Goal: Transaction & Acquisition: Book appointment/travel/reservation

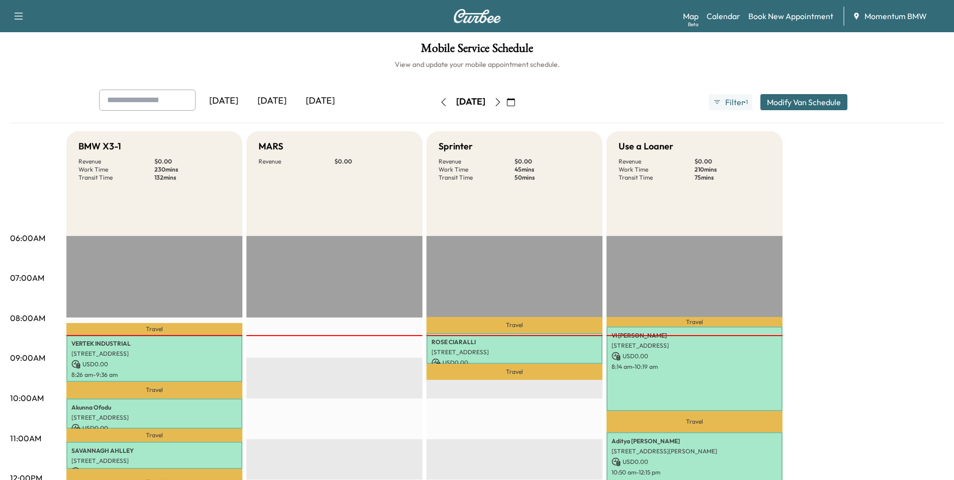
click at [500, 101] on icon "button" at bounding box center [497, 102] width 5 height 8
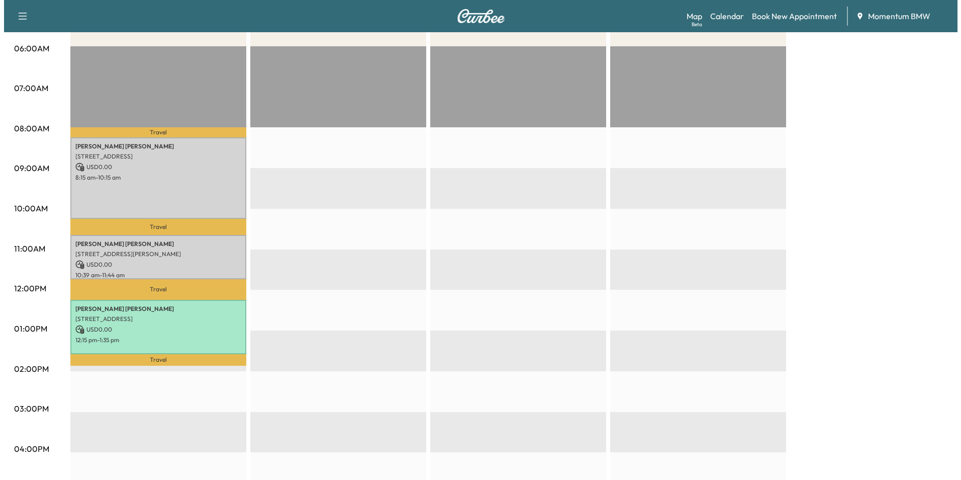
scroll to position [201, 0]
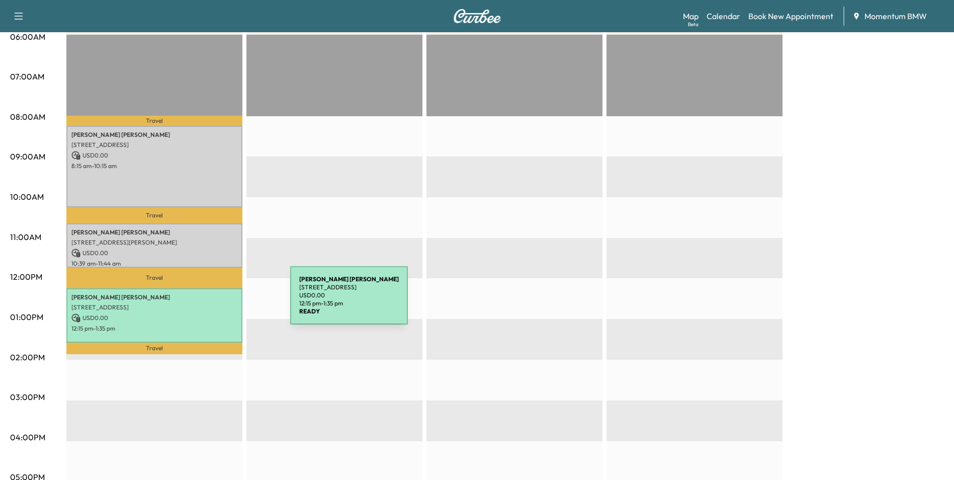
click at [215, 303] on p "[STREET_ADDRESS]" at bounding box center [154, 307] width 166 height 8
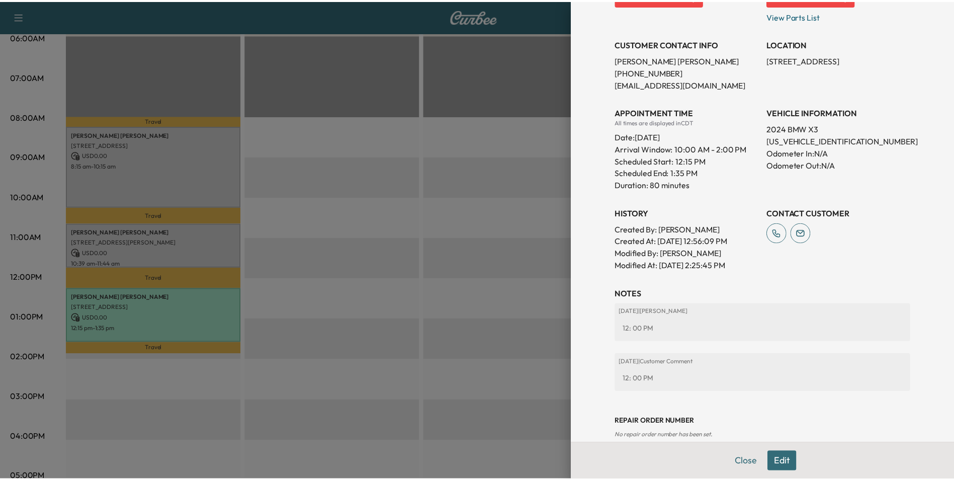
scroll to position [198, 0]
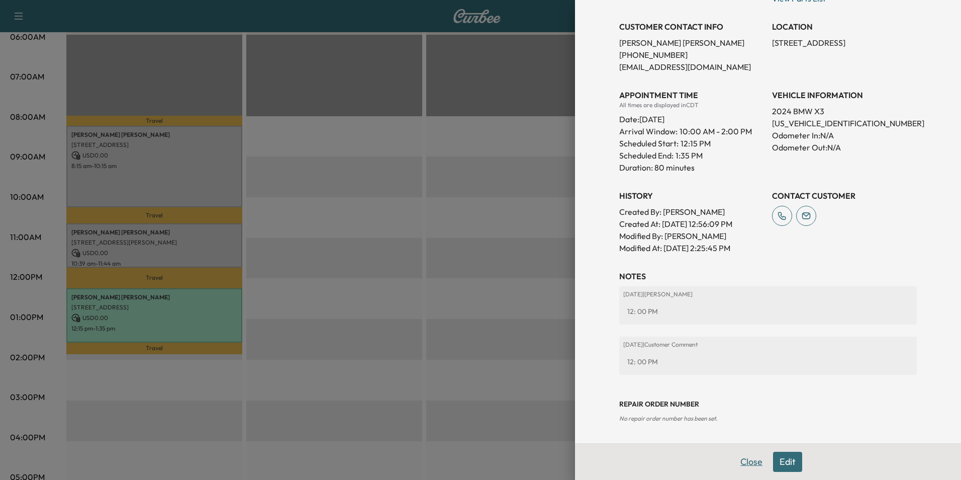
click at [745, 459] on button "Close" at bounding box center [751, 461] width 35 height 20
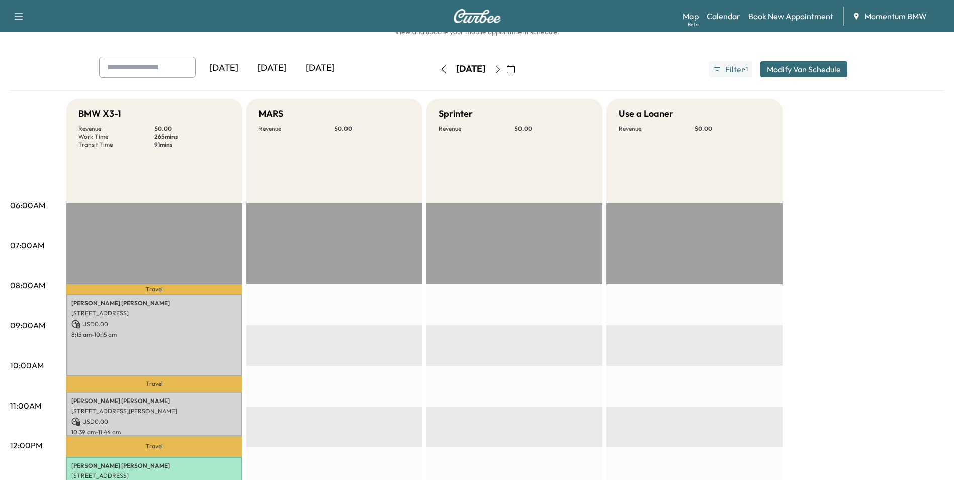
scroll to position [0, 0]
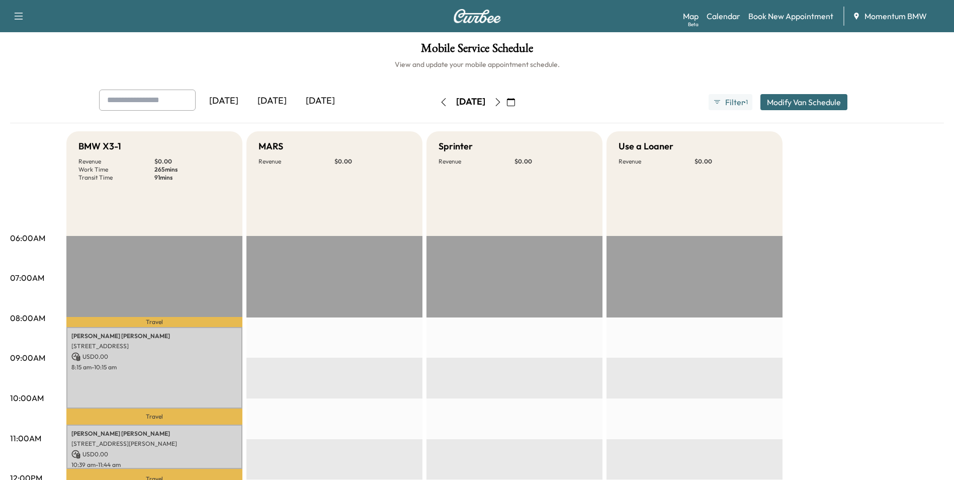
click at [439, 101] on icon "button" at bounding box center [443, 102] width 8 height 8
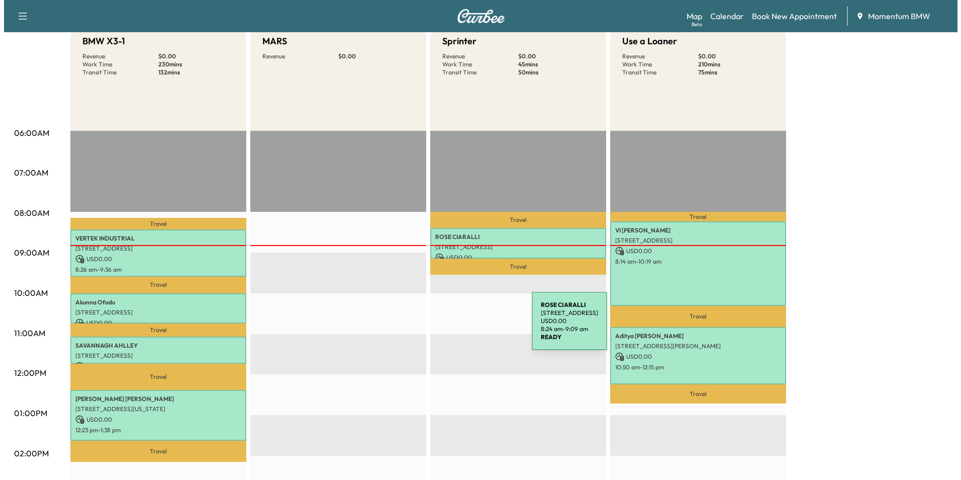
scroll to position [151, 0]
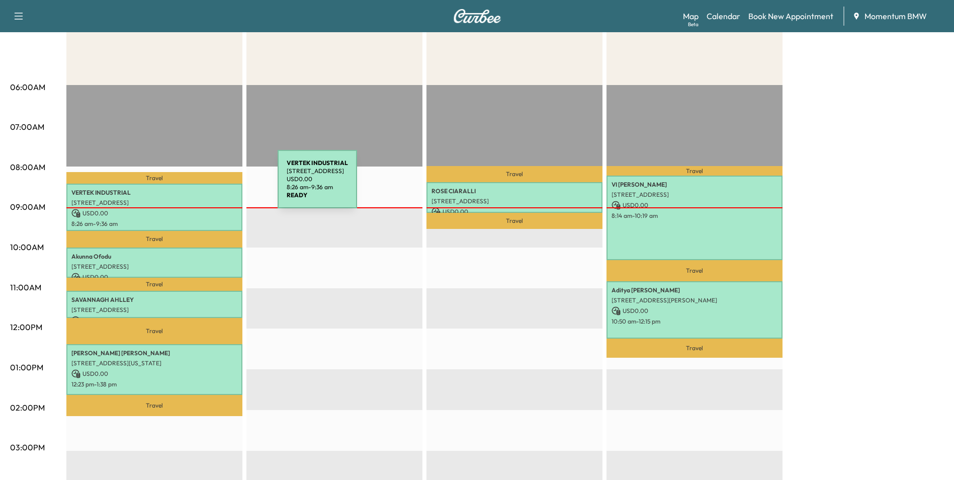
click at [200, 185] on div "VERTEK INDUSTRIAL [STREET_ADDRESS] USD 0.00 8:26 am - 9:36 am" at bounding box center [154, 207] width 176 height 47
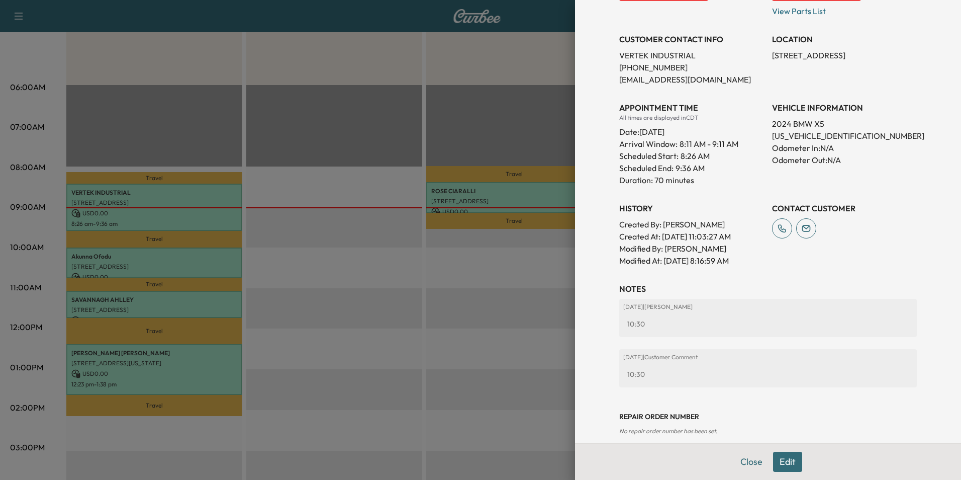
scroll to position [222, 0]
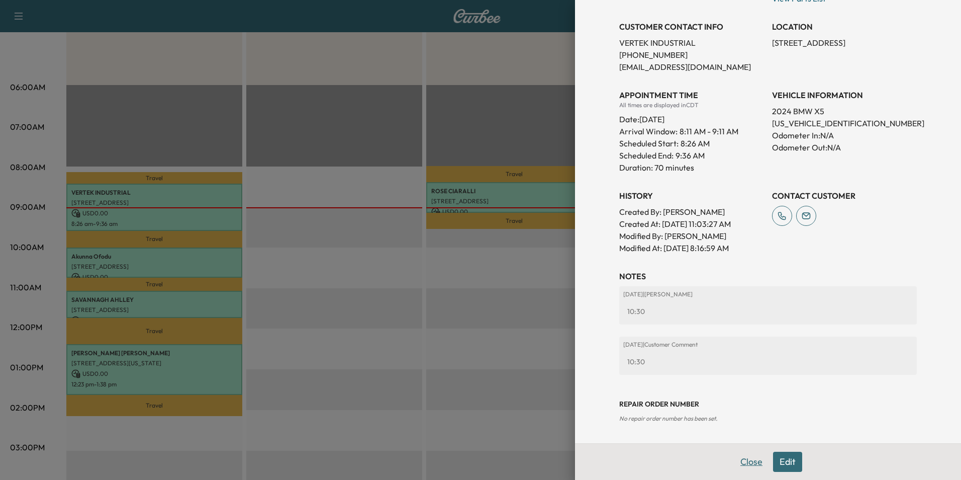
click at [744, 459] on button "Close" at bounding box center [751, 461] width 35 height 20
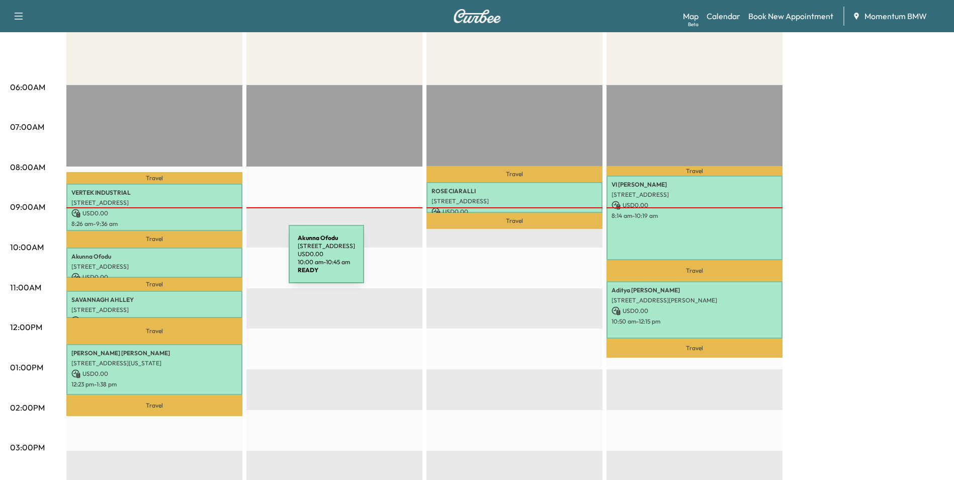
click at [213, 262] on p "[STREET_ADDRESS]" at bounding box center [154, 266] width 166 height 8
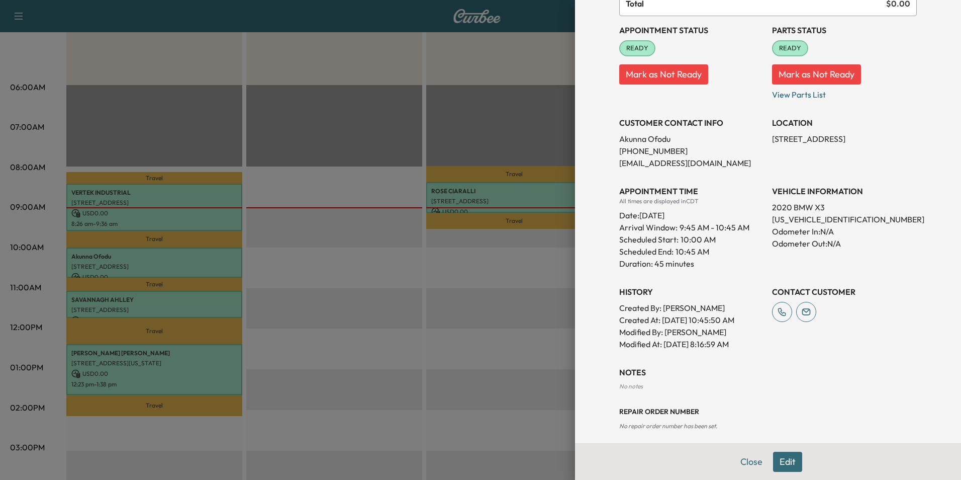
scroll to position [122, 0]
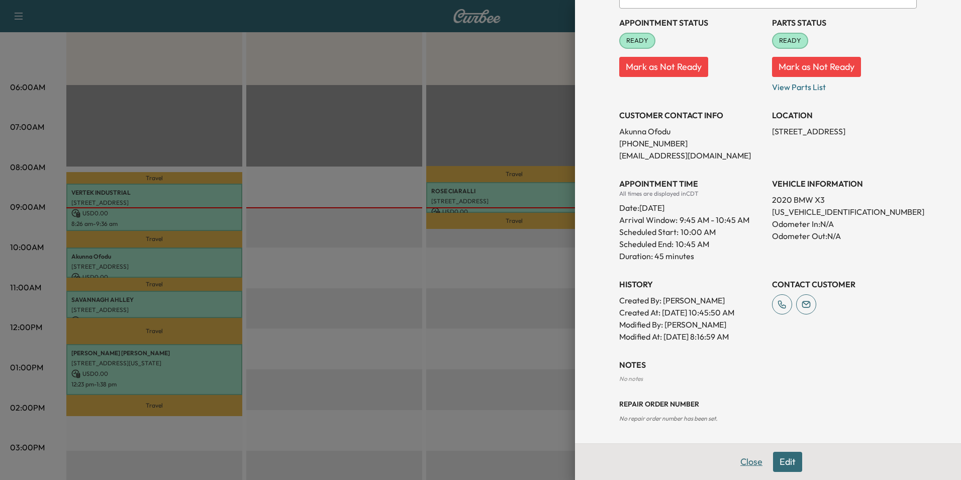
click at [746, 463] on button "Close" at bounding box center [751, 461] width 35 height 20
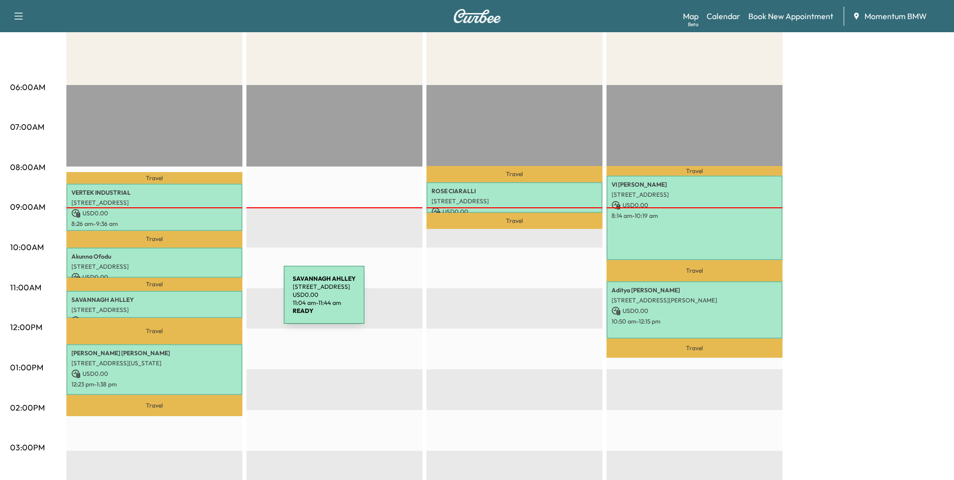
click at [208, 301] on p "SAVANNAGH AHLLEY" at bounding box center [154, 300] width 166 height 8
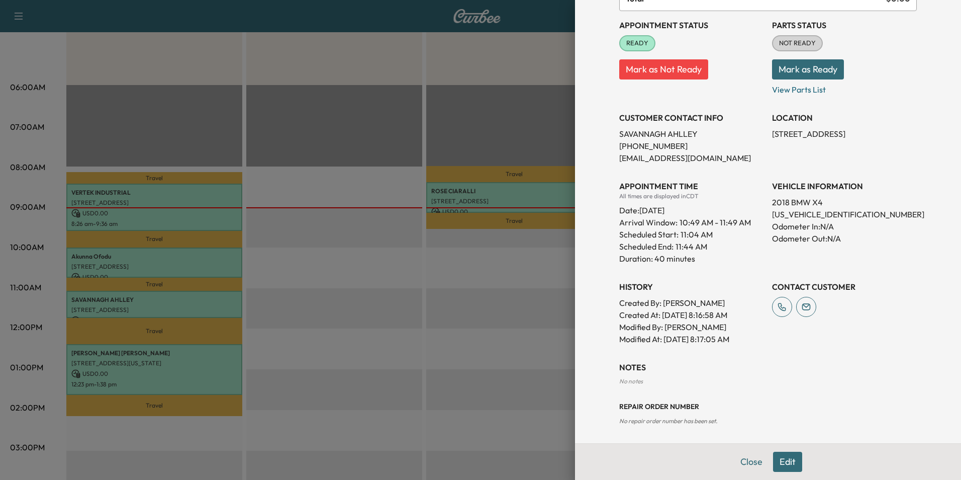
scroll to position [110, 0]
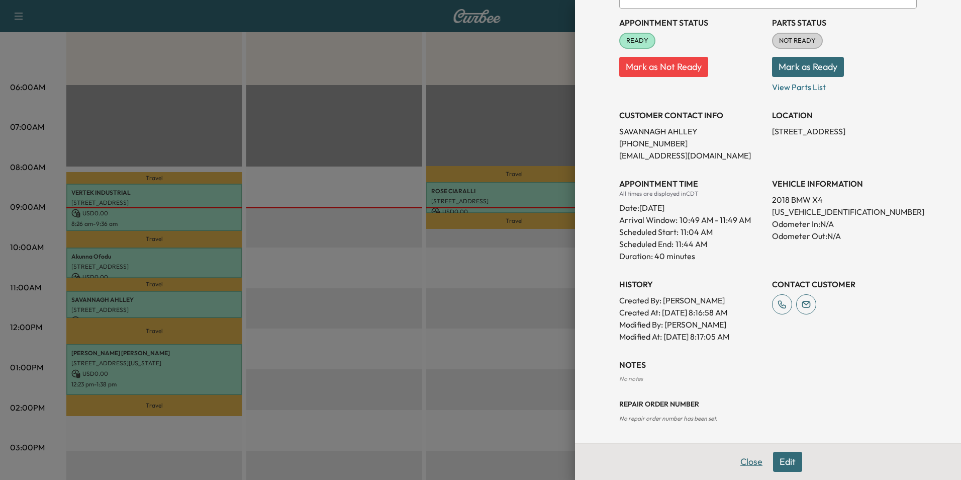
click at [742, 456] on button "Close" at bounding box center [751, 461] width 35 height 20
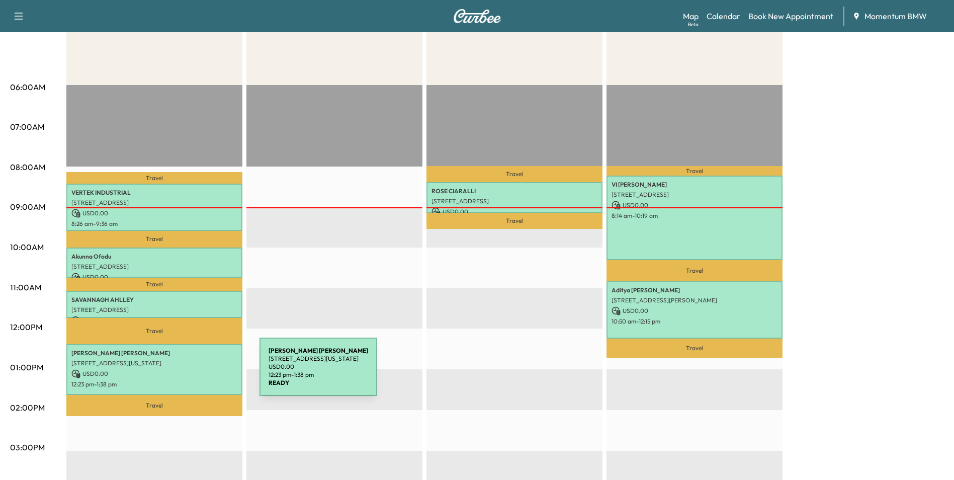
click at [184, 373] on p "USD 0.00" at bounding box center [154, 373] width 166 height 9
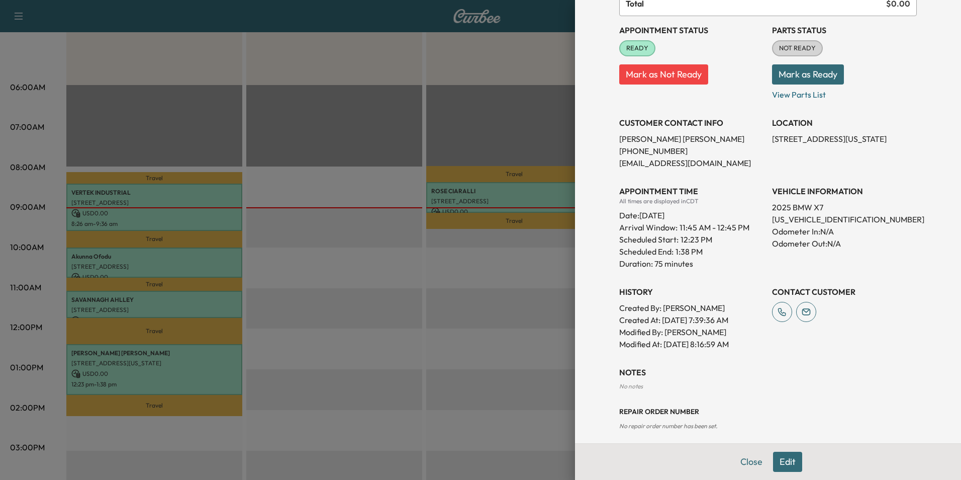
scroll to position [134, 0]
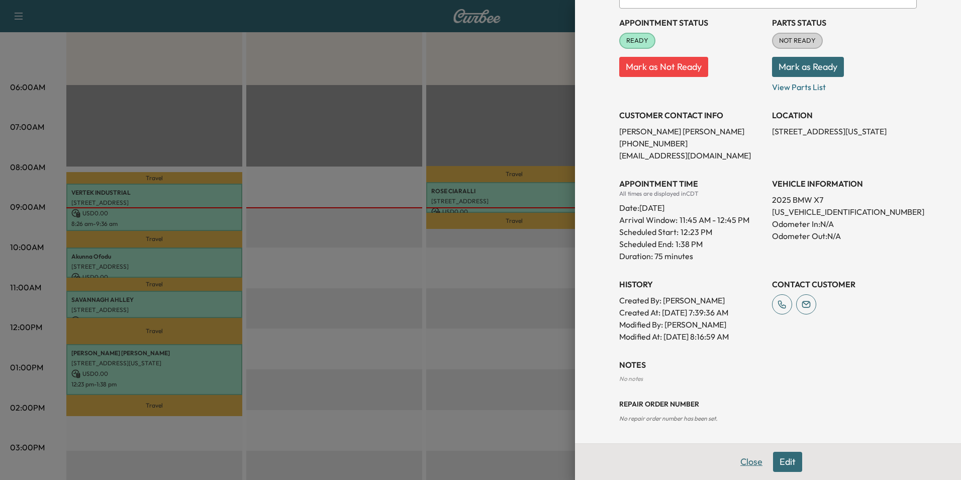
click at [740, 465] on button "Close" at bounding box center [751, 461] width 35 height 20
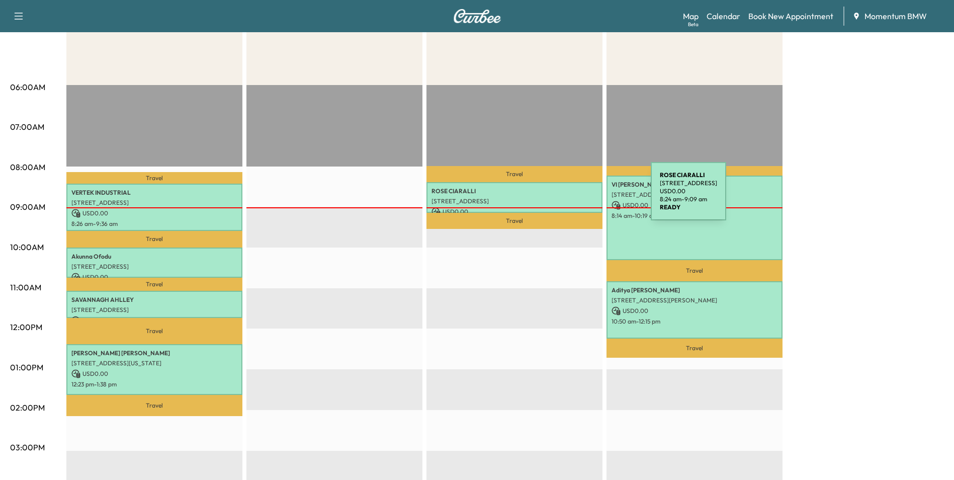
click at [575, 197] on p "[STREET_ADDRESS]" at bounding box center [514, 201] width 166 height 8
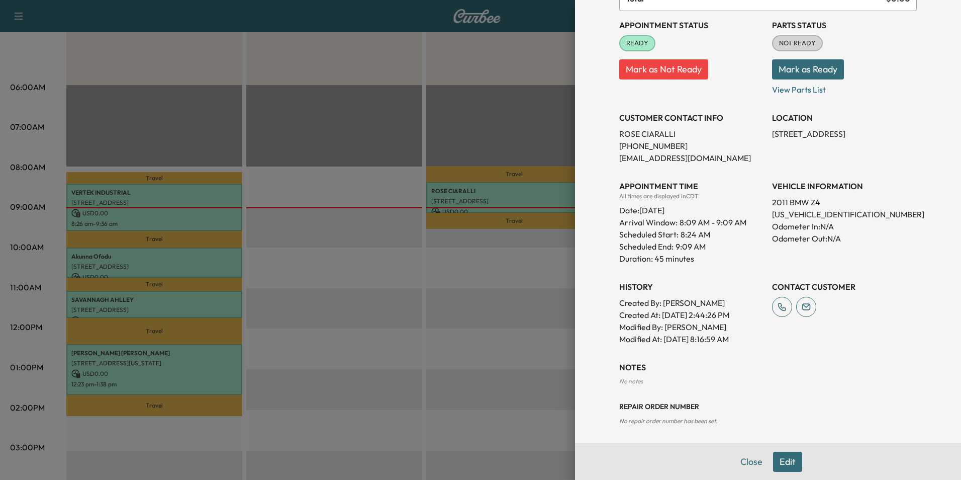
scroll to position [122, 0]
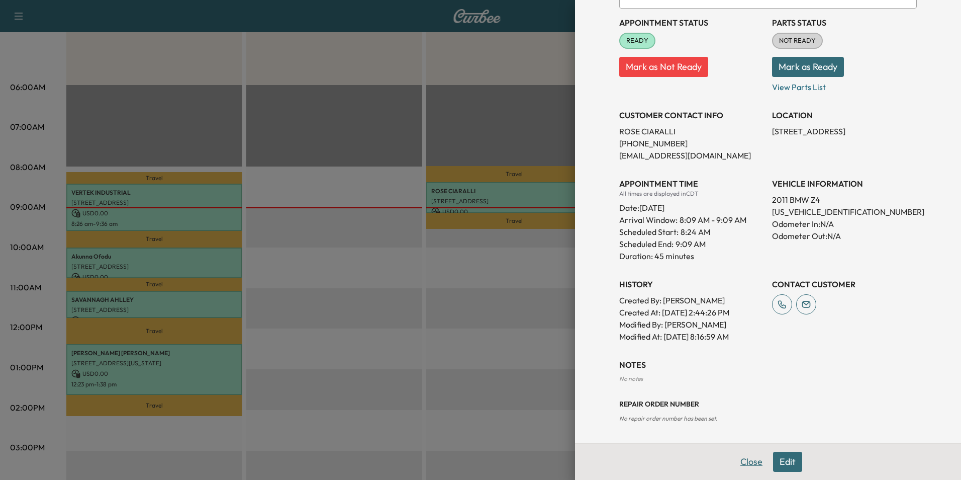
click at [736, 460] on button "Close" at bounding box center [751, 461] width 35 height 20
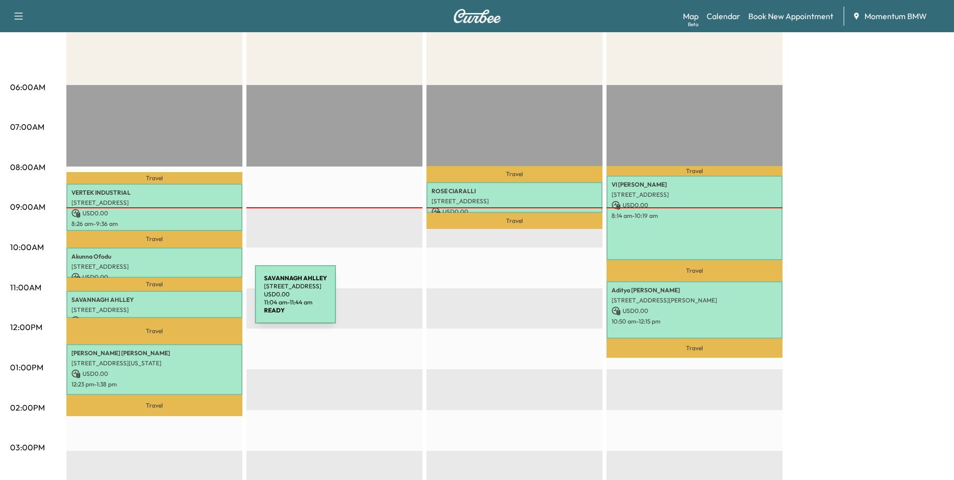
click at [179, 300] on p "SAVANNAGH AHLLEY" at bounding box center [154, 300] width 166 height 8
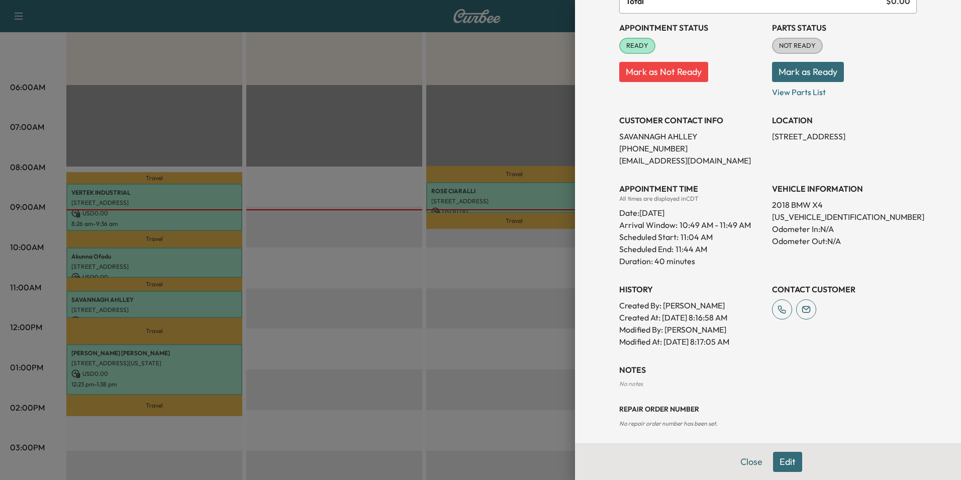
scroll to position [110, 0]
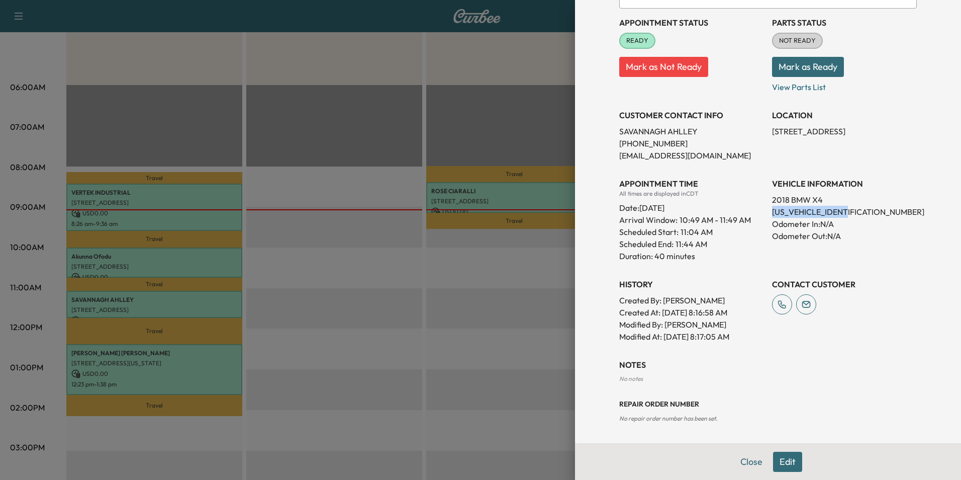
drag, startPoint x: 848, startPoint y: 211, endPoint x: 766, endPoint y: 214, distance: 82.0
click at [772, 214] on p "[US_VEHICLE_IDENTIFICATION_NUMBER]" at bounding box center [844, 212] width 145 height 12
drag, startPoint x: 766, startPoint y: 214, endPoint x: 807, endPoint y: 211, distance: 40.8
copy p "[US_VEHICLE_IDENTIFICATION_NUMBER]"
click at [742, 460] on button "Close" at bounding box center [751, 461] width 35 height 20
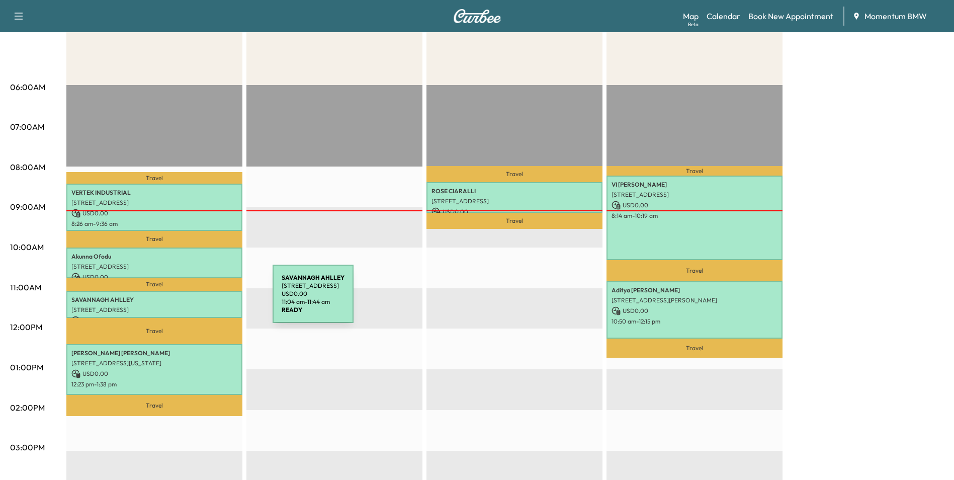
click at [197, 300] on p "SAVANNAGH AHLLEY" at bounding box center [154, 300] width 166 height 8
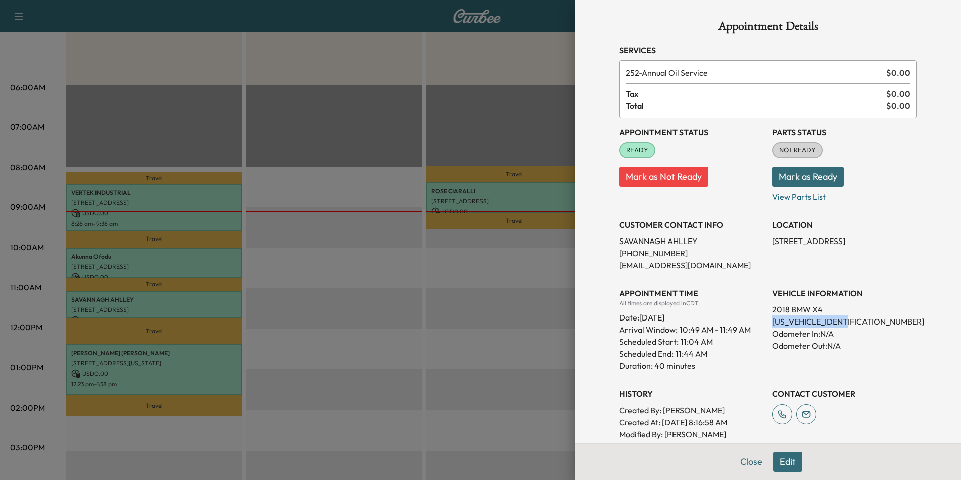
drag, startPoint x: 847, startPoint y: 321, endPoint x: 766, endPoint y: 322, distance: 80.4
click at [772, 322] on p "[US_VEHICLE_IDENTIFICATION_NUMBER]" at bounding box center [844, 321] width 145 height 12
drag, startPoint x: 766, startPoint y: 322, endPoint x: 838, endPoint y: 321, distance: 71.4
copy p "[US_VEHICLE_IDENTIFICATION_NUMBER]"
click at [736, 462] on button "Close" at bounding box center [751, 461] width 35 height 20
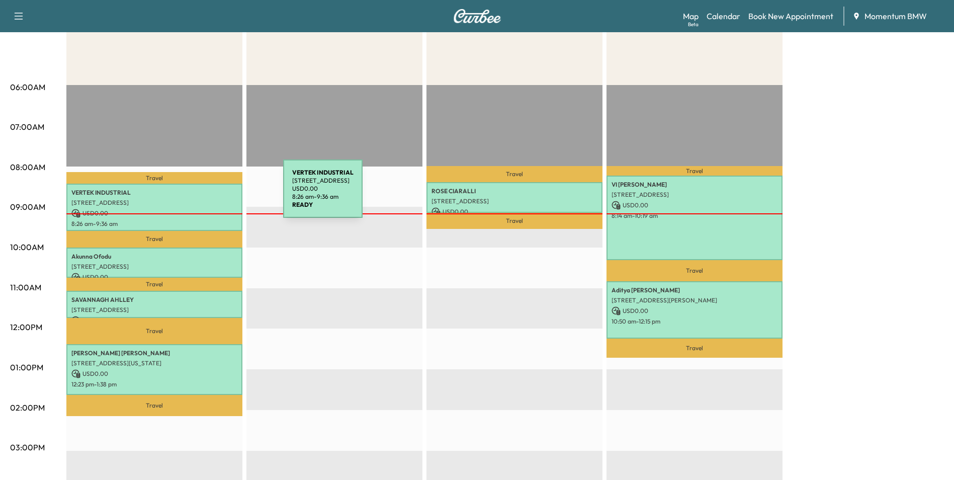
click at [208, 195] on p "VERTEK INDUSTRIAL" at bounding box center [154, 193] width 166 height 8
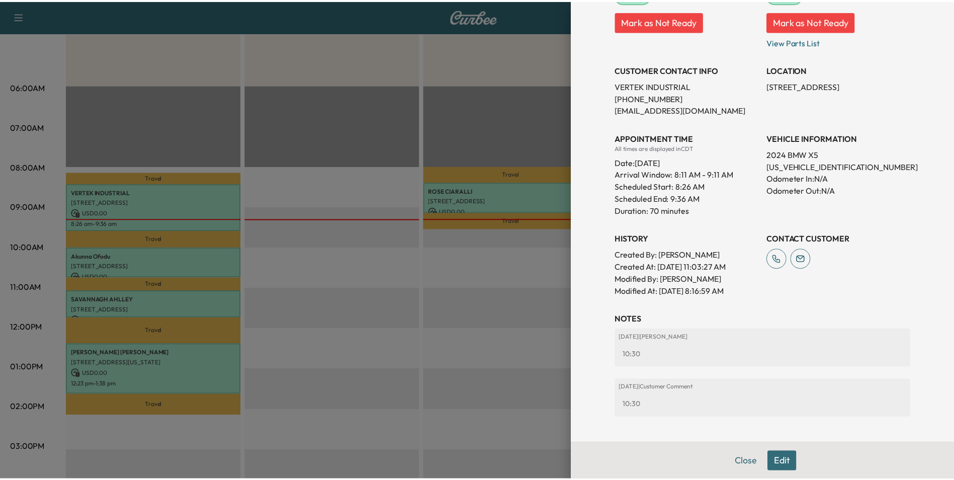
scroll to position [222, 0]
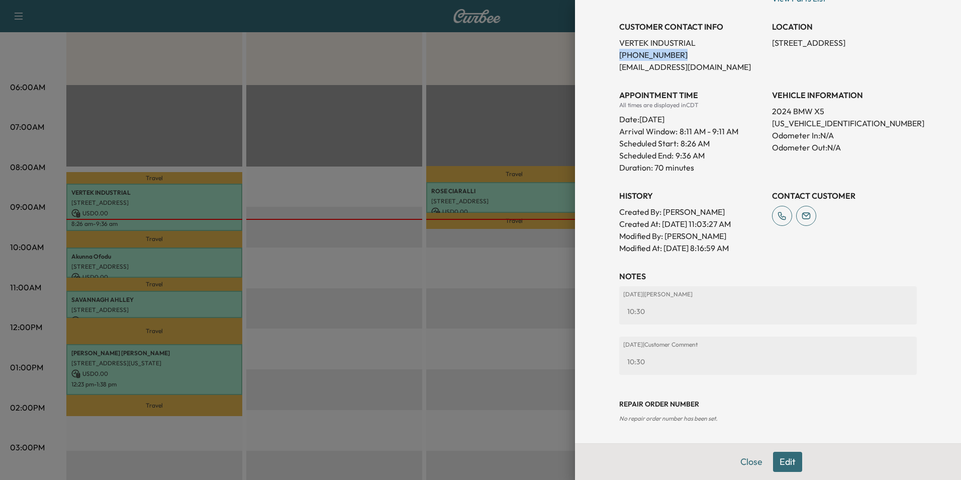
drag, startPoint x: 668, startPoint y: 53, endPoint x: 612, endPoint y: 58, distance: 56.0
click at [619, 58] on p "[PHONE_NUMBER]" at bounding box center [691, 55] width 145 height 12
drag, startPoint x: 612, startPoint y: 58, endPoint x: 617, endPoint y: 54, distance: 5.7
copy p "[PHONE_NUMBER]"
click at [748, 461] on button "Close" at bounding box center [751, 461] width 35 height 20
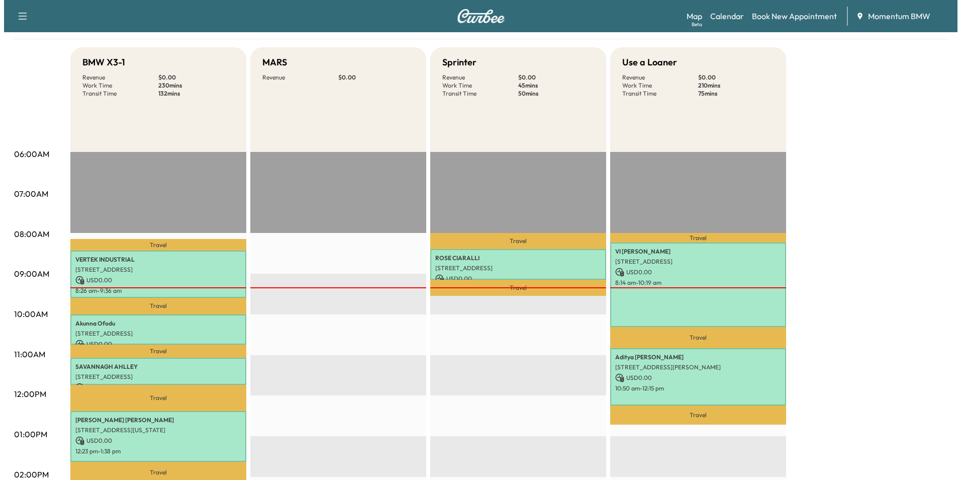
scroll to position [201, 0]
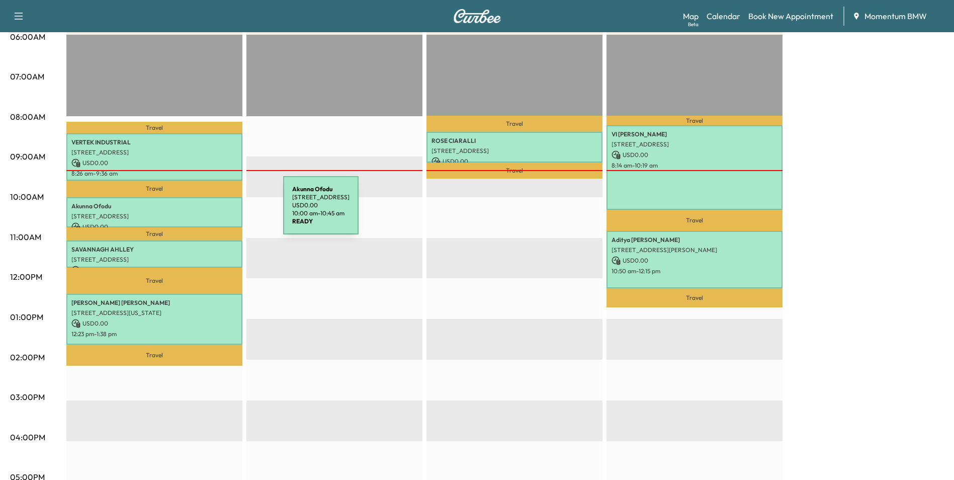
click at [207, 212] on p "[STREET_ADDRESS]" at bounding box center [154, 216] width 166 height 8
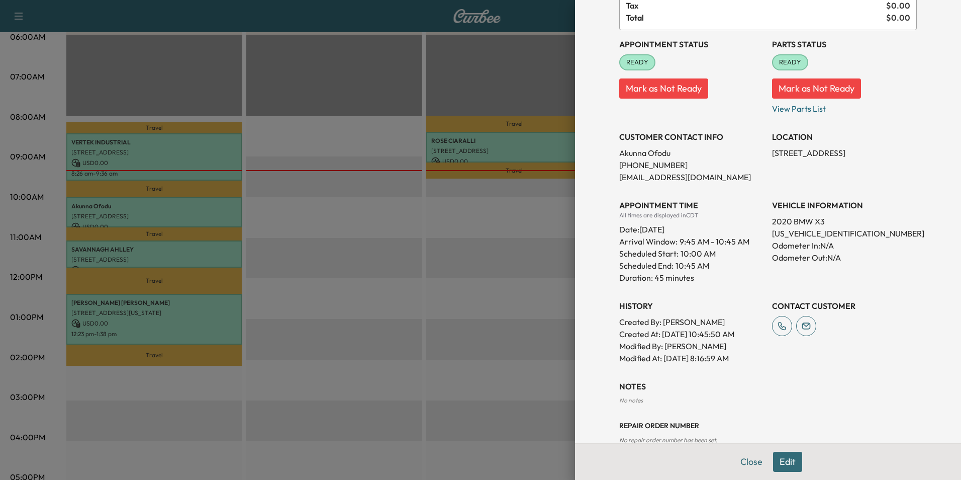
scroll to position [122, 0]
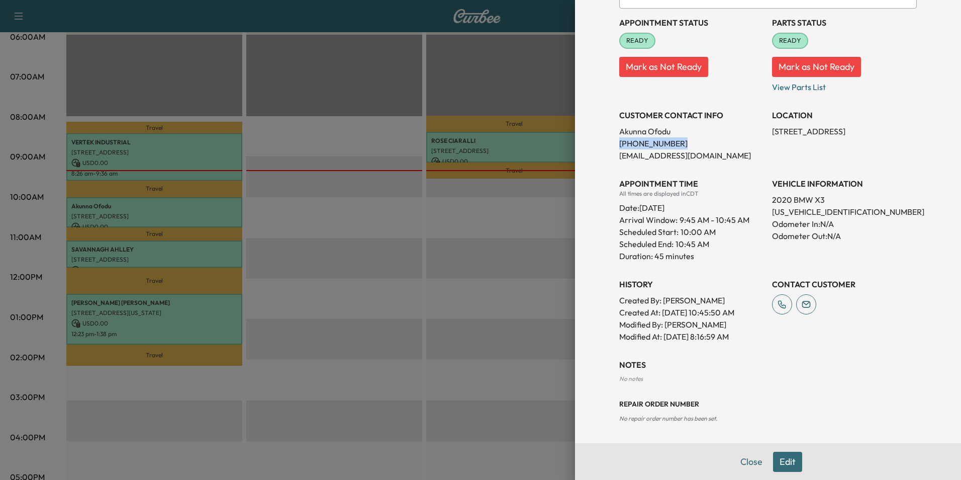
drag, startPoint x: 668, startPoint y: 142, endPoint x: 612, endPoint y: 145, distance: 55.9
click at [619, 145] on p "[PHONE_NUMBER]" at bounding box center [691, 143] width 145 height 12
drag, startPoint x: 612, startPoint y: 145, endPoint x: 661, endPoint y: 143, distance: 49.3
copy p "[PHONE_NUMBER]"
click at [783, 464] on button "Edit" at bounding box center [787, 461] width 29 height 20
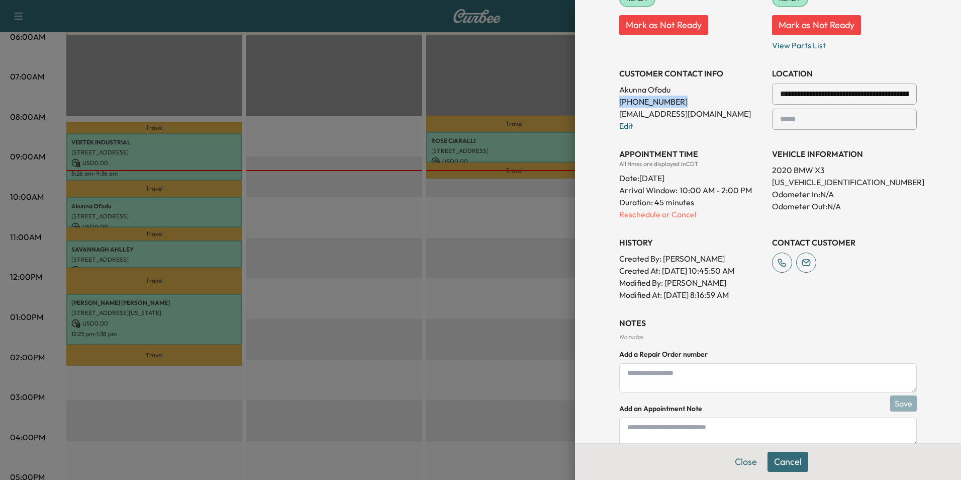
scroll to position [227, 0]
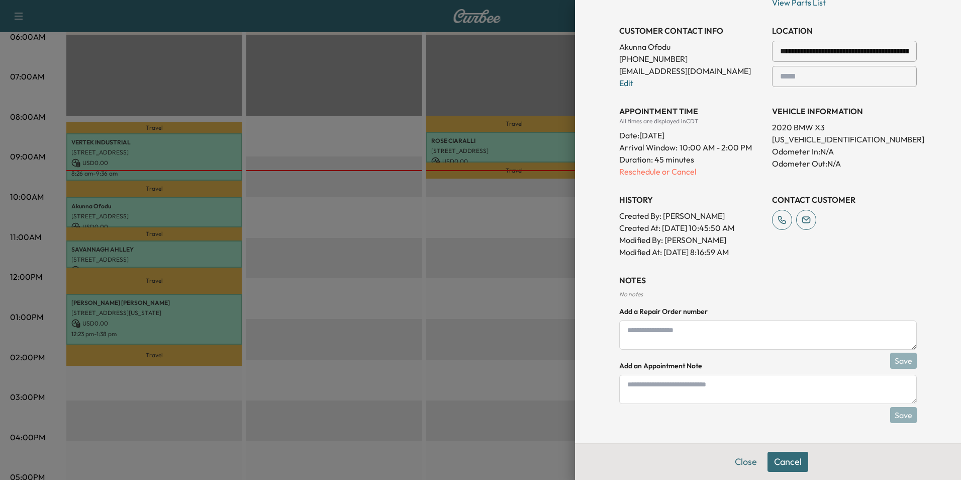
click at [746, 395] on textarea at bounding box center [768, 389] width 298 height 29
type textarea "*"
type textarea "********"
click at [893, 414] on button "Save" at bounding box center [903, 415] width 27 height 16
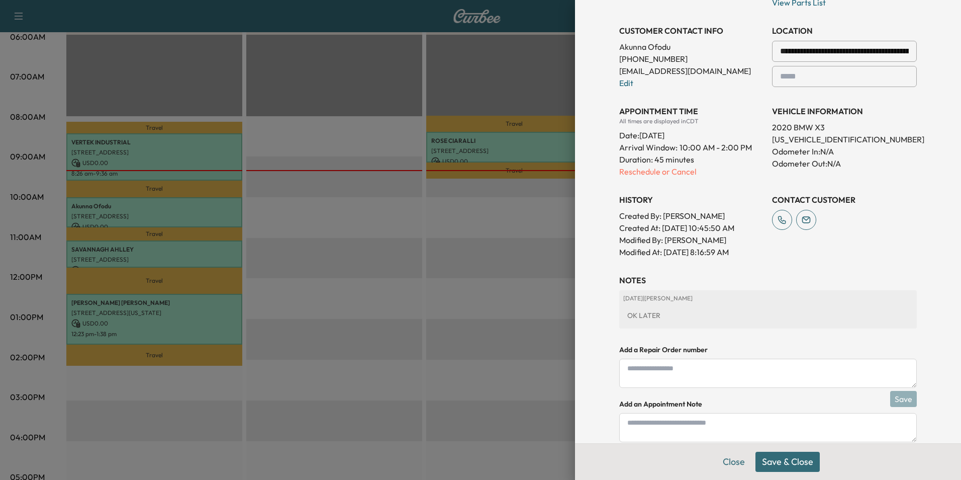
click at [787, 465] on button "Save & Close" at bounding box center [788, 461] width 64 height 20
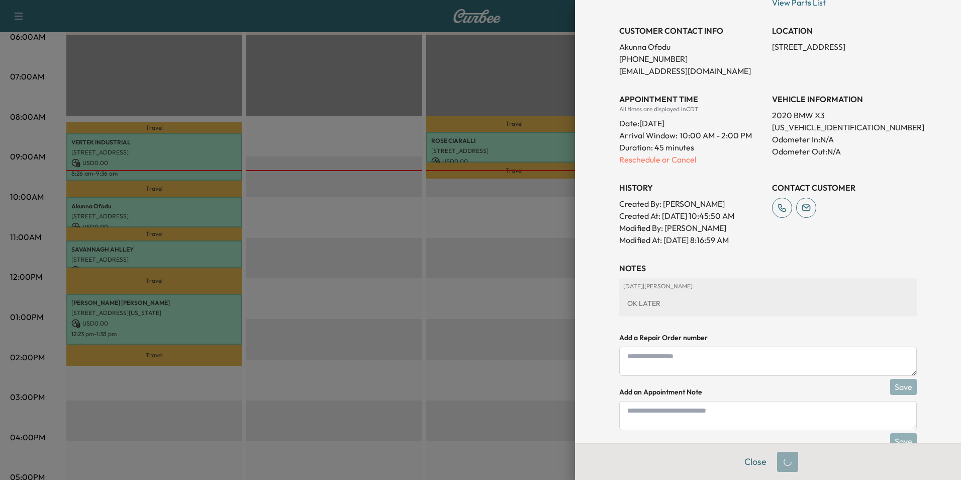
scroll to position [0, 0]
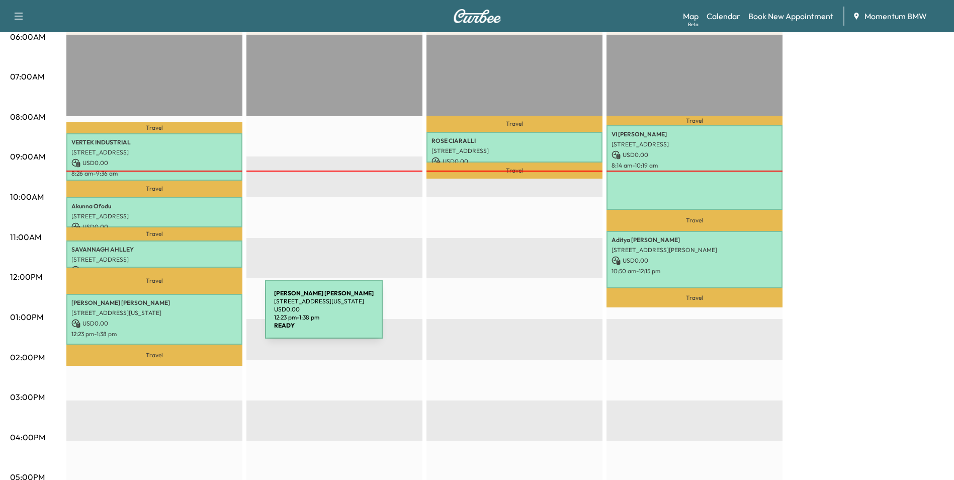
click at [190, 315] on div "[PERSON_NAME] [STREET_ADDRESS][US_STATE] USD 0.00 12:23 pm - 1:38 pm" at bounding box center [154, 319] width 176 height 51
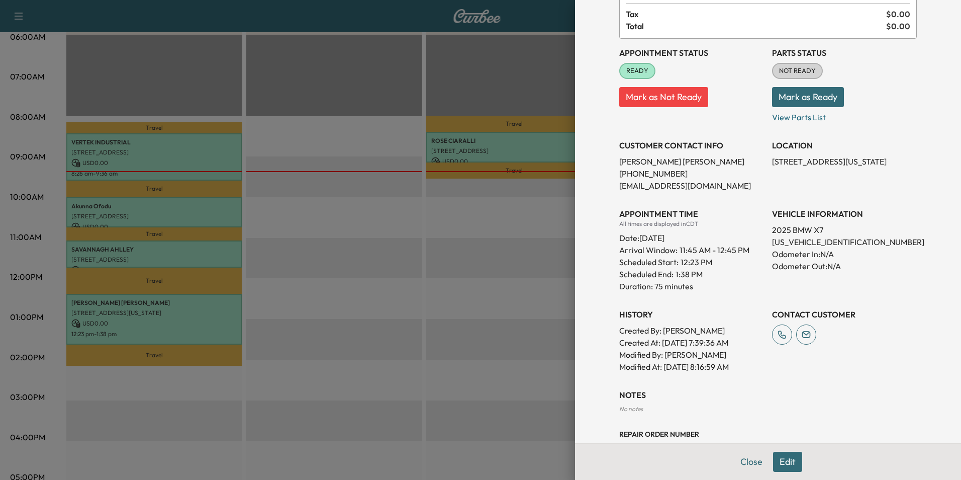
scroll to position [134, 0]
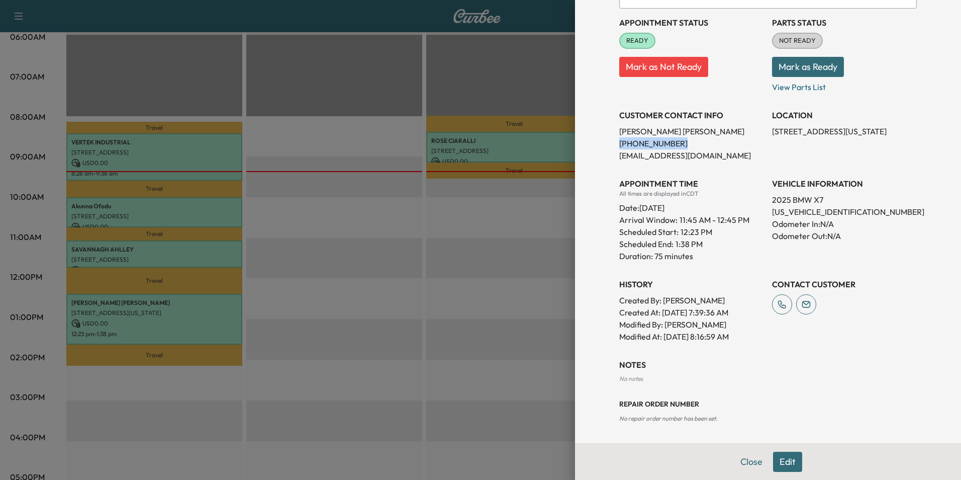
drag, startPoint x: 670, startPoint y: 143, endPoint x: 611, endPoint y: 142, distance: 58.3
click at [611, 142] on div "Appointment Details Services 252 - Annual Oil Service $ 0.00 CAF - Micro Filter…" at bounding box center [768, 154] width 322 height 577
drag, startPoint x: 611, startPoint y: 142, endPoint x: 652, endPoint y: 144, distance: 40.2
copy p "[PHONE_NUMBER]"
click at [785, 464] on button "Edit" at bounding box center [787, 461] width 29 height 20
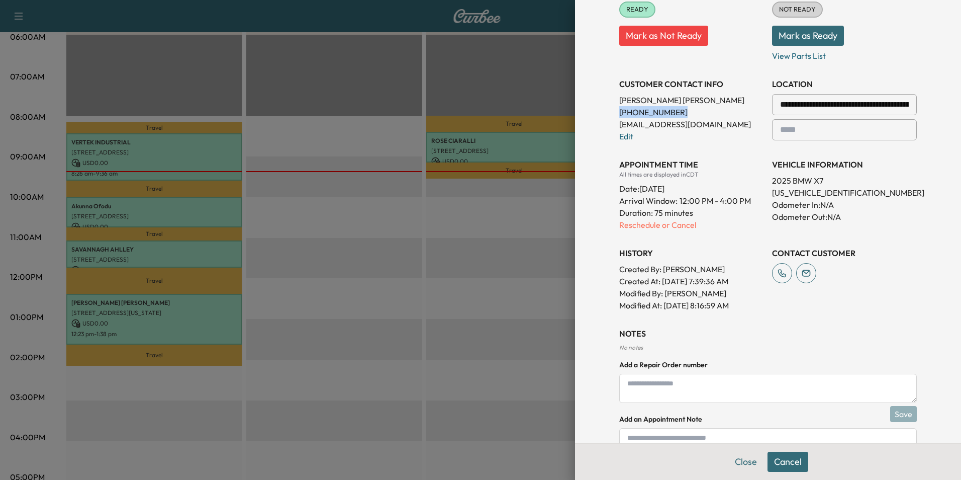
scroll to position [239, 0]
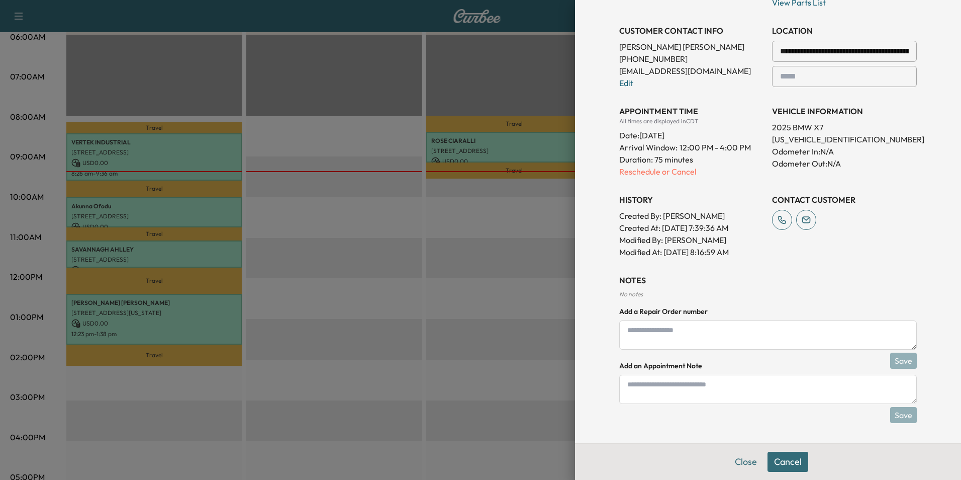
click at [766, 393] on textarea at bounding box center [768, 389] width 298 height 29
type textarea "****"
click at [900, 414] on button "Save" at bounding box center [903, 415] width 27 height 16
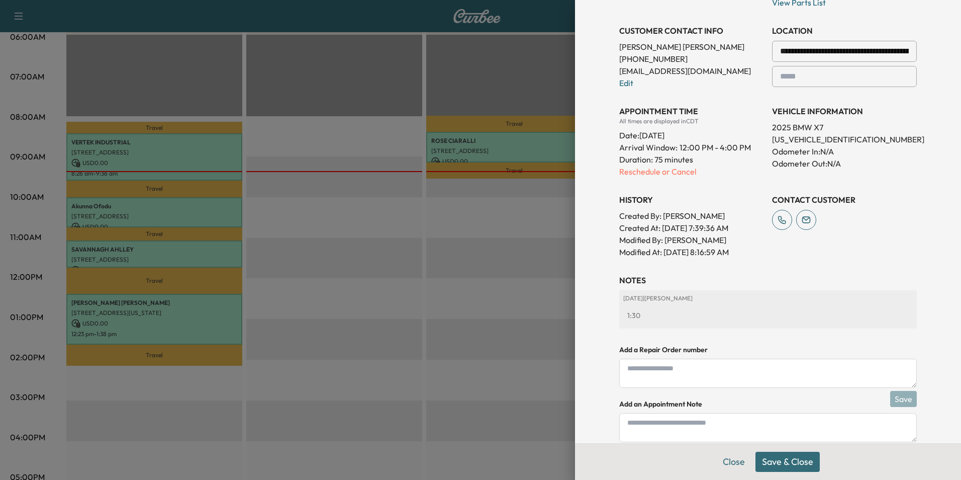
click at [778, 464] on button "Save & Close" at bounding box center [788, 461] width 64 height 20
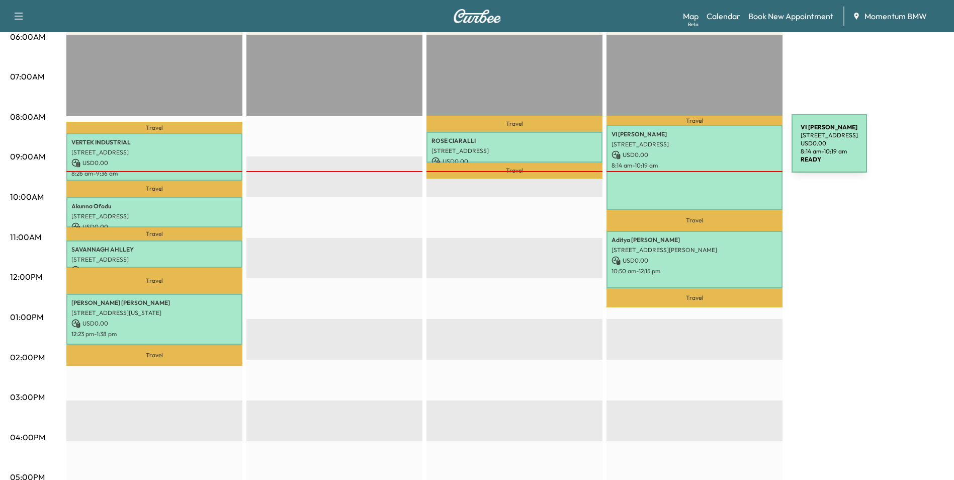
click at [716, 150] on p "USD 0.00" at bounding box center [694, 154] width 166 height 9
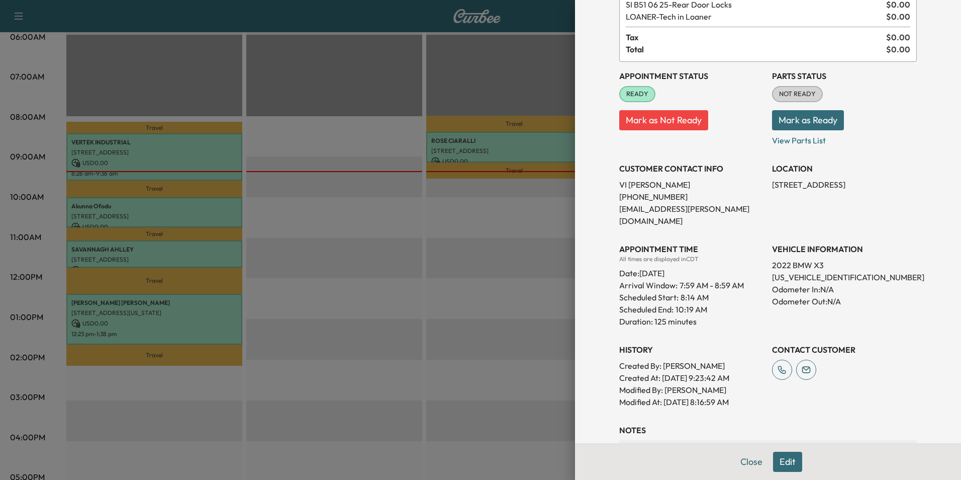
scroll to position [172, 0]
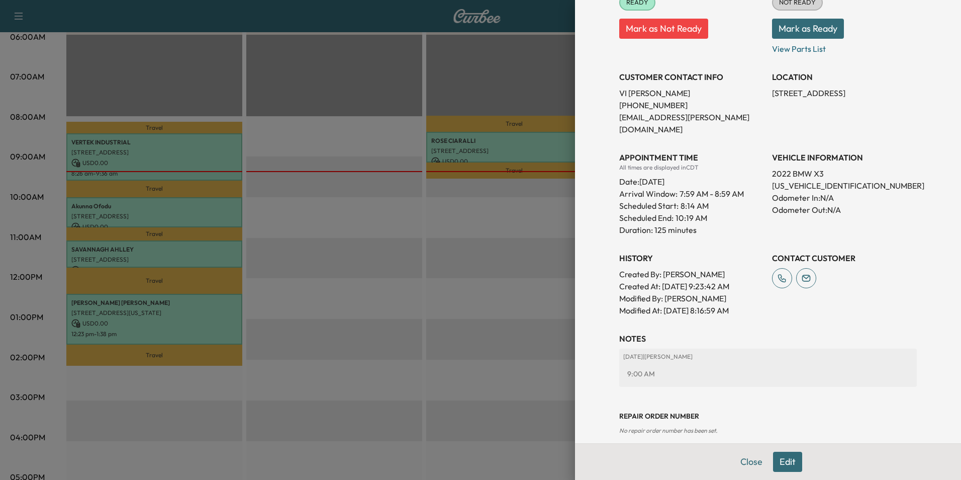
click at [780, 465] on button "Edit" at bounding box center [787, 461] width 29 height 20
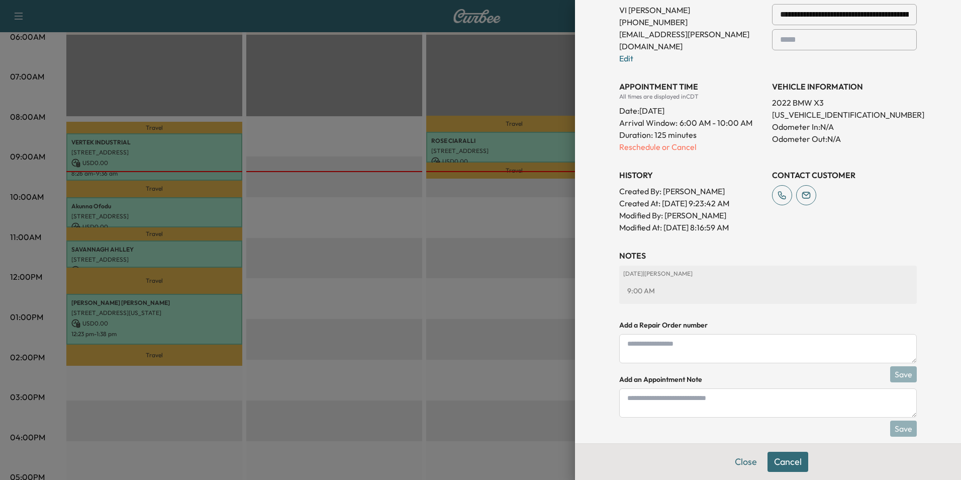
scroll to position [278, 0]
click at [704, 387] on textarea at bounding box center [768, 401] width 298 height 29
type textarea "**********"
drag, startPoint x: 890, startPoint y: 417, endPoint x: 897, endPoint y: 415, distance: 7.2
click at [895, 419] on button "Save" at bounding box center [903, 427] width 27 height 16
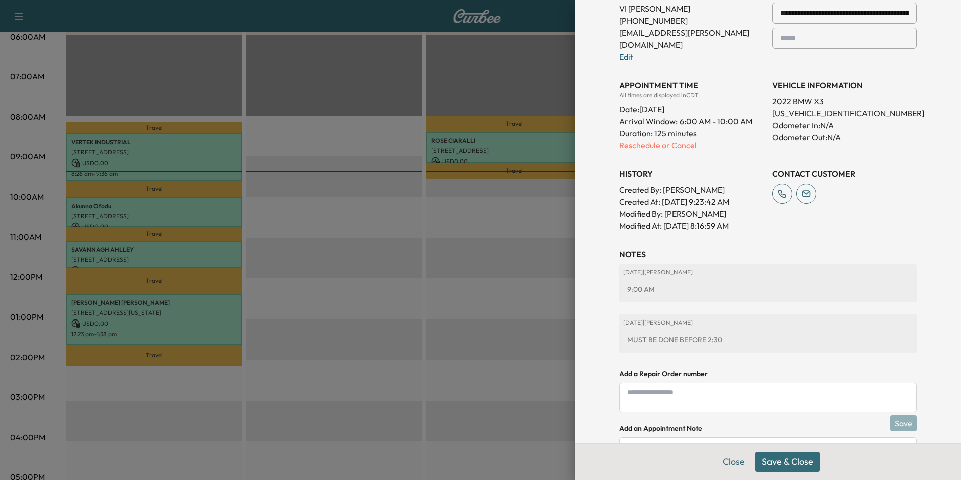
click at [790, 467] on button "Save & Close" at bounding box center [788, 461] width 64 height 20
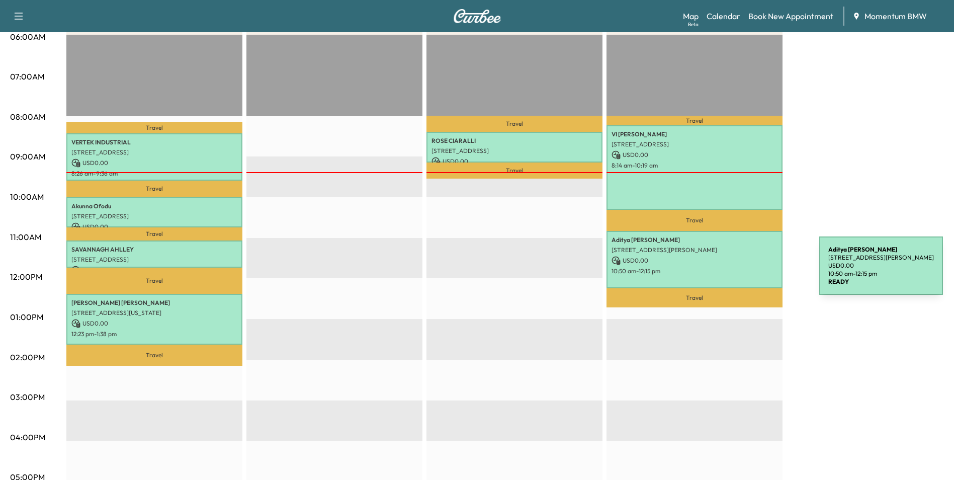
click at [743, 270] on p "10:50 am - 12:15 pm" at bounding box center [694, 271] width 166 height 8
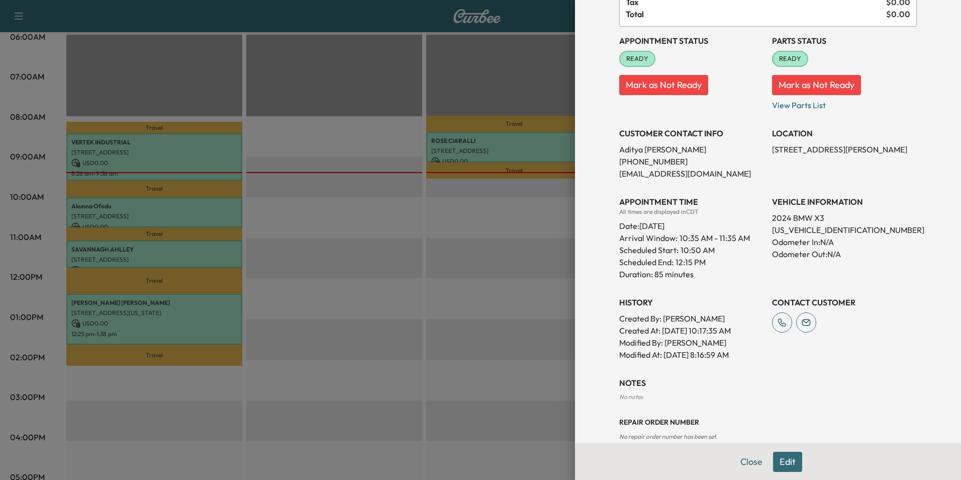
scroll to position [122, 0]
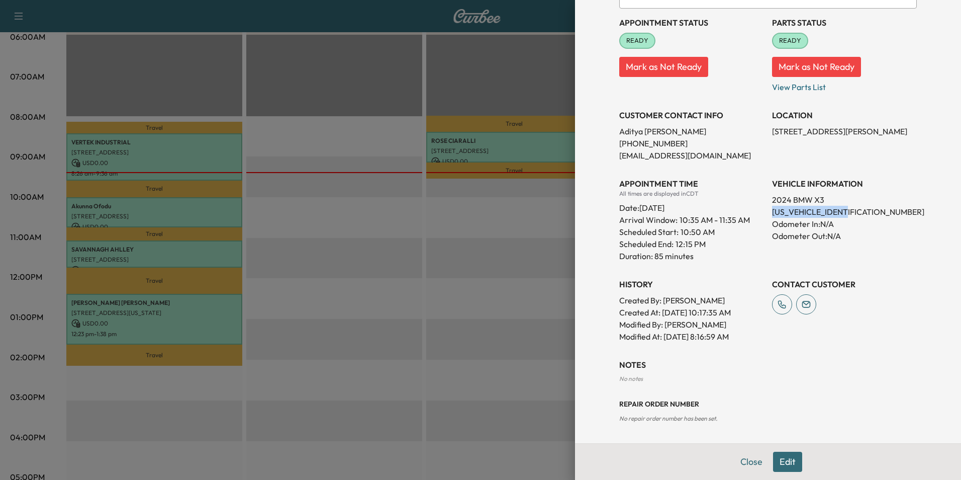
drag, startPoint x: 850, startPoint y: 212, endPoint x: 766, endPoint y: 215, distance: 83.5
click at [772, 215] on p "[US_VEHICLE_IDENTIFICATION_NUMBER]" at bounding box center [844, 212] width 145 height 12
drag, startPoint x: 766, startPoint y: 215, endPoint x: 818, endPoint y: 212, distance: 52.4
copy p "[US_VEHICLE_IDENTIFICATION_NUMBER]"
click at [783, 463] on button "Edit" at bounding box center [787, 461] width 29 height 20
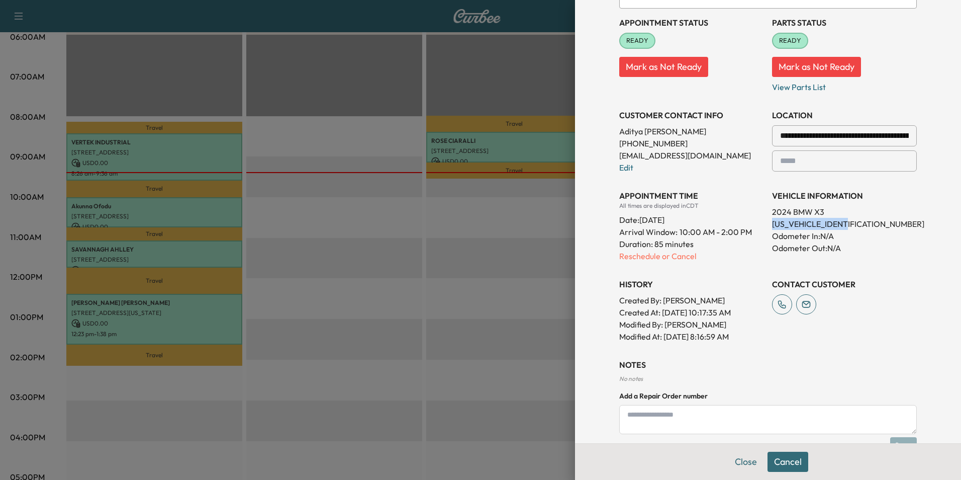
scroll to position [227, 0]
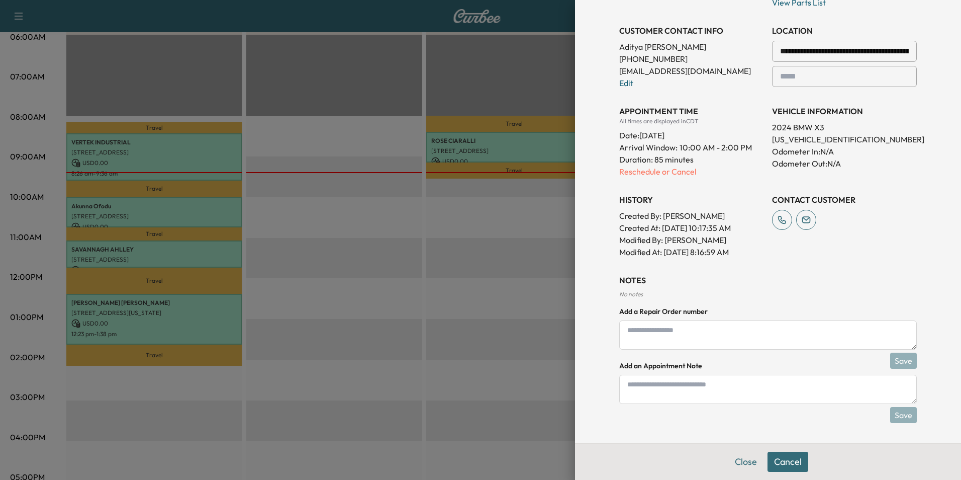
click at [734, 396] on textarea at bounding box center [768, 389] width 298 height 29
type textarea "*****"
click at [902, 414] on button "Save" at bounding box center [903, 415] width 27 height 16
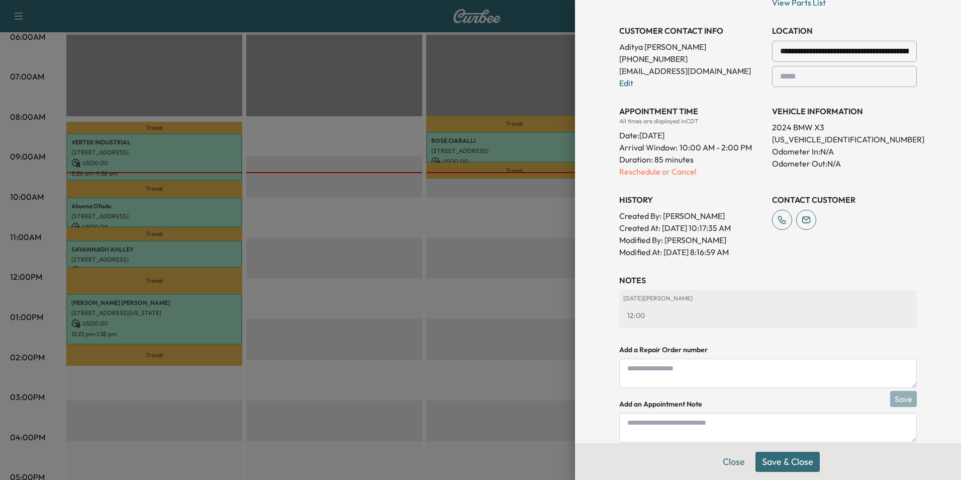
click at [799, 460] on button "Save & Close" at bounding box center [788, 461] width 64 height 20
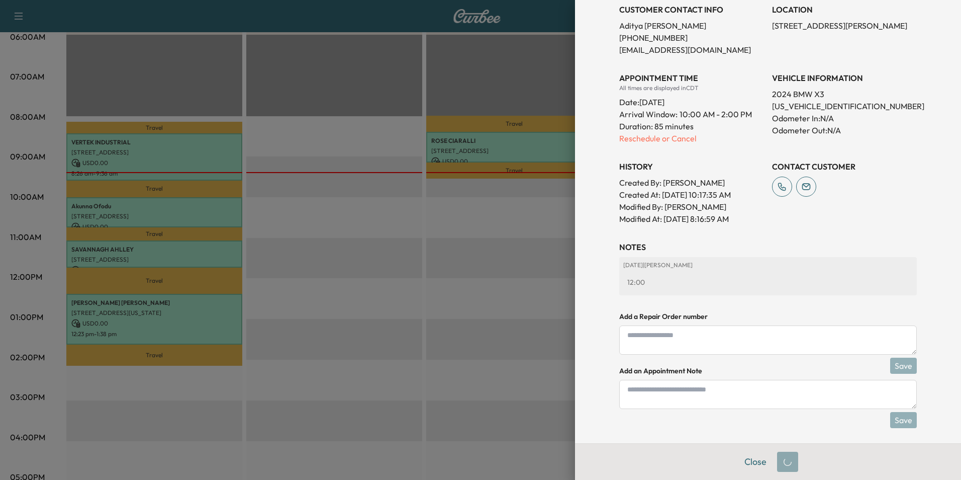
scroll to position [206, 0]
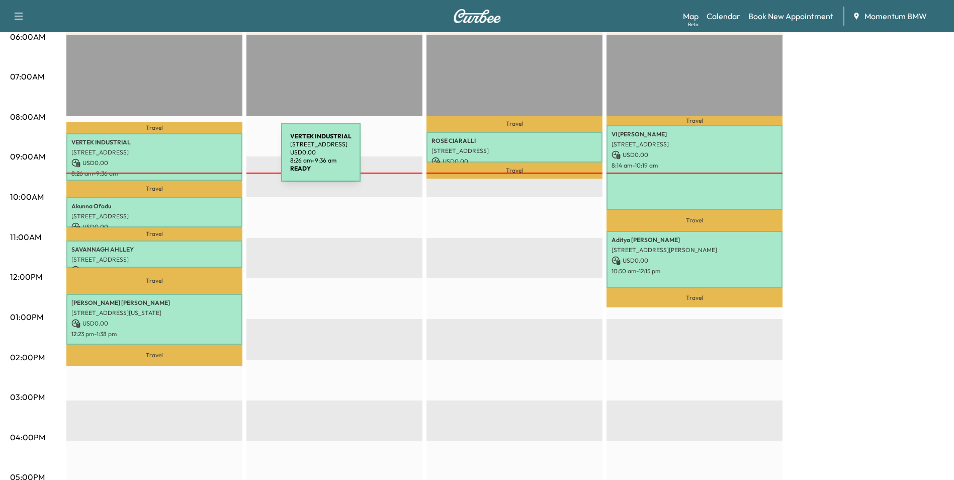
click at [204, 158] on p "USD 0.00" at bounding box center [154, 162] width 166 height 9
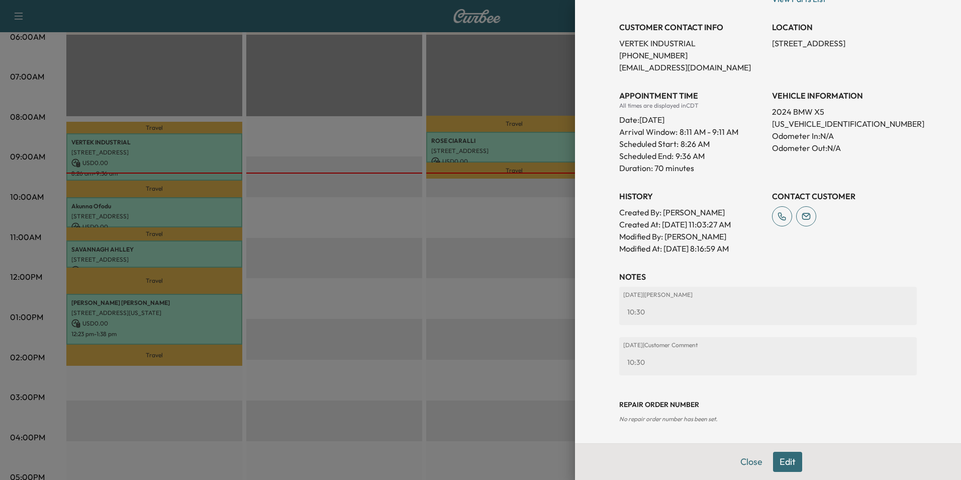
scroll to position [222, 0]
click at [786, 462] on button "Edit" at bounding box center [787, 461] width 29 height 20
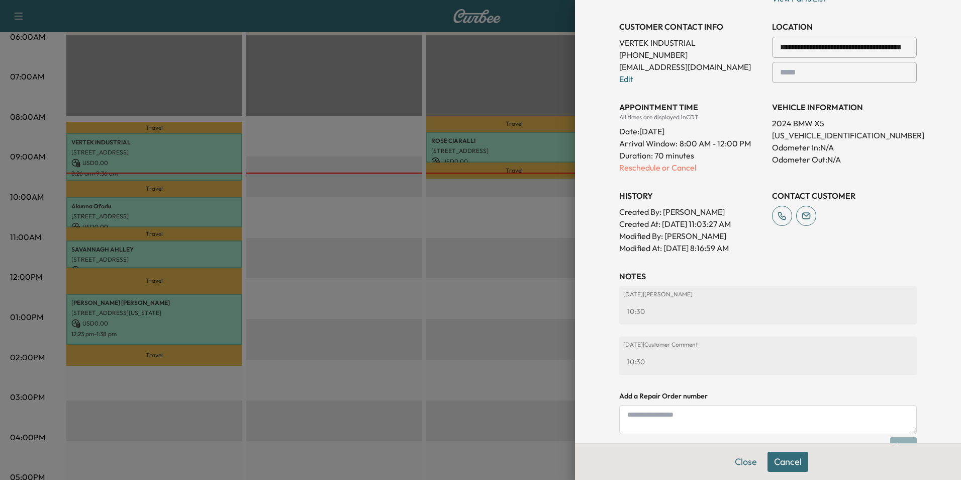
click at [719, 424] on textarea at bounding box center [768, 419] width 298 height 29
type textarea "*"
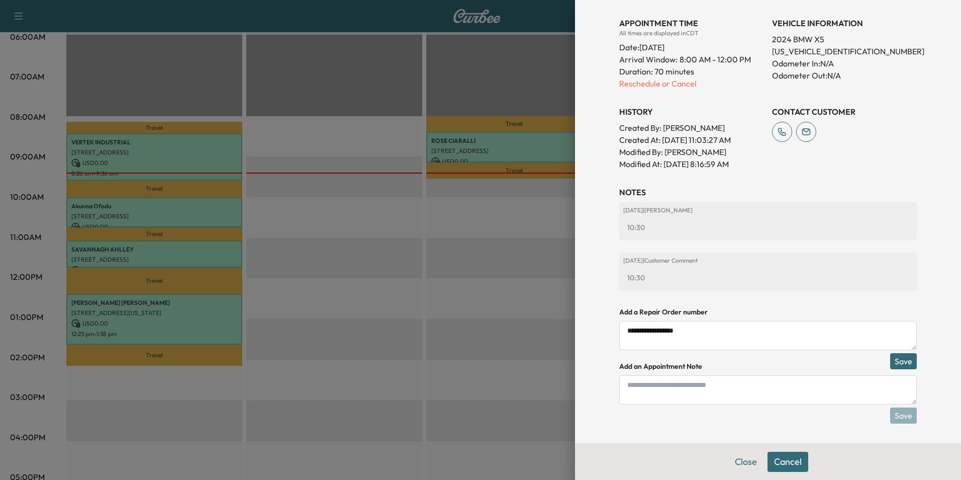
scroll to position [328, 0]
type textarea "**********"
click at [895, 357] on button "Save" at bounding box center [903, 360] width 27 height 16
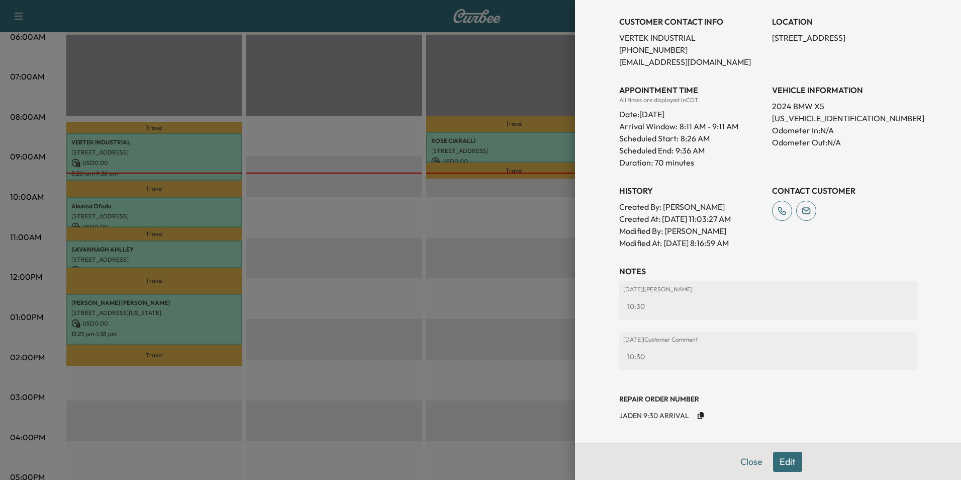
click at [698, 418] on icon "Copy to clipboard" at bounding box center [701, 415] width 6 height 7
click at [778, 462] on button "Edit" at bounding box center [787, 461] width 29 height 20
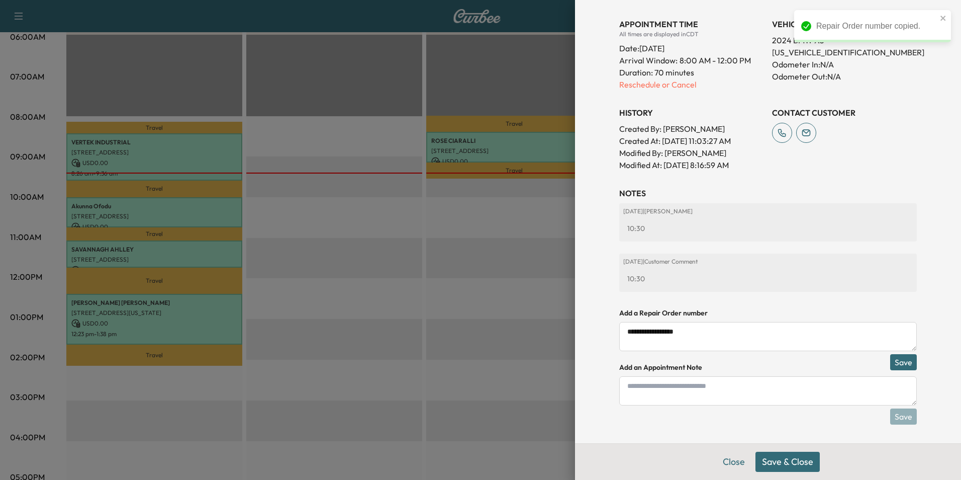
scroll to position [328, 0]
click at [690, 333] on textarea "**********" at bounding box center [768, 334] width 298 height 29
type textarea "*"
click at [679, 390] on textarea at bounding box center [768, 389] width 298 height 29
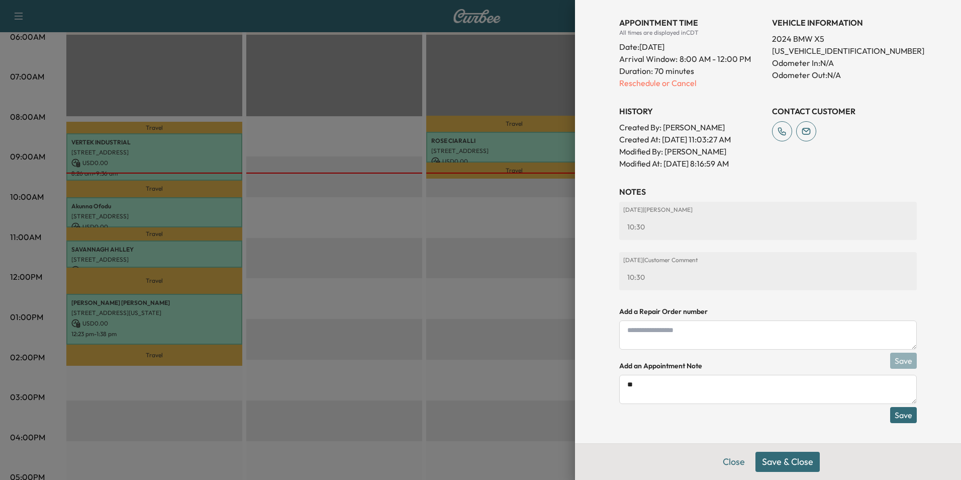
type textarea "*"
type textarea "**********"
click at [903, 414] on button "Save" at bounding box center [903, 415] width 27 height 16
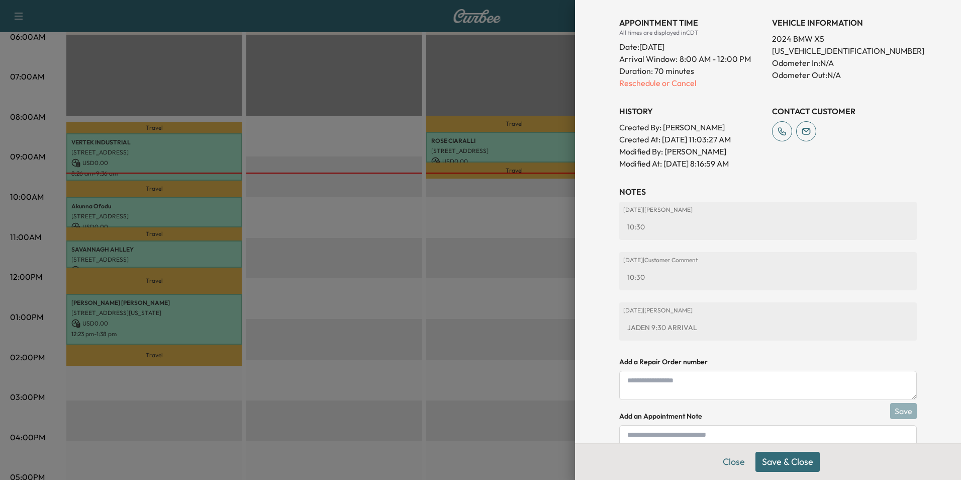
click at [795, 460] on button "Save & Close" at bounding box center [788, 461] width 64 height 20
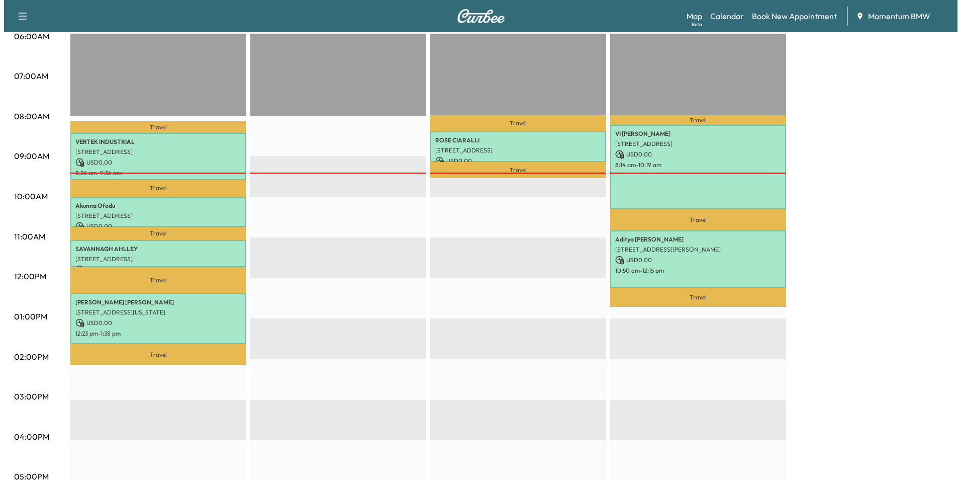
scroll to position [201, 0]
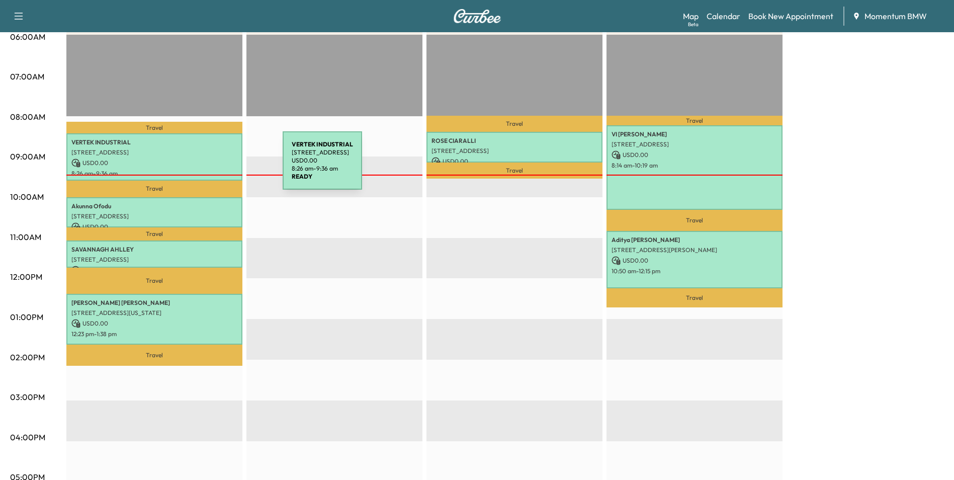
click at [207, 166] on div "VERTEK INDUSTRIAL [STREET_ADDRESS] USD 0.00 8:26 am - 9:36 am" at bounding box center [154, 156] width 176 height 47
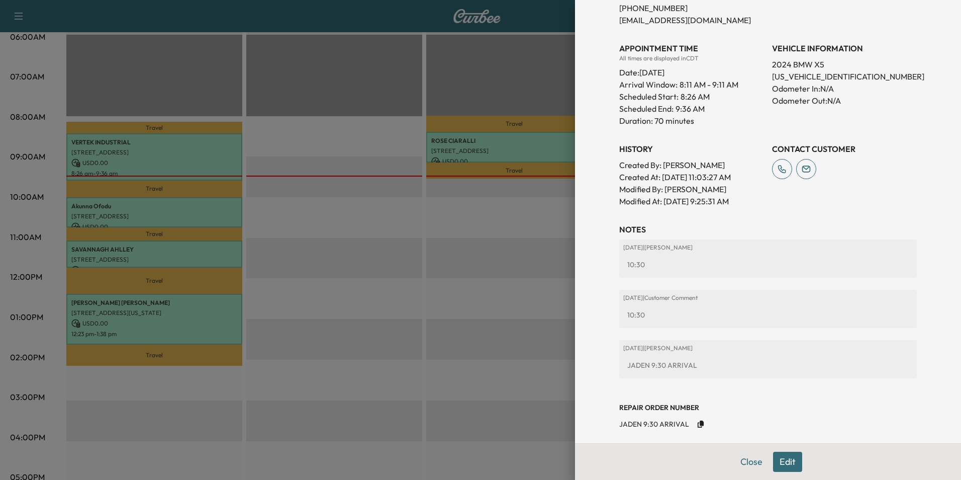
scroll to position [278, 0]
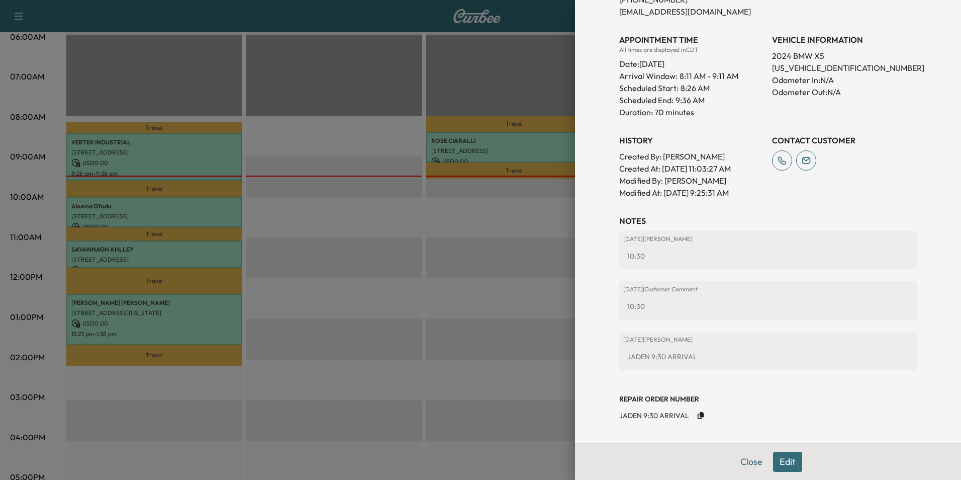
click at [783, 466] on button "Edit" at bounding box center [787, 461] width 29 height 20
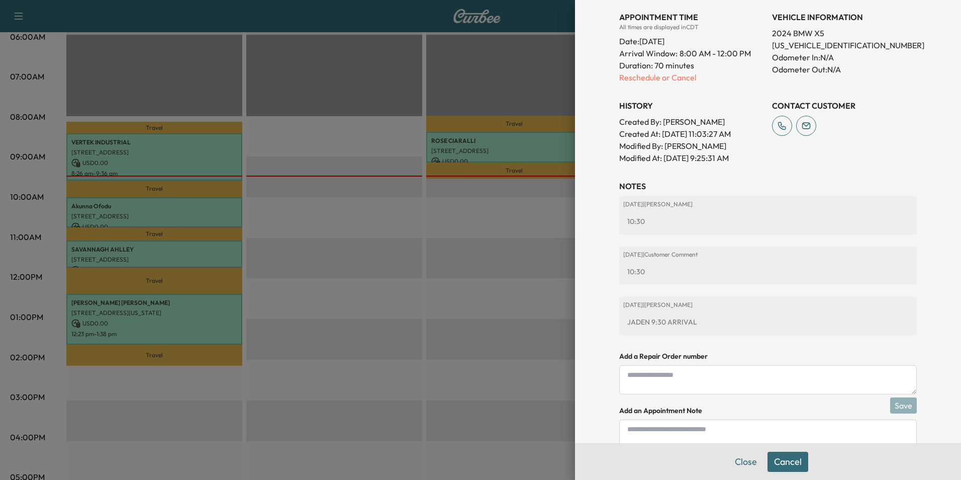
scroll to position [378, 0]
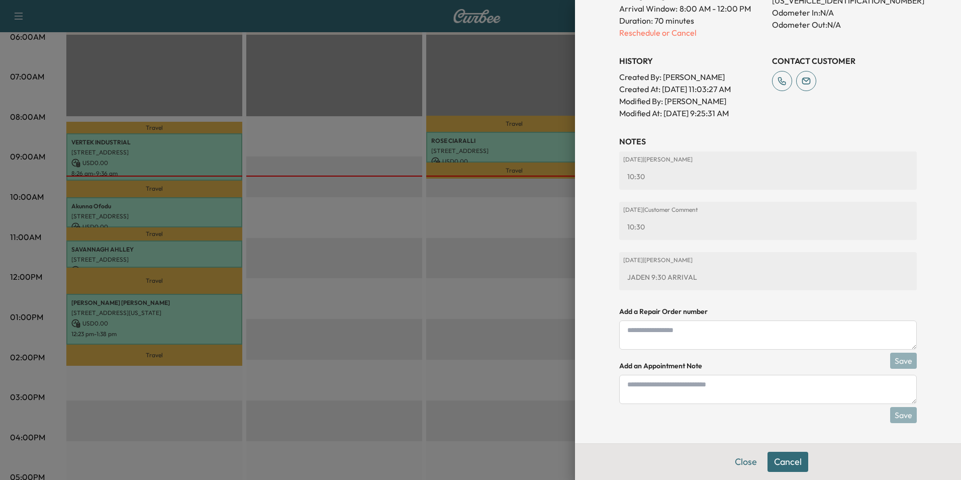
click at [730, 386] on textarea at bounding box center [768, 389] width 298 height 29
type textarea "**********"
click at [893, 418] on button "Save" at bounding box center [903, 415] width 27 height 16
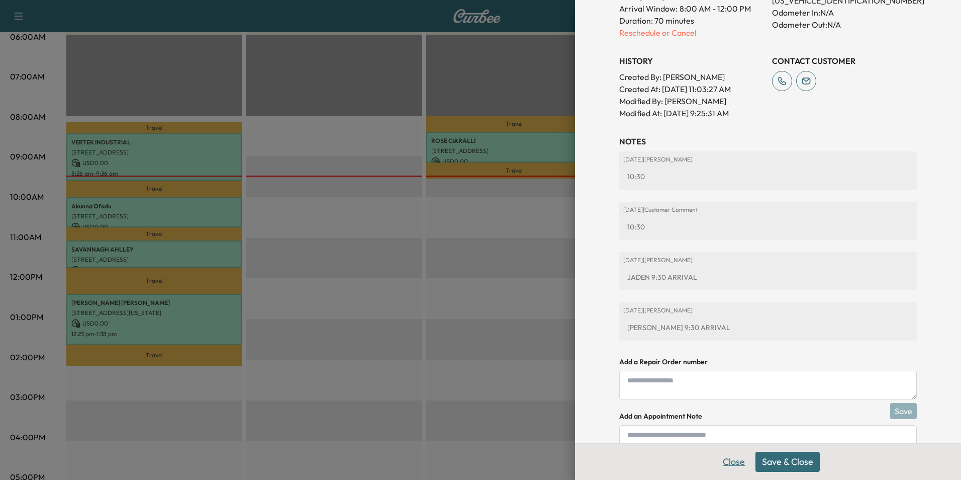
click at [735, 458] on button "Close" at bounding box center [733, 461] width 35 height 20
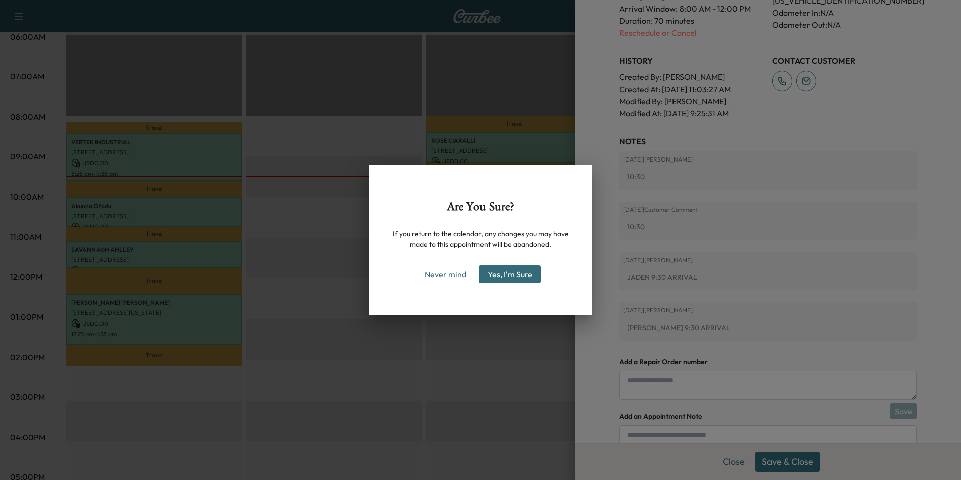
click at [509, 277] on button "Yes, I'm Sure" at bounding box center [510, 274] width 62 height 18
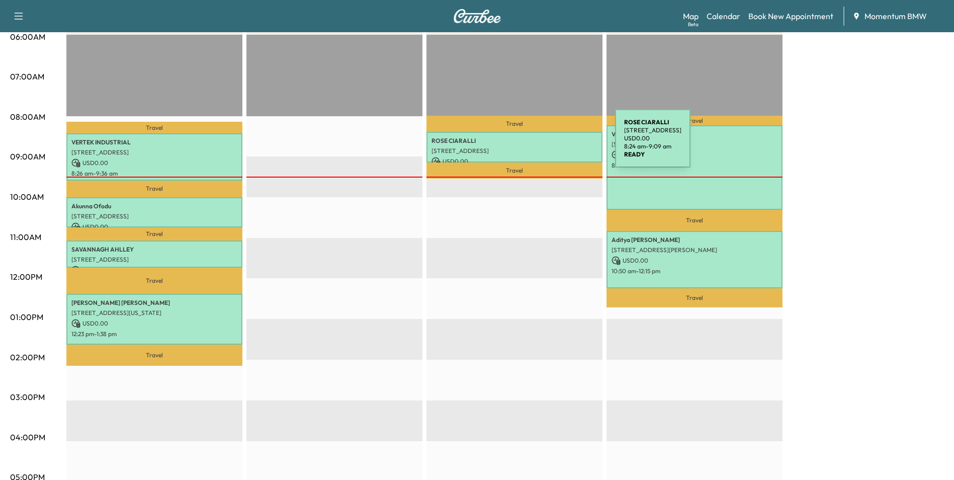
click at [539, 144] on div "[PERSON_NAME] [STREET_ADDRESS] USD 0.00 8:24 am - 9:09 am" at bounding box center [514, 147] width 176 height 31
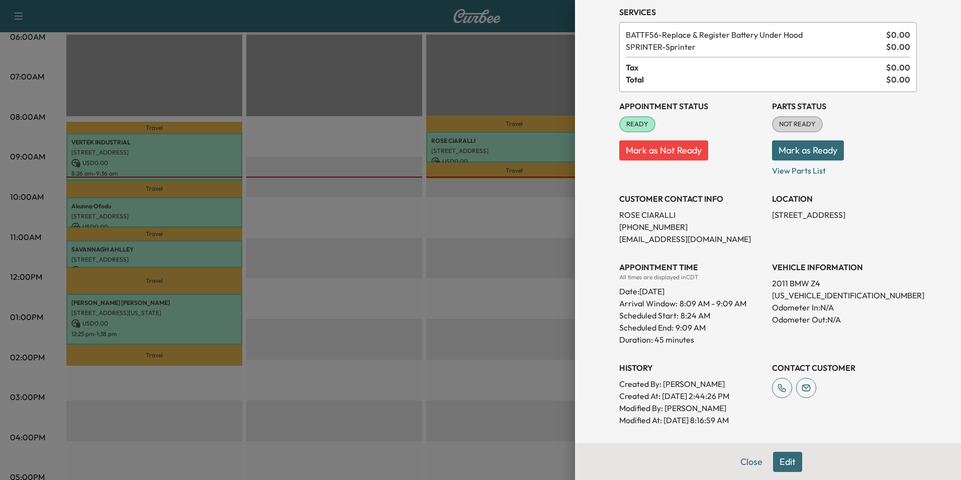
scroll to position [122, 0]
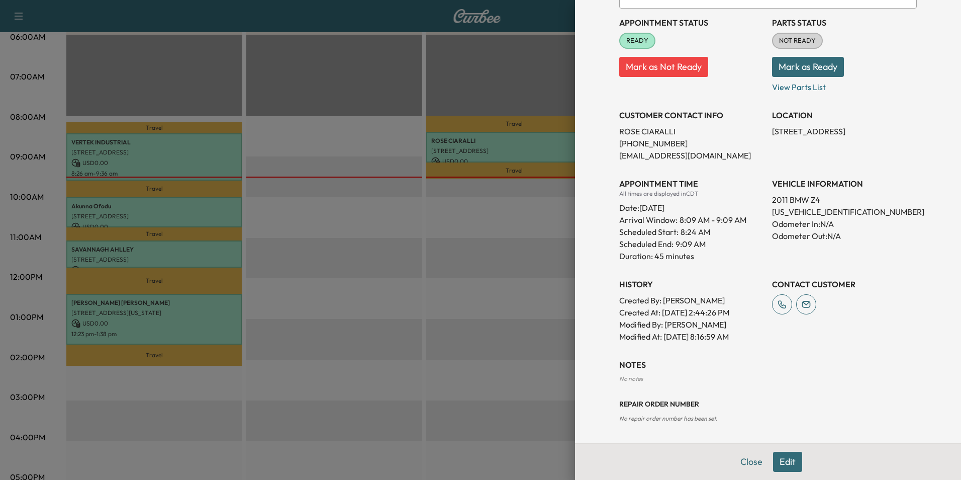
click at [781, 466] on button "Edit" at bounding box center [787, 461] width 29 height 20
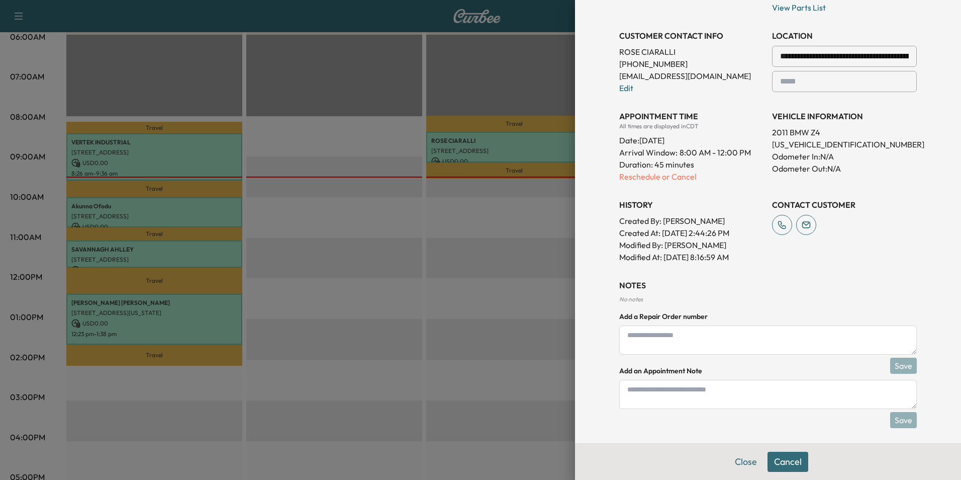
scroll to position [227, 0]
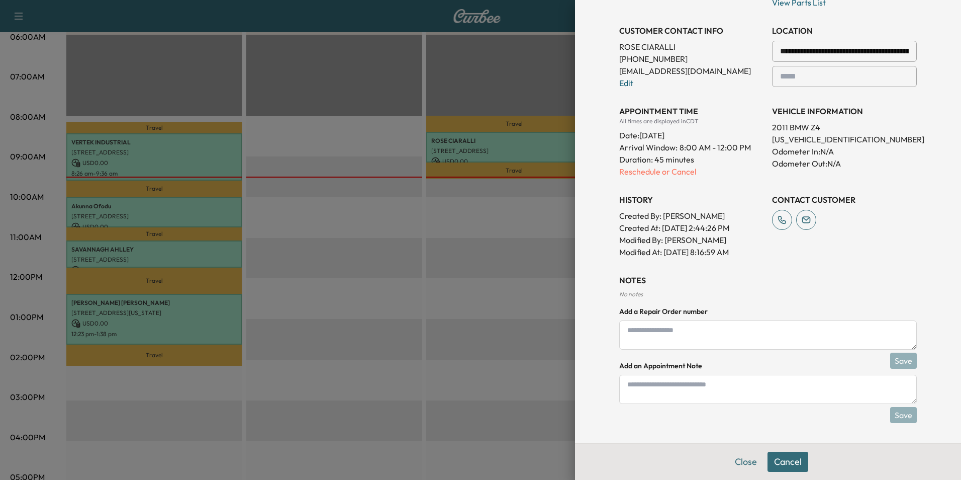
click at [728, 393] on textarea at bounding box center [768, 389] width 298 height 29
type textarea "**********"
click at [897, 417] on button "Save" at bounding box center [903, 415] width 27 height 16
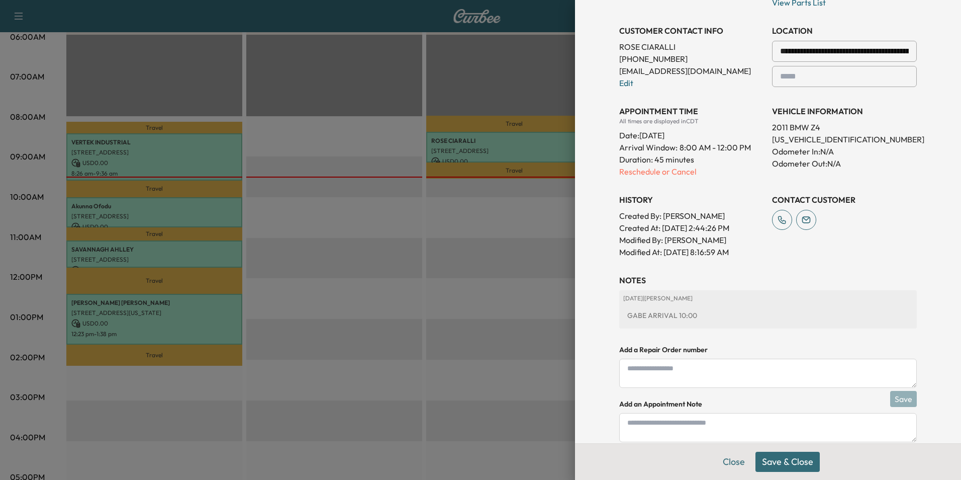
click at [790, 457] on button "Save & Close" at bounding box center [788, 461] width 64 height 20
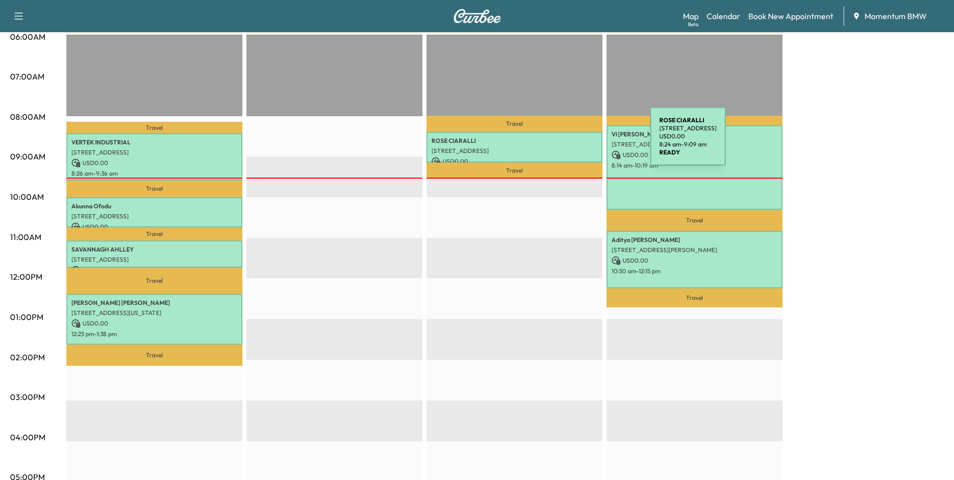
click at [575, 143] on p "[PERSON_NAME]" at bounding box center [514, 141] width 166 height 8
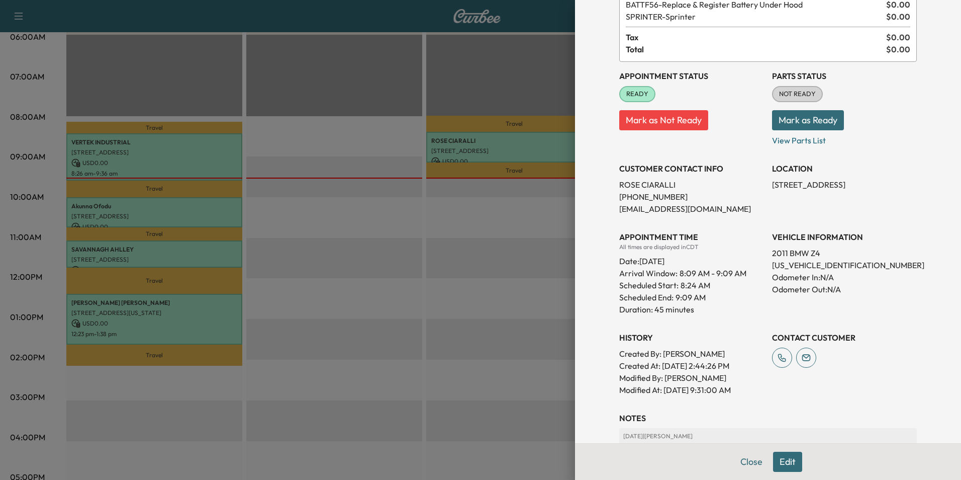
scroll to position [160, 0]
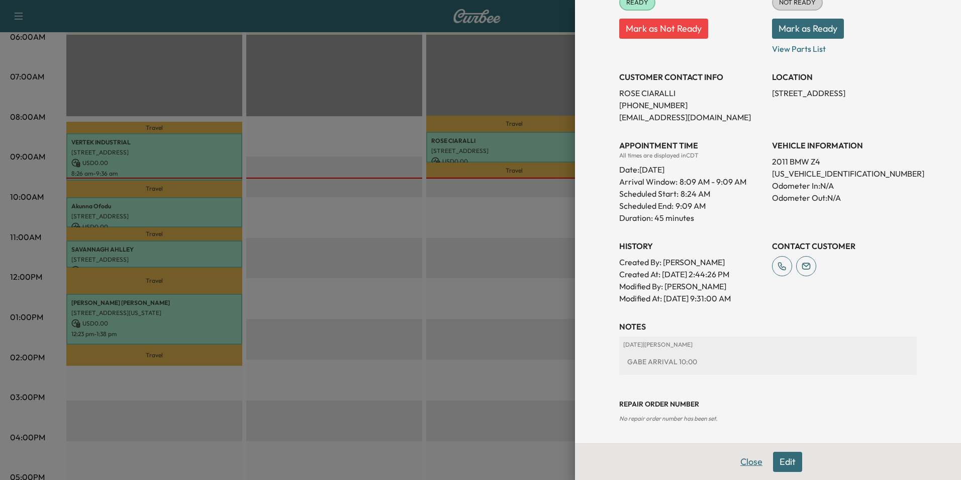
click at [747, 462] on button "Close" at bounding box center [751, 461] width 35 height 20
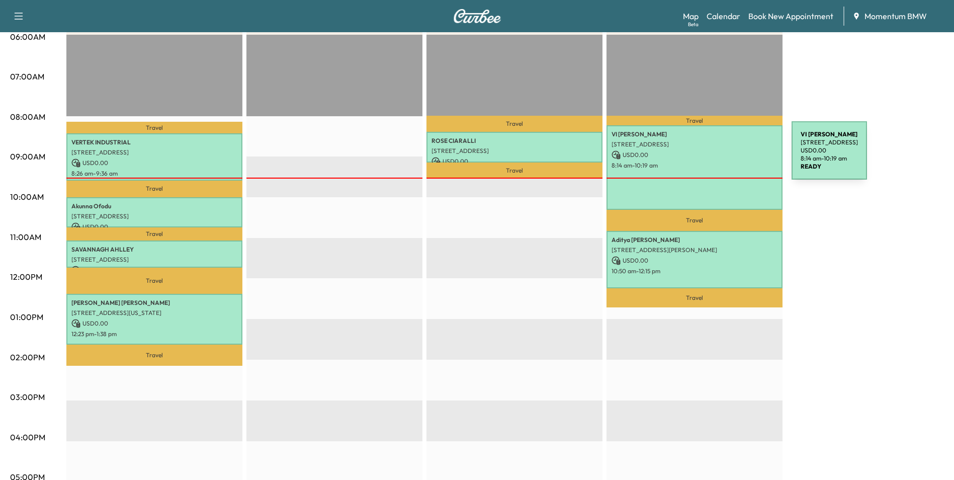
click at [716, 156] on p "USD 0.00" at bounding box center [694, 154] width 166 height 9
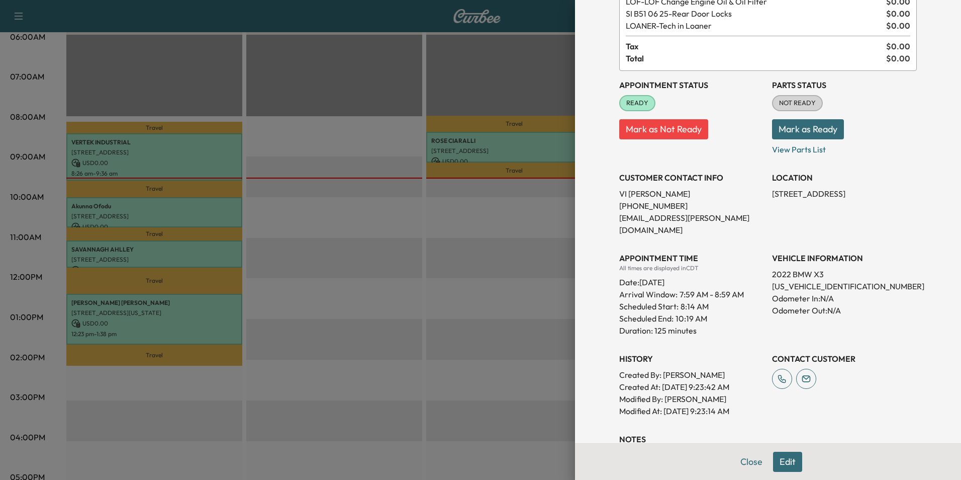
scroll to position [21, 0]
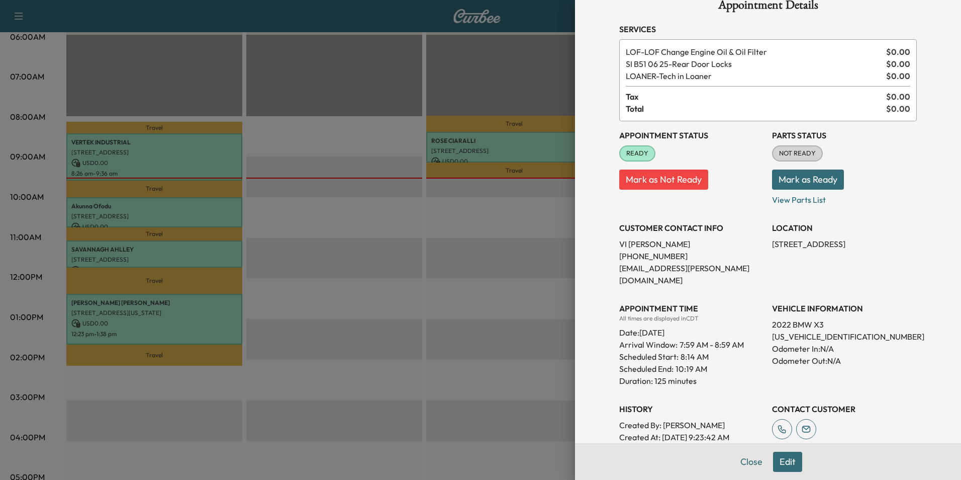
click at [745, 459] on button "Close" at bounding box center [751, 461] width 35 height 20
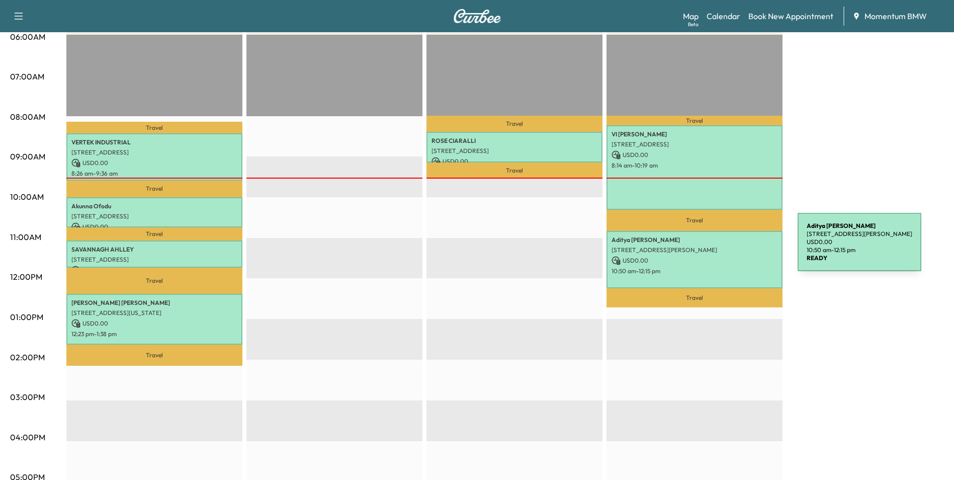
click at [719, 248] on p "[STREET_ADDRESS][PERSON_NAME]" at bounding box center [694, 250] width 166 height 8
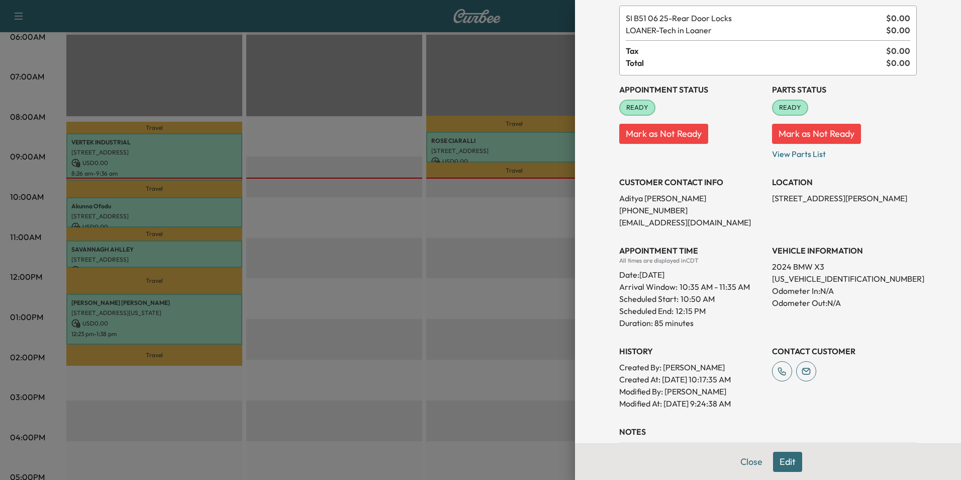
scroll to position [160, 0]
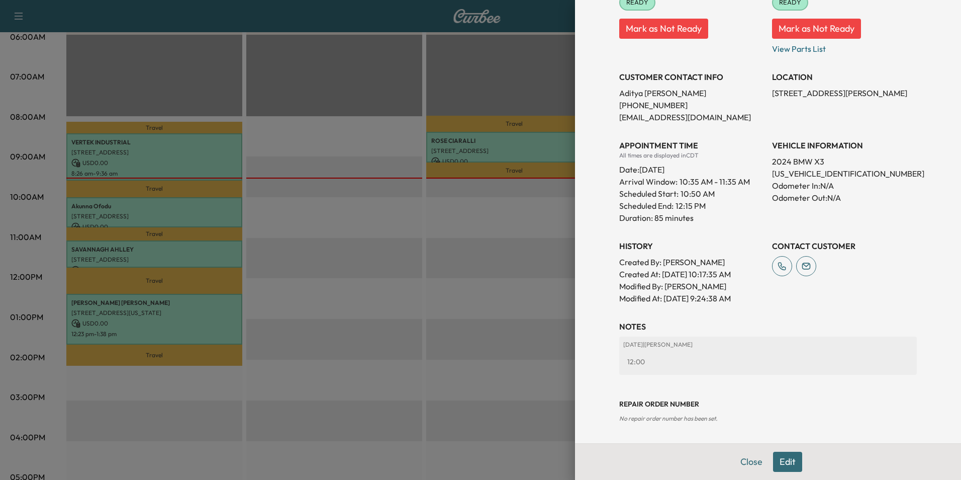
click at [741, 462] on button "Close" at bounding box center [751, 461] width 35 height 20
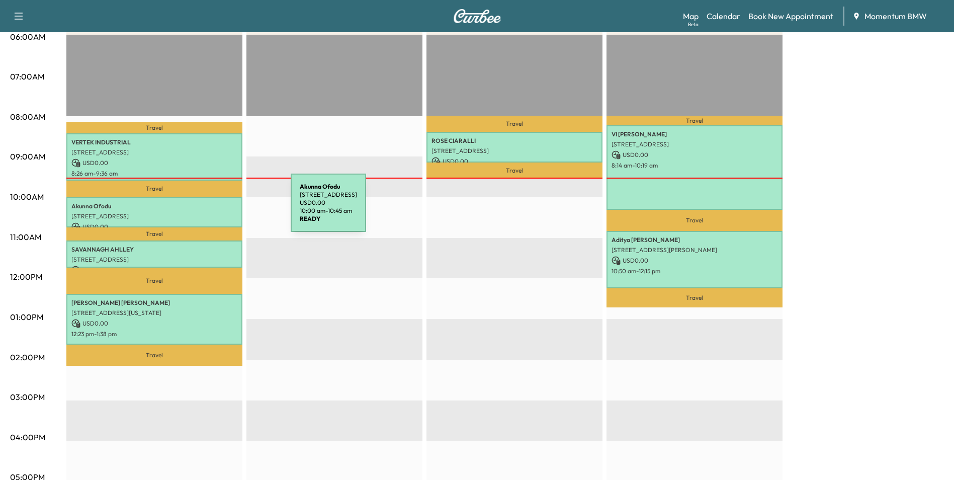
click at [215, 209] on div "[PERSON_NAME] [STREET_ADDRESS] USD 0.00 10:00 am - 10:45 am" at bounding box center [154, 212] width 176 height 31
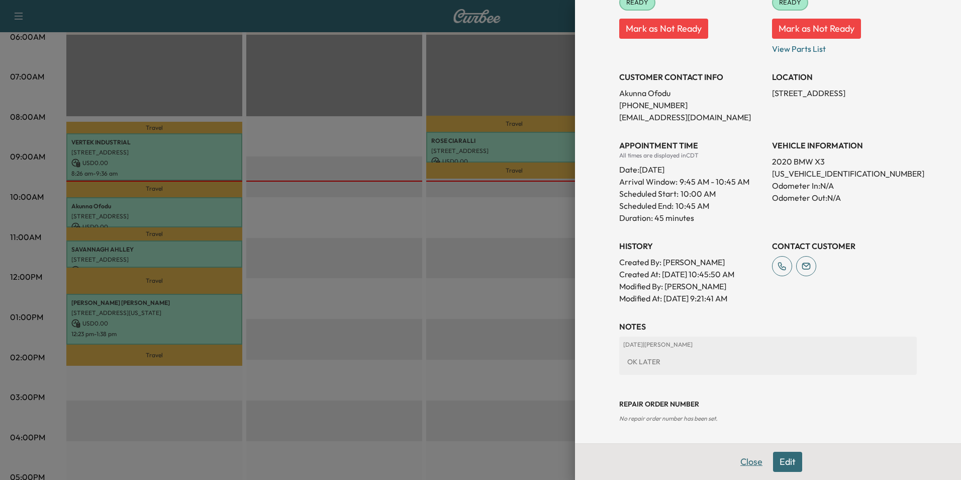
click at [741, 458] on button "Close" at bounding box center [751, 461] width 35 height 20
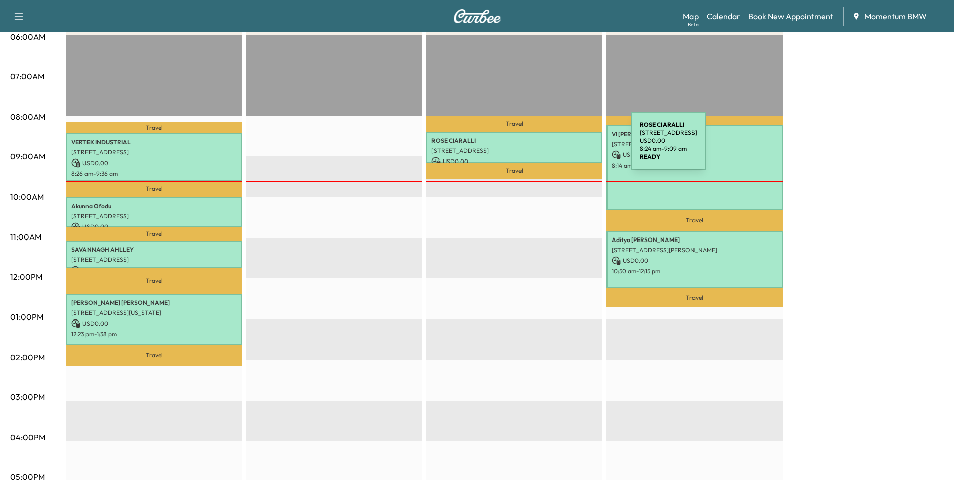
click at [556, 148] on p "[STREET_ADDRESS]" at bounding box center [514, 151] width 166 height 8
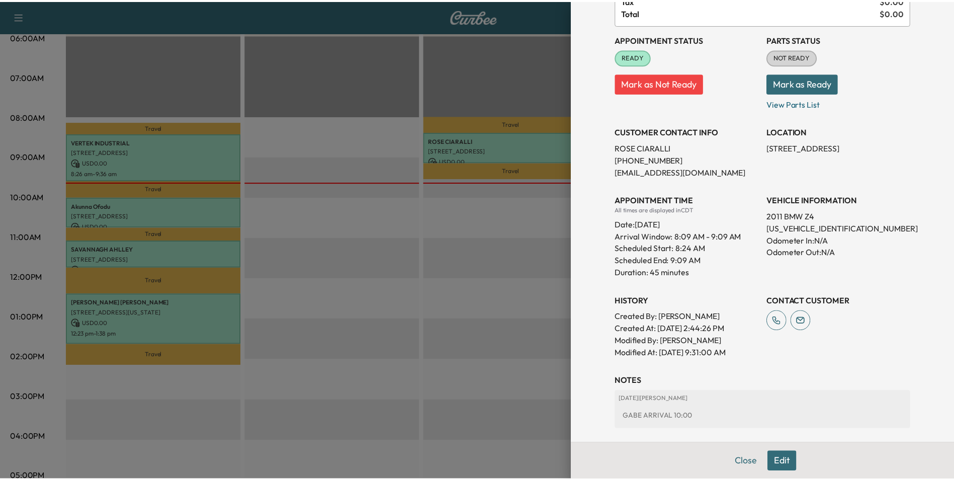
scroll to position [0, 0]
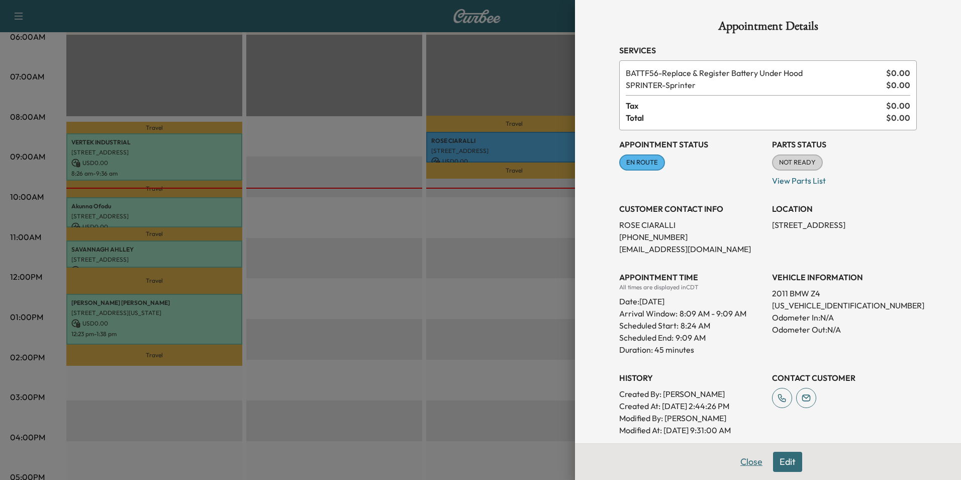
click at [742, 455] on button "Close" at bounding box center [751, 461] width 35 height 20
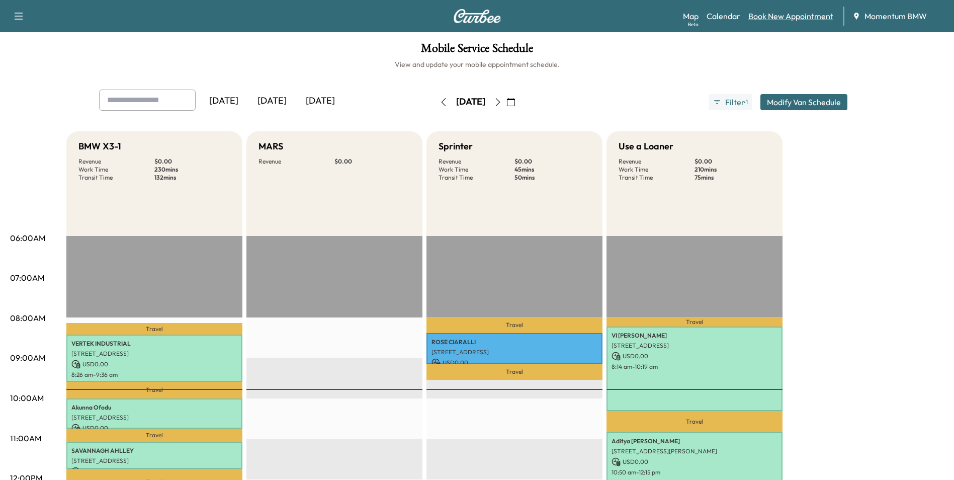
click at [809, 15] on link "Book New Appointment" at bounding box center [790, 16] width 85 height 12
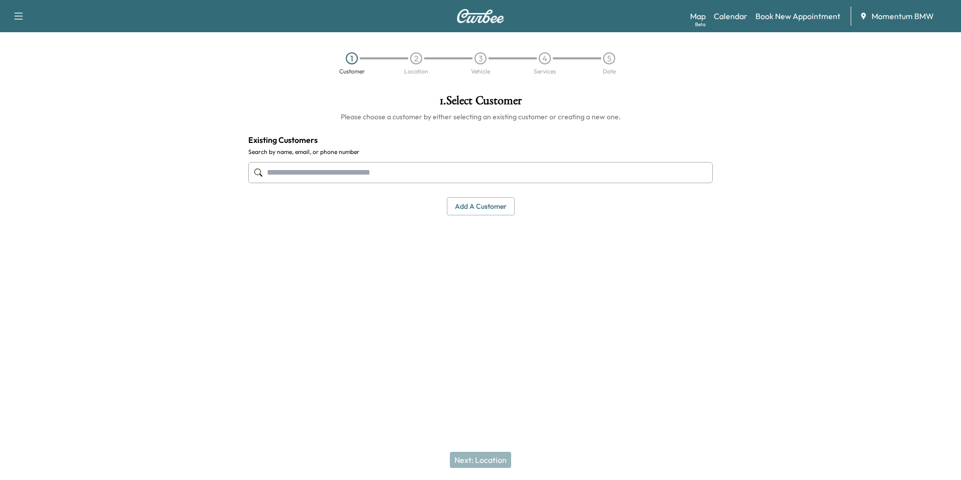
click at [454, 178] on input "text" at bounding box center [480, 172] width 465 height 21
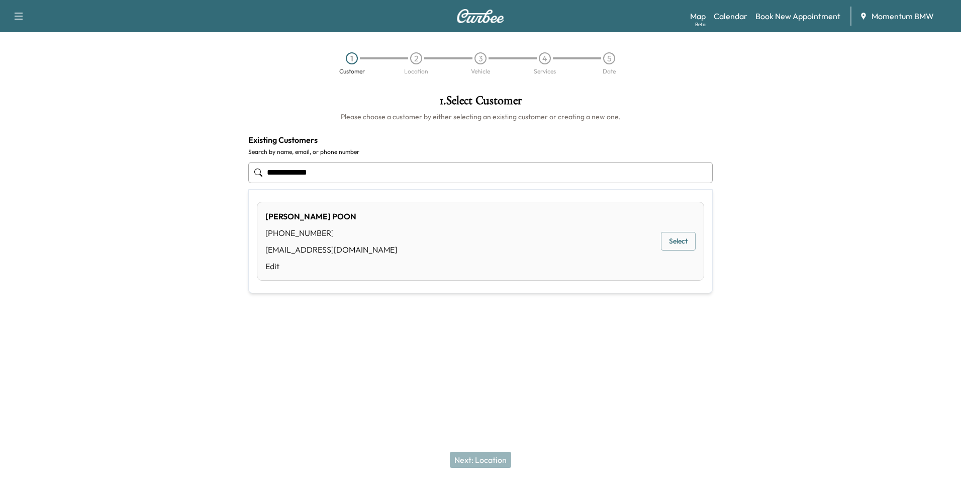
click at [685, 237] on button "Select" at bounding box center [678, 241] width 35 height 19
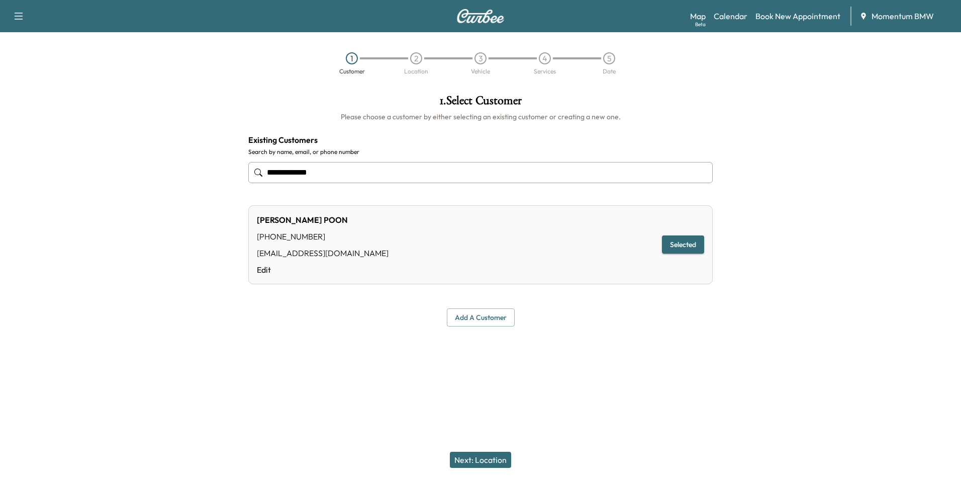
type input "**********"
click at [485, 460] on button "Next: Location" at bounding box center [480, 459] width 61 height 16
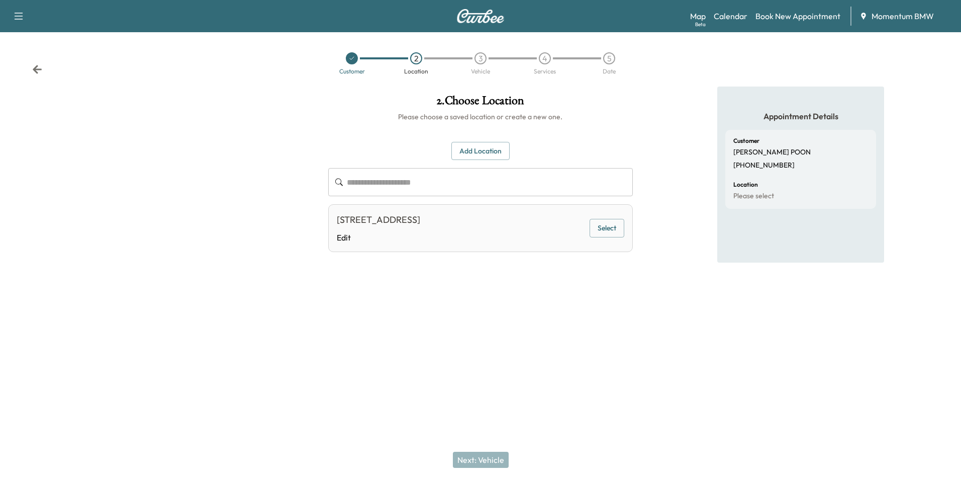
click at [614, 227] on button "Select" at bounding box center [607, 228] width 35 height 19
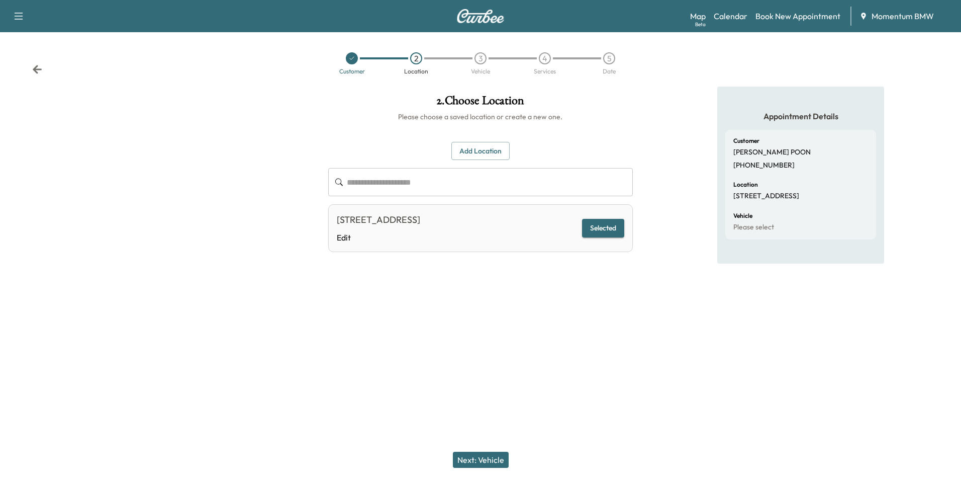
click at [488, 460] on button "Next: Vehicle" at bounding box center [481, 459] width 56 height 16
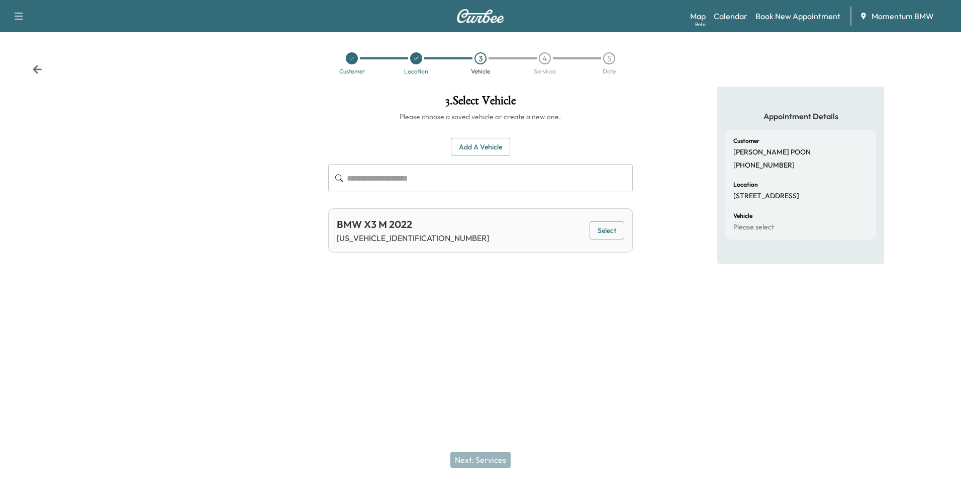
click at [615, 232] on button "Select" at bounding box center [607, 230] width 35 height 19
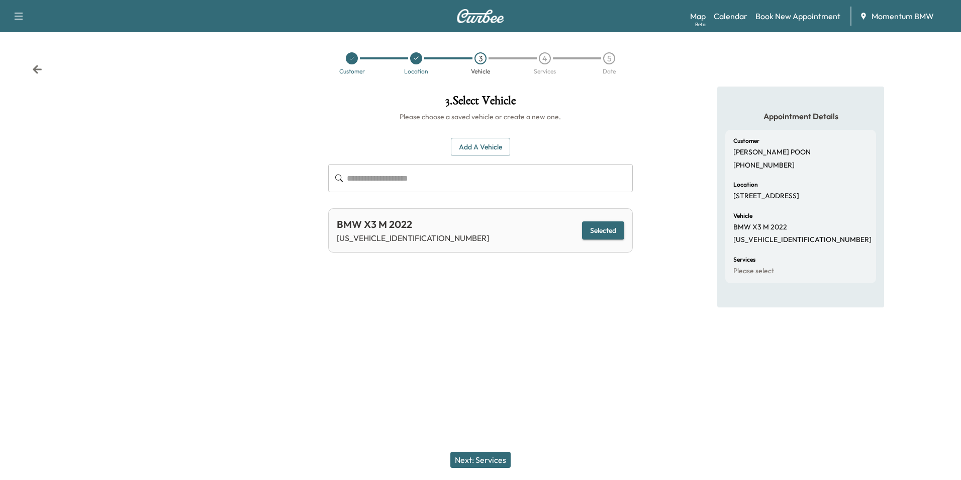
click at [500, 460] on button "Next: Services" at bounding box center [480, 459] width 60 height 16
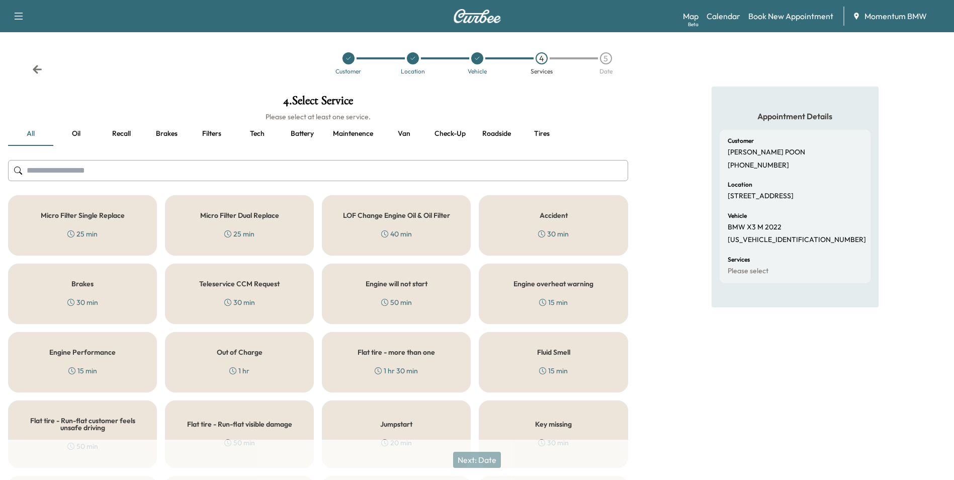
click at [72, 132] on button "Oil" at bounding box center [75, 134] width 45 height 24
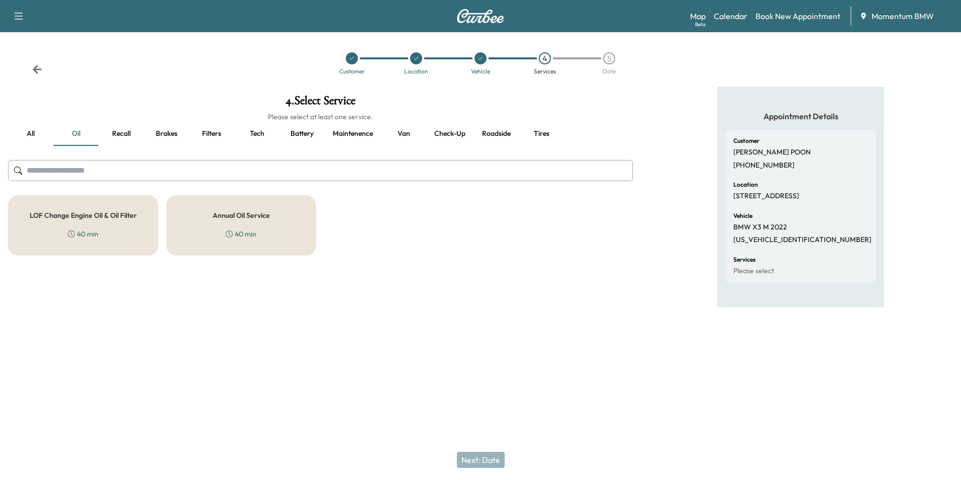
click at [102, 217] on h5 "LOF Change Engine Oil & Oil Filter" at bounding box center [83, 215] width 107 height 7
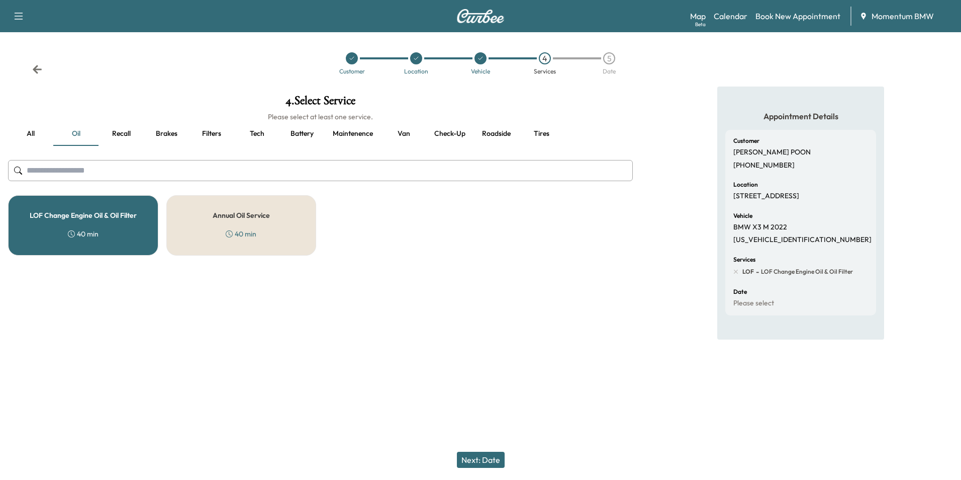
click at [492, 457] on button "Next: Date" at bounding box center [481, 459] width 48 height 16
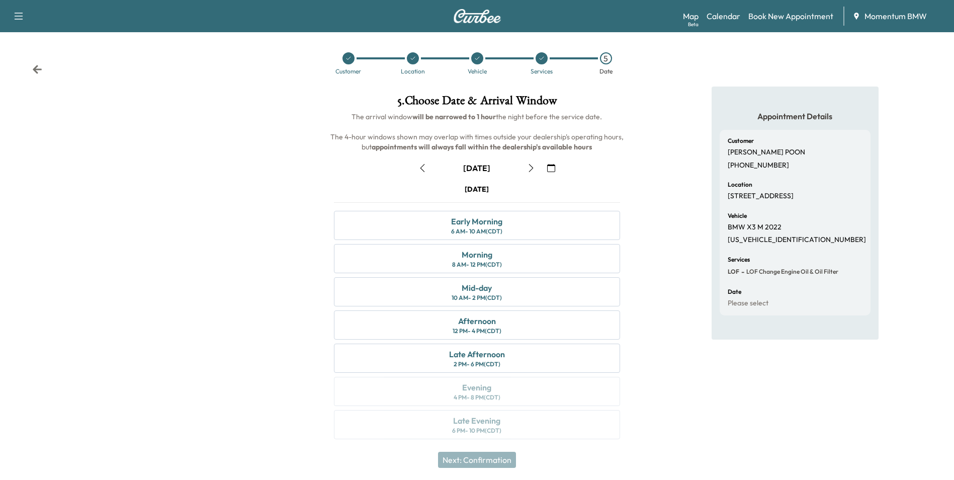
click at [552, 166] on icon "button" at bounding box center [551, 168] width 8 height 8
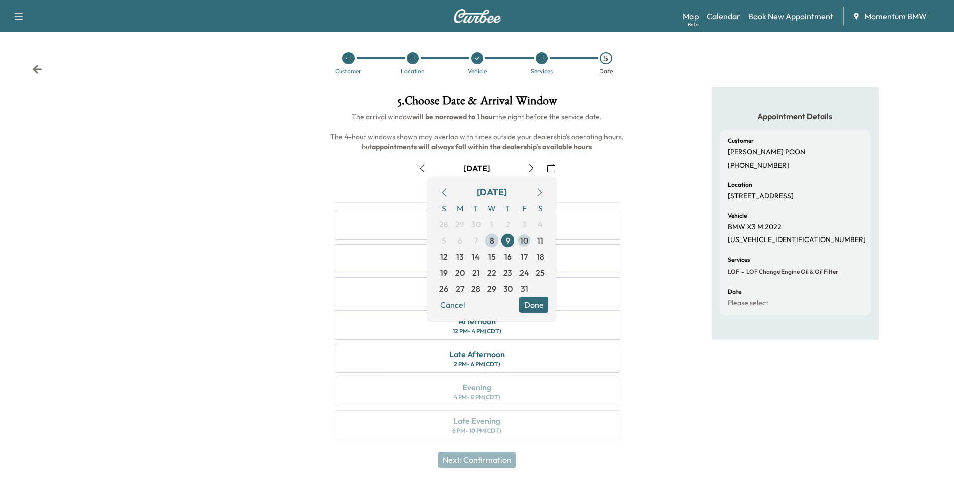
click at [526, 240] on span "10" at bounding box center [524, 240] width 8 height 12
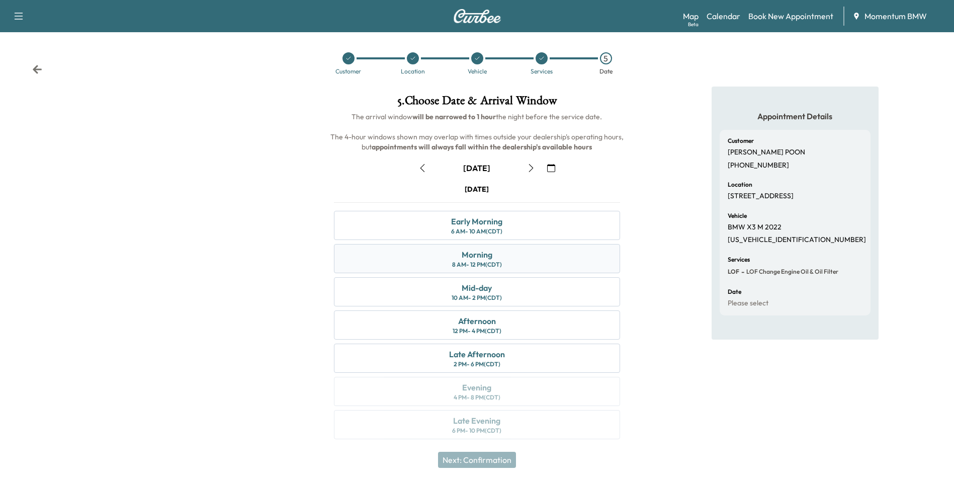
click at [485, 255] on div "Morning" at bounding box center [477, 254] width 31 height 12
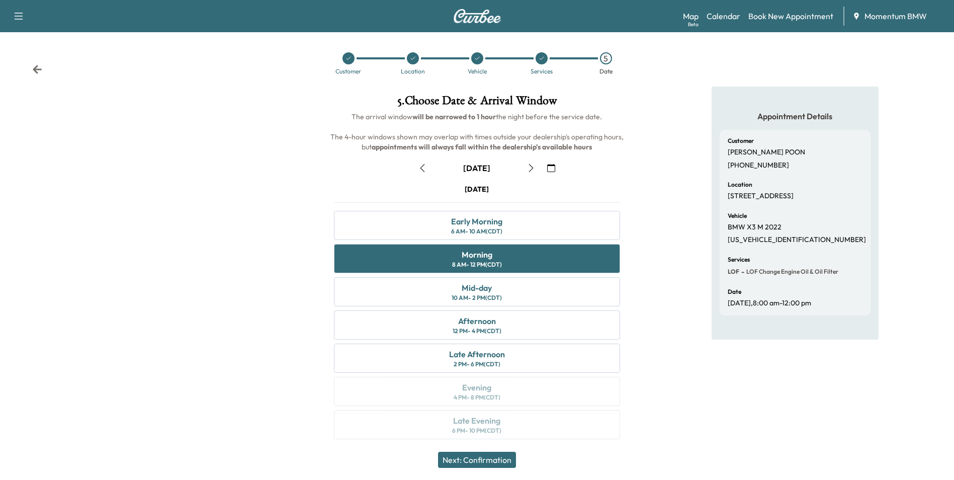
click at [492, 458] on button "Next: Confirmation" at bounding box center [477, 459] width 78 height 16
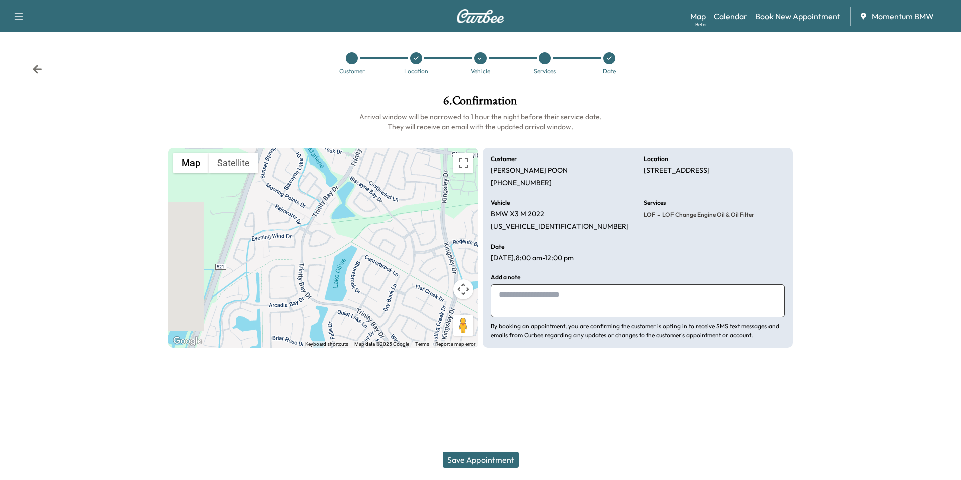
click at [570, 308] on textarea at bounding box center [638, 300] width 294 height 33
type textarea "********"
click at [498, 458] on button "Save Appointment" at bounding box center [481, 459] width 76 height 16
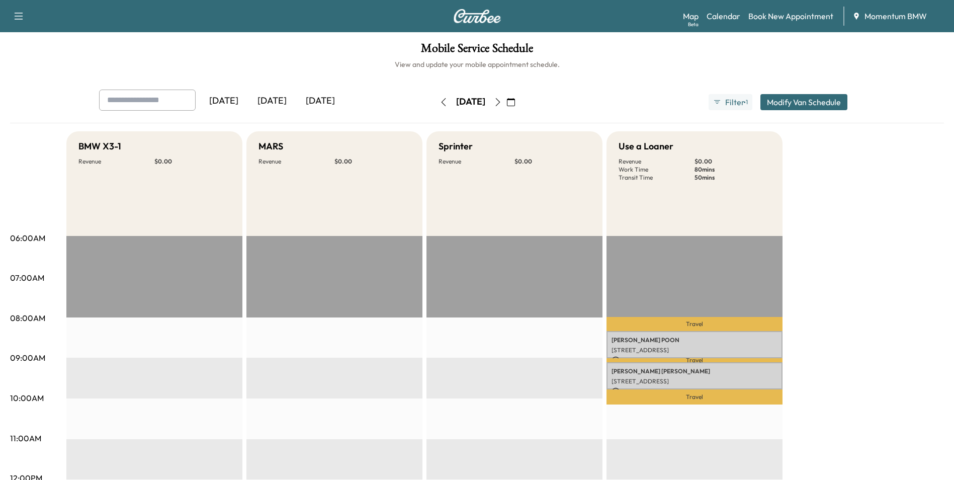
click at [515, 101] on icon "button" at bounding box center [511, 102] width 8 height 8
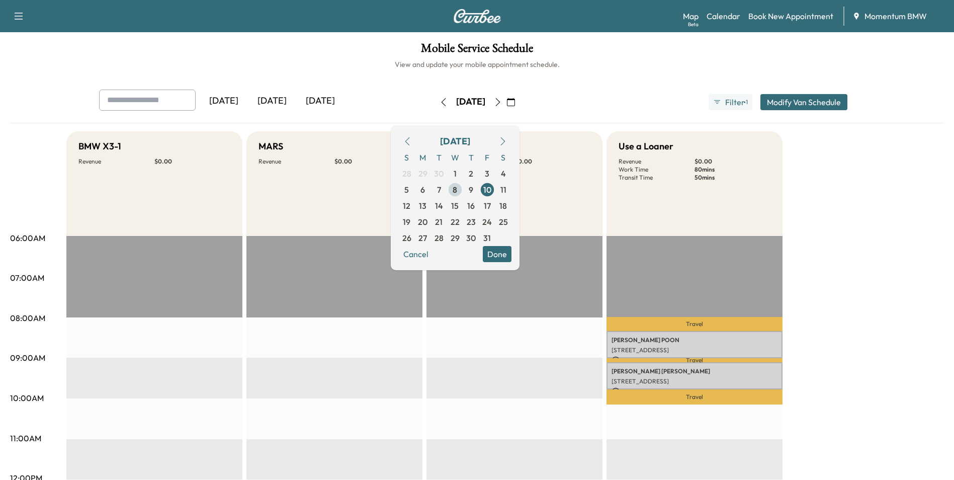
click at [457, 185] on span "8" at bounding box center [454, 190] width 5 height 12
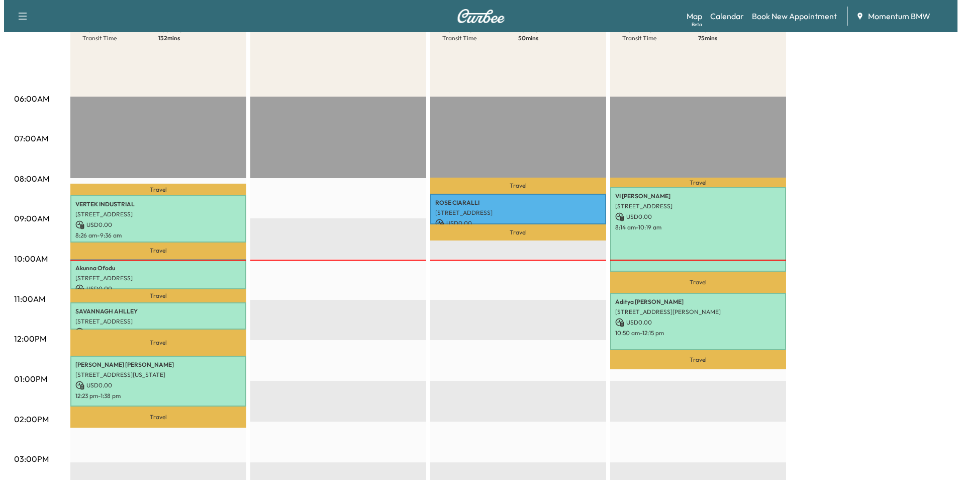
scroll to position [201, 0]
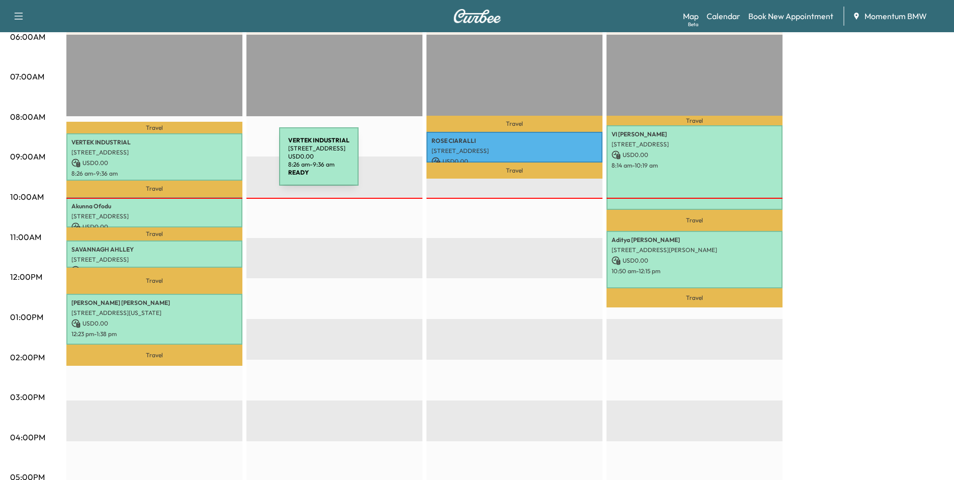
click at [204, 162] on p "USD 0.00" at bounding box center [154, 162] width 166 height 9
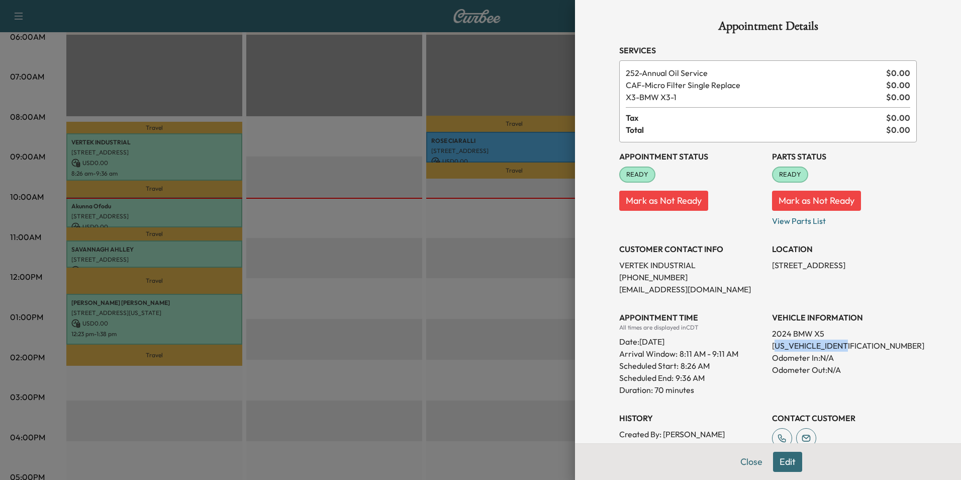
drag, startPoint x: 847, startPoint y: 346, endPoint x: 768, endPoint y: 345, distance: 78.9
click at [772, 345] on p "[US_VEHICLE_IDENTIFICATION_NUMBER]" at bounding box center [844, 345] width 145 height 12
drag, startPoint x: 768, startPoint y: 345, endPoint x: 779, endPoint y: 385, distance: 41.7
click at [760, 389] on div "Appointment Status READY Mark as Not Ready Parts Status READY Mark as Not Ready…" at bounding box center [768, 309] width 298 height 334
drag, startPoint x: 845, startPoint y: 344, endPoint x: 763, endPoint y: 347, distance: 81.5
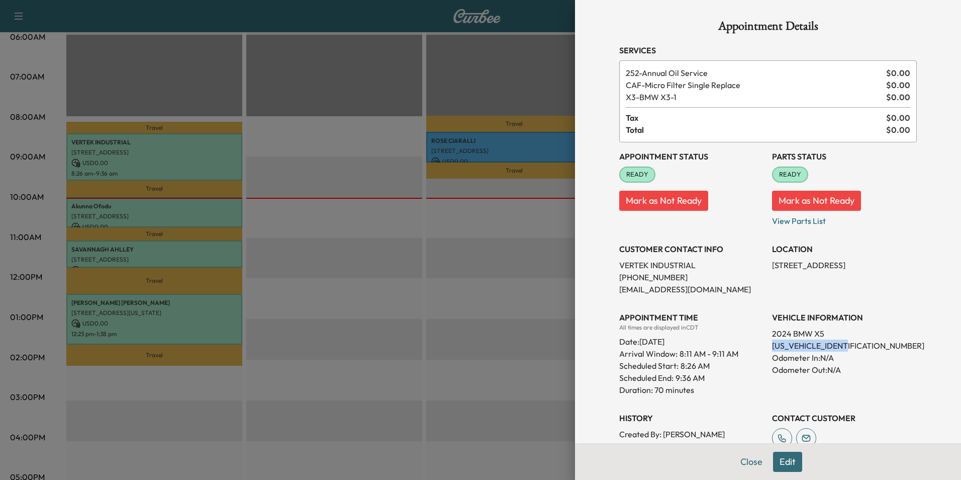
click at [763, 347] on div "Appointment Status READY Mark as Not Ready Parts Status READY Mark as Not Ready…" at bounding box center [768, 309] width 298 height 334
click at [745, 464] on button "Close" at bounding box center [751, 461] width 35 height 20
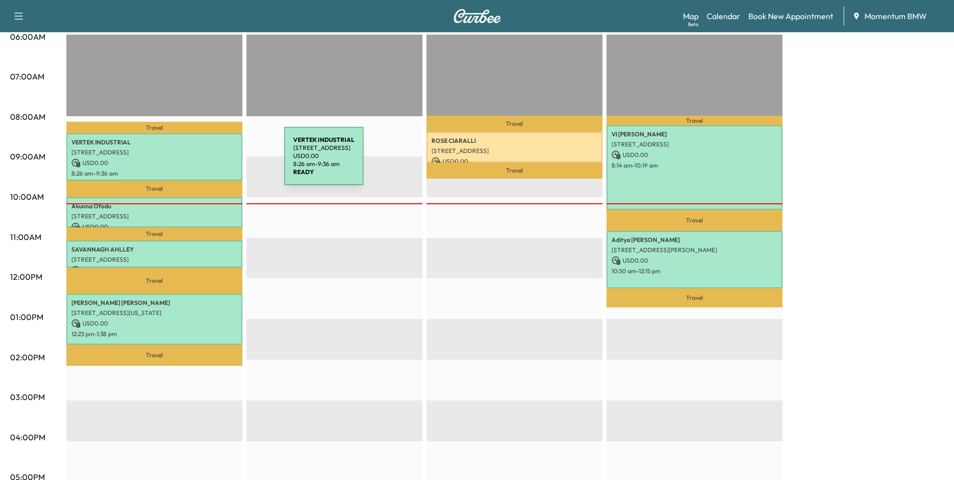
click at [209, 162] on p "USD 0.00" at bounding box center [154, 162] width 166 height 9
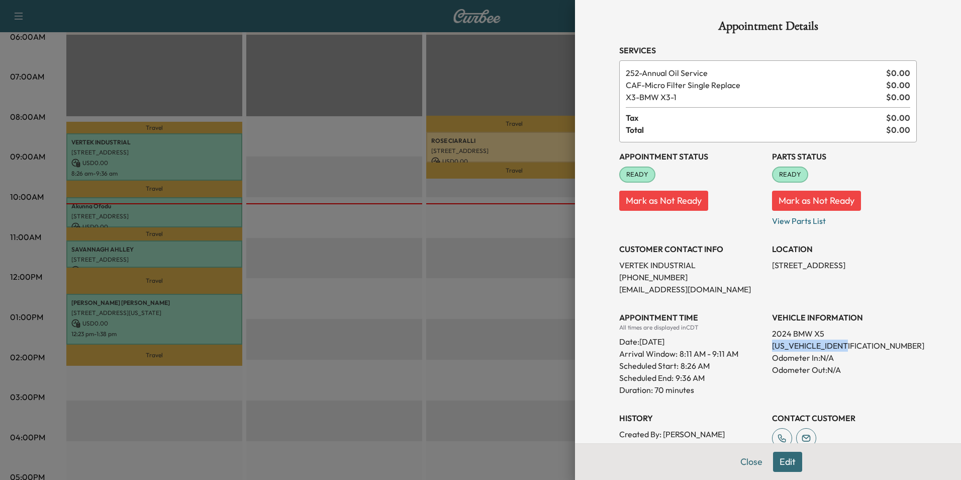
drag, startPoint x: 845, startPoint y: 346, endPoint x: 765, endPoint y: 346, distance: 79.9
click at [772, 346] on p "[US_VEHICLE_IDENTIFICATION_NUMBER]" at bounding box center [844, 345] width 145 height 12
drag, startPoint x: 765, startPoint y: 346, endPoint x: 827, endPoint y: 347, distance: 61.8
copy p "[US_VEHICLE_IDENTIFICATION_NUMBER]"
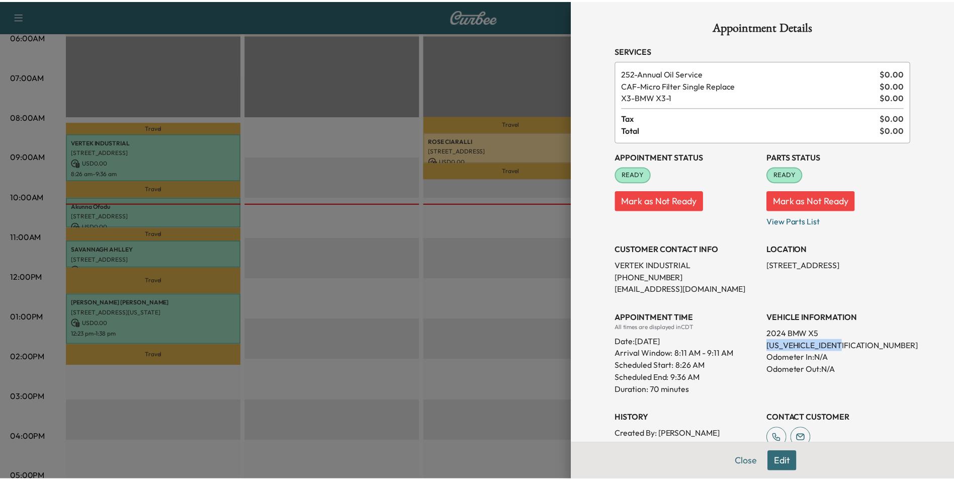
scroll to position [50, 0]
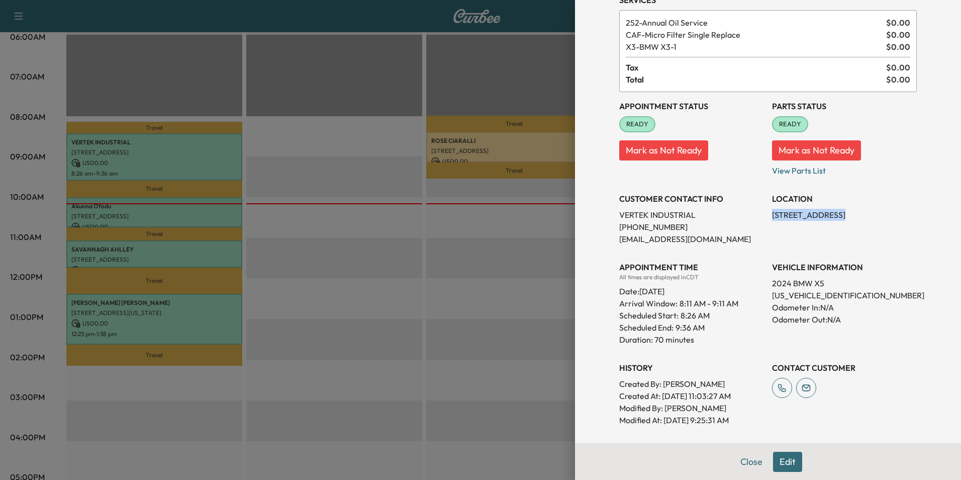
drag, startPoint x: 832, startPoint y: 213, endPoint x: 765, endPoint y: 212, distance: 66.4
click at [772, 212] on p "[STREET_ADDRESS]" at bounding box center [844, 215] width 145 height 12
drag, startPoint x: 765, startPoint y: 212, endPoint x: 793, endPoint y: 215, distance: 27.8
copy p "[STREET_ADDRESS]"
click at [752, 462] on button "Close" at bounding box center [751, 461] width 35 height 20
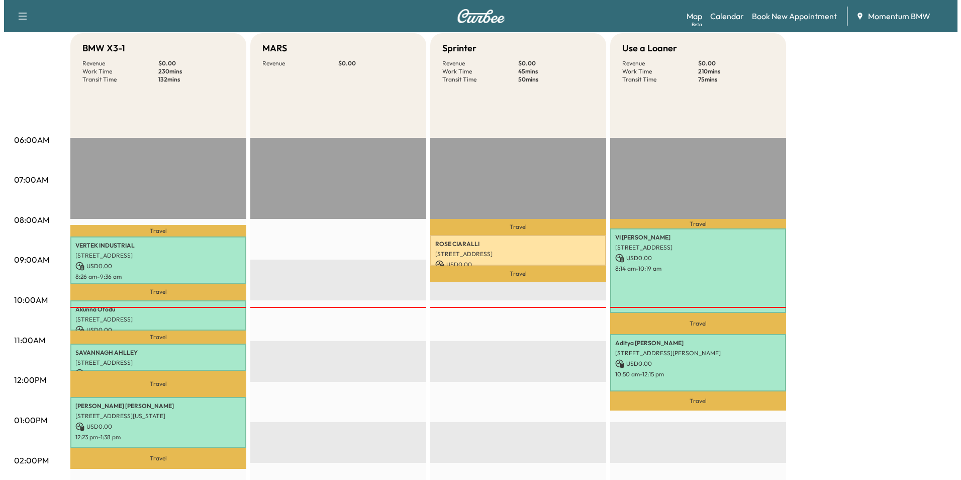
scroll to position [0, 0]
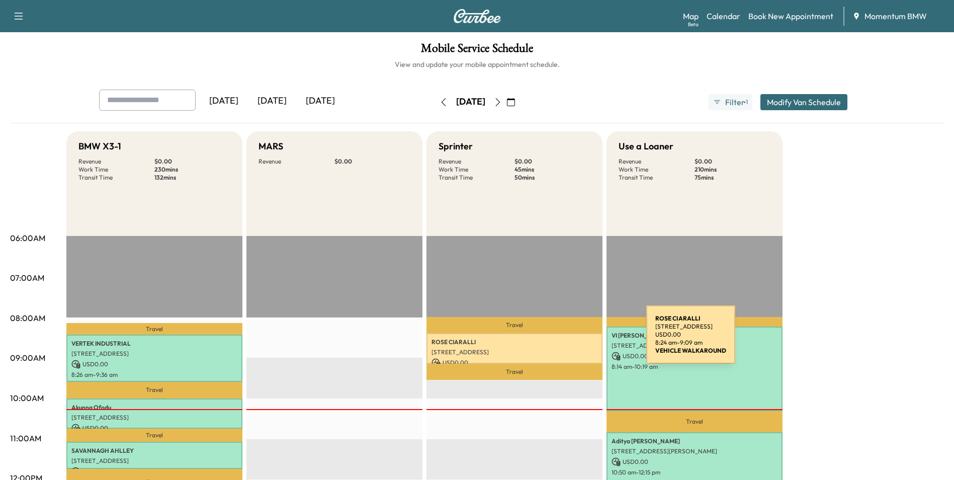
click at [571, 340] on p "[PERSON_NAME]" at bounding box center [514, 342] width 166 height 8
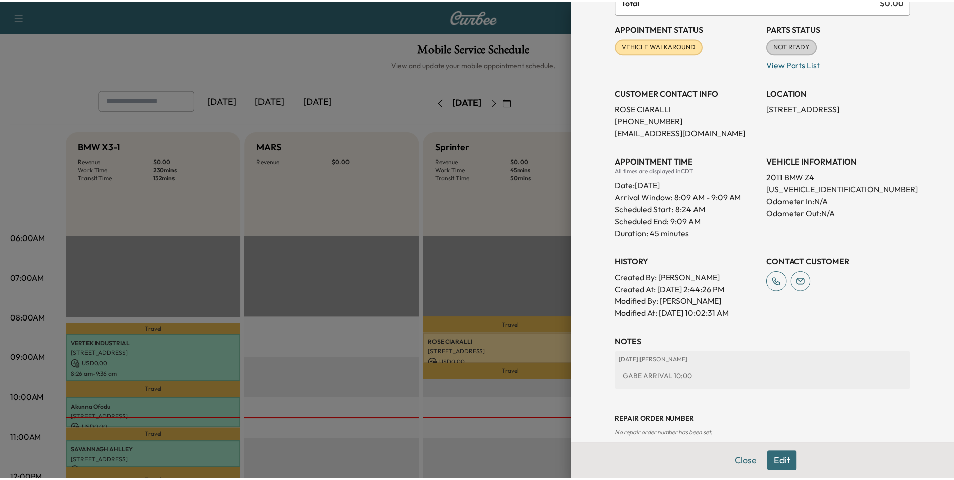
scroll to position [132, 0]
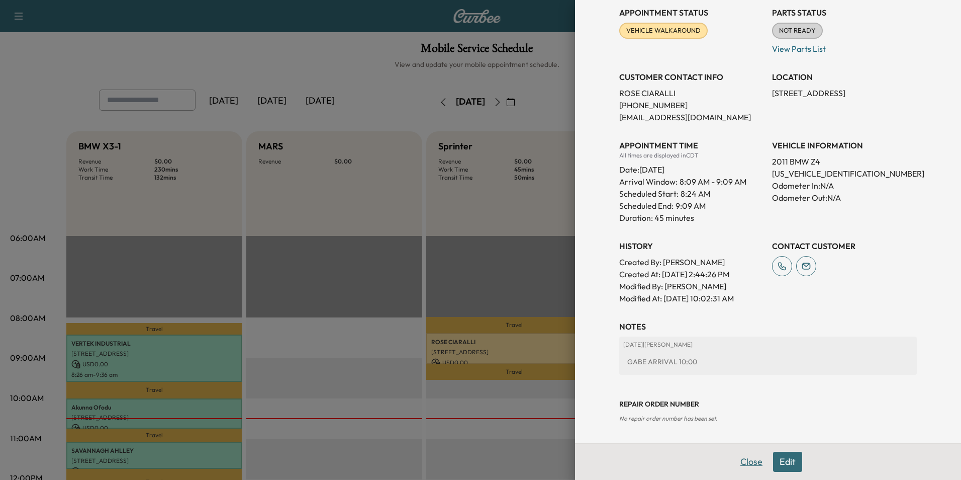
click at [746, 463] on button "Close" at bounding box center [751, 461] width 35 height 20
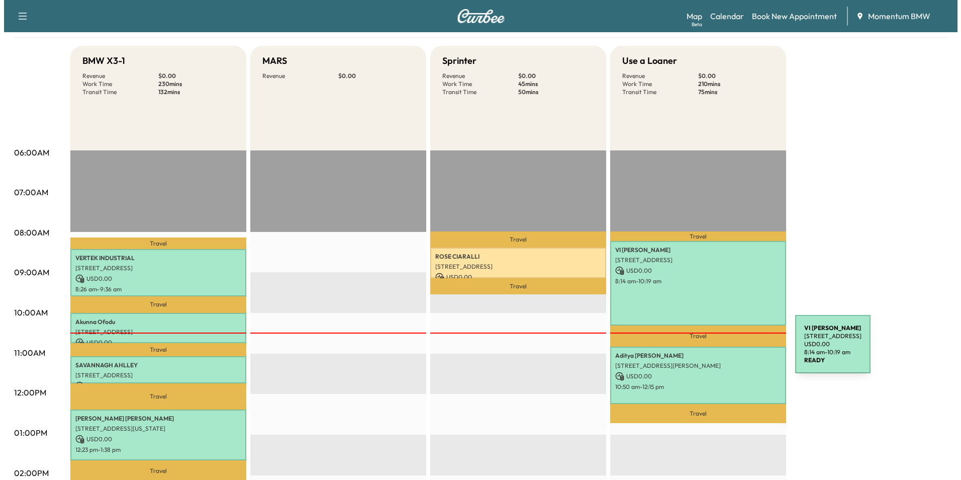
scroll to position [101, 0]
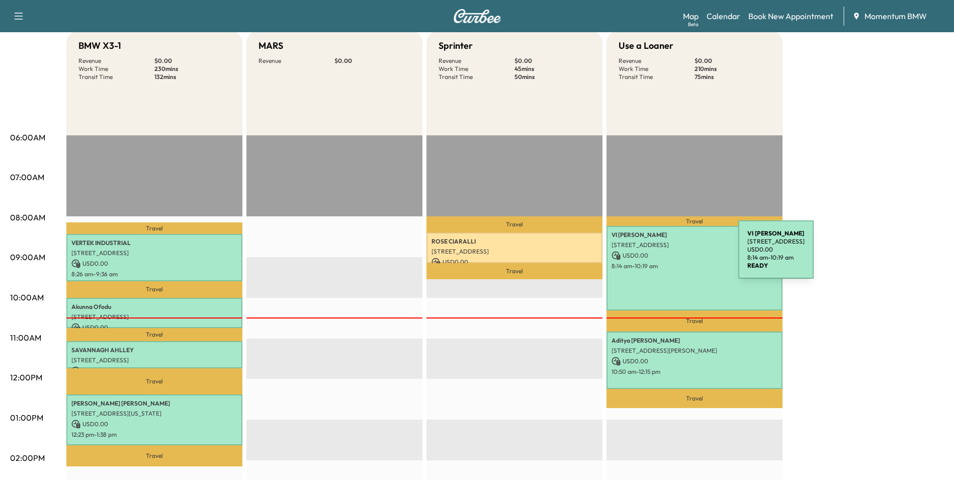
click at [663, 255] on p "USD 0.00" at bounding box center [694, 255] width 166 height 9
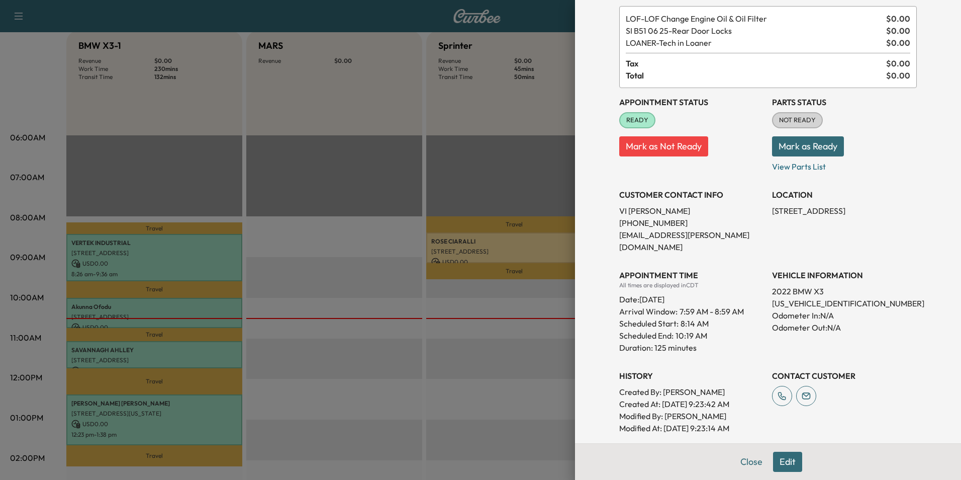
scroll to position [222, 0]
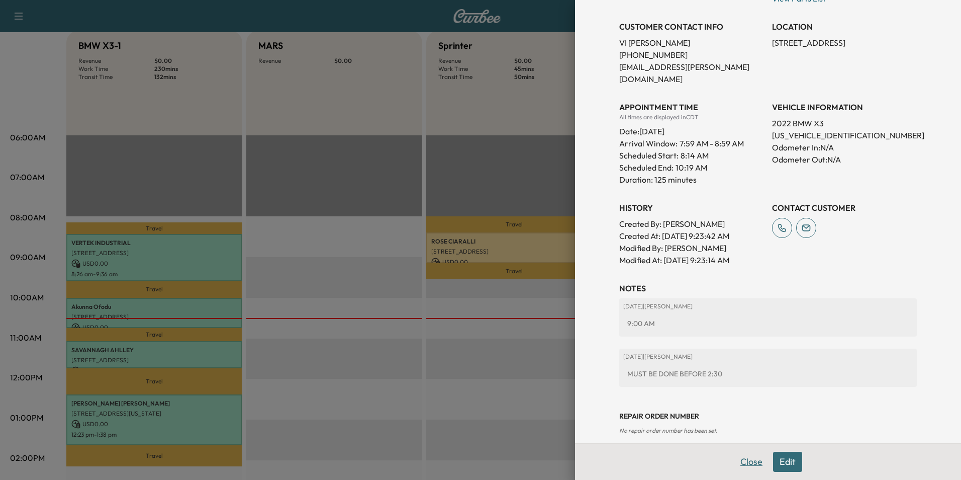
click at [747, 465] on button "Close" at bounding box center [751, 461] width 35 height 20
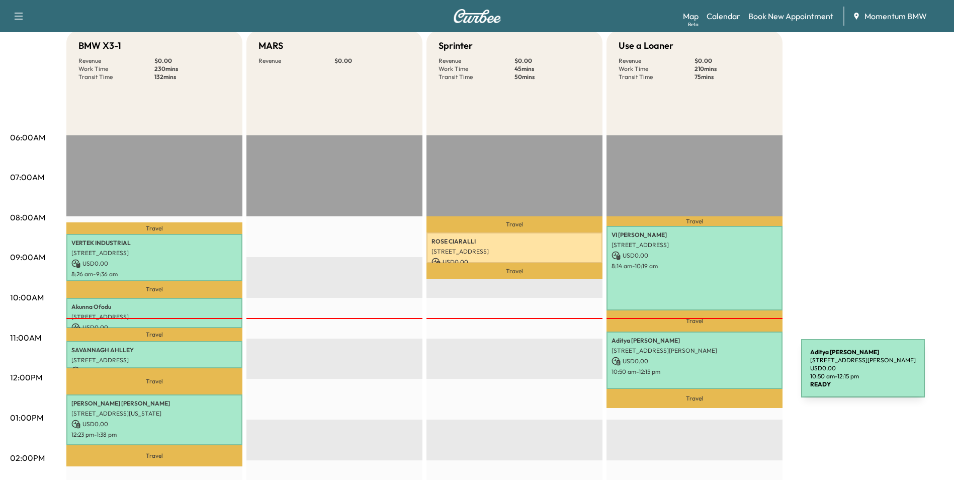
click at [725, 374] on div "[PERSON_NAME] [STREET_ADDRESS][PERSON_NAME] USD 0.00 10:50 am - 12:15 pm" at bounding box center [694, 359] width 176 height 57
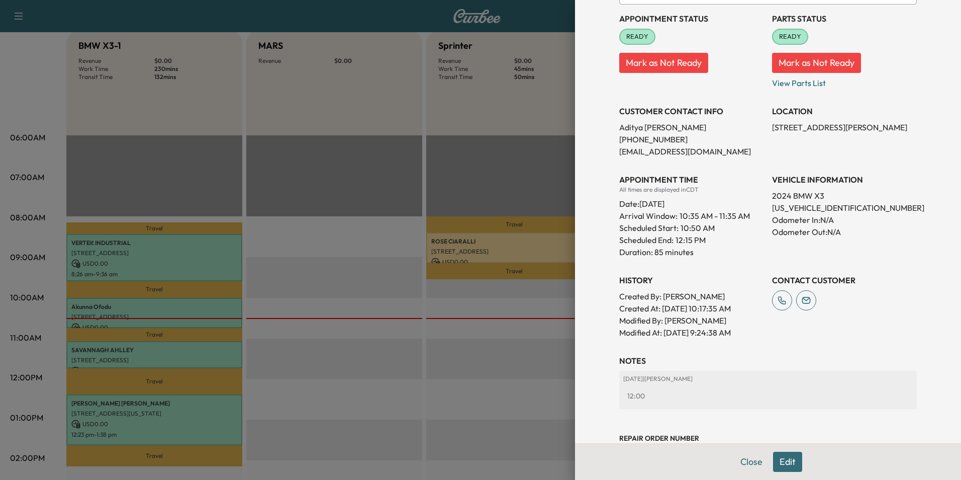
scroll to position [160, 0]
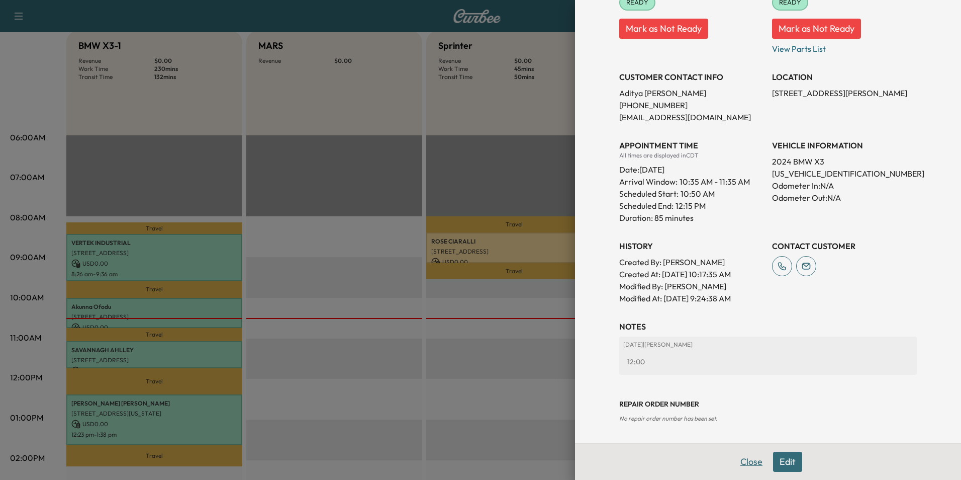
click at [747, 460] on button "Close" at bounding box center [751, 461] width 35 height 20
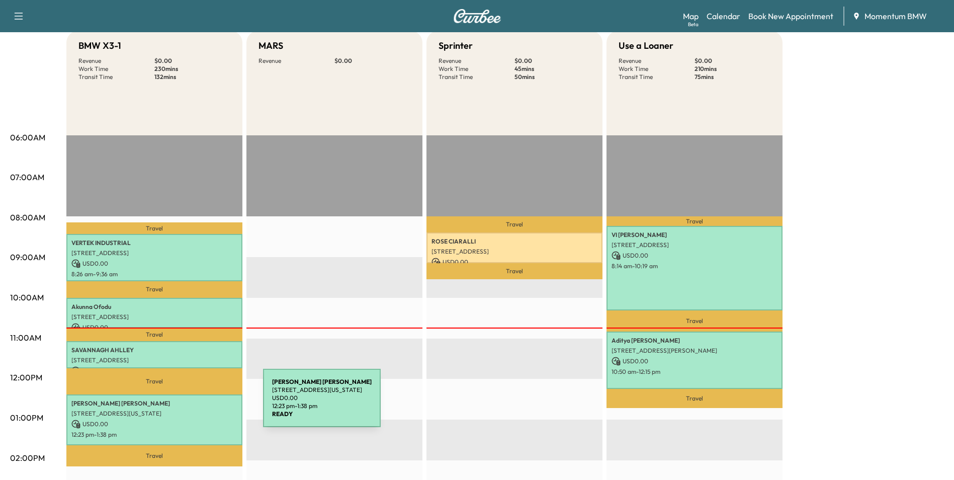
click at [188, 404] on p "[PERSON_NAME]" at bounding box center [154, 403] width 166 height 8
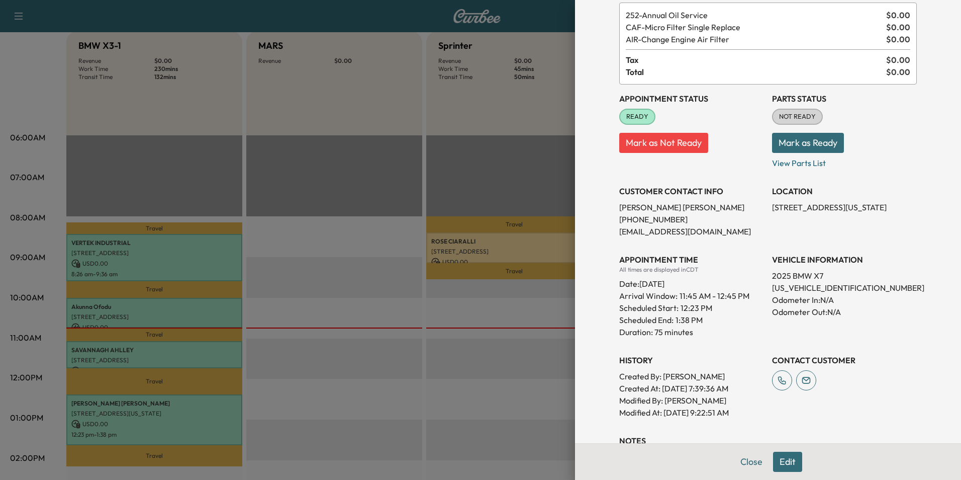
scroll to position [172, 0]
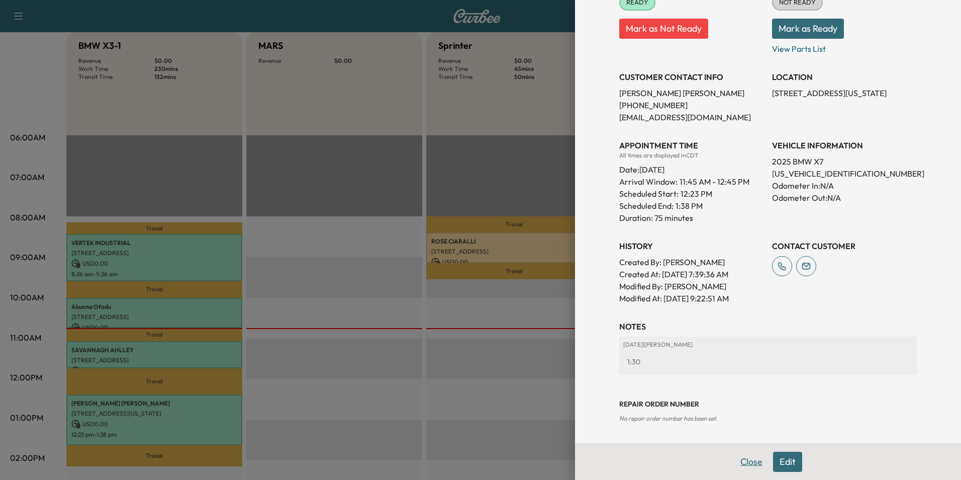
click at [748, 464] on button "Close" at bounding box center [751, 461] width 35 height 20
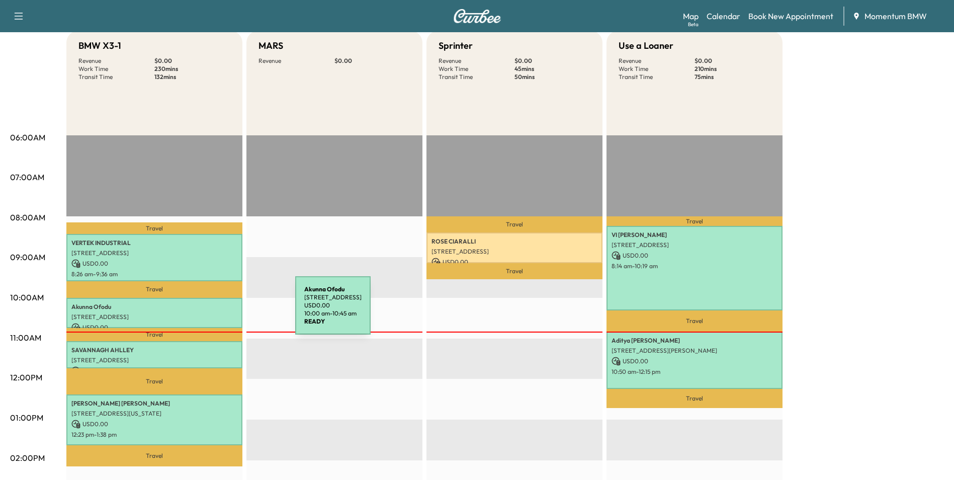
click at [220, 313] on p "[STREET_ADDRESS]" at bounding box center [154, 317] width 166 height 8
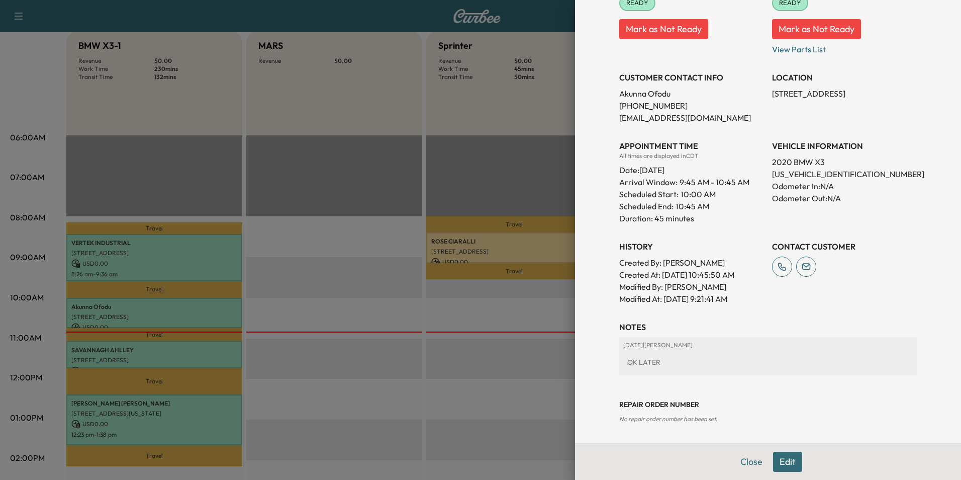
scroll to position [160, 0]
click at [740, 463] on button "Close" at bounding box center [751, 461] width 35 height 20
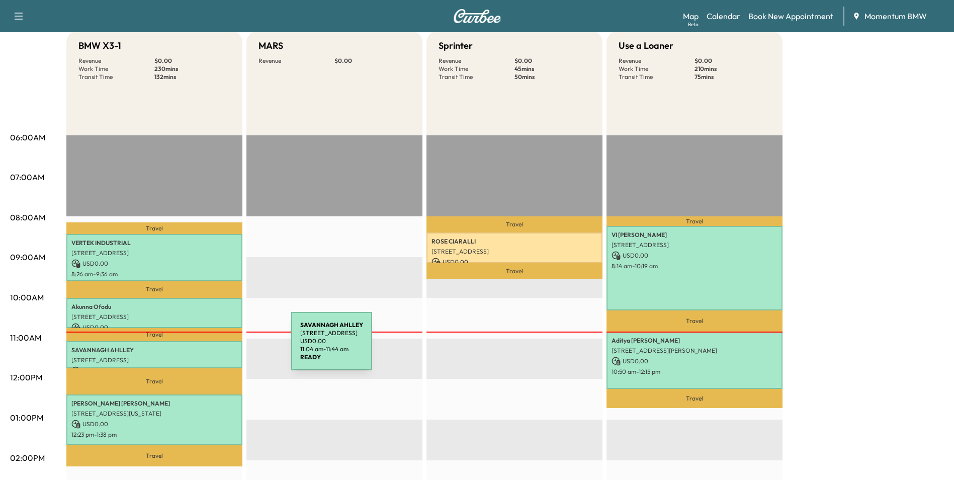
click at [216, 347] on p "SAVANNAGH AHLLEY" at bounding box center [154, 350] width 166 height 8
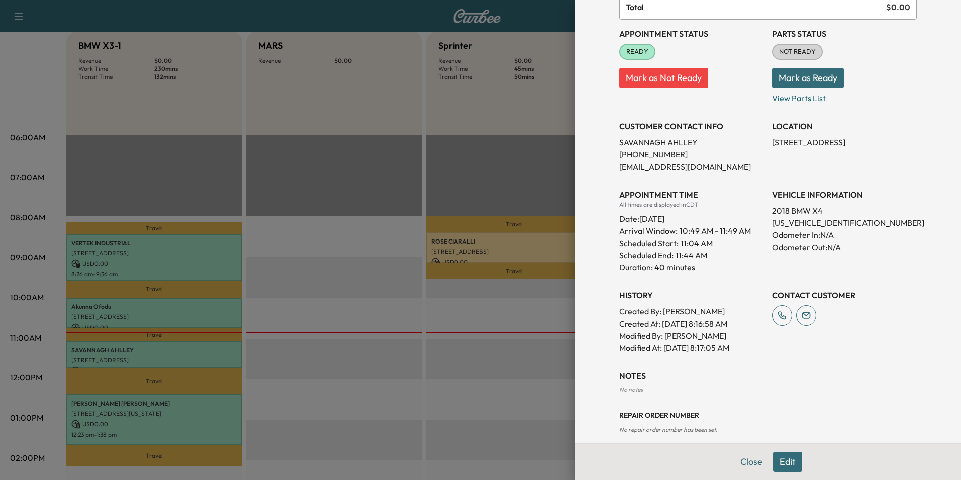
scroll to position [110, 0]
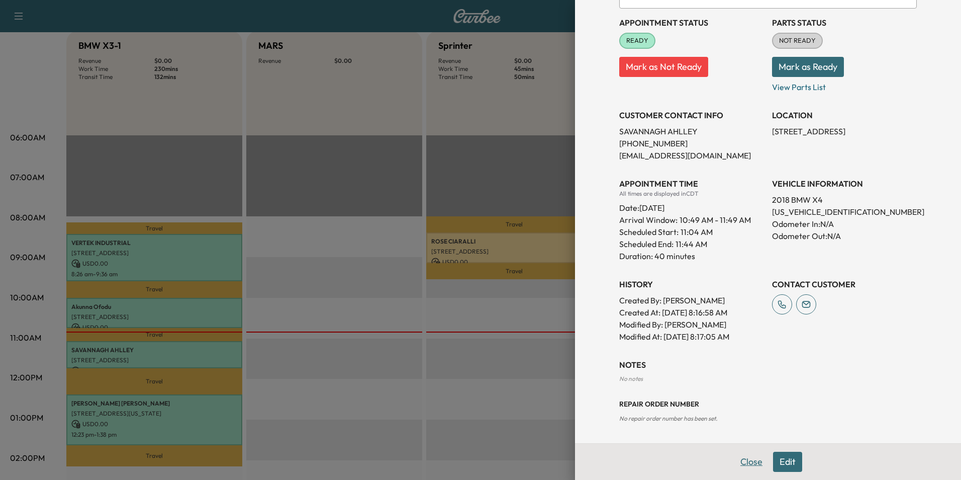
click at [744, 465] on button "Close" at bounding box center [751, 461] width 35 height 20
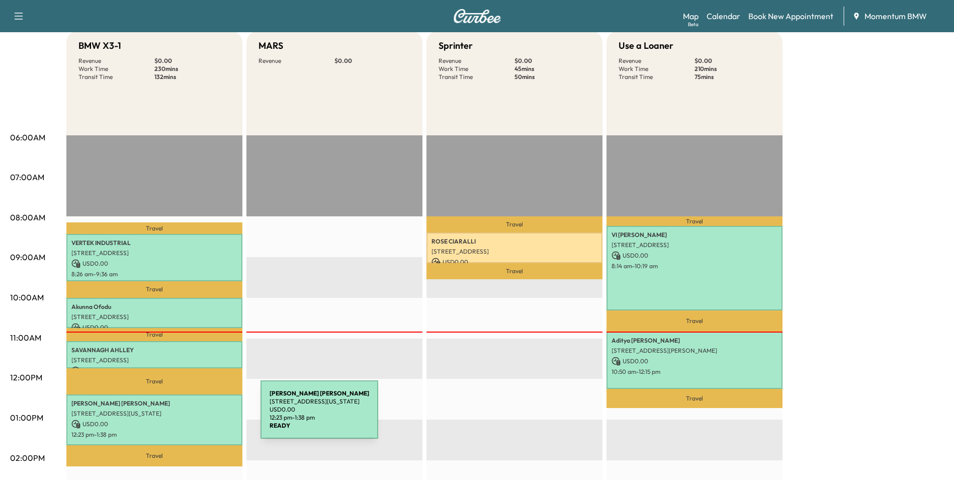
click at [185, 415] on div "[PERSON_NAME] [STREET_ADDRESS][US_STATE] USD 0.00 12:23 pm - 1:38 pm" at bounding box center [154, 419] width 176 height 51
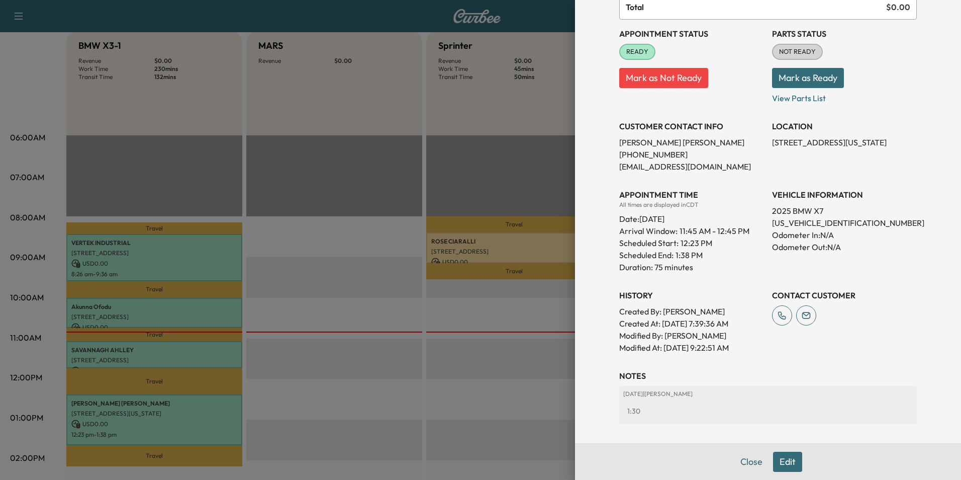
scroll to position [172, 0]
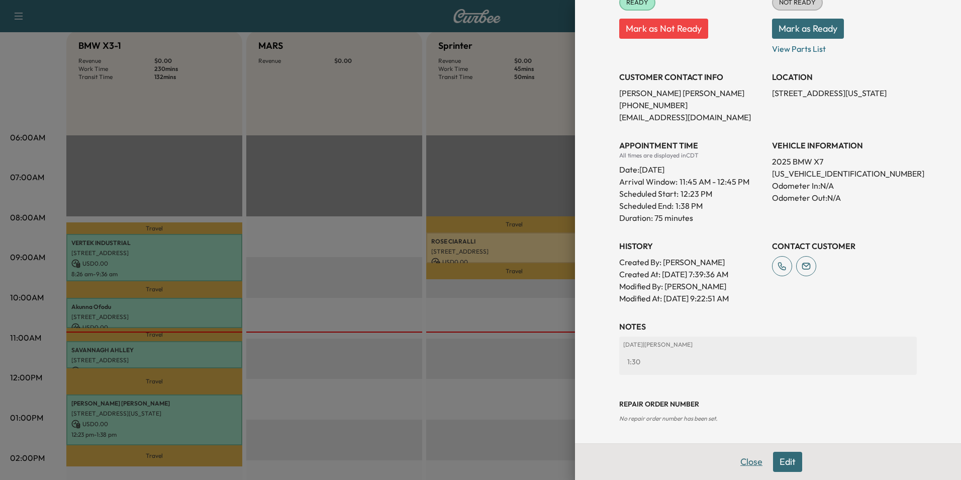
click at [734, 466] on button "Close" at bounding box center [751, 461] width 35 height 20
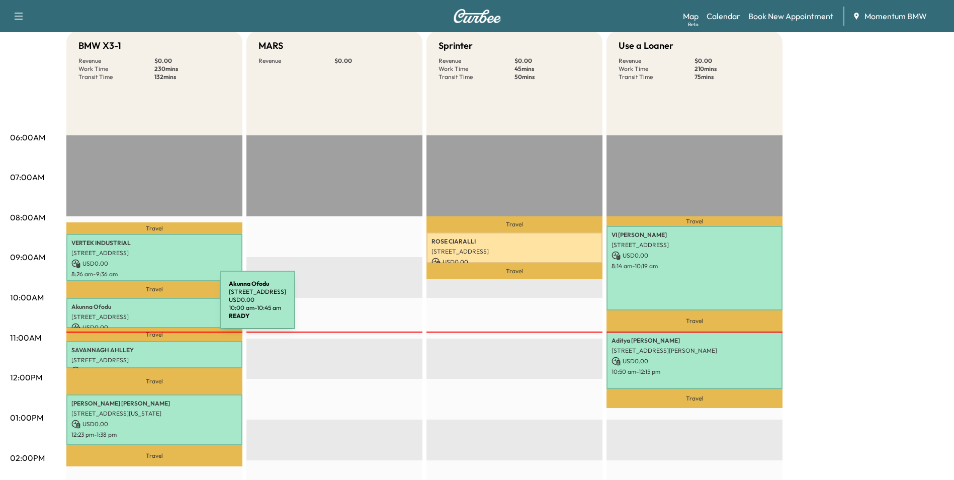
click at [144, 306] on p "[PERSON_NAME]" at bounding box center [154, 307] width 166 height 8
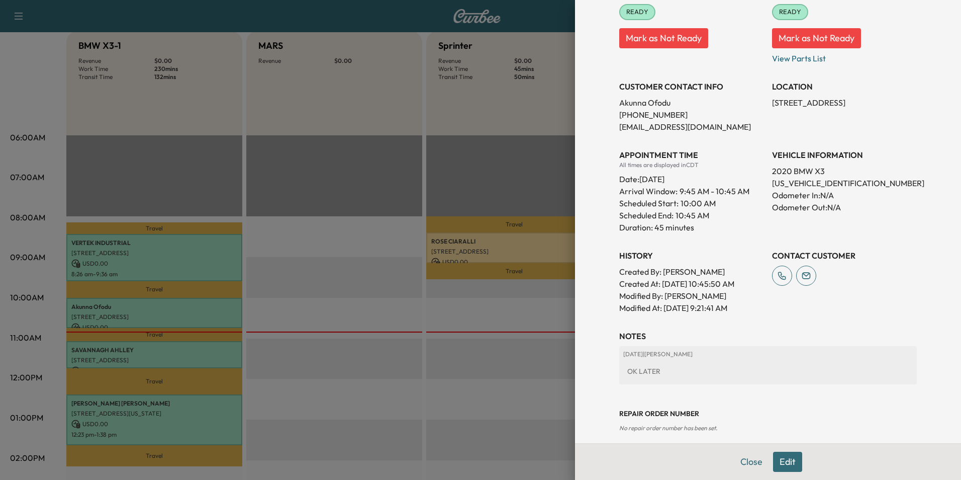
scroll to position [160, 0]
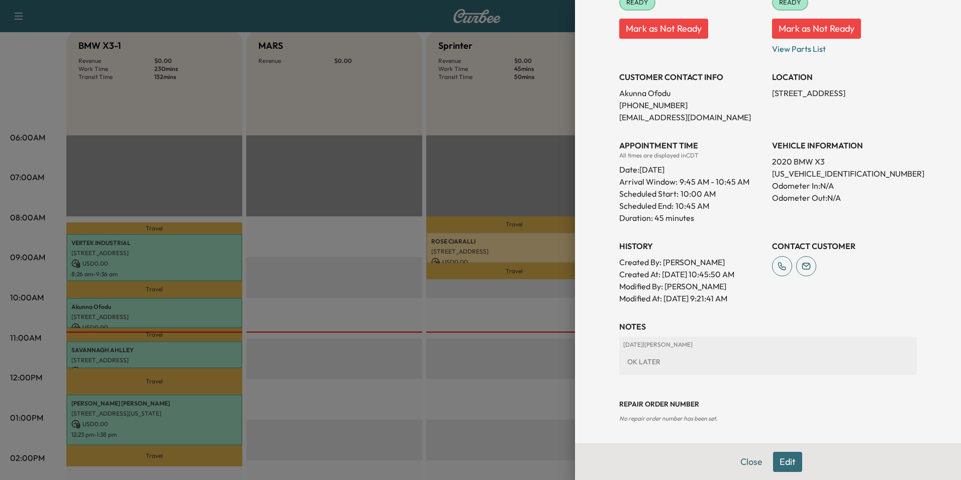
click at [738, 463] on button "Close" at bounding box center [751, 461] width 35 height 20
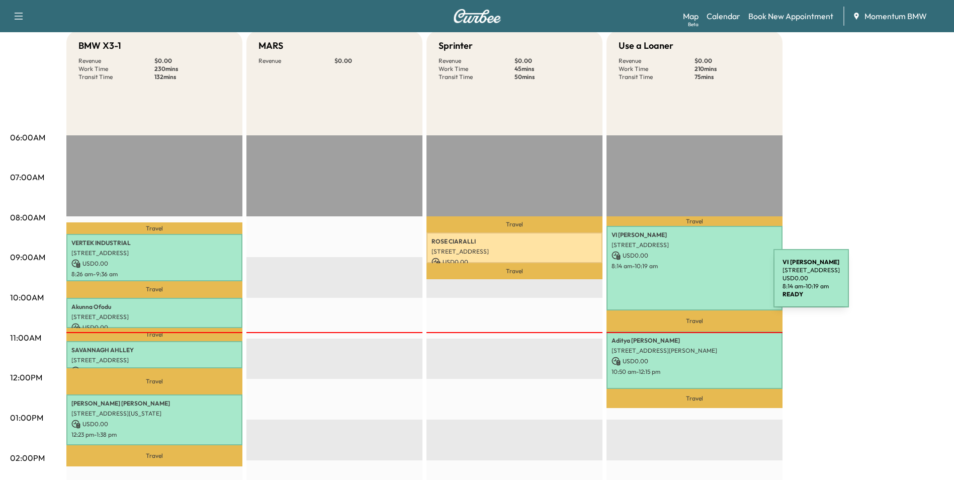
click at [698, 284] on div "VI [PERSON_NAME] [STREET_ADDRESS] USD 0.00 8:14 am - 10:19 am" at bounding box center [694, 268] width 176 height 84
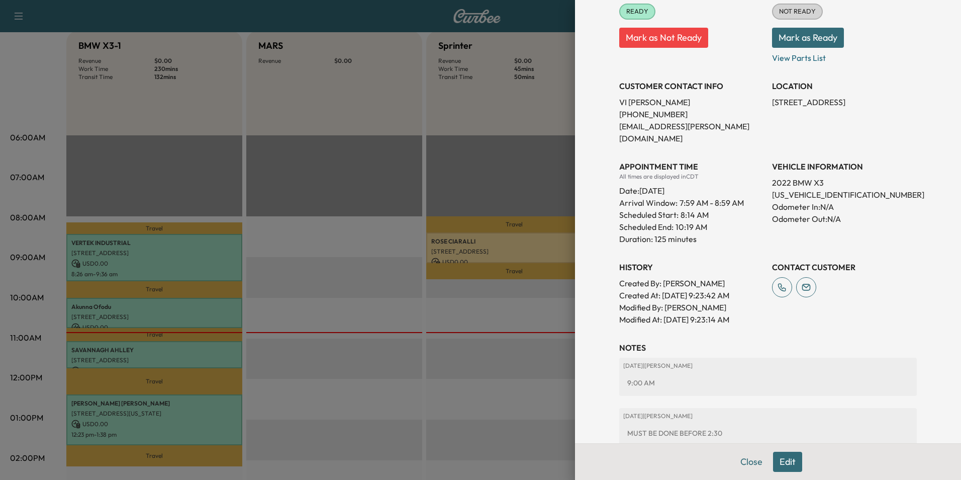
scroll to position [222, 0]
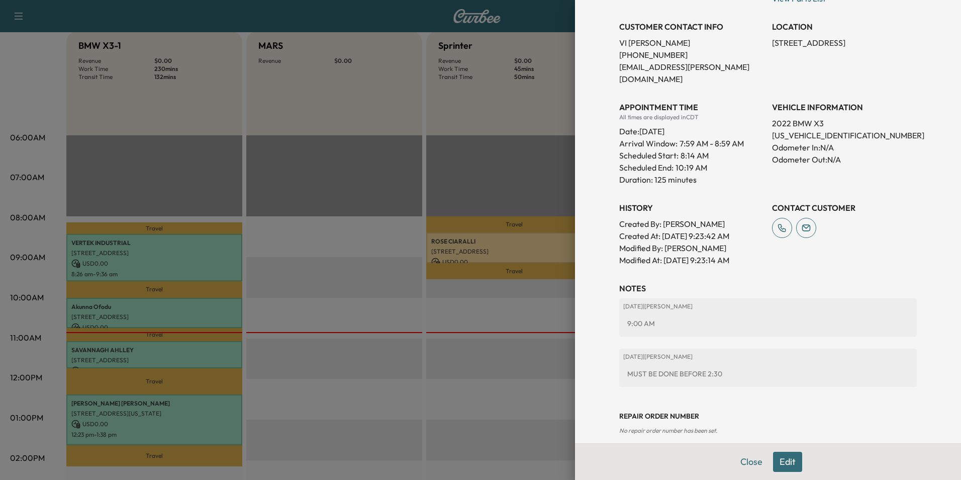
click at [744, 467] on button "Close" at bounding box center [751, 461] width 35 height 20
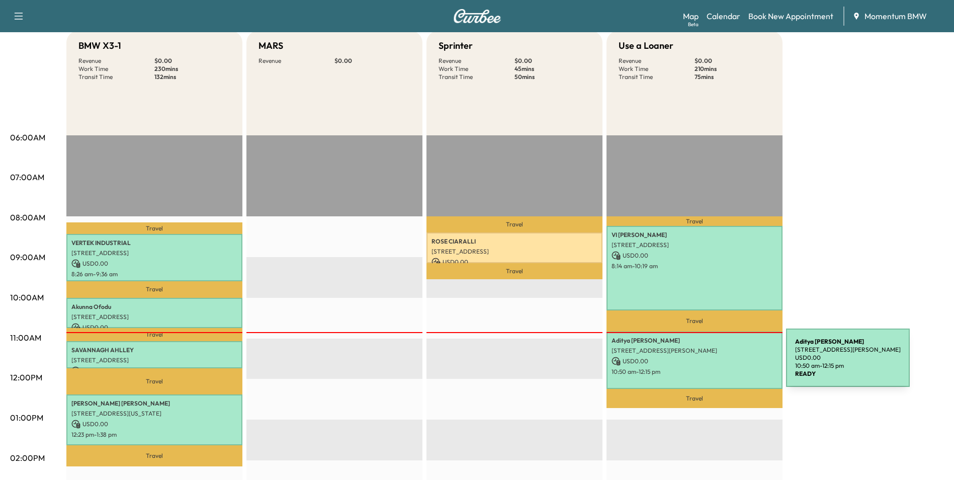
click at [710, 363] on div "[PERSON_NAME] [STREET_ADDRESS][PERSON_NAME] USD 0.00 10:50 am - 12:15 pm" at bounding box center [694, 359] width 176 height 57
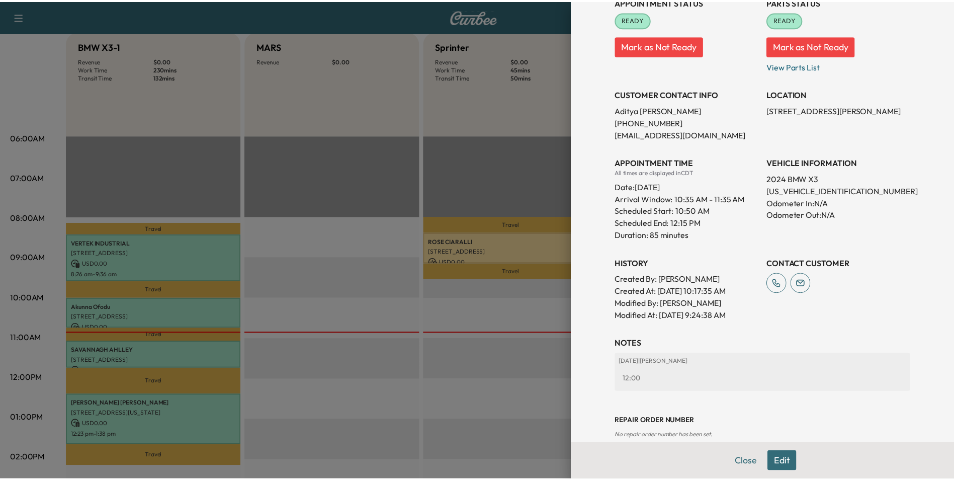
scroll to position [160, 0]
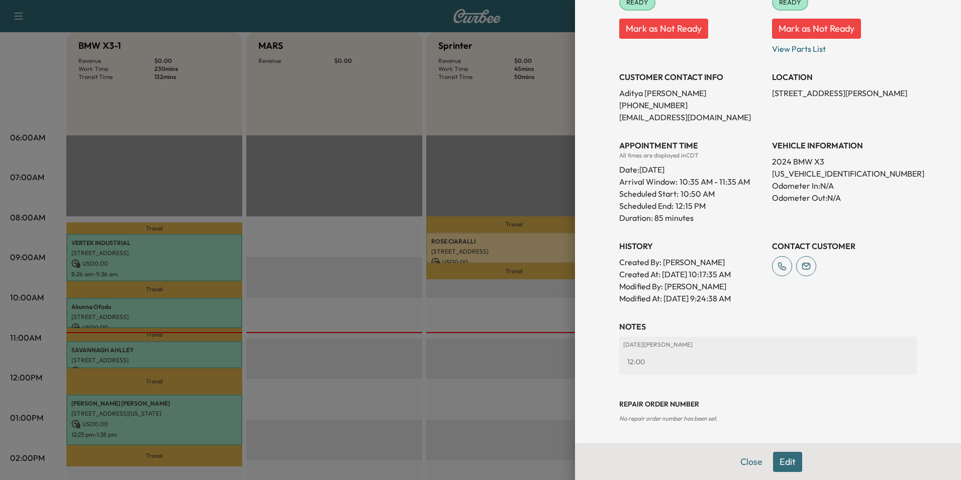
click at [749, 462] on button "Close" at bounding box center [751, 461] width 35 height 20
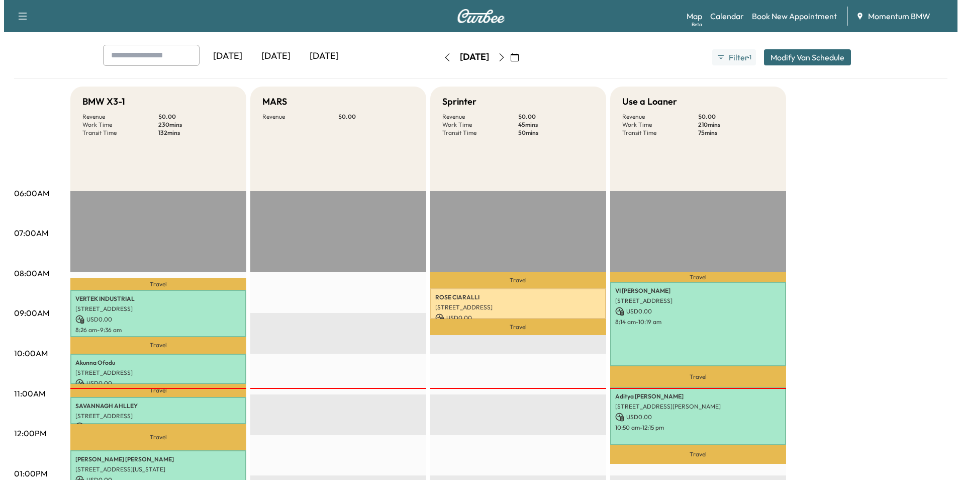
scroll to position [0, 0]
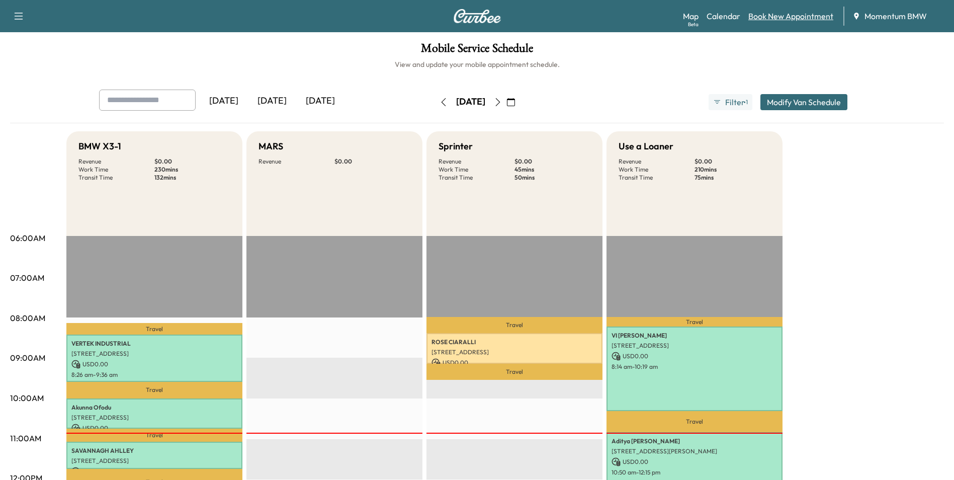
click at [800, 18] on link "Book New Appointment" at bounding box center [790, 16] width 85 height 12
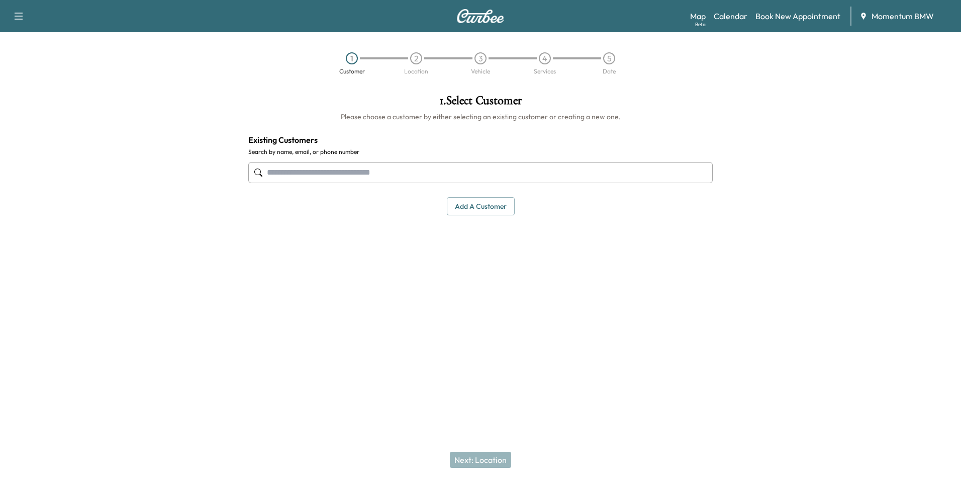
click at [376, 175] on input "text" at bounding box center [480, 172] width 465 height 21
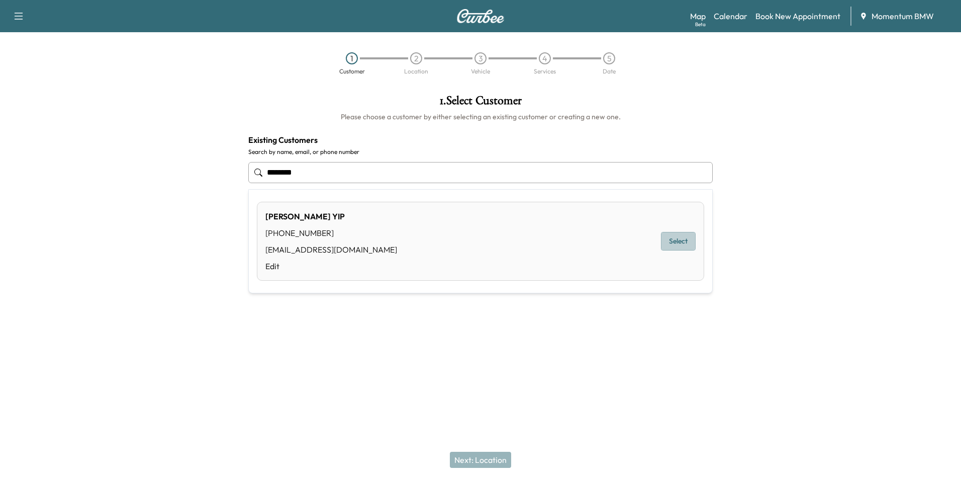
click at [686, 243] on button "Select" at bounding box center [678, 241] width 35 height 19
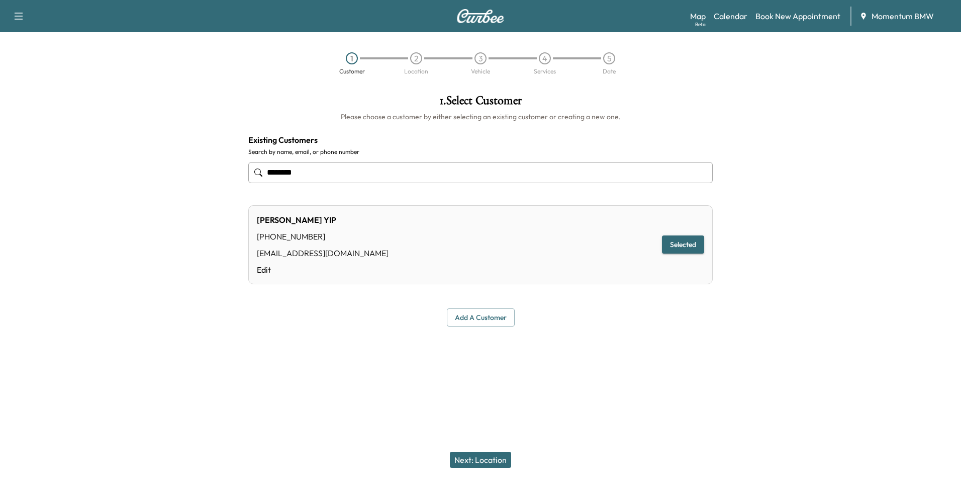
type input "********"
click at [501, 462] on button "Next: Location" at bounding box center [480, 459] width 61 height 16
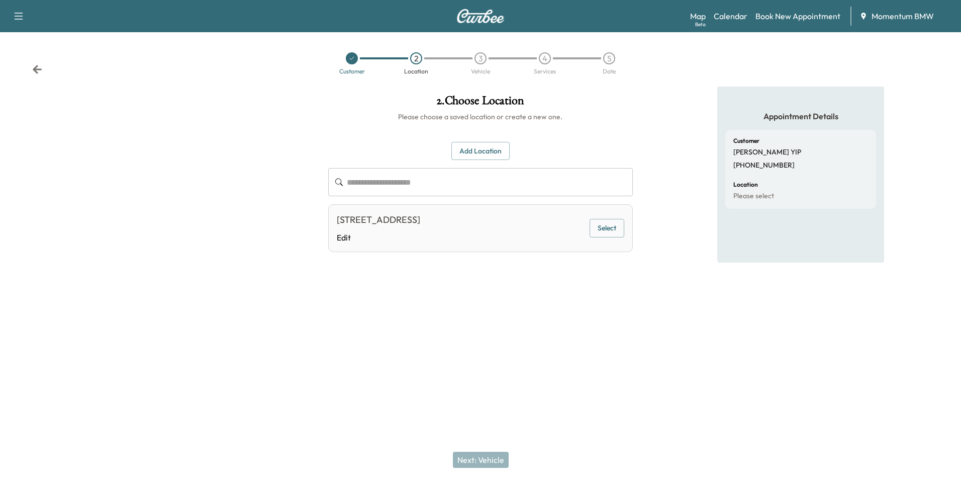
click at [612, 231] on button "Select" at bounding box center [607, 228] width 35 height 19
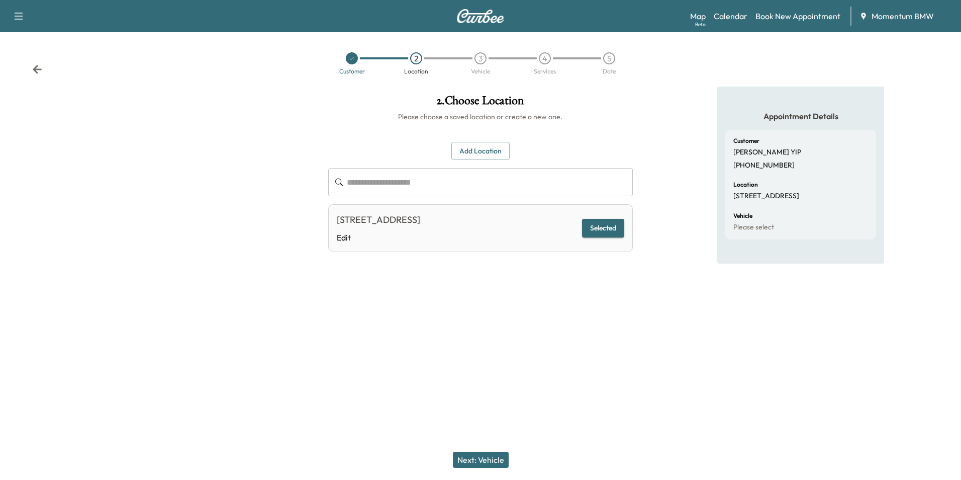
click at [493, 459] on button "Next: Vehicle" at bounding box center [481, 459] width 56 height 16
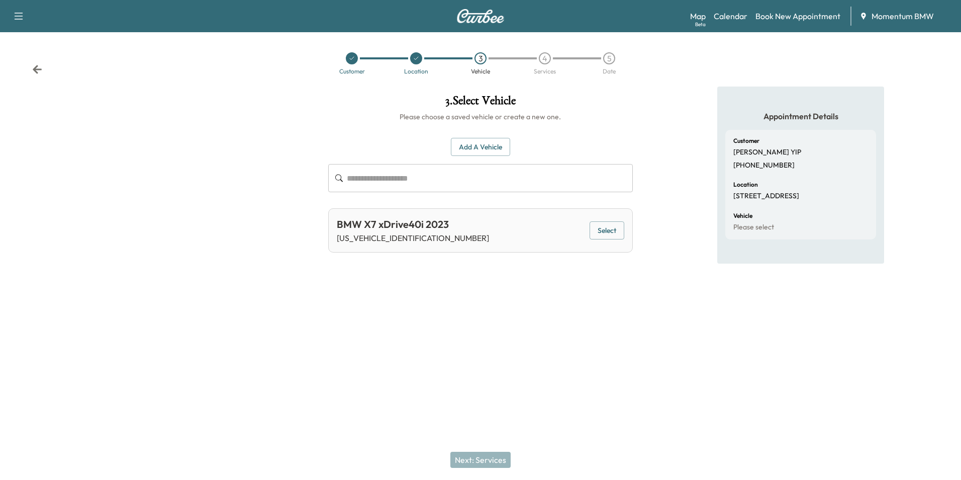
click at [609, 232] on button "Select" at bounding box center [607, 230] width 35 height 19
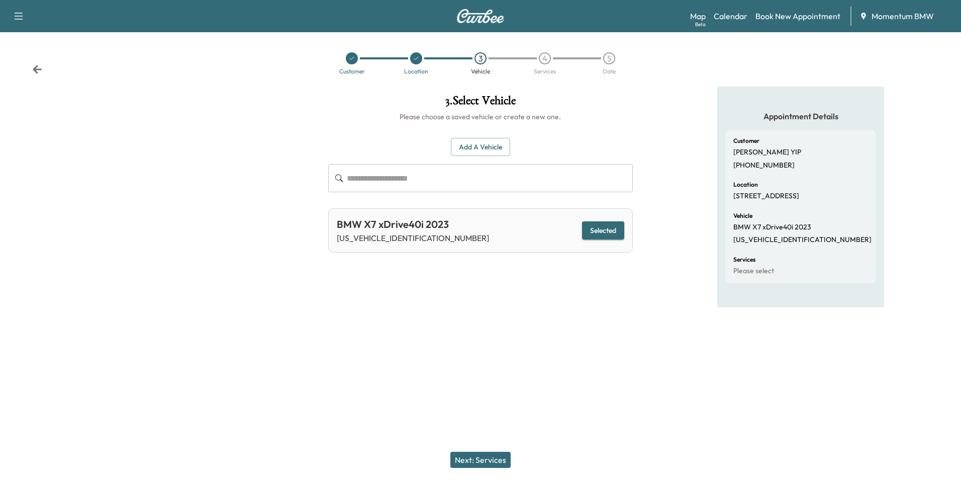
click at [492, 462] on button "Next: Services" at bounding box center [480, 459] width 60 height 16
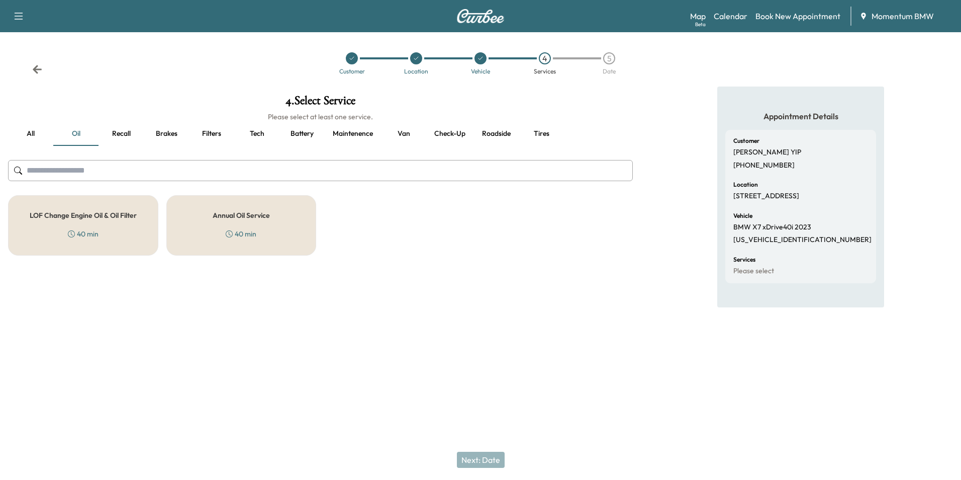
click at [262, 217] on h5 "Annual Oil Service" at bounding box center [241, 215] width 57 height 7
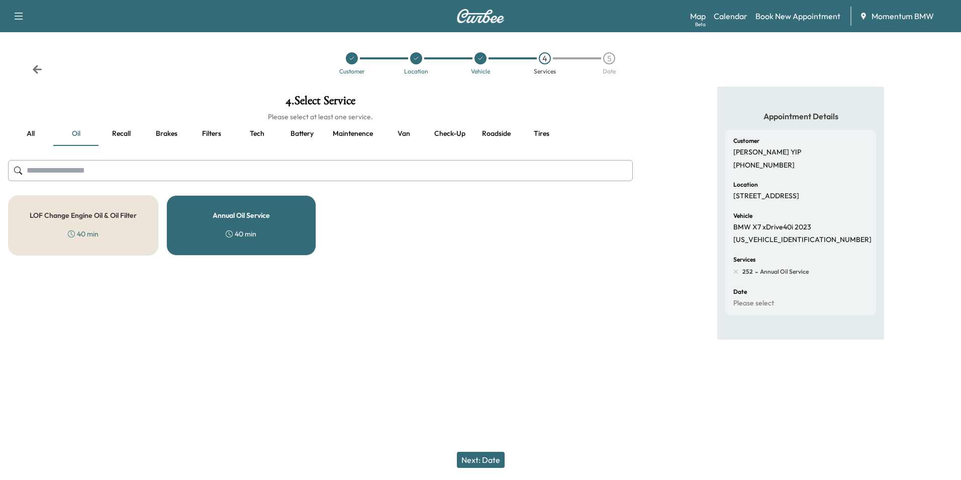
click at [215, 138] on button "Filters" at bounding box center [211, 134] width 45 height 24
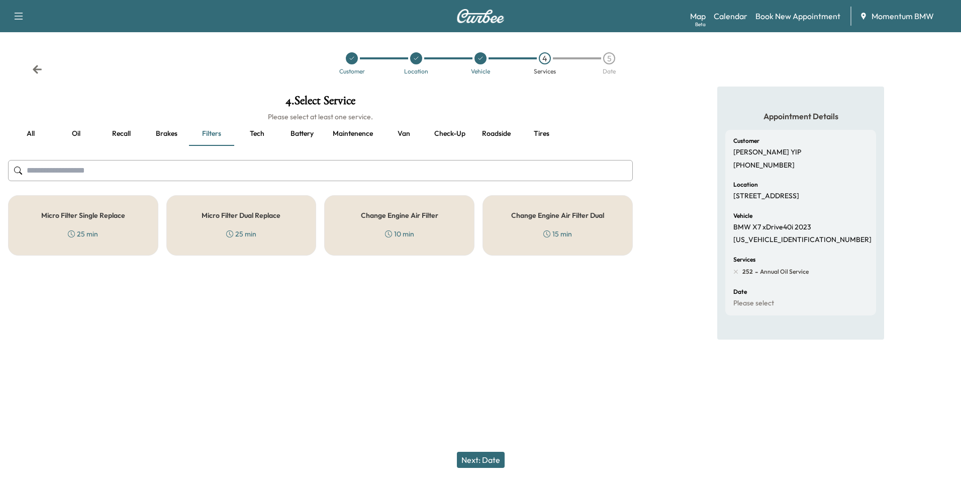
click at [110, 216] on h5 "Micro Filter Single Replace" at bounding box center [83, 215] width 84 height 7
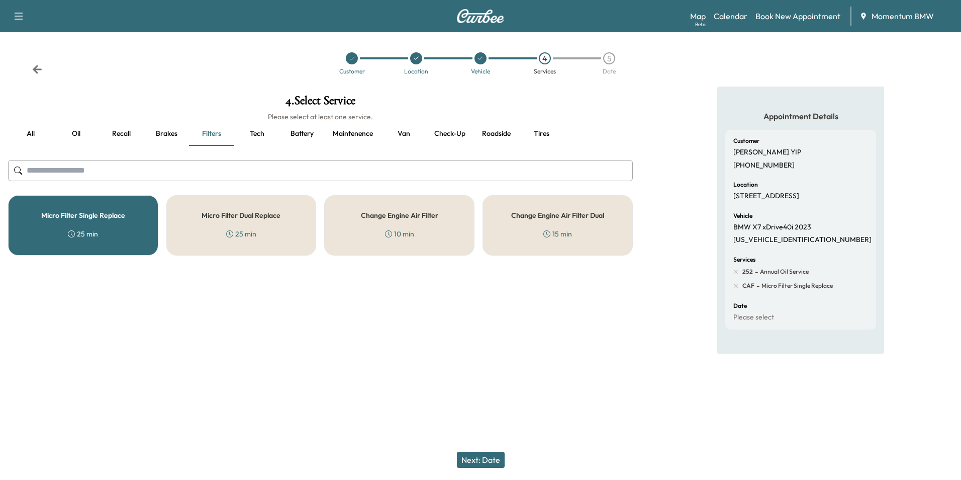
click at [404, 225] on div "Change Engine Air Filter 10 min" at bounding box center [399, 225] width 150 height 60
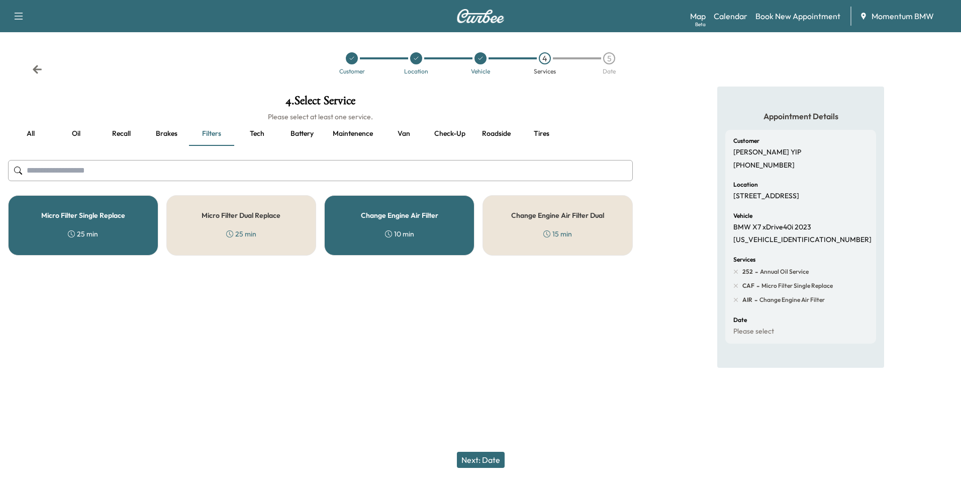
drag, startPoint x: 490, startPoint y: 459, endPoint x: 500, endPoint y: 458, distance: 9.7
click at [491, 459] on button "Next: Date" at bounding box center [481, 459] width 48 height 16
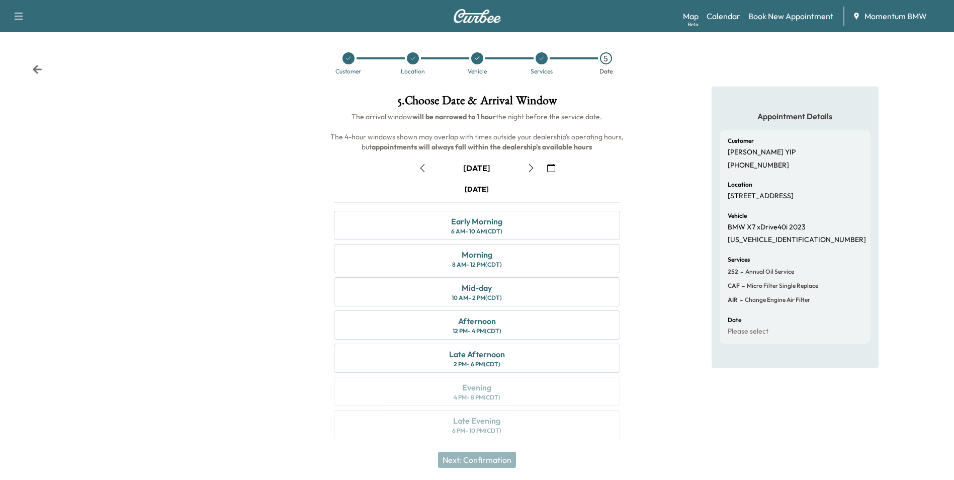
click at [552, 170] on icon "button" at bounding box center [551, 168] width 8 height 8
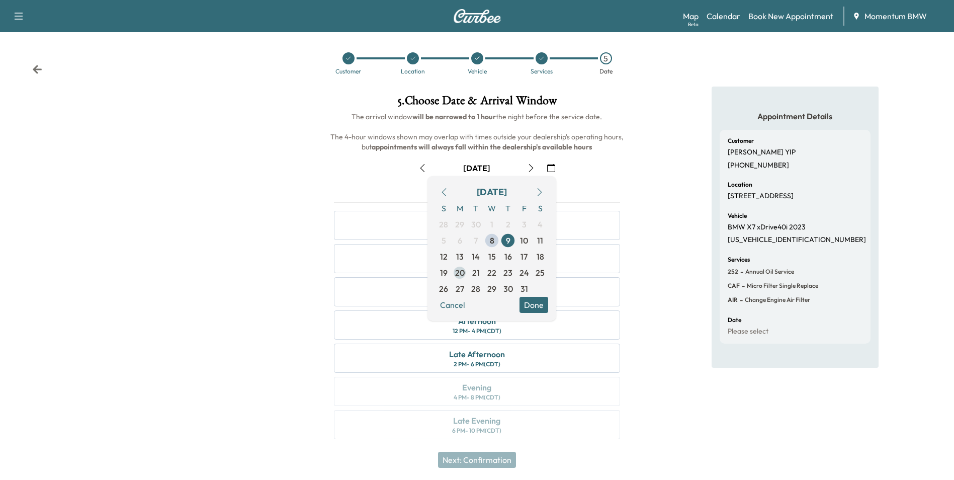
click at [464, 269] on span "20" at bounding box center [460, 272] width 10 height 12
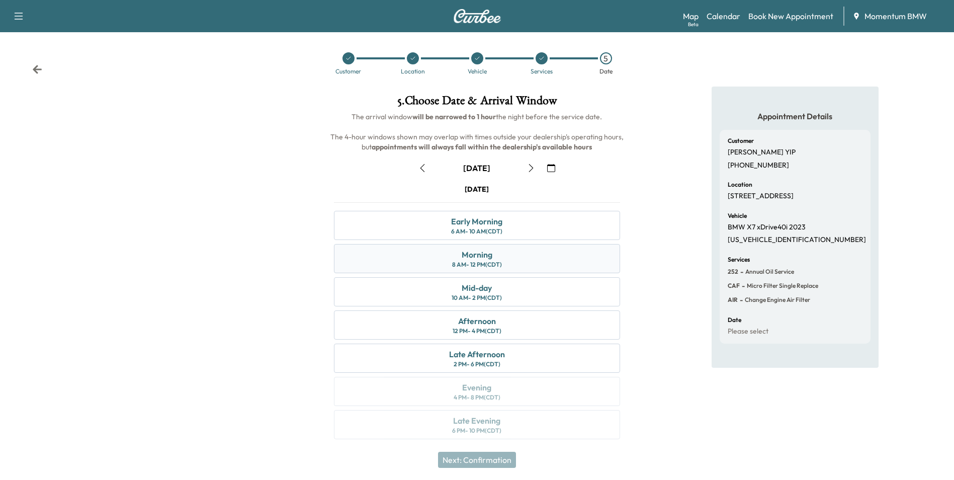
drag, startPoint x: 473, startPoint y: 251, endPoint x: 501, endPoint y: 269, distance: 33.9
click at [475, 251] on div "Morning" at bounding box center [477, 254] width 31 height 12
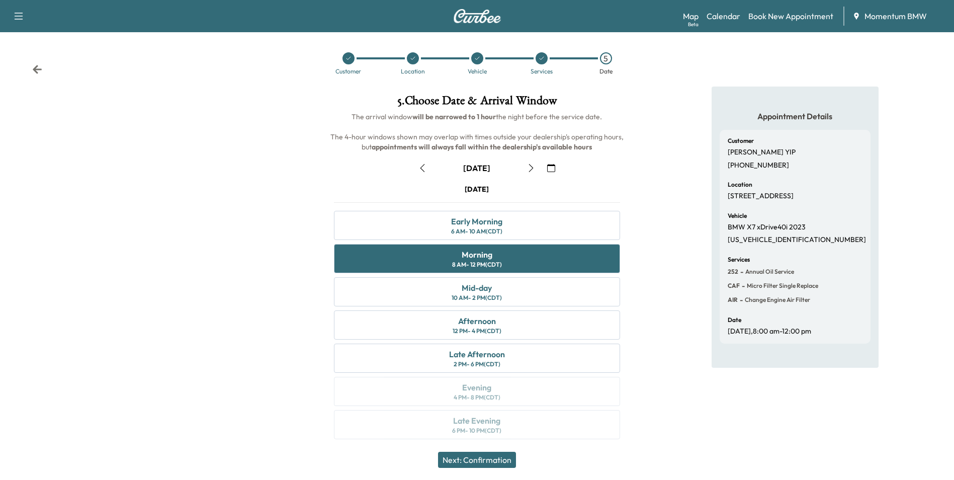
click at [503, 464] on button "Next: Confirmation" at bounding box center [477, 459] width 78 height 16
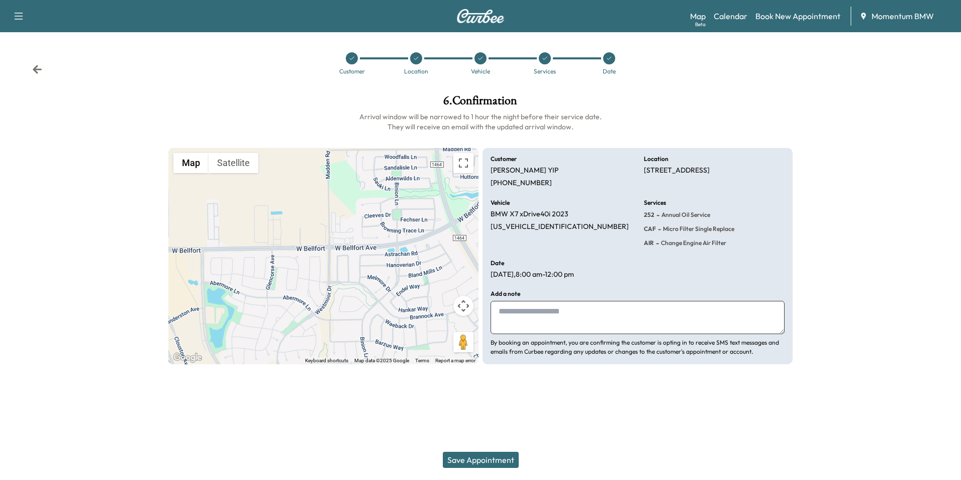
click at [552, 323] on textarea at bounding box center [638, 317] width 294 height 33
type textarea "****"
click at [499, 463] on button "Save Appointment" at bounding box center [481, 459] width 76 height 16
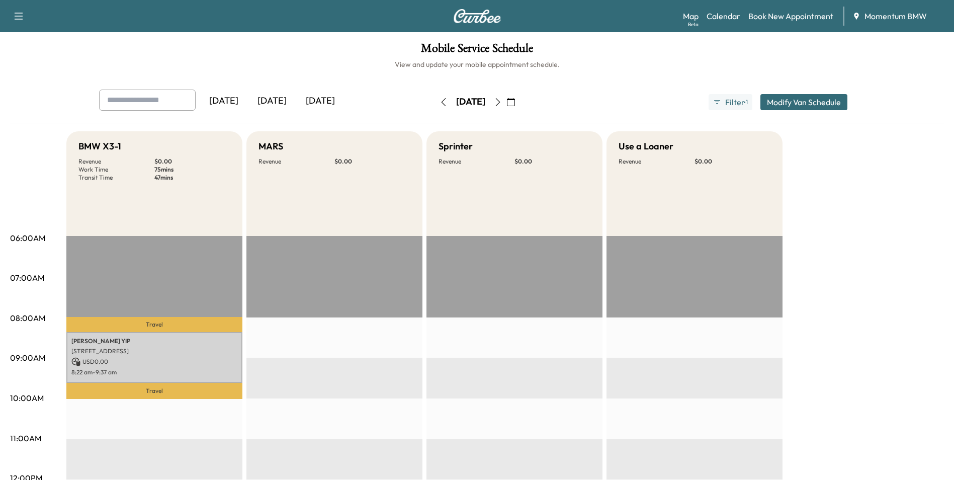
click at [515, 105] on icon "button" at bounding box center [511, 102] width 8 height 8
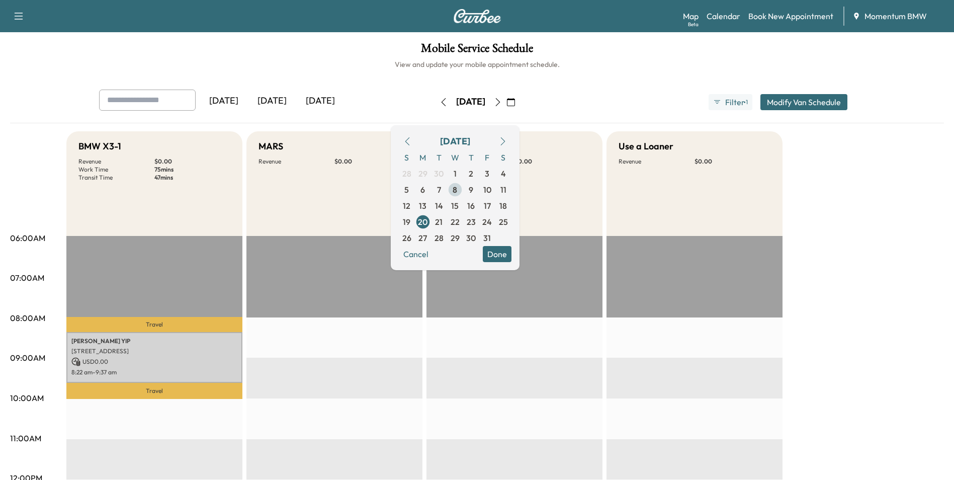
click at [457, 194] on span "8" at bounding box center [454, 190] width 5 height 12
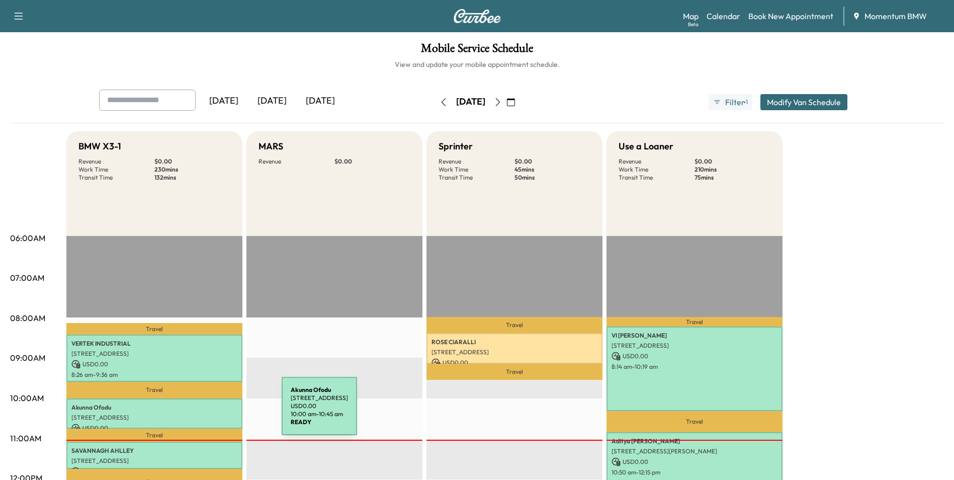
click at [206, 413] on p "[STREET_ADDRESS]" at bounding box center [154, 417] width 166 height 8
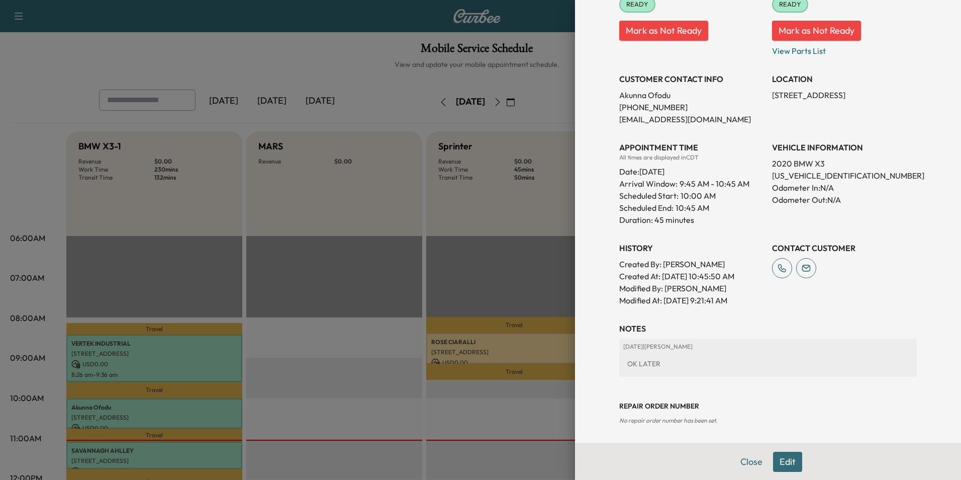
scroll to position [160, 0]
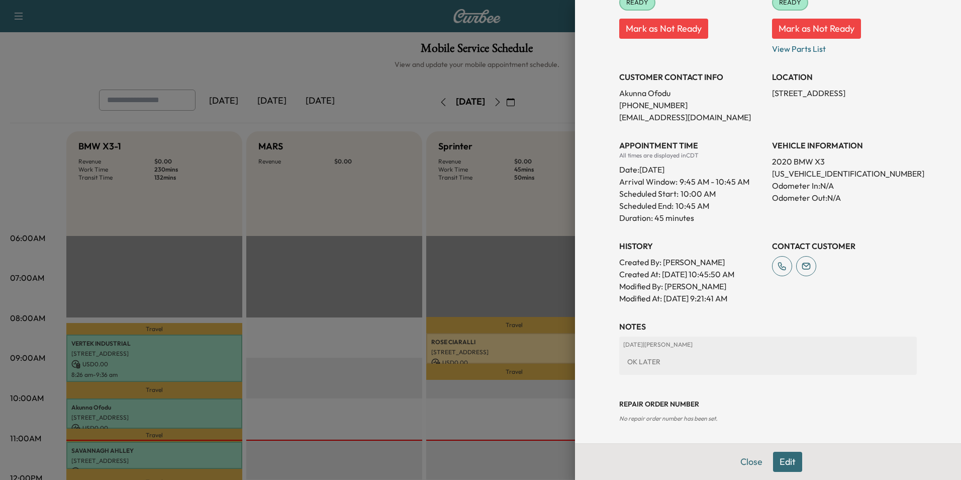
click at [777, 466] on button "Edit" at bounding box center [787, 461] width 29 height 20
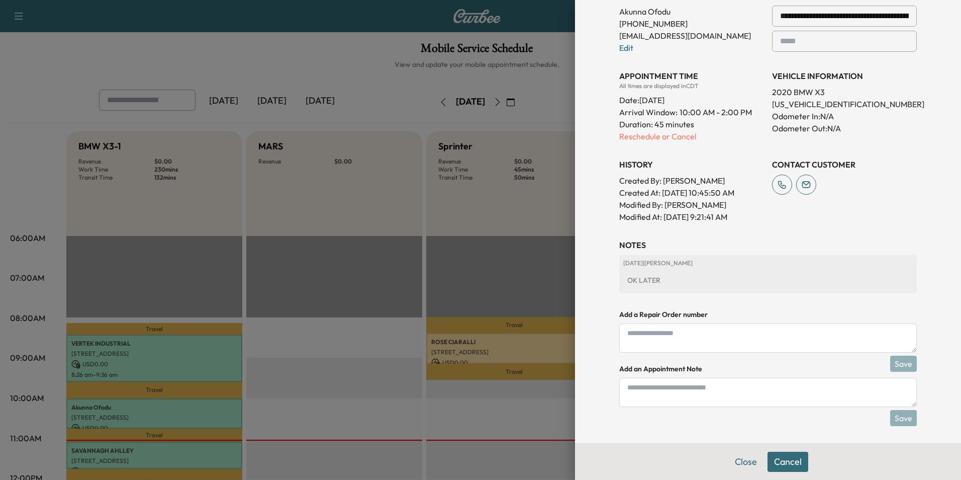
scroll to position [265, 0]
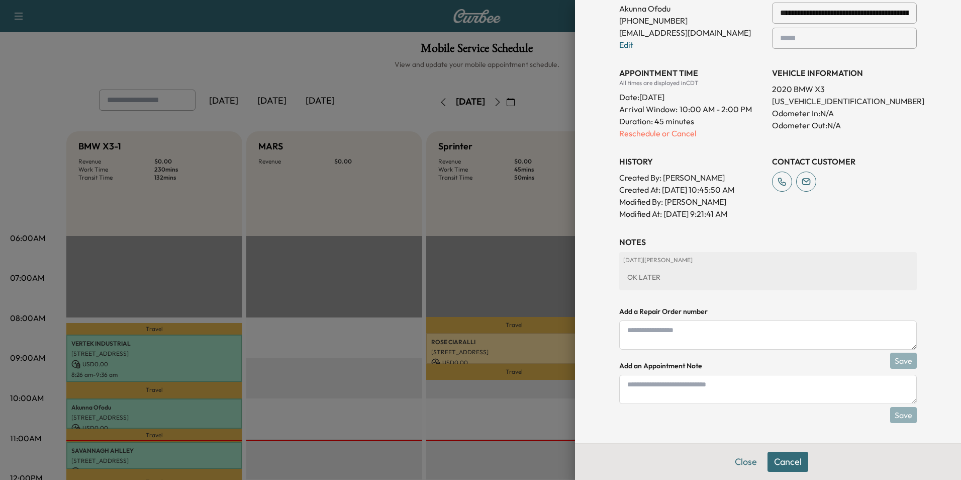
click at [703, 388] on textarea at bounding box center [768, 389] width 298 height 29
type textarea "*"
type textarea "**********"
click at [908, 412] on button "Save" at bounding box center [903, 415] width 27 height 16
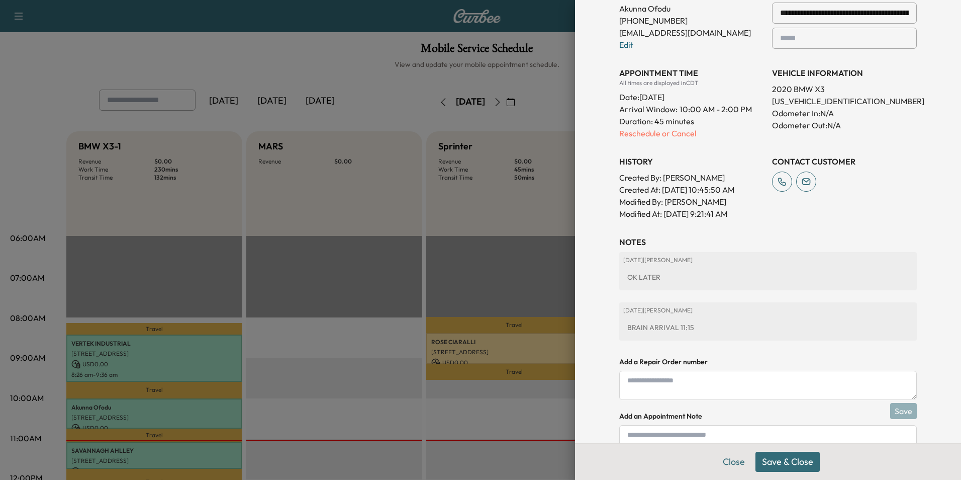
click at [786, 462] on button "Save & Close" at bounding box center [788, 461] width 64 height 20
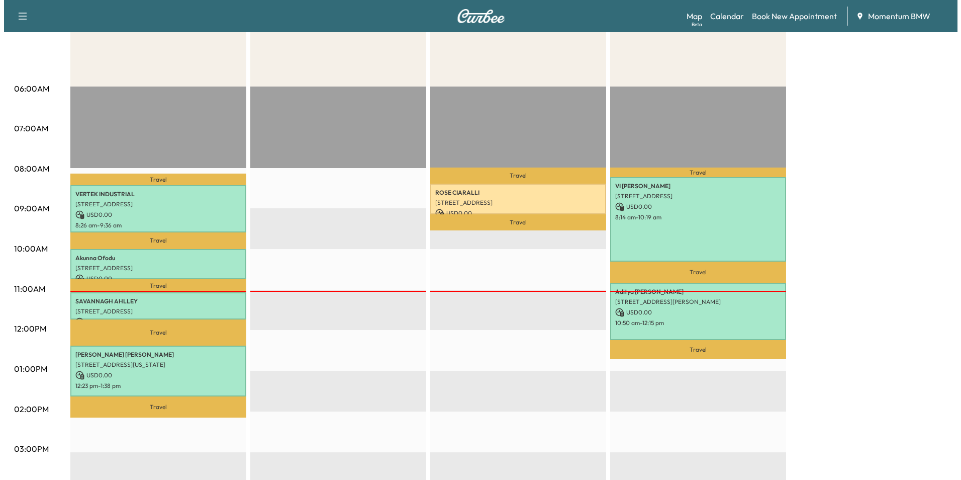
scroll to position [151, 0]
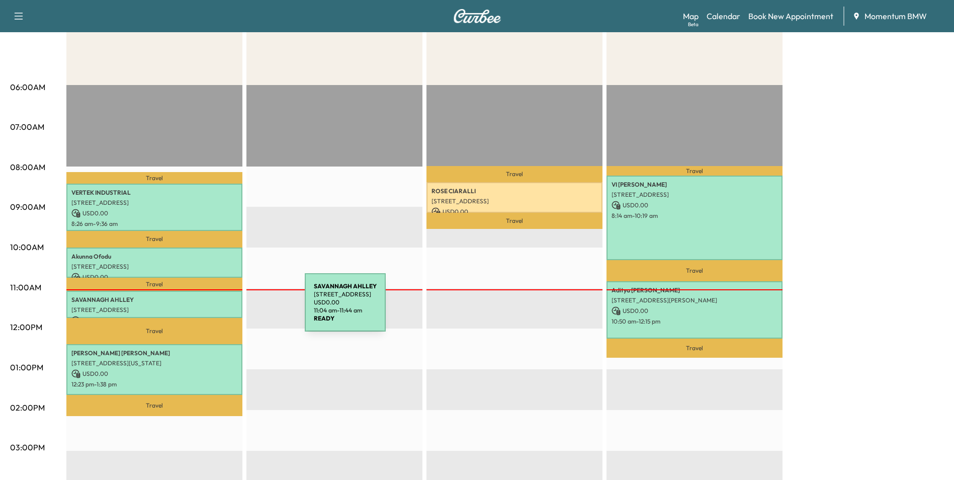
click at [229, 308] on p "[STREET_ADDRESS]" at bounding box center [154, 310] width 166 height 8
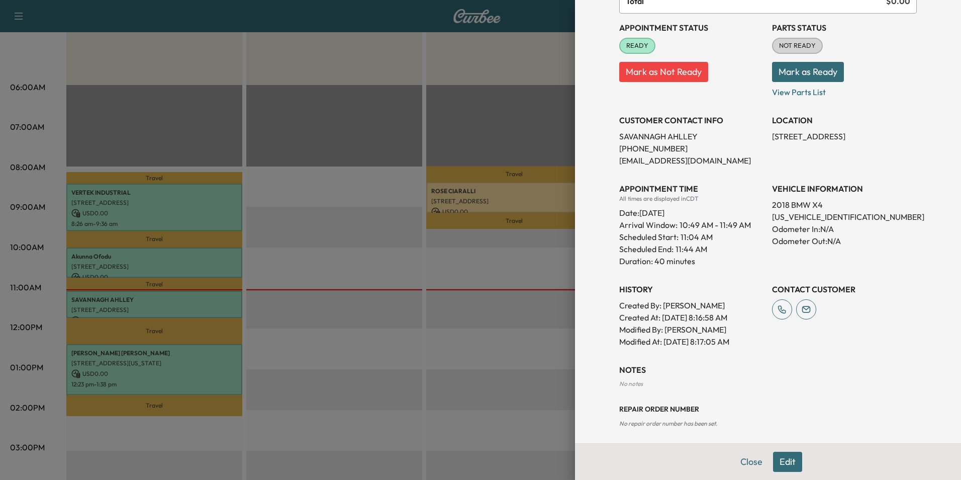
scroll to position [110, 0]
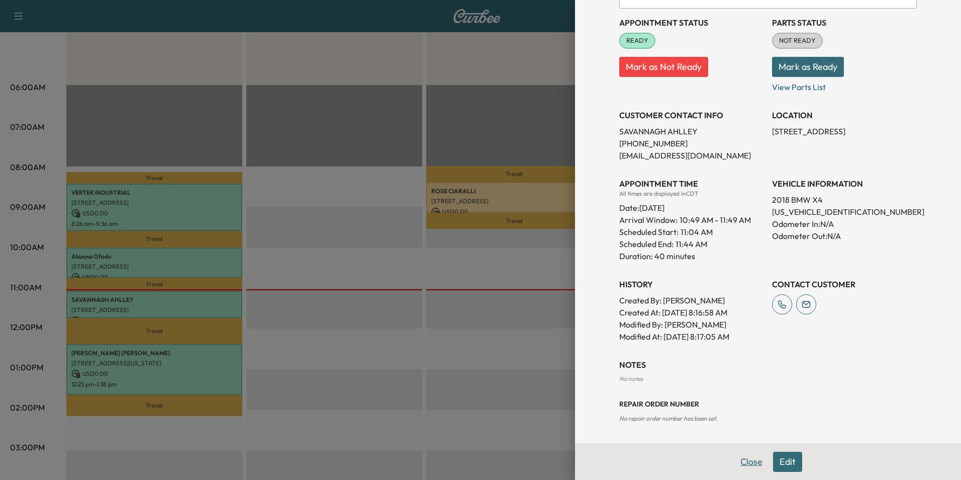
click at [743, 458] on button "Close" at bounding box center [751, 461] width 35 height 20
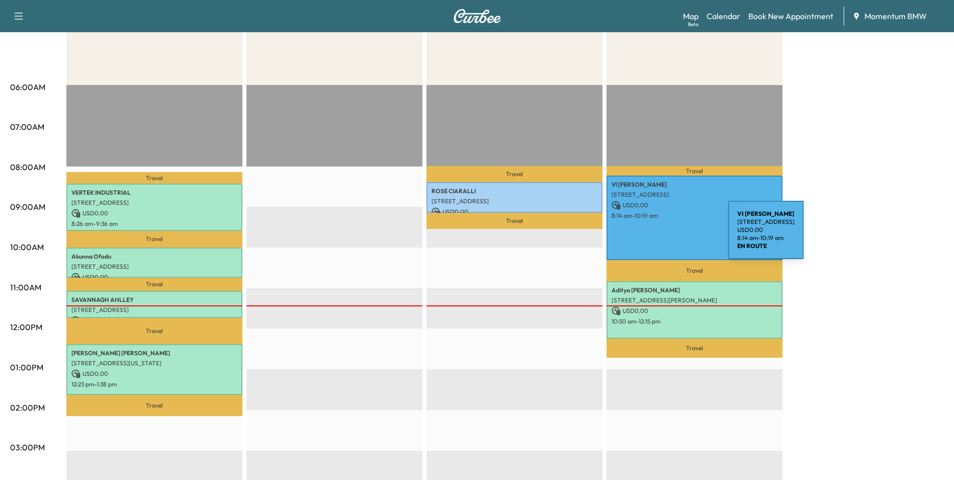
click at [653, 236] on div "VI [PERSON_NAME] [STREET_ADDRESS] USD 0.00 8:14 am - 10:19 am" at bounding box center [694, 217] width 176 height 84
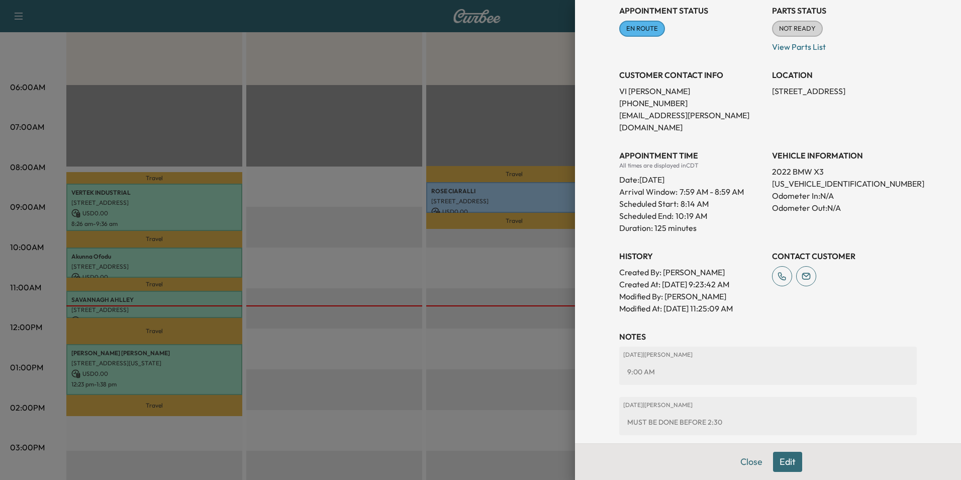
scroll to position [194, 0]
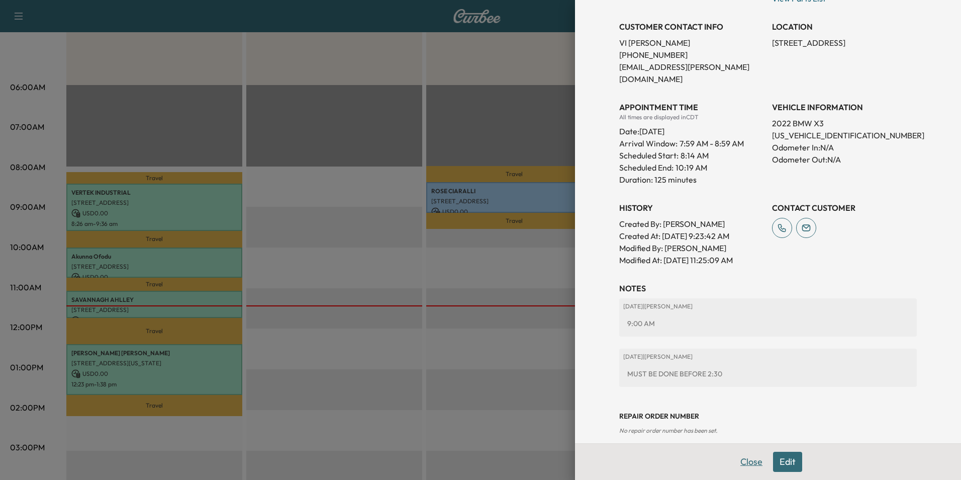
click at [747, 460] on button "Close" at bounding box center [751, 461] width 35 height 20
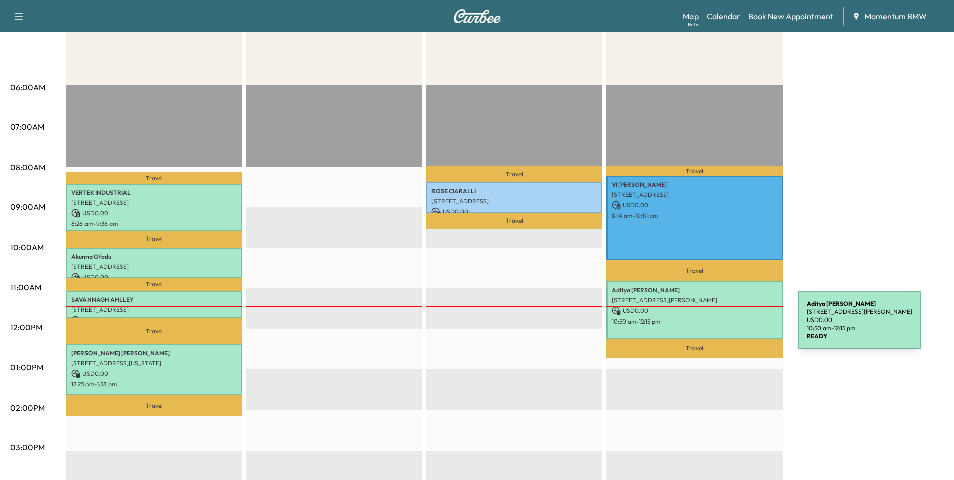
click at [722, 326] on div "[PERSON_NAME] [STREET_ADDRESS][PERSON_NAME] USD 0.00 10:50 am - 12:15 pm" at bounding box center [694, 309] width 176 height 57
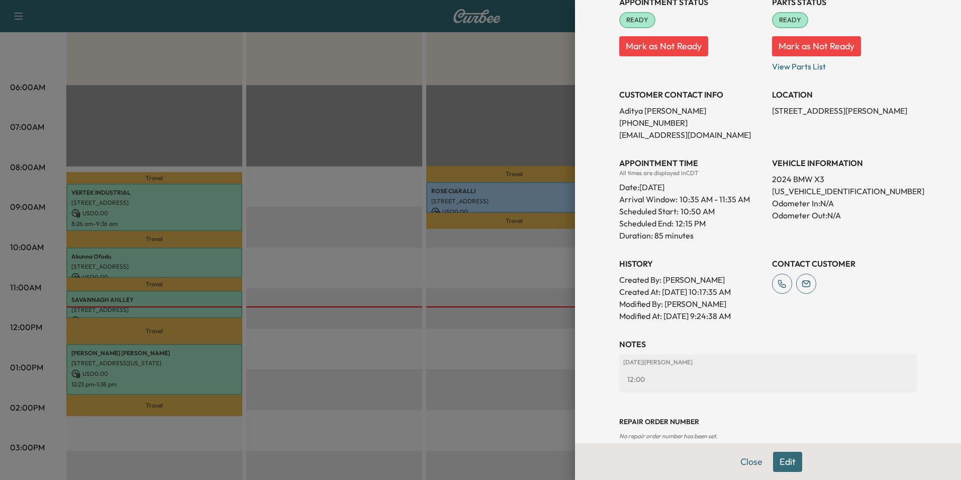
scroll to position [160, 0]
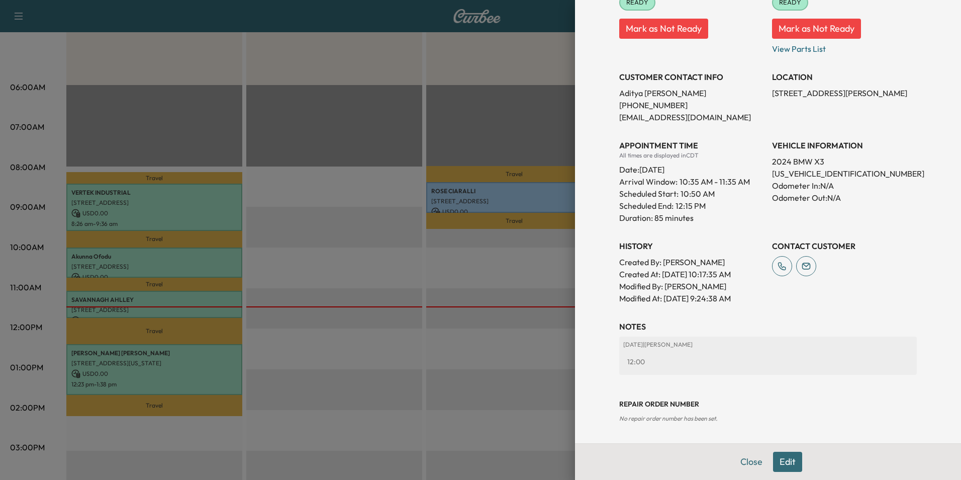
click at [749, 462] on button "Close" at bounding box center [751, 461] width 35 height 20
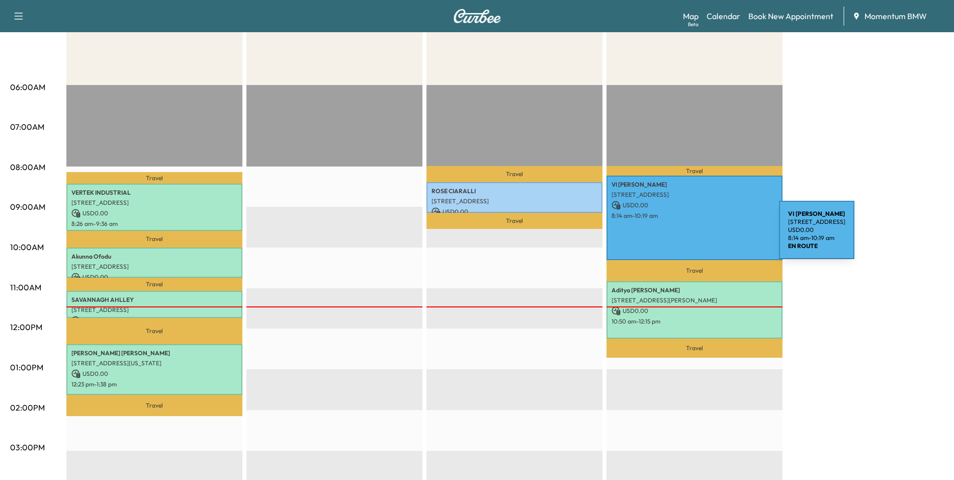
click at [703, 236] on div "VI [PERSON_NAME] [STREET_ADDRESS] USD 0.00 8:14 am - 10:19 am" at bounding box center [694, 217] width 176 height 84
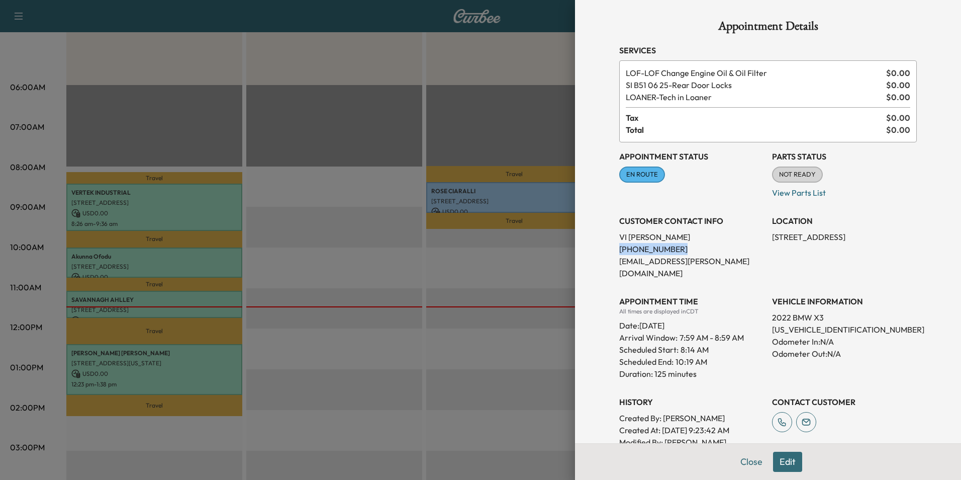
drag, startPoint x: 671, startPoint y: 251, endPoint x: 611, endPoint y: 252, distance: 59.8
click at [611, 252] on div "Appointment Details Services LOF - LOF Change Engine Oil & Oil Filter $ 0.00 SI…" at bounding box center [768, 324] width 322 height 649
drag, startPoint x: 611, startPoint y: 252, endPoint x: 649, endPoint y: 247, distance: 38.1
copy p "[PHONE_NUMBER]"
click at [749, 461] on button "Close" at bounding box center [751, 461] width 35 height 20
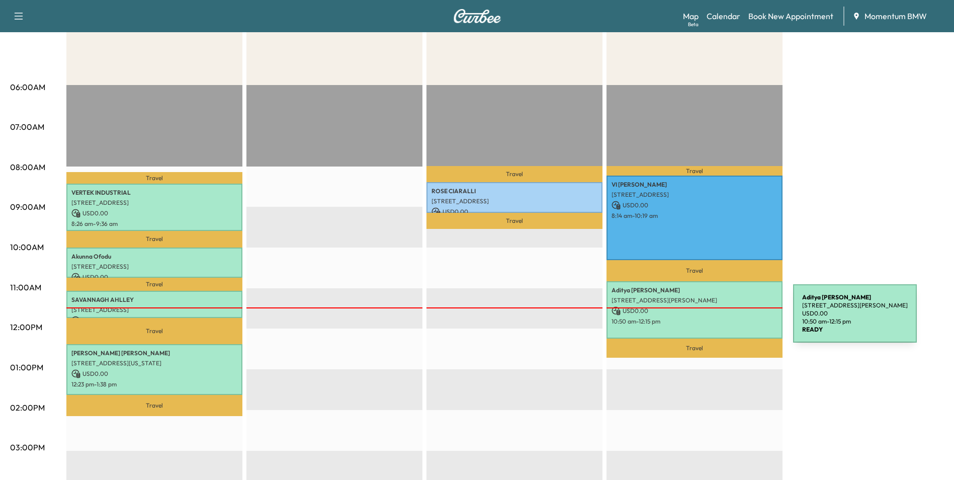
click at [717, 319] on p "10:50 am - 12:15 pm" at bounding box center [694, 321] width 166 height 8
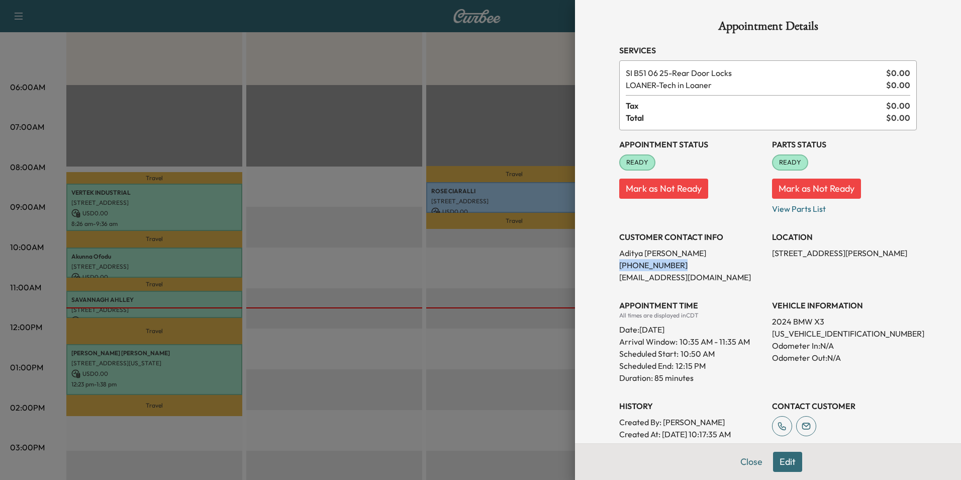
drag, startPoint x: 668, startPoint y: 266, endPoint x: 611, endPoint y: 266, distance: 56.8
click at [611, 266] on div "Appointment Details Services SI B51 06 25 - Rear Door Locks $ 0.00 LOANER - Tec…" at bounding box center [768, 301] width 322 height 603
drag, startPoint x: 611, startPoint y: 266, endPoint x: 654, endPoint y: 265, distance: 43.3
copy p "[PHONE_NUMBER]"
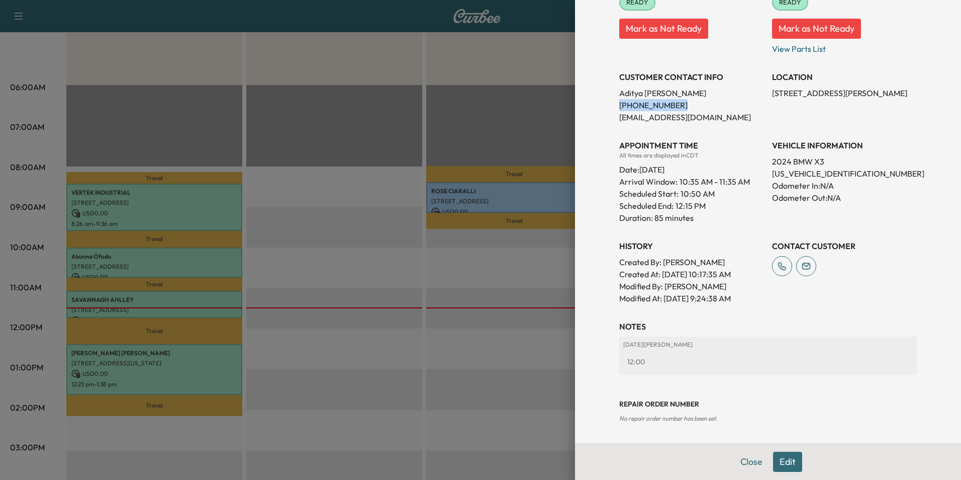
drag, startPoint x: 791, startPoint y: 459, endPoint x: 785, endPoint y: 458, distance: 6.1
click at [791, 458] on button "Edit" at bounding box center [787, 461] width 29 height 20
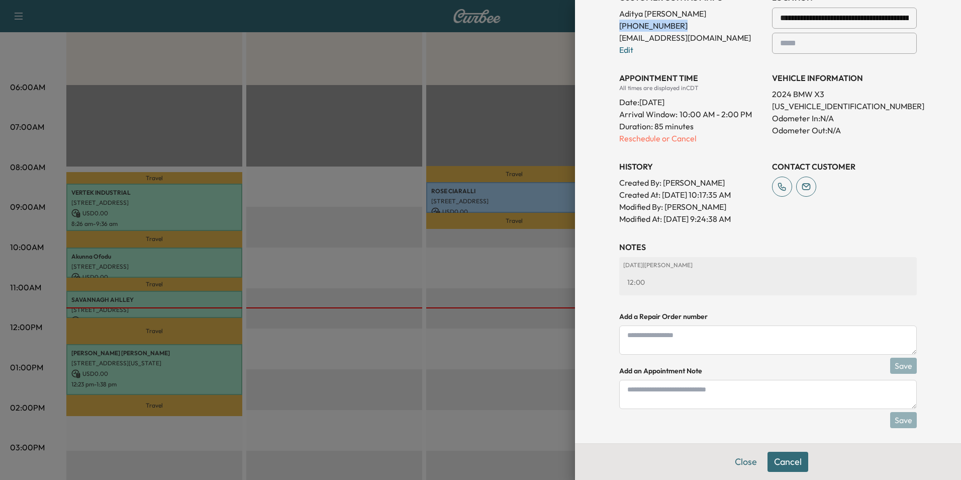
scroll to position [265, 0]
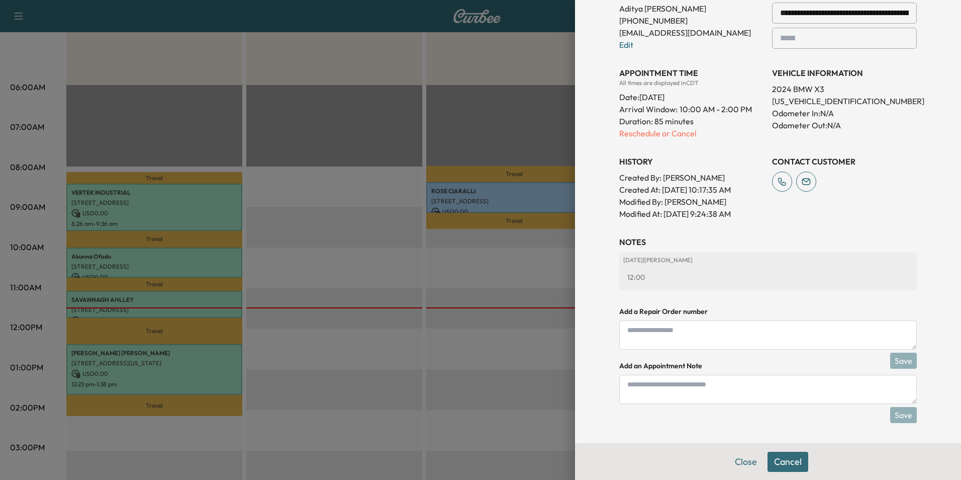
click at [711, 393] on textarea at bounding box center [768, 389] width 298 height 29
type textarea "*"
type textarea "**********"
click at [902, 417] on button "Save" at bounding box center [903, 415] width 27 height 16
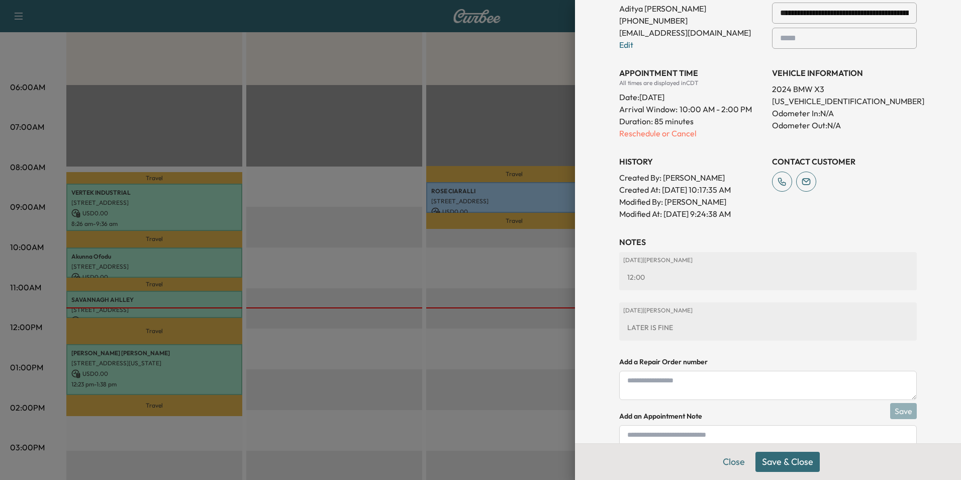
click at [790, 463] on button "Save & Close" at bounding box center [788, 461] width 64 height 20
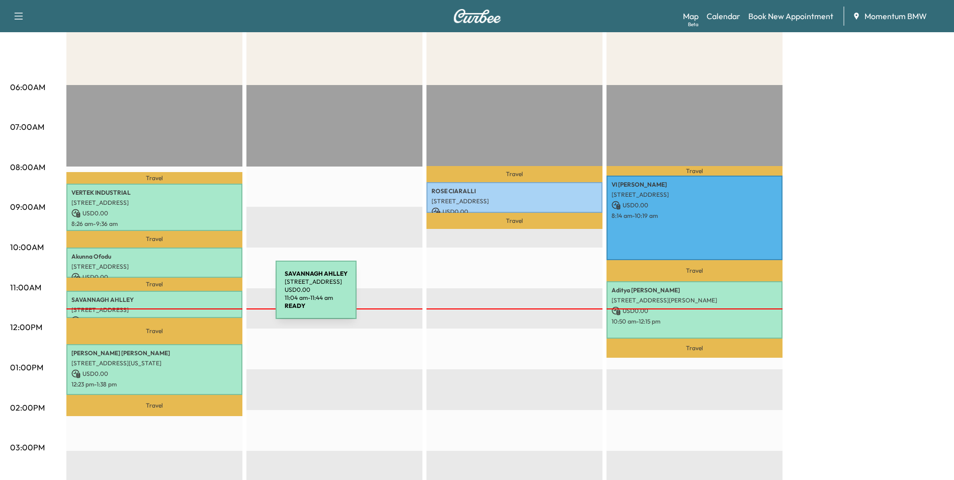
click at [200, 296] on p "SAVANNAGH AHLLEY" at bounding box center [154, 300] width 166 height 8
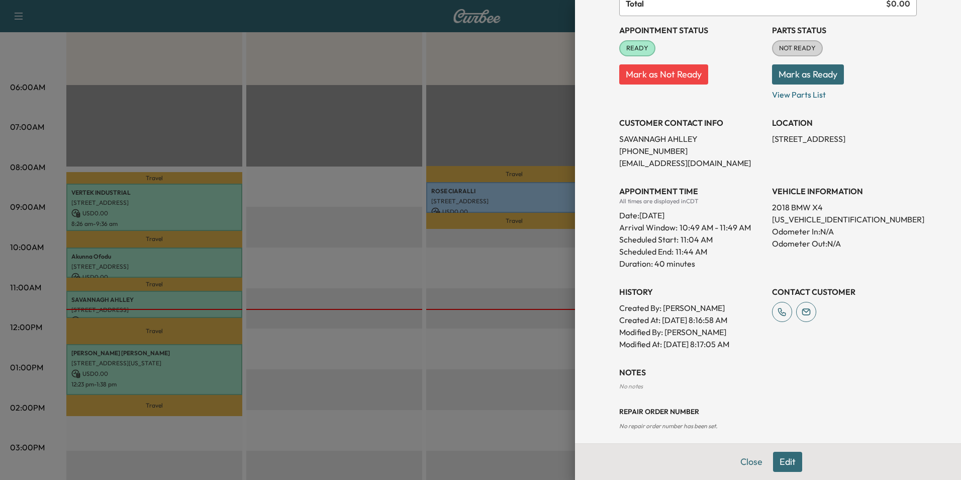
scroll to position [110, 0]
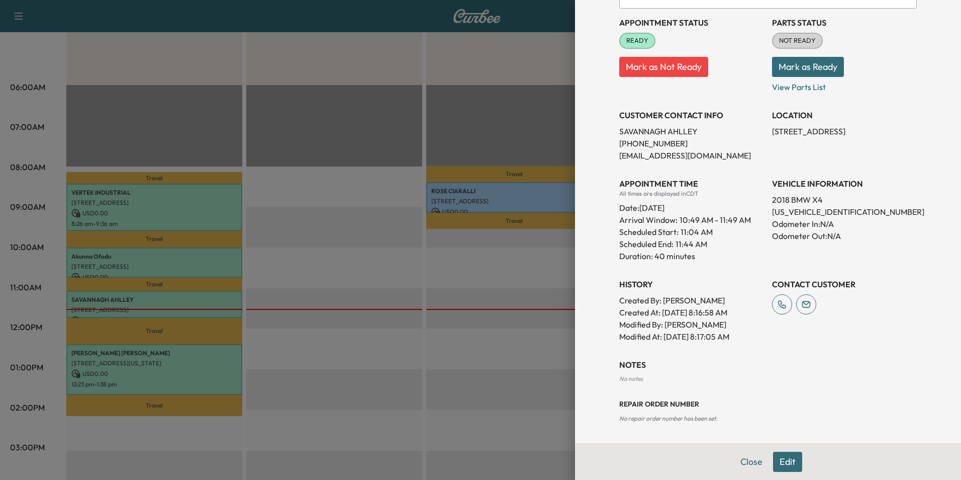
click at [777, 472] on div "Close Edit" at bounding box center [768, 461] width 386 height 37
click at [780, 462] on button "Edit" at bounding box center [787, 461] width 29 height 20
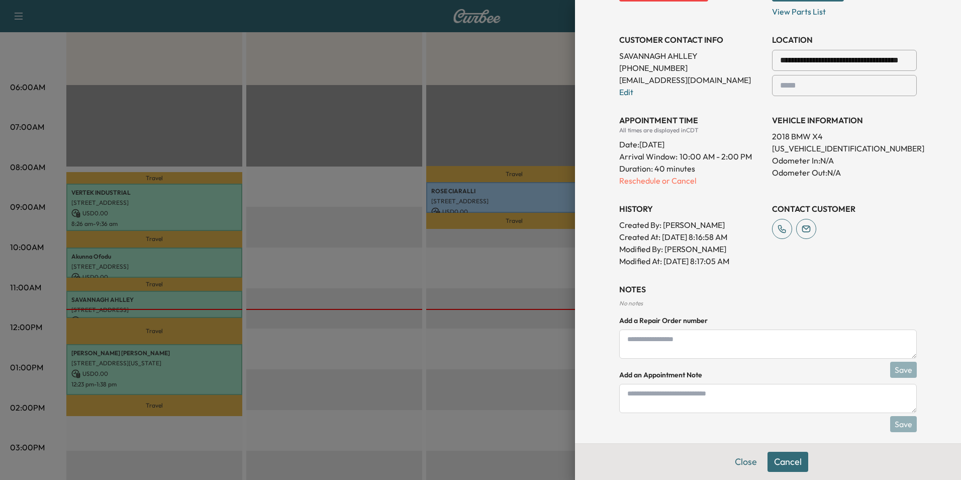
scroll to position [215, 0]
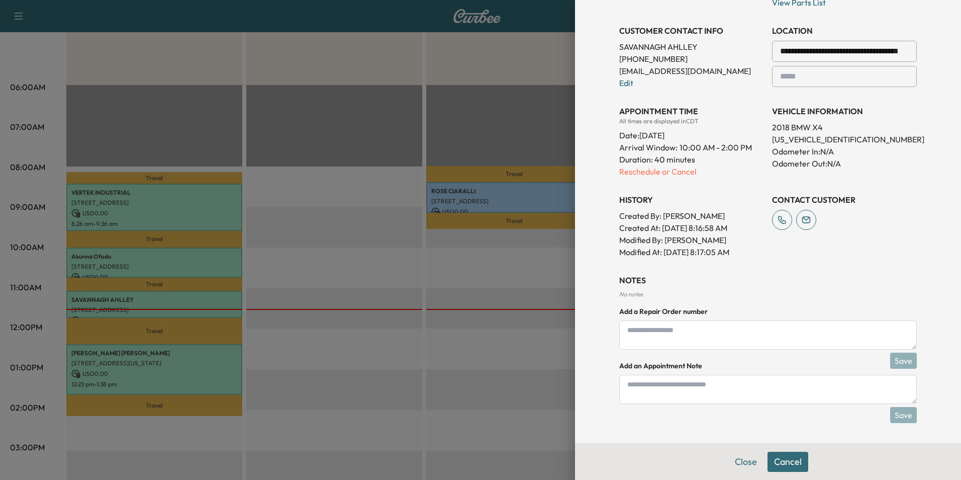
drag, startPoint x: 738, startPoint y: 387, endPoint x: 735, endPoint y: 368, distance: 18.8
click at [736, 382] on textarea at bounding box center [768, 389] width 298 height 29
type textarea "****"
click at [897, 413] on button "Save" at bounding box center [903, 415] width 27 height 16
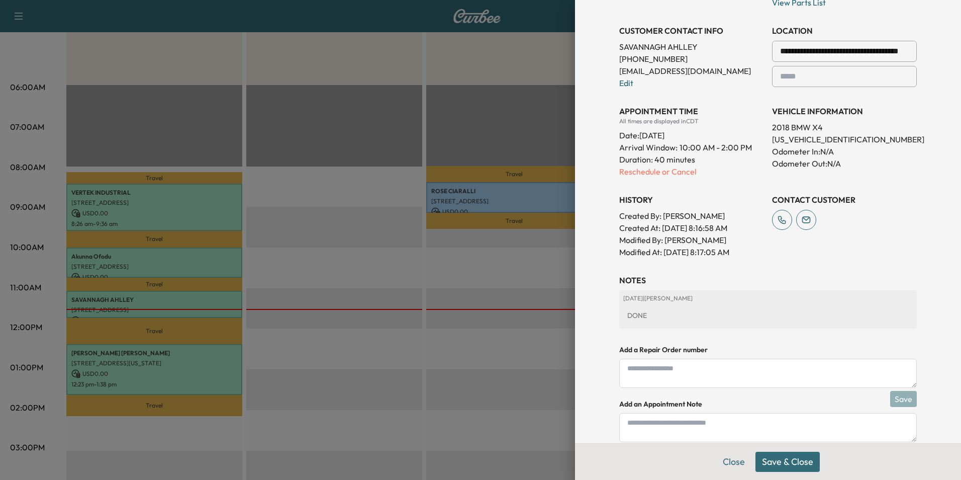
click at [796, 462] on button "Save & Close" at bounding box center [788, 461] width 64 height 20
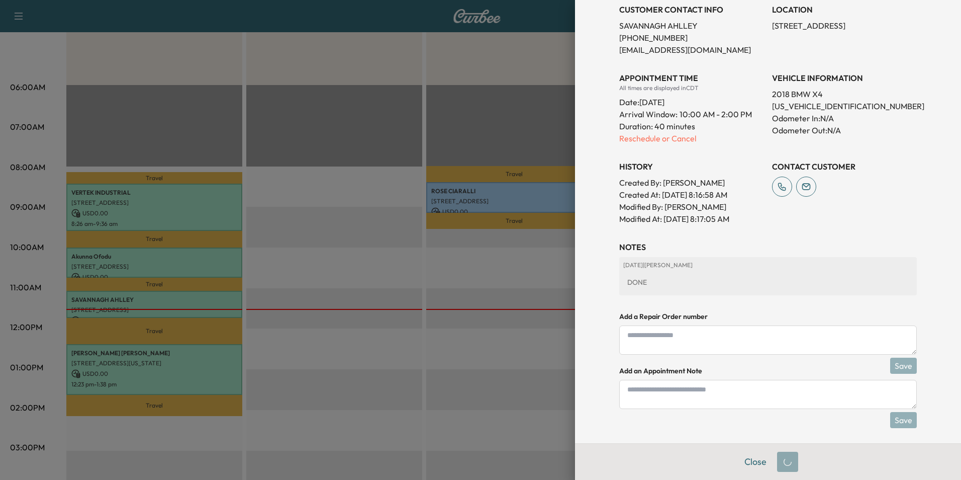
scroll to position [194, 0]
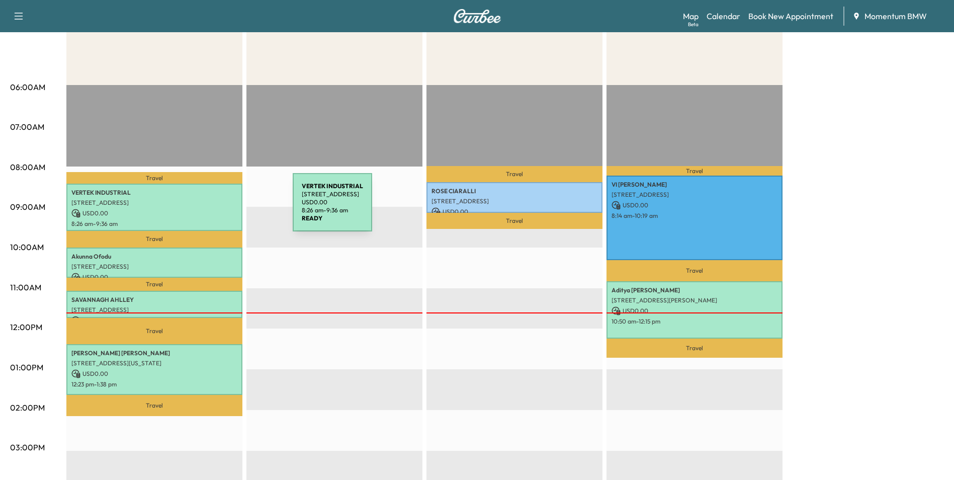
click at [217, 209] on p "USD 0.00" at bounding box center [154, 213] width 166 height 9
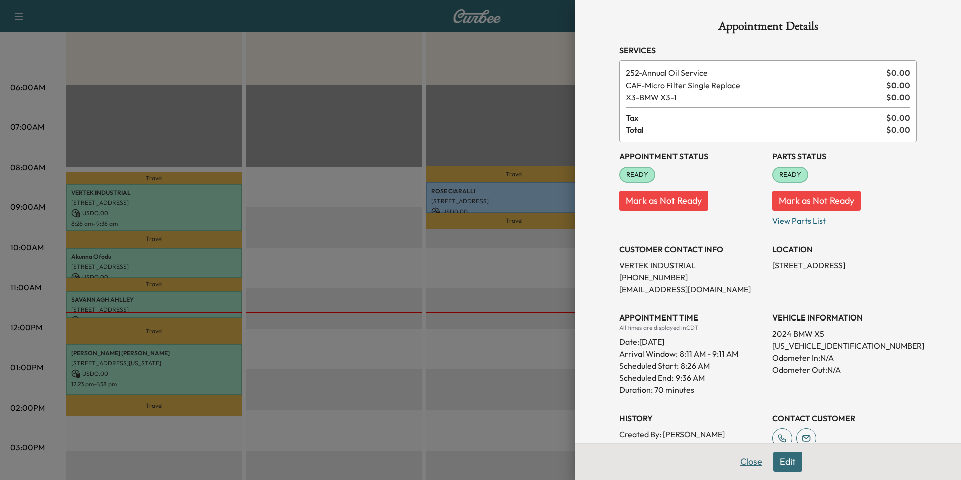
click at [745, 459] on button "Close" at bounding box center [751, 461] width 35 height 20
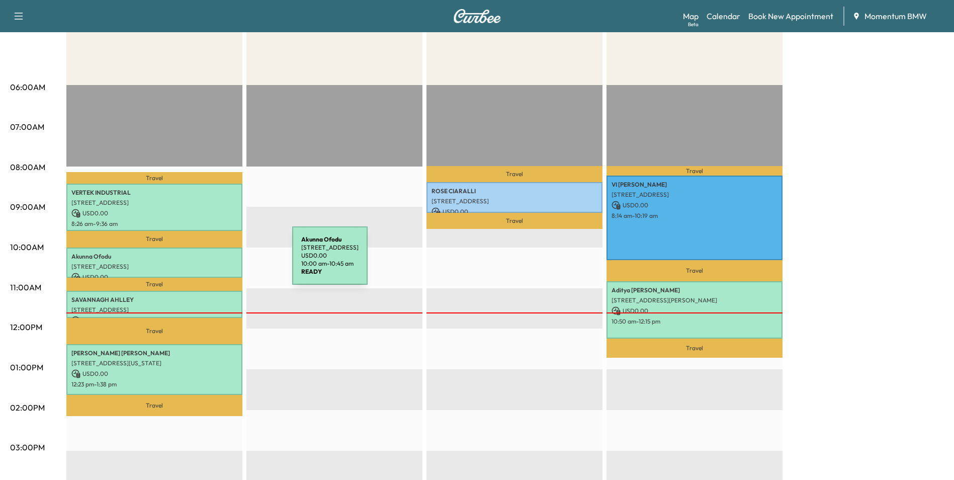
click at [217, 262] on p "[STREET_ADDRESS]" at bounding box center [154, 266] width 166 height 8
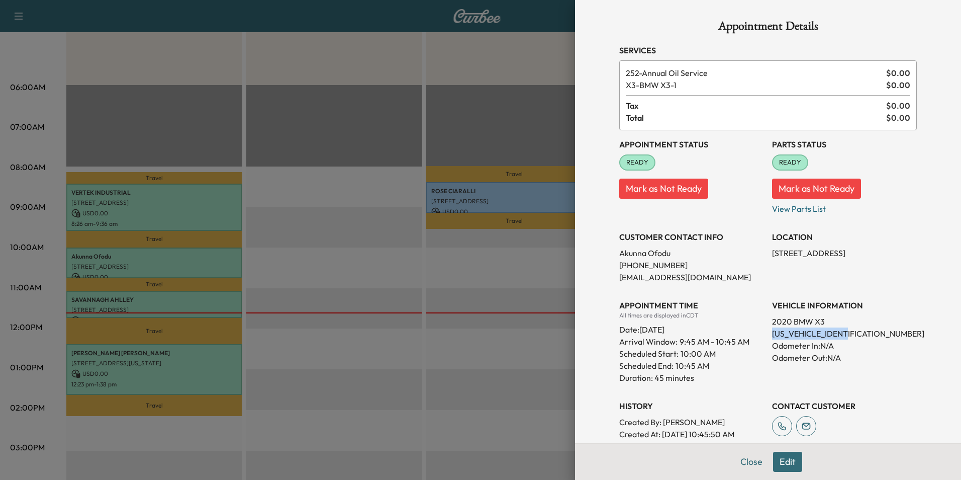
drag, startPoint x: 848, startPoint y: 334, endPoint x: 764, endPoint y: 337, distance: 84.0
click at [764, 337] on div "Appointment Status READY Mark as Not Ready Parts Status READY Mark as Not Ready…" at bounding box center [768, 297] width 298 height 334
drag, startPoint x: 764, startPoint y: 337, endPoint x: 813, endPoint y: 335, distance: 49.3
click at [219, 360] on div at bounding box center [480, 240] width 961 height 480
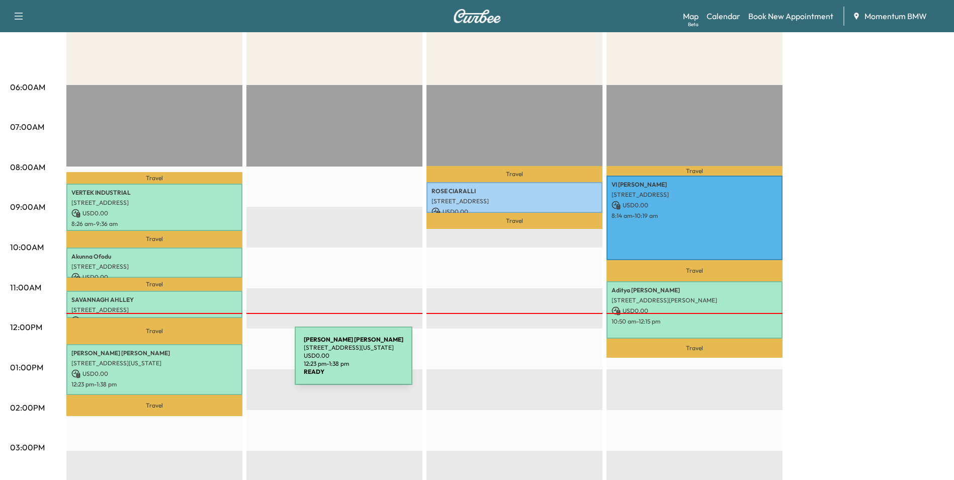
click at [220, 361] on p "[STREET_ADDRESS][US_STATE]" at bounding box center [154, 363] width 166 height 8
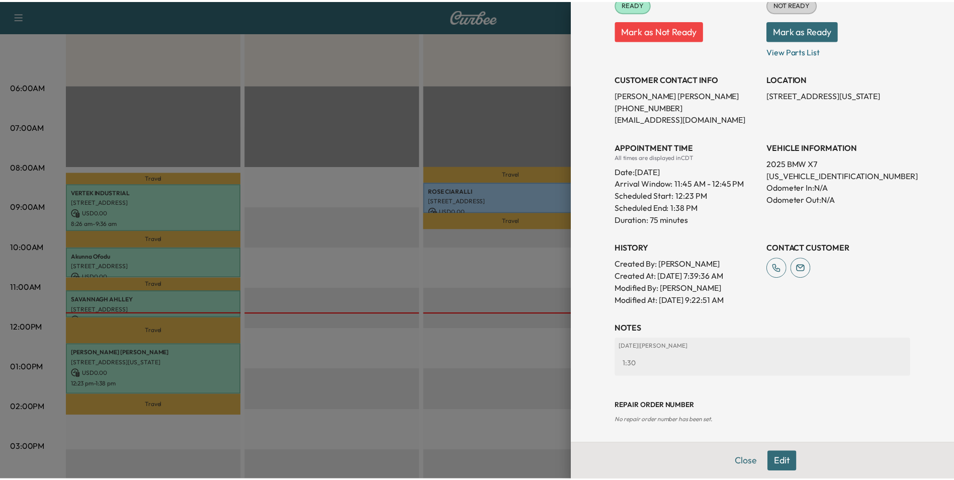
scroll to position [172, 0]
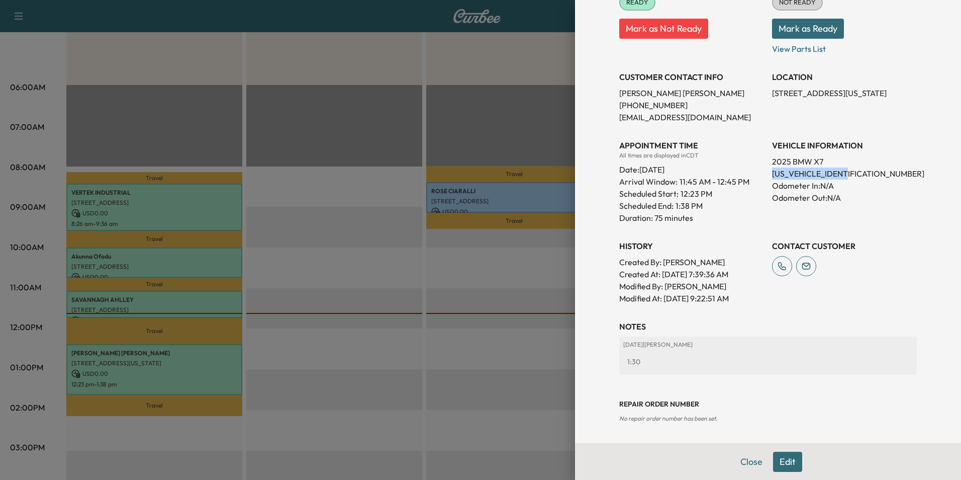
drag, startPoint x: 848, startPoint y: 177, endPoint x: 763, endPoint y: 174, distance: 85.0
click at [763, 174] on div "Appointment Status READY Mark as Not Ready Parts Status NOT READY Mark as Ready…" at bounding box center [768, 137] width 298 height 334
drag, startPoint x: 763, startPoint y: 174, endPoint x: 805, endPoint y: 174, distance: 42.7
click at [740, 467] on button "Close" at bounding box center [751, 461] width 35 height 20
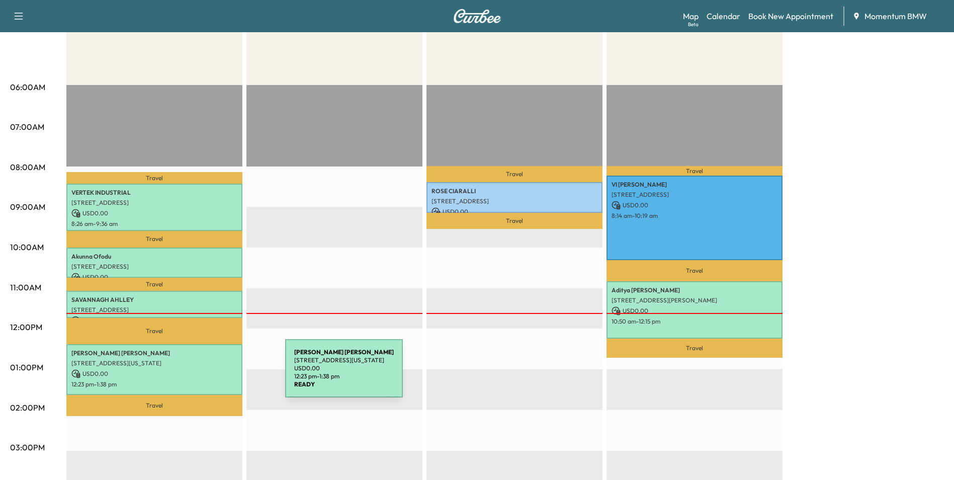
click at [209, 375] on p "USD 0.00" at bounding box center [154, 373] width 166 height 9
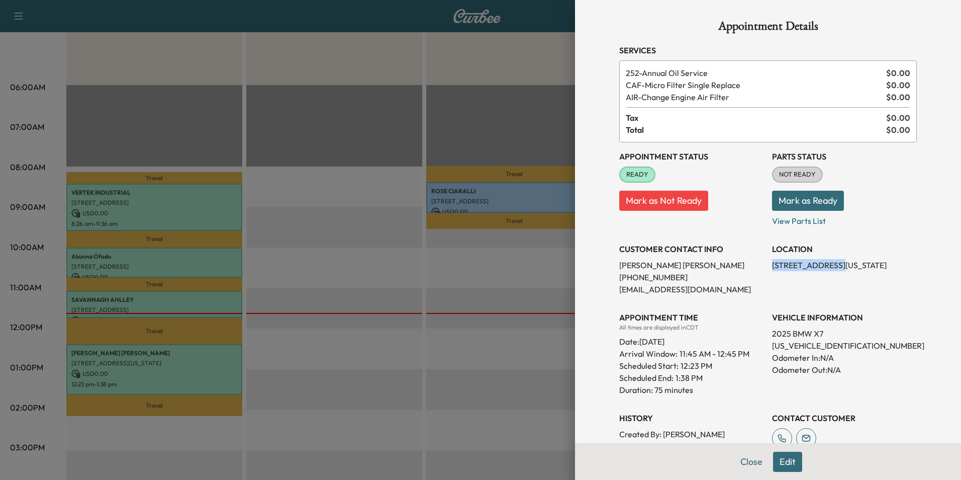
drag, startPoint x: 823, startPoint y: 265, endPoint x: 765, endPoint y: 265, distance: 57.8
click at [772, 265] on p "[STREET_ADDRESS][US_STATE]" at bounding box center [844, 265] width 145 height 12
drag, startPoint x: 765, startPoint y: 265, endPoint x: 799, endPoint y: 266, distance: 34.2
click at [742, 461] on button "Close" at bounding box center [751, 461] width 35 height 20
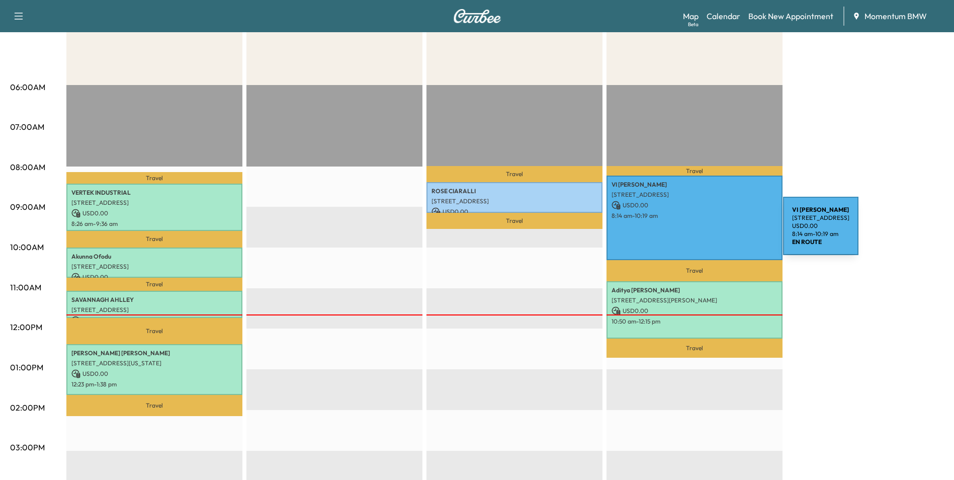
click at [707, 232] on div "VI [PERSON_NAME] [STREET_ADDRESS] USD 0.00 8:14 am - 10:19 am" at bounding box center [694, 217] width 176 height 84
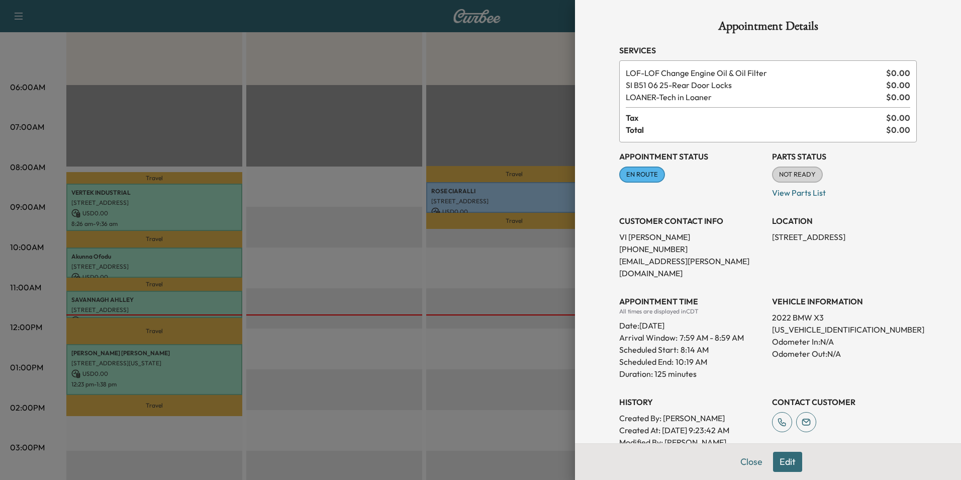
click at [749, 461] on button "Close" at bounding box center [751, 461] width 35 height 20
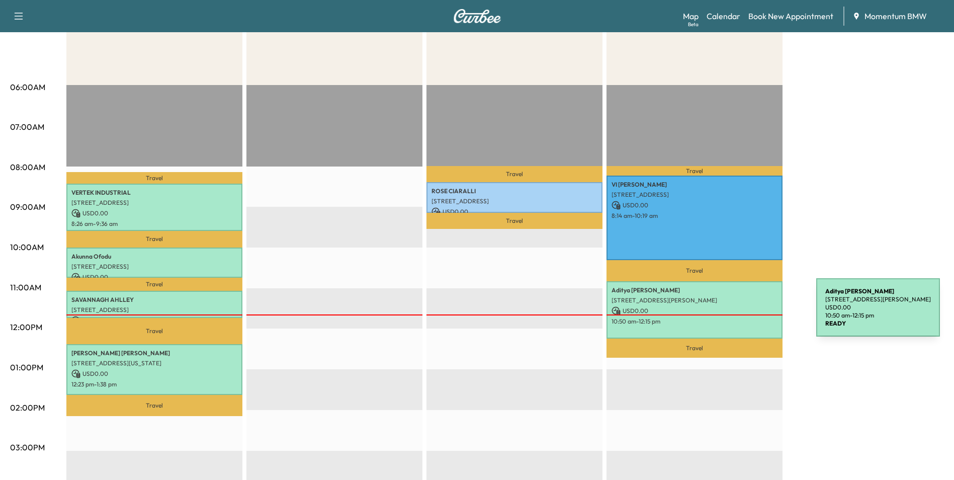
click at [741, 313] on div "[PERSON_NAME] [STREET_ADDRESS][PERSON_NAME] USD 0.00 10:50 am - 12:15 pm" at bounding box center [694, 309] width 176 height 57
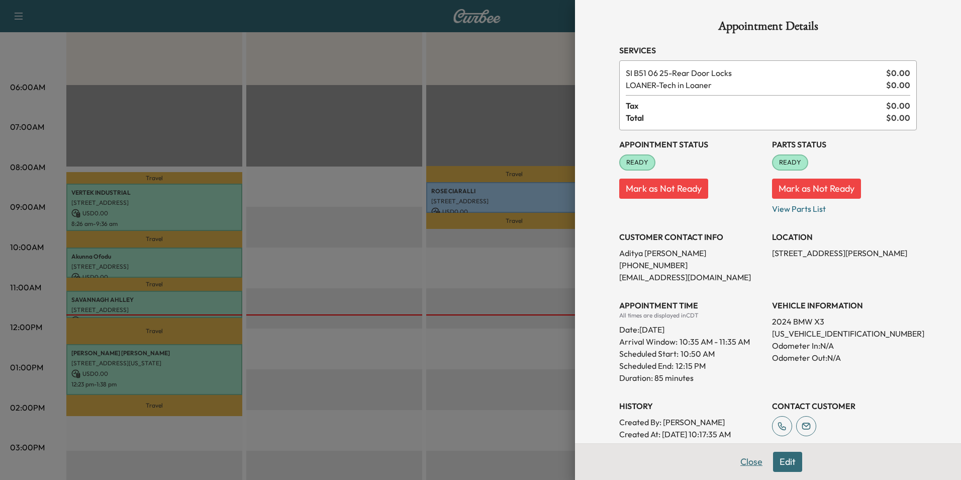
click at [745, 461] on button "Close" at bounding box center [751, 461] width 35 height 20
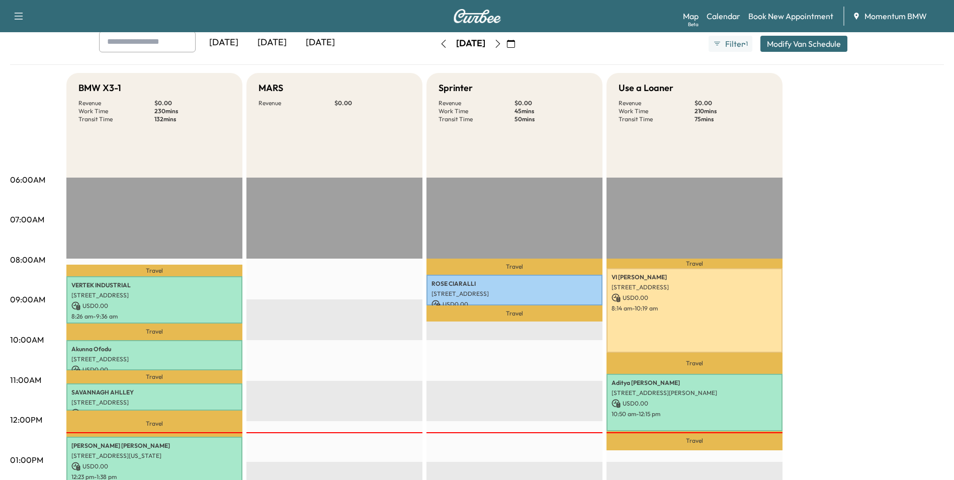
scroll to position [0, 0]
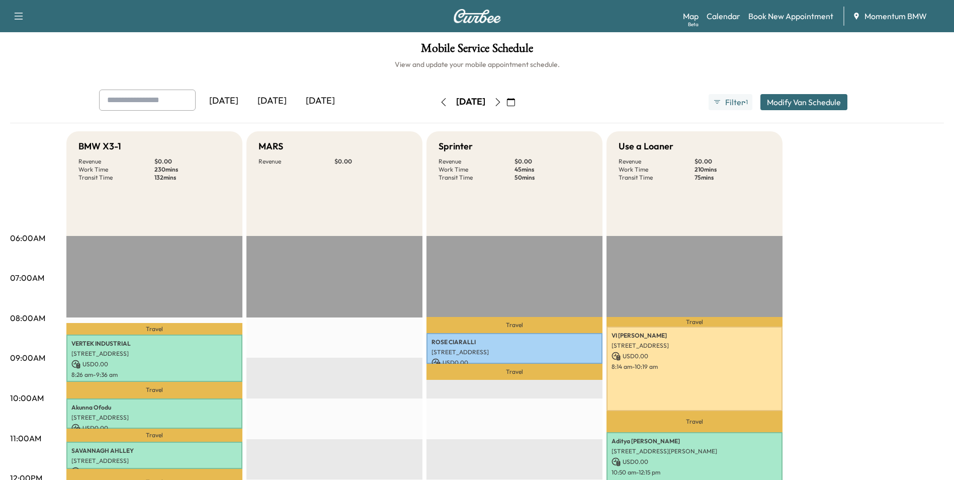
click at [502, 103] on icon "button" at bounding box center [498, 102] width 8 height 8
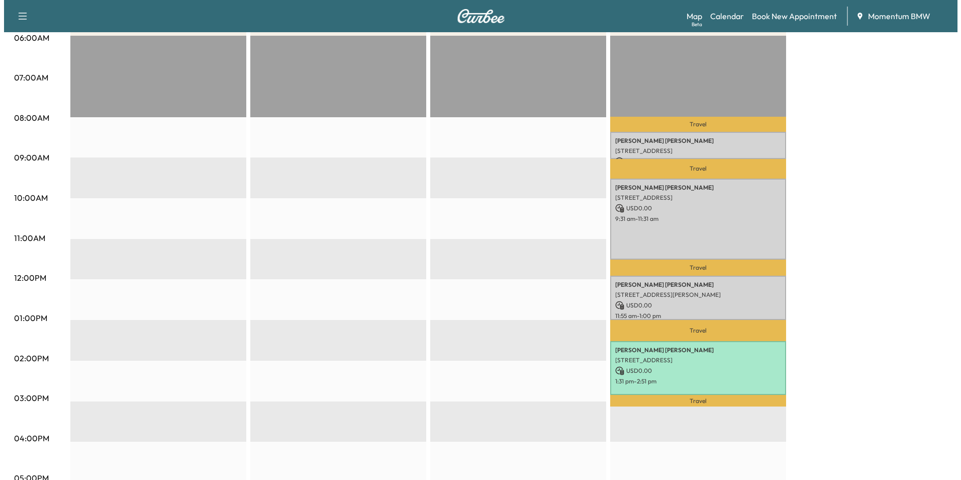
scroll to position [201, 0]
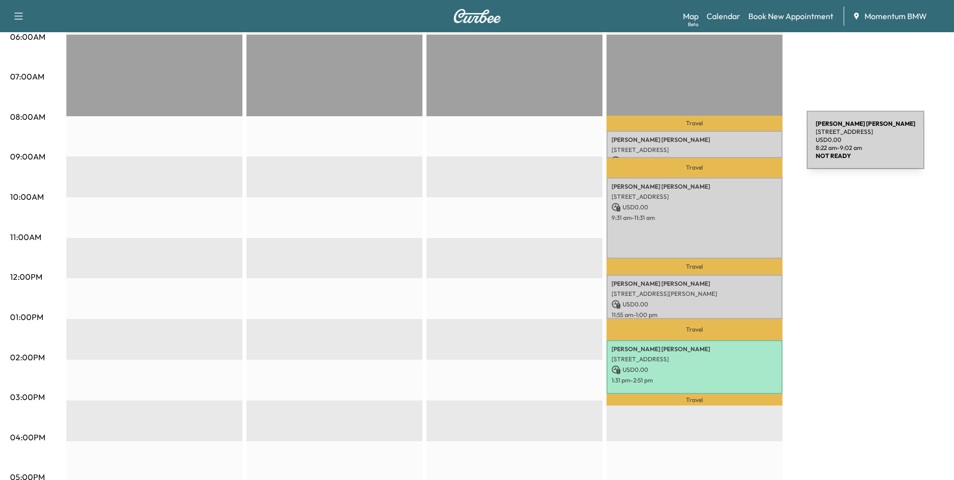
click at [731, 146] on p "[STREET_ADDRESS]" at bounding box center [694, 150] width 166 height 8
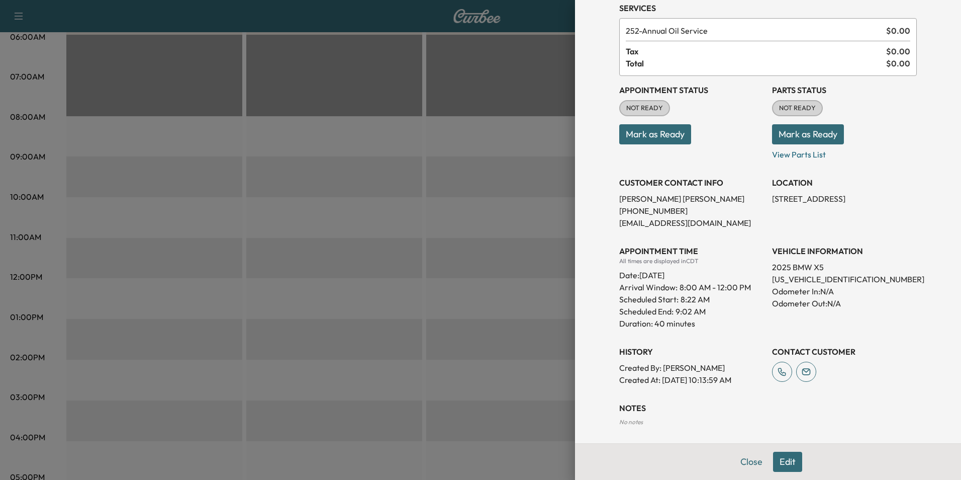
scroll to position [85, 0]
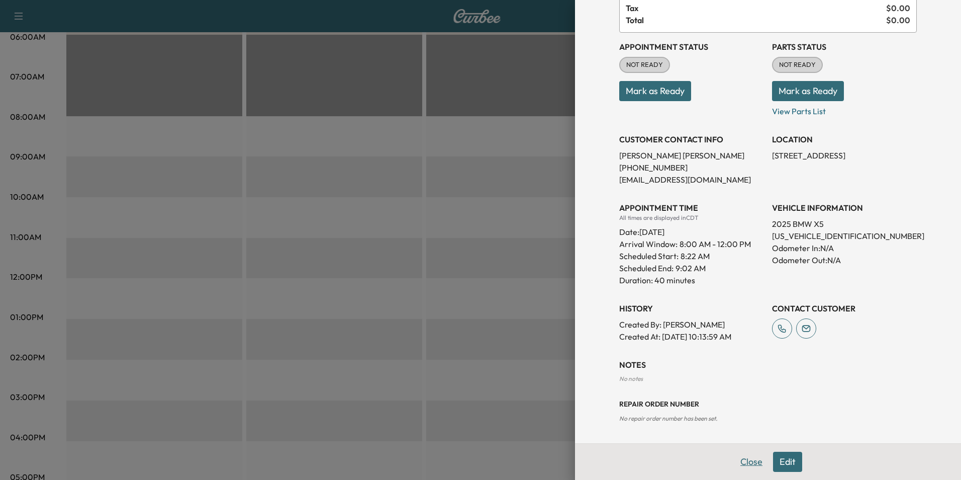
click at [750, 465] on button "Close" at bounding box center [751, 461] width 35 height 20
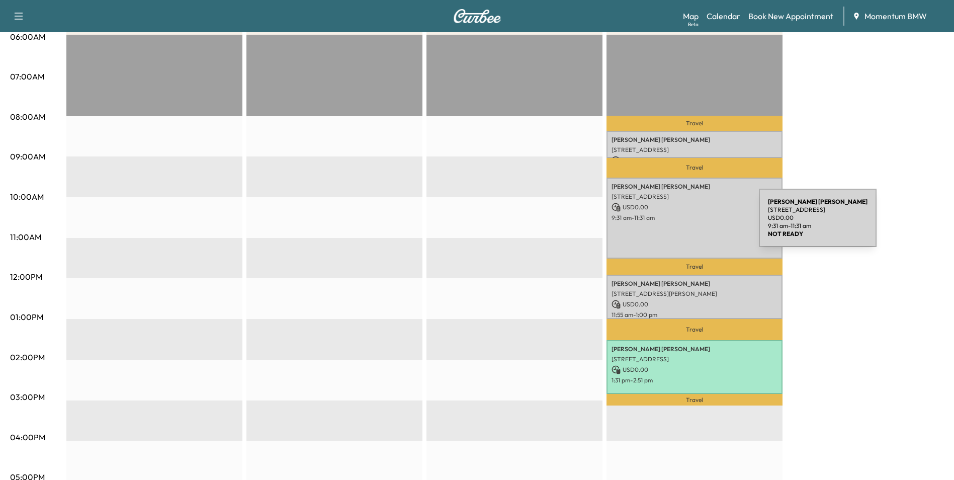
click at [683, 224] on div "[PERSON_NAME] [STREET_ADDRESS] USD 0.00 9:31 am - 11:31 am" at bounding box center [694, 217] width 176 height 81
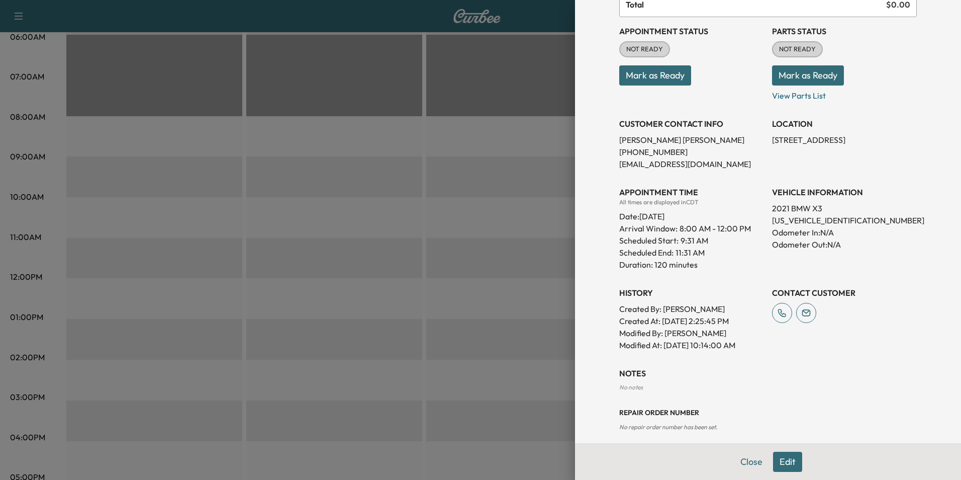
scroll to position [122, 0]
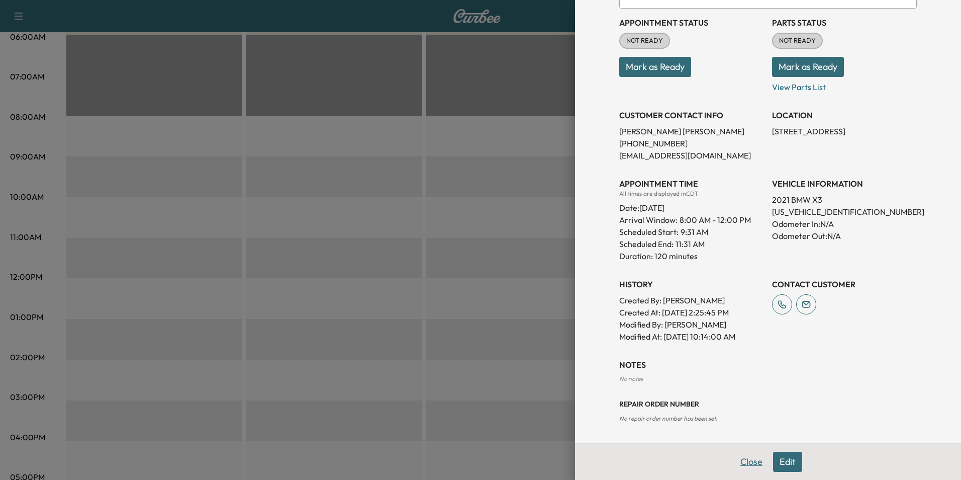
click at [745, 465] on button "Close" at bounding box center [751, 461] width 35 height 20
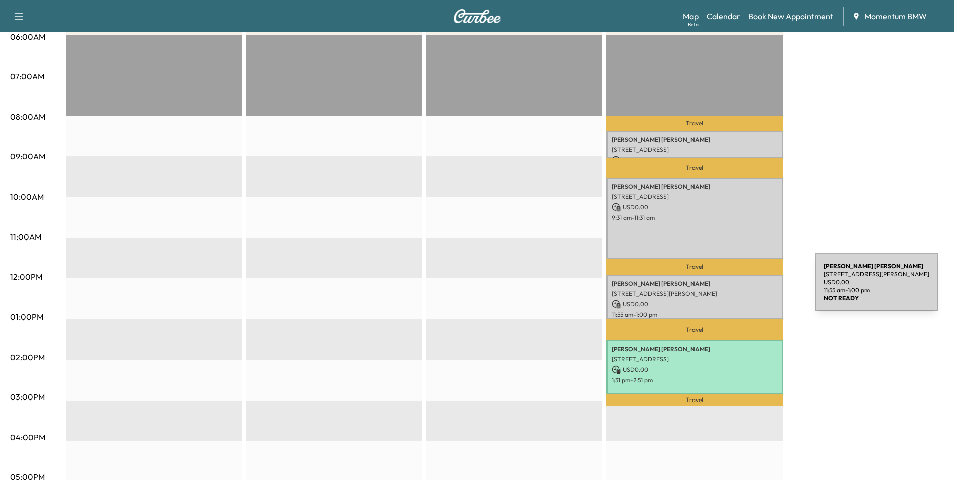
click at [739, 290] on p "[STREET_ADDRESS][PERSON_NAME]" at bounding box center [694, 294] width 166 height 8
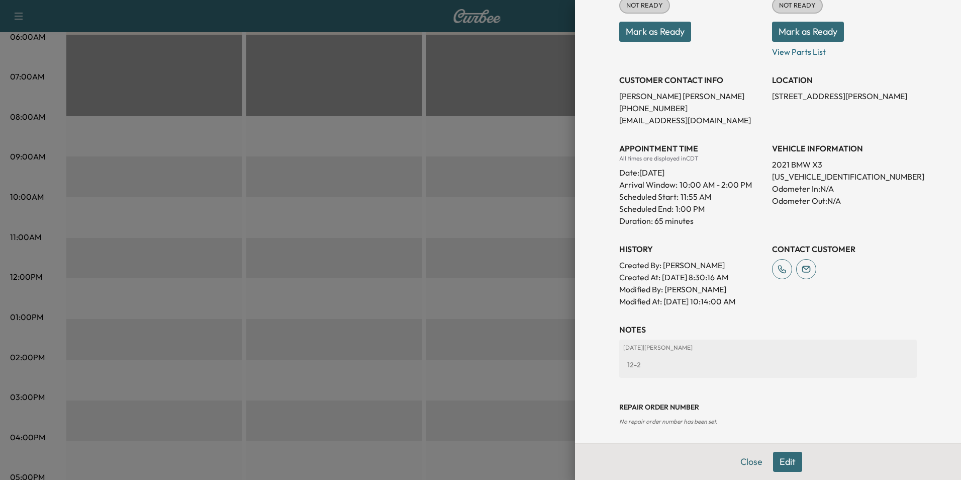
scroll to position [160, 0]
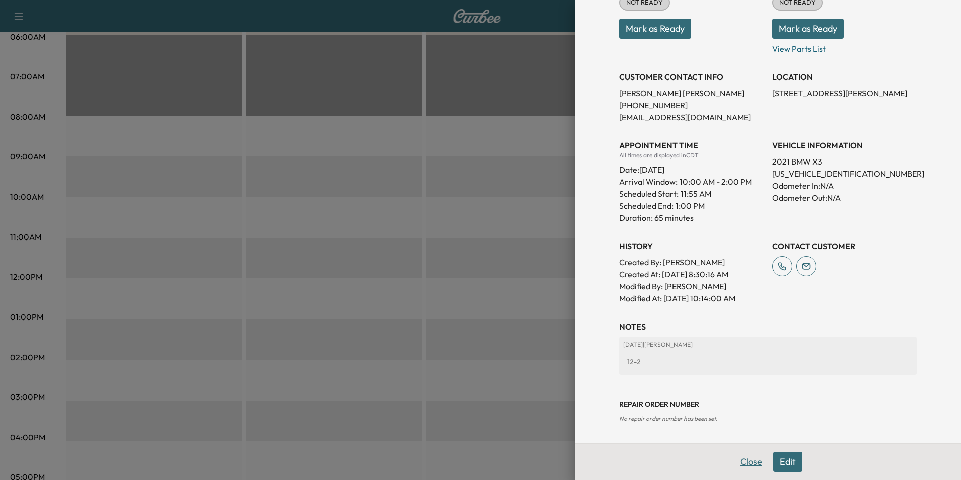
click at [746, 459] on button "Close" at bounding box center [751, 461] width 35 height 20
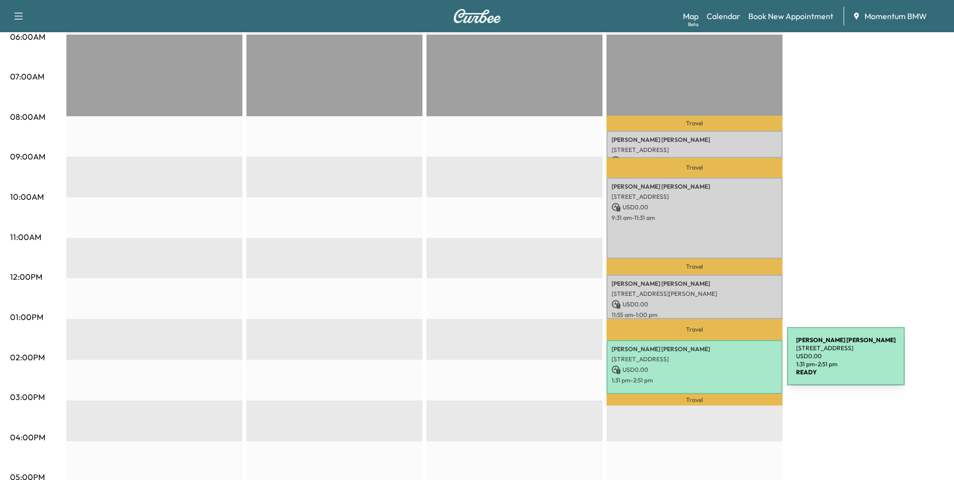
click at [711, 365] on p "USD 0.00" at bounding box center [694, 369] width 166 height 9
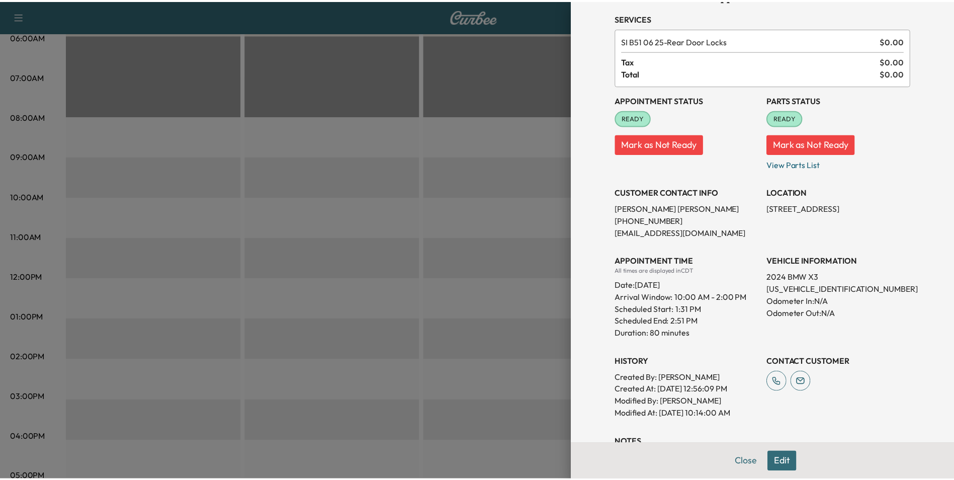
scroll to position [198, 0]
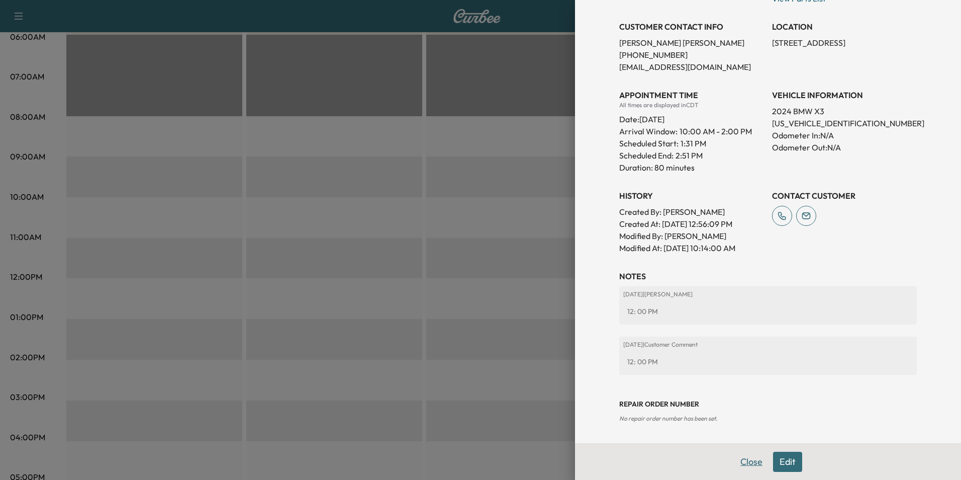
click at [743, 463] on button "Close" at bounding box center [751, 461] width 35 height 20
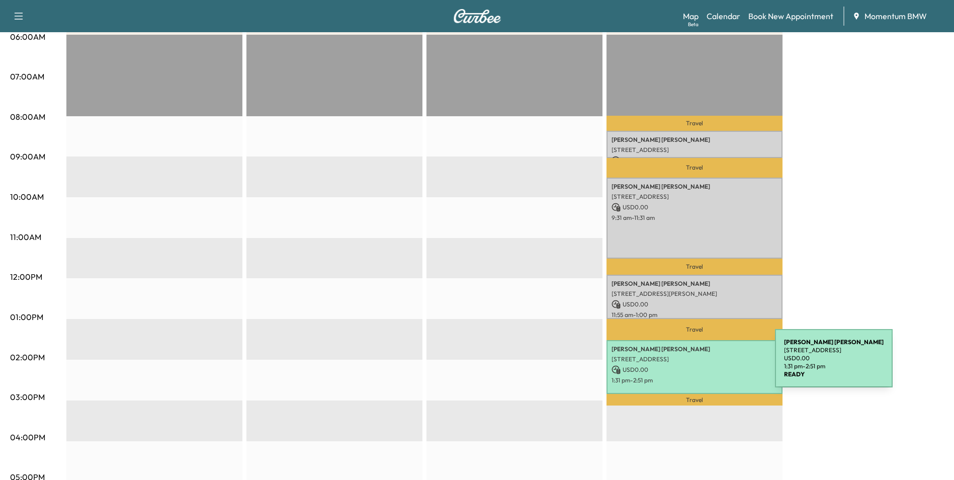
click at [700, 365] on p "USD 0.00" at bounding box center [694, 369] width 166 height 9
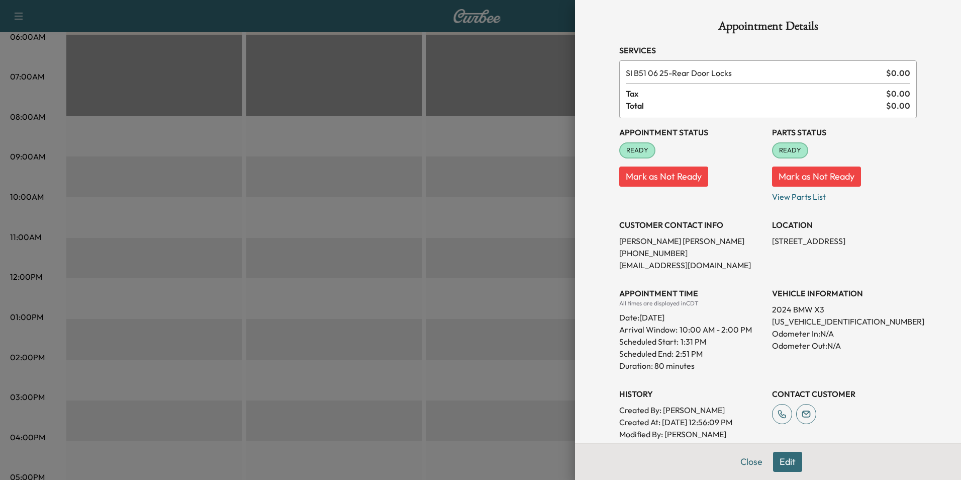
click at [490, 218] on div at bounding box center [480, 240] width 961 height 480
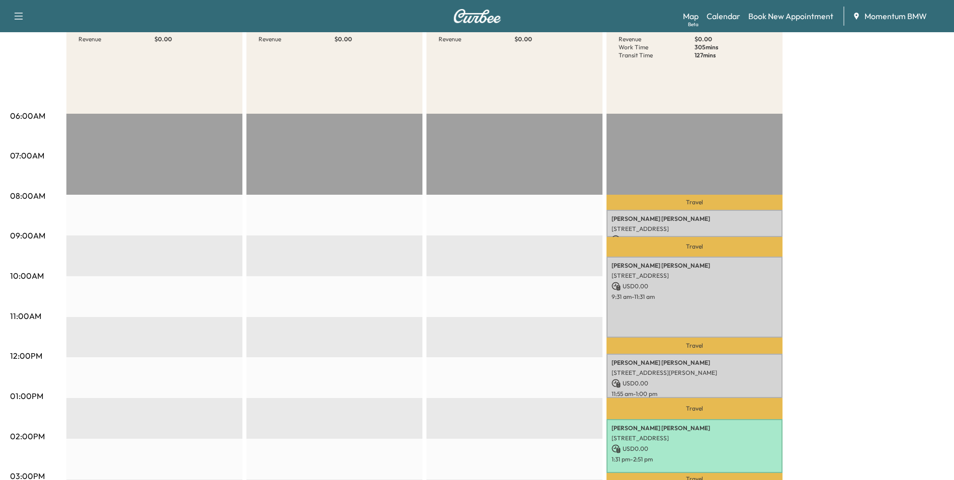
scroll to position [0, 0]
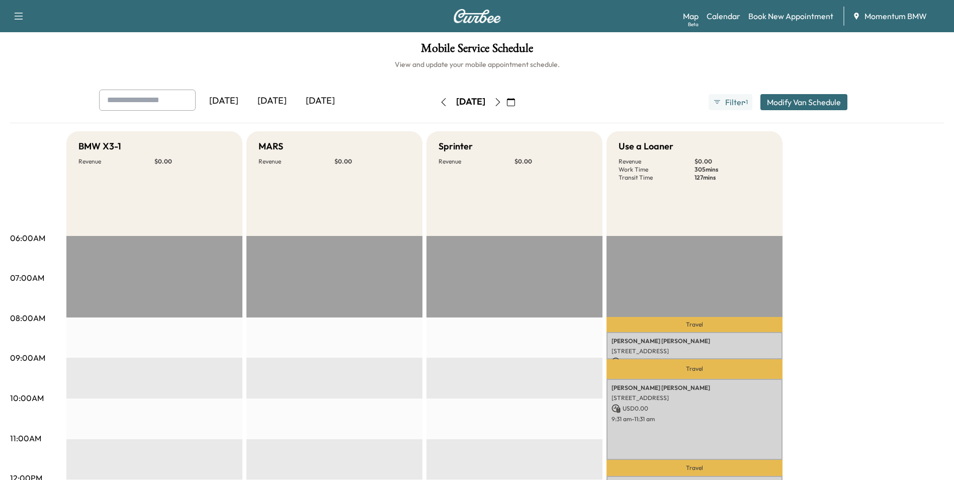
click at [439, 99] on icon "button" at bounding box center [443, 102] width 8 height 8
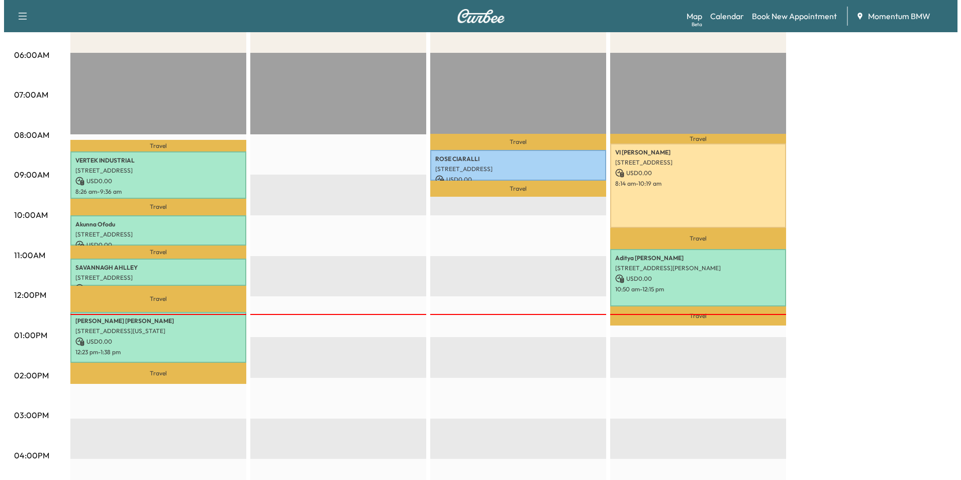
scroll to position [201, 0]
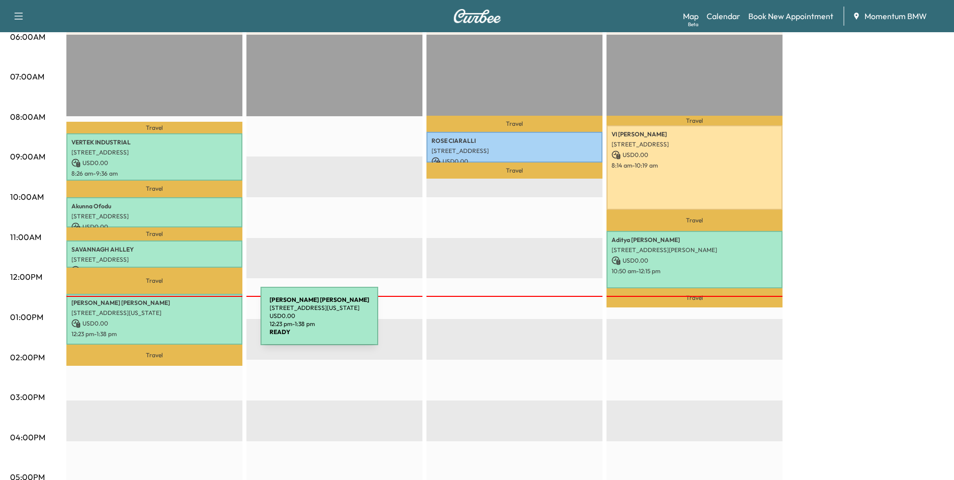
click at [185, 322] on p "USD 0.00" at bounding box center [154, 323] width 166 height 9
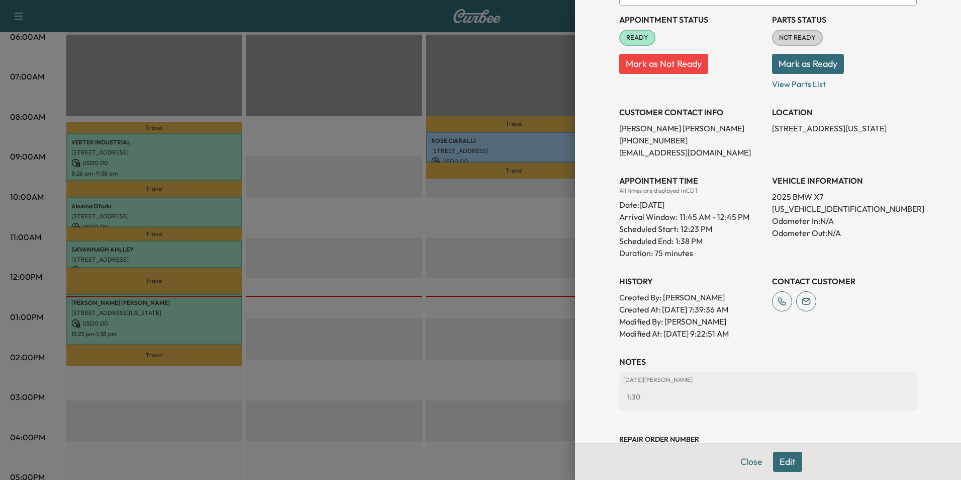
scroll to position [172, 0]
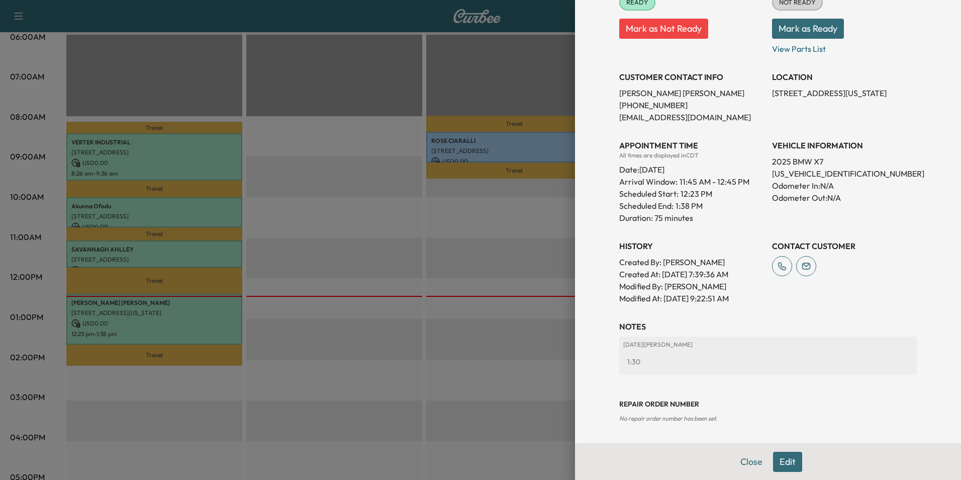
drag, startPoint x: 751, startPoint y: 461, endPoint x: 557, endPoint y: 425, distance: 197.3
click at [750, 461] on button "Close" at bounding box center [751, 461] width 35 height 20
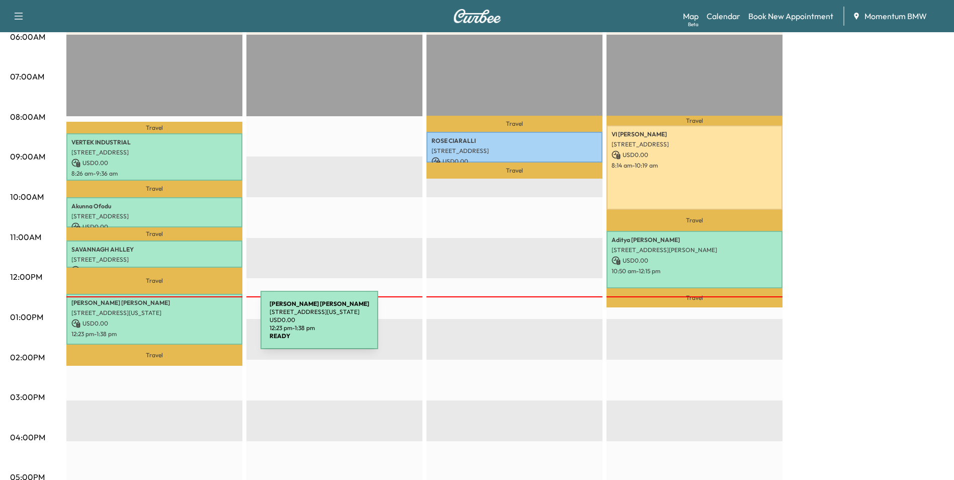
click at [185, 326] on div "[PERSON_NAME] [STREET_ADDRESS][US_STATE] USD 0.00 12:23 pm - 1:38 pm" at bounding box center [154, 319] width 176 height 51
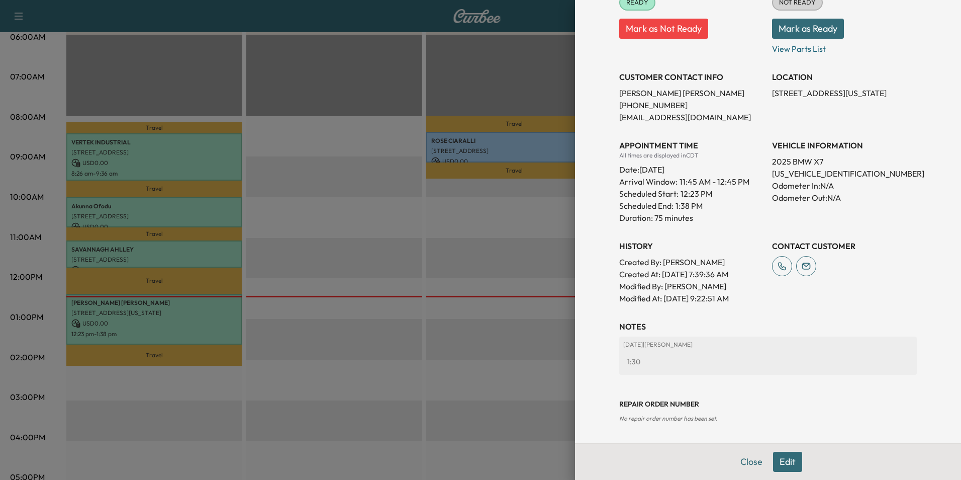
drag, startPoint x: 780, startPoint y: 464, endPoint x: 806, endPoint y: 462, distance: 26.7
click at [780, 464] on button "Edit" at bounding box center [787, 461] width 29 height 20
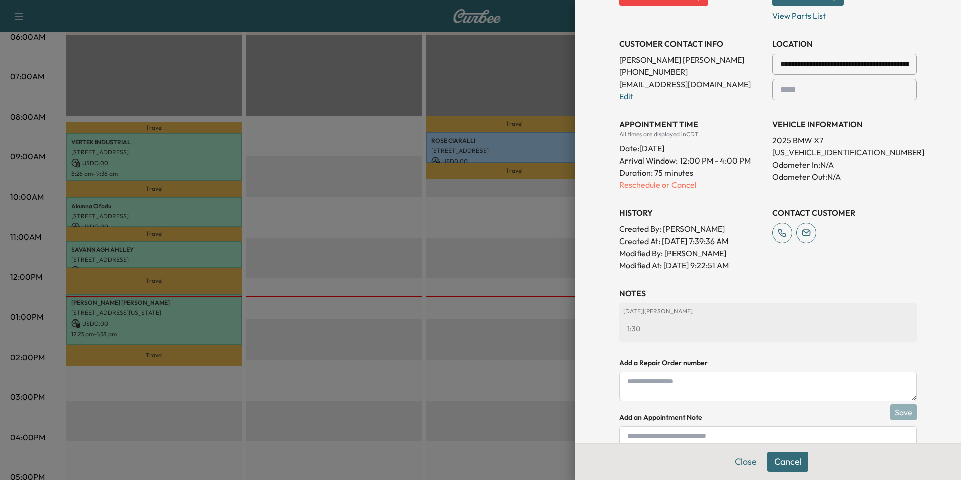
scroll to position [278, 0]
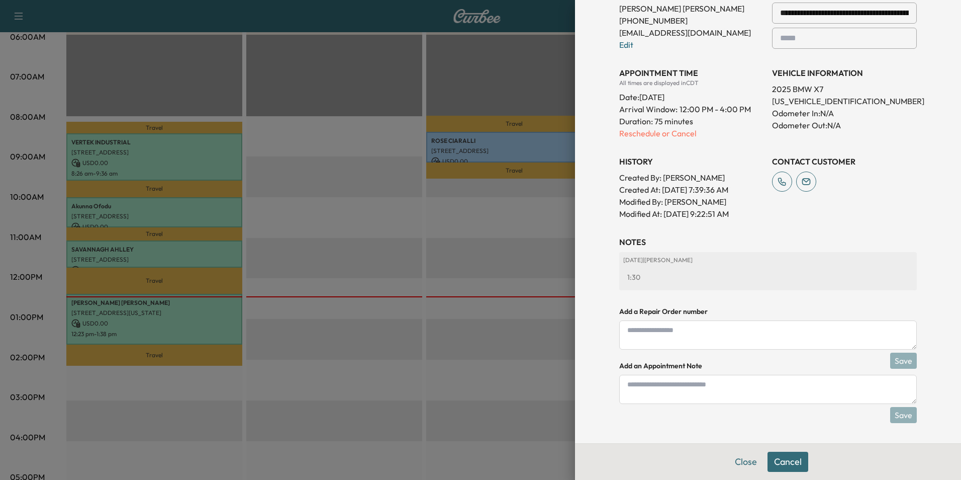
click at [701, 397] on textarea at bounding box center [768, 389] width 298 height 29
type textarea "*"
type textarea "**********"
click at [899, 412] on button "Save" at bounding box center [903, 415] width 27 height 16
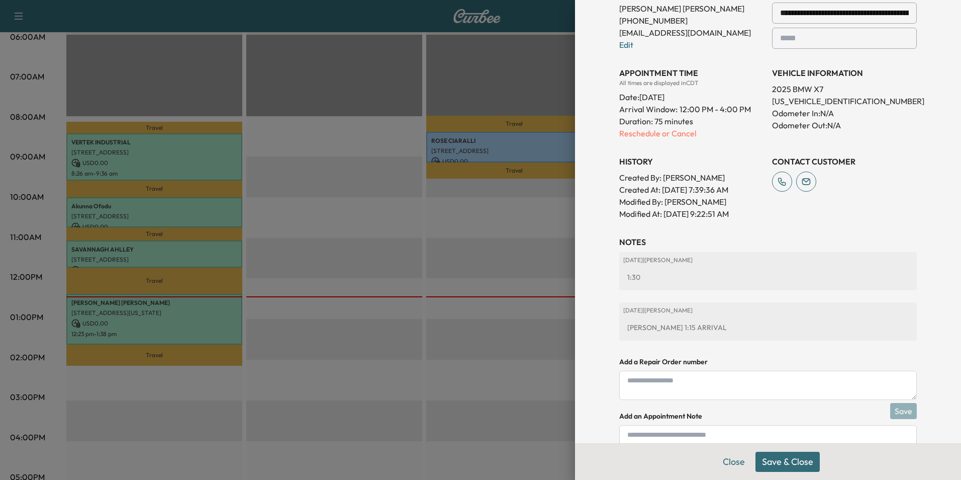
click at [794, 461] on button "Save & Close" at bounding box center [788, 461] width 64 height 20
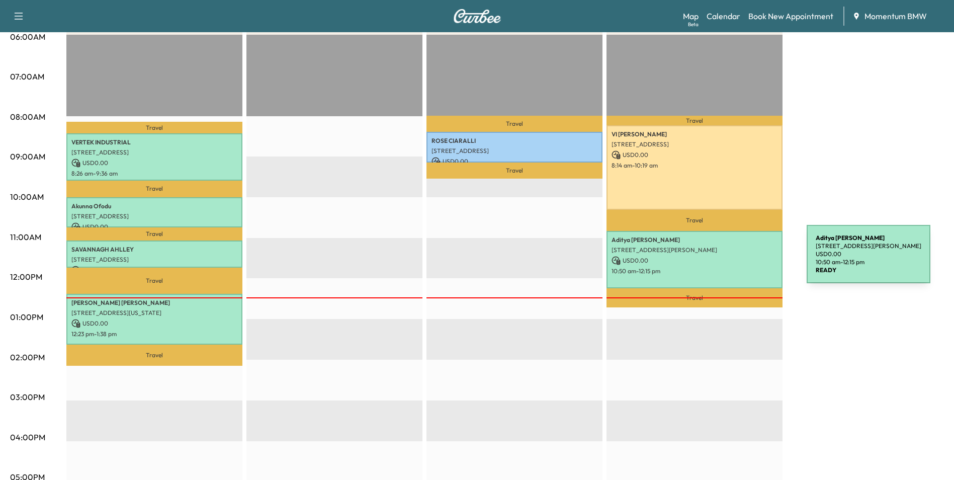
click at [731, 260] on p "USD 0.00" at bounding box center [694, 260] width 166 height 9
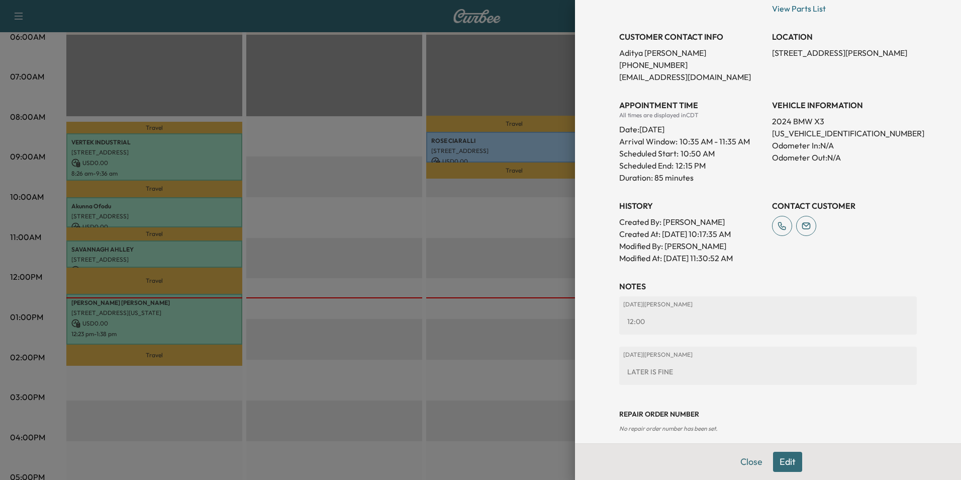
scroll to position [210, 0]
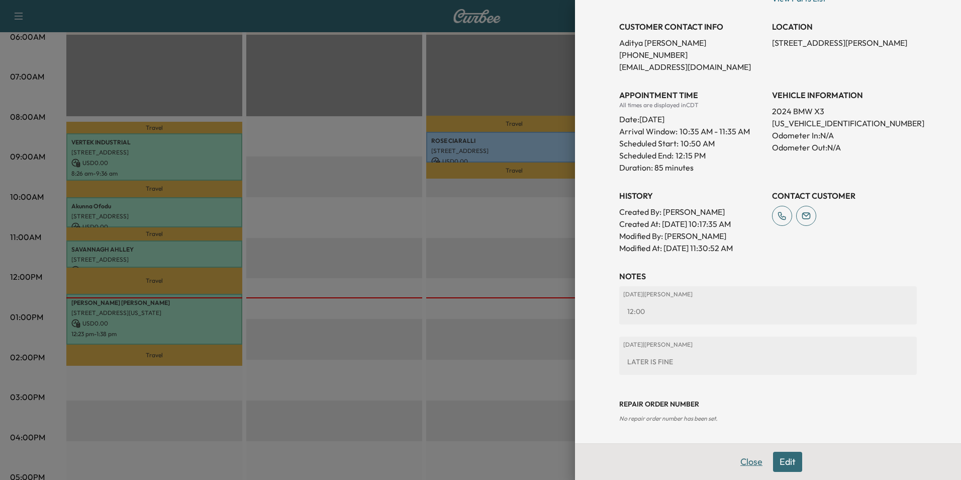
click at [741, 458] on button "Close" at bounding box center [751, 461] width 35 height 20
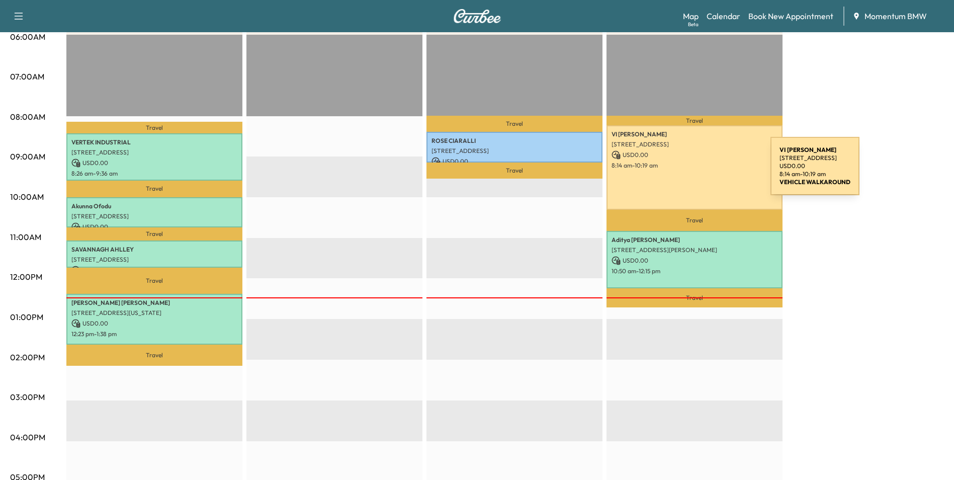
click at [697, 172] on div "VI [PERSON_NAME] [STREET_ADDRESS] USD 0.00 8:14 am - 10:19 am" at bounding box center [694, 167] width 176 height 84
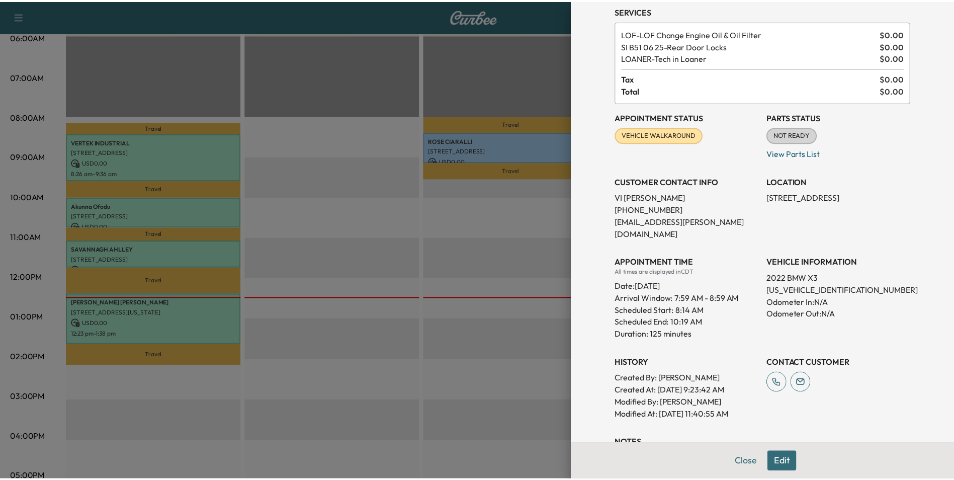
scroll to position [194, 0]
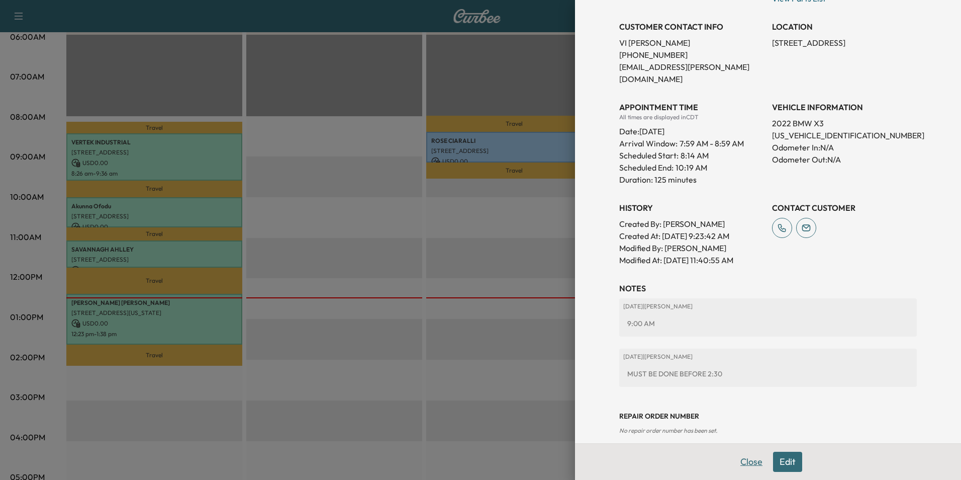
click at [748, 465] on button "Close" at bounding box center [751, 461] width 35 height 20
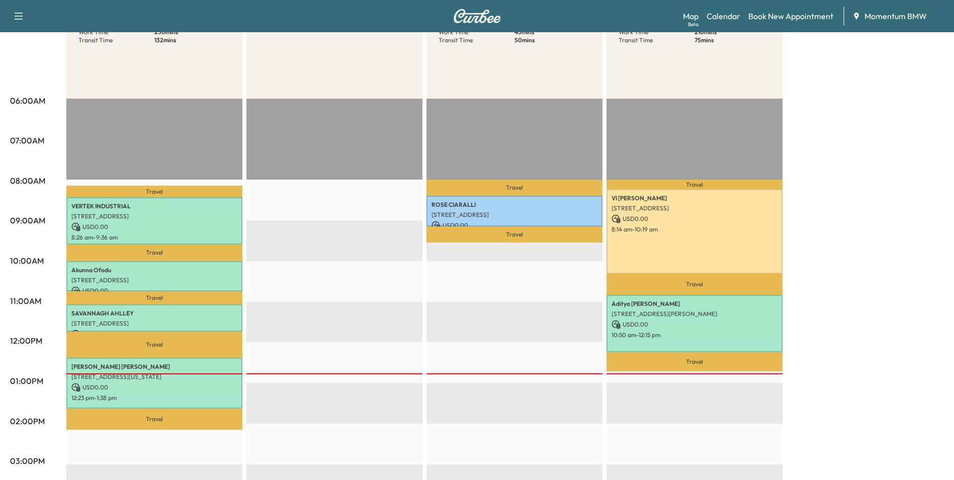
scroll to position [0, 0]
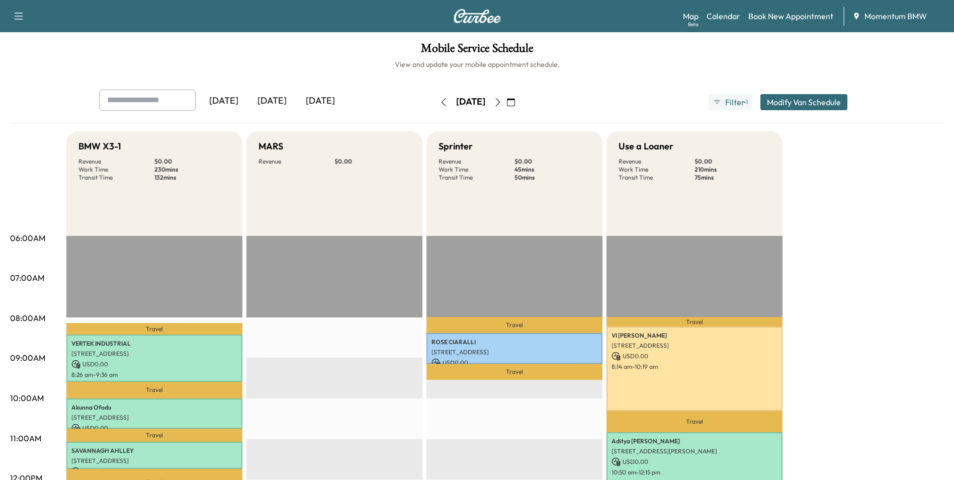
click at [502, 101] on icon "button" at bounding box center [498, 102] width 8 height 8
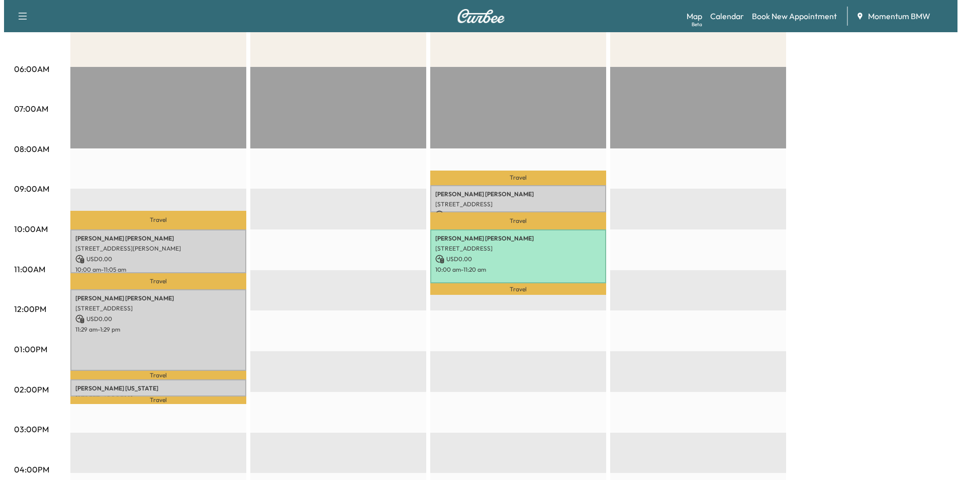
scroll to position [201, 0]
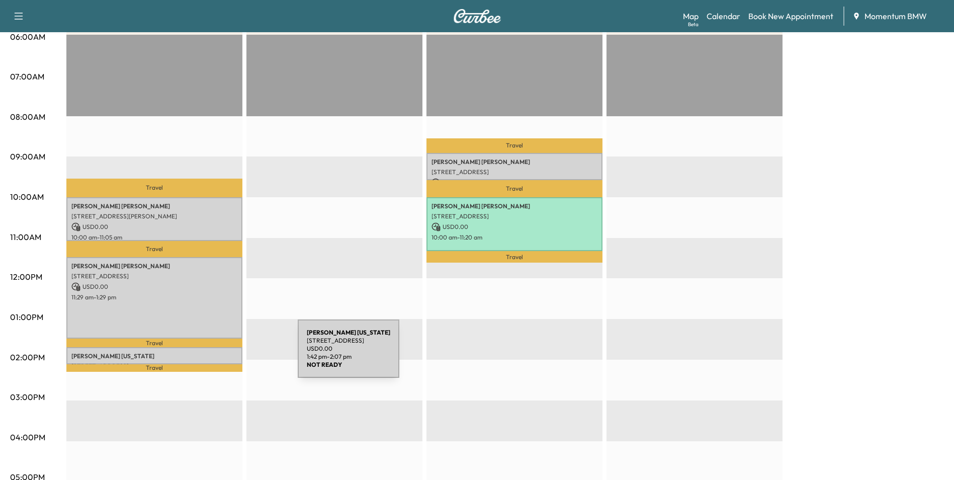
click at [222, 354] on p "[PERSON_NAME][US_STATE]" at bounding box center [154, 356] width 166 height 8
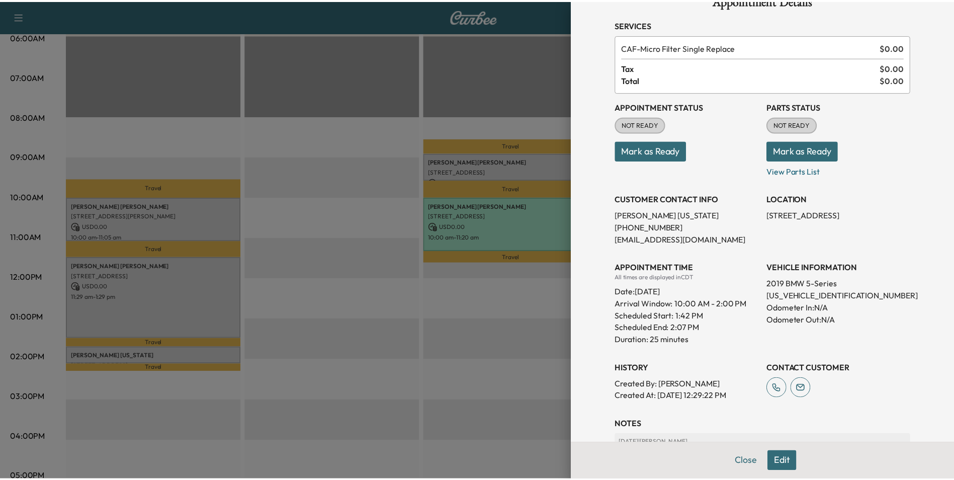
scroll to position [23, 0]
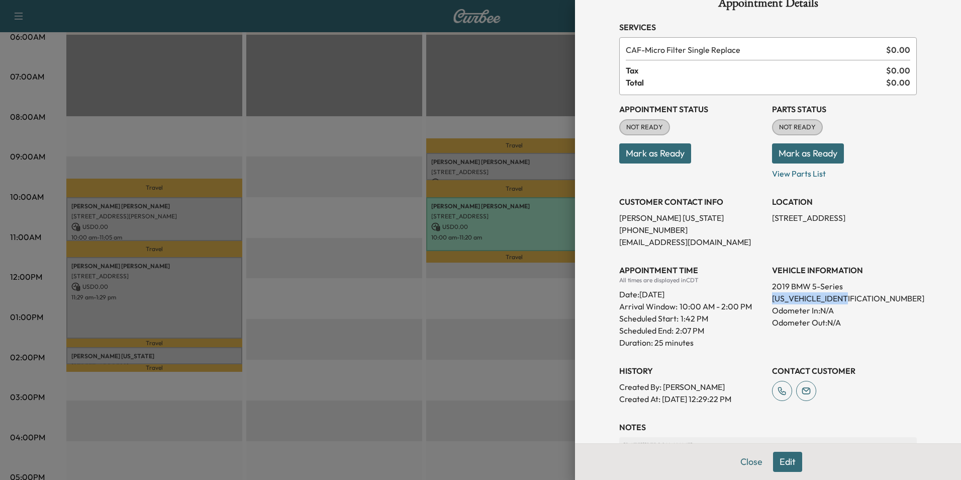
drag, startPoint x: 855, startPoint y: 299, endPoint x: 767, endPoint y: 297, distance: 87.5
click at [772, 297] on p "[US_VEHICLE_IDENTIFICATION_NUMBER]" at bounding box center [844, 298] width 145 height 12
drag, startPoint x: 767, startPoint y: 297, endPoint x: 816, endPoint y: 297, distance: 49.3
click at [747, 459] on button "Close" at bounding box center [751, 461] width 35 height 20
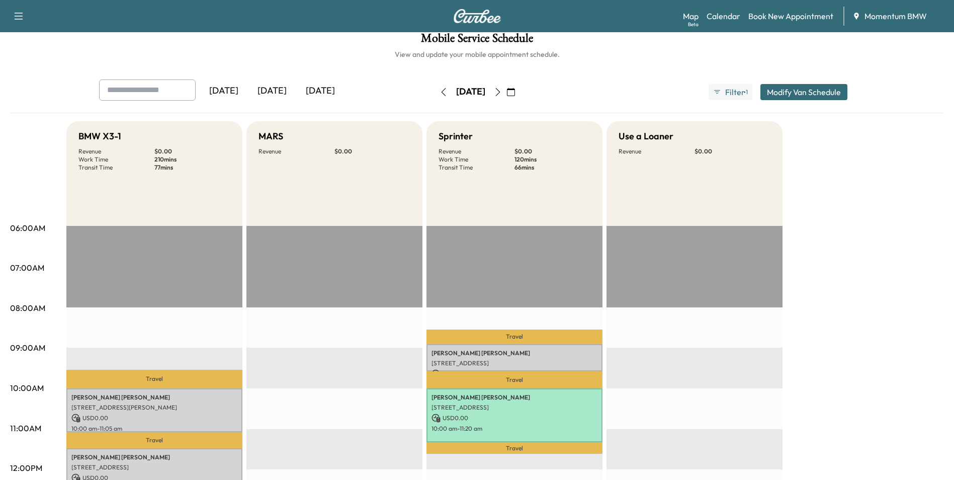
scroll to position [0, 0]
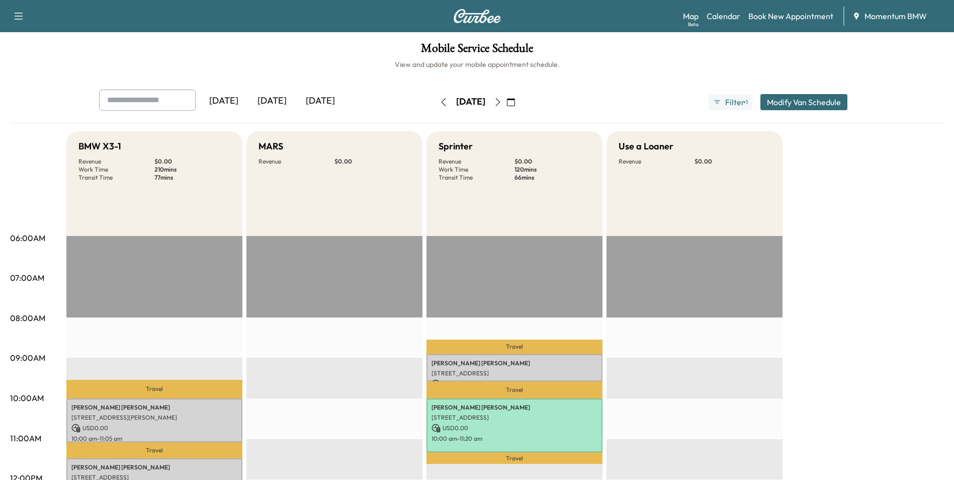
click at [439, 101] on icon "button" at bounding box center [443, 102] width 8 height 8
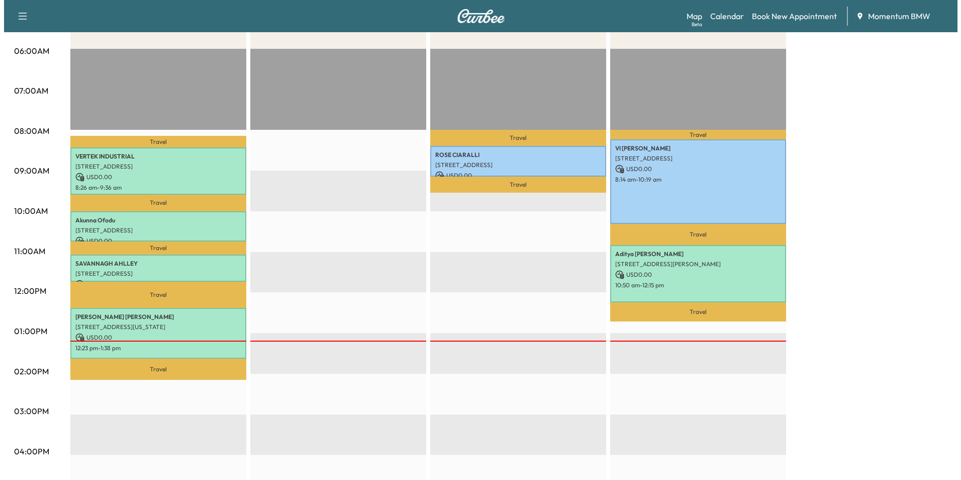
scroll to position [201, 0]
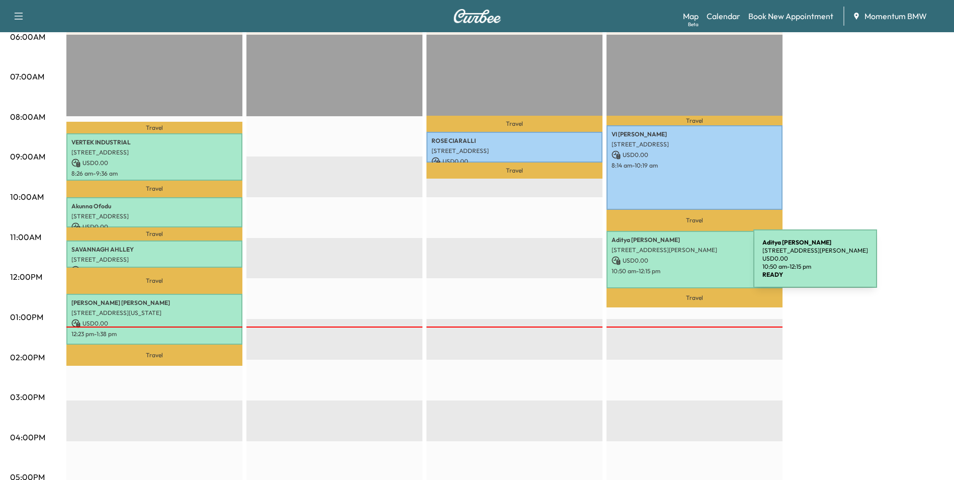
click at [678, 267] on p "10:50 am - 12:15 pm" at bounding box center [694, 271] width 166 height 8
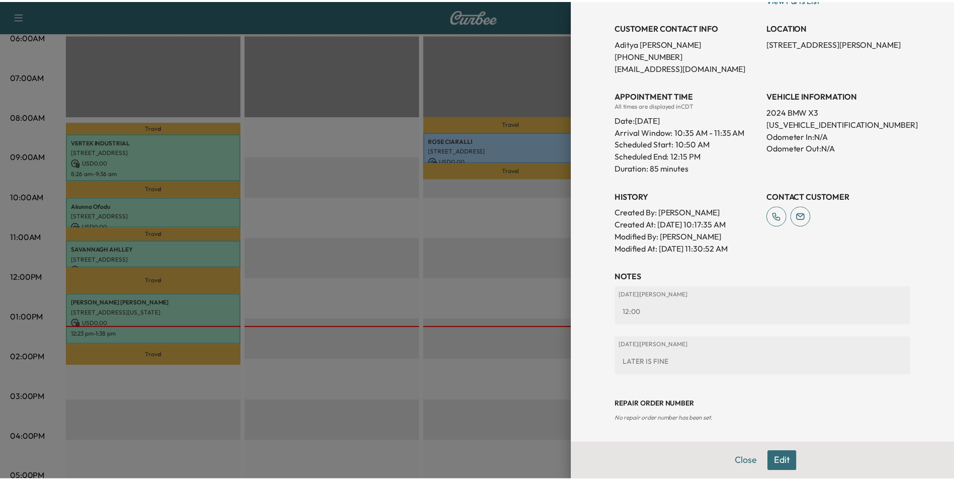
scroll to position [210, 0]
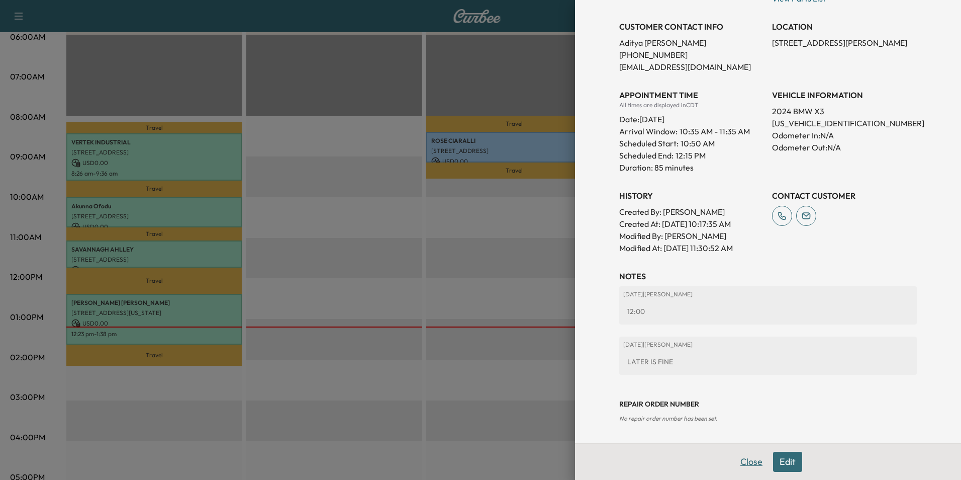
click at [744, 465] on button "Close" at bounding box center [751, 461] width 35 height 20
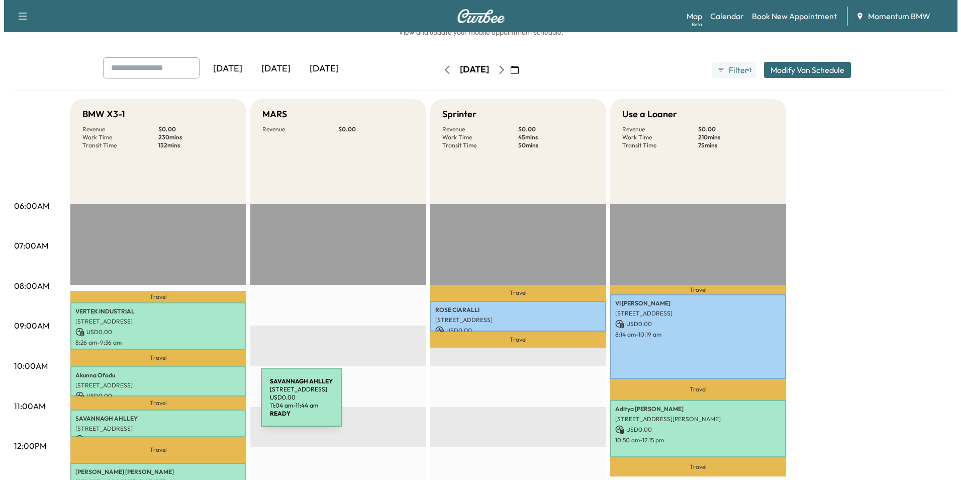
scroll to position [251, 0]
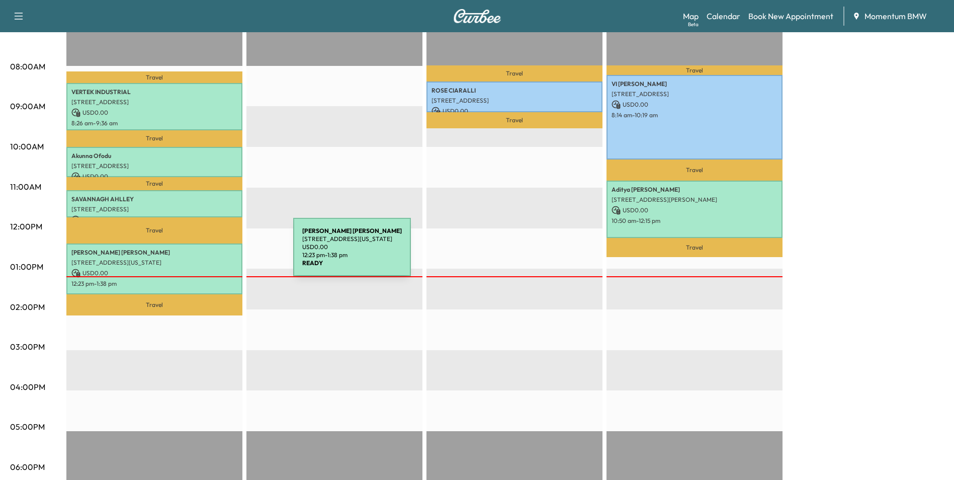
click at [218, 253] on p "[PERSON_NAME]" at bounding box center [154, 252] width 166 height 8
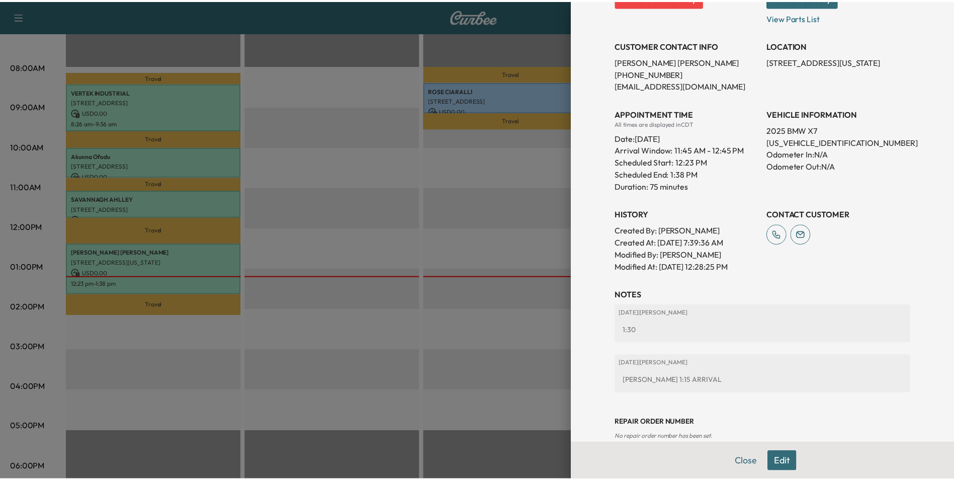
scroll to position [222, 0]
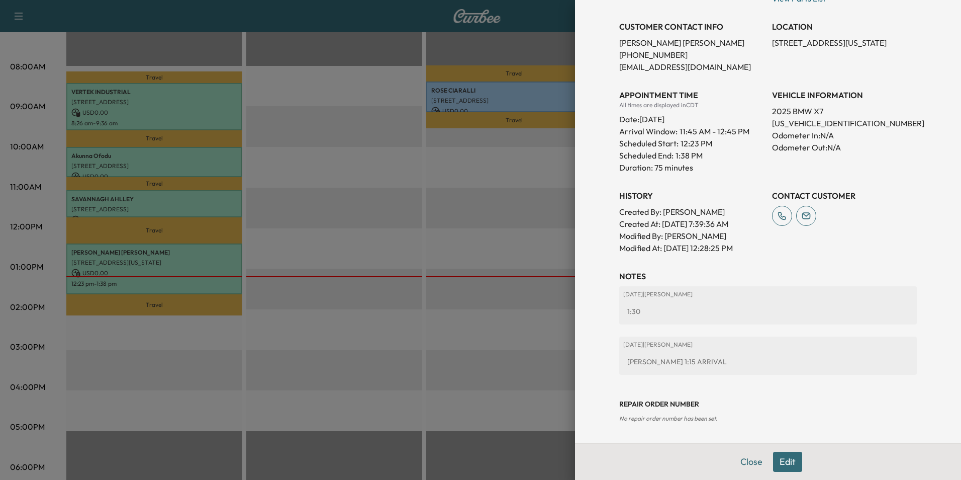
click at [741, 464] on button "Close" at bounding box center [751, 461] width 35 height 20
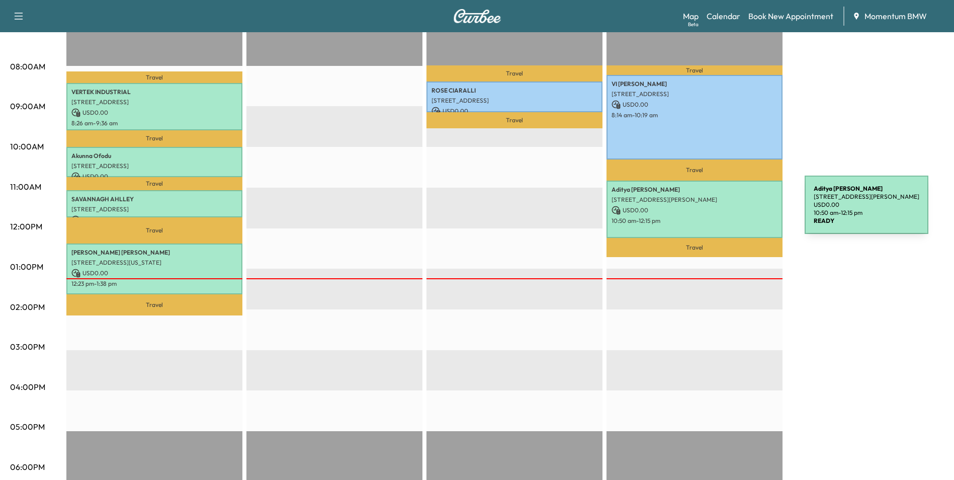
click at [729, 211] on p "USD 0.00" at bounding box center [694, 210] width 166 height 9
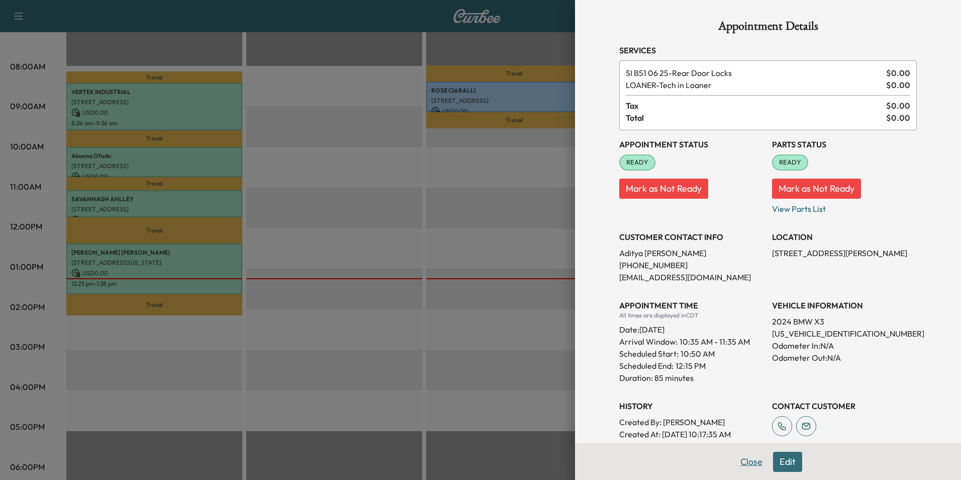
click at [743, 463] on button "Close" at bounding box center [751, 461] width 35 height 20
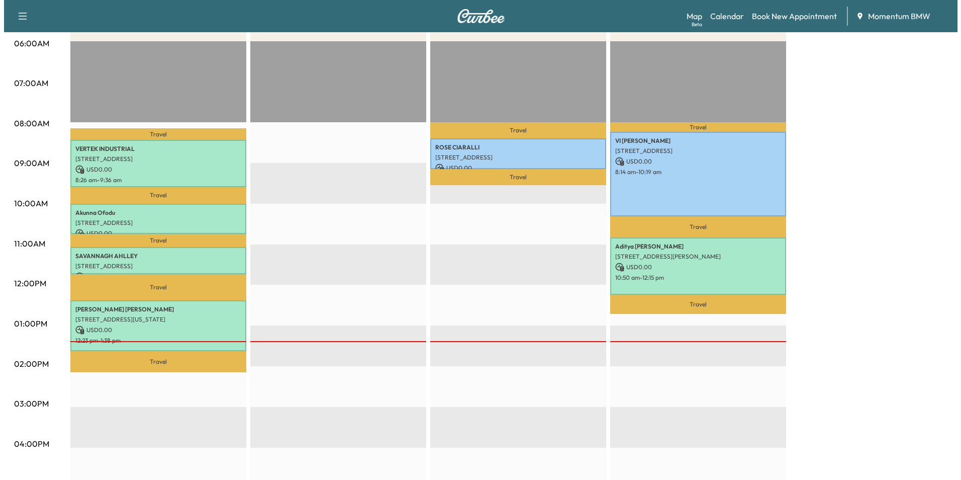
scroll to position [201, 0]
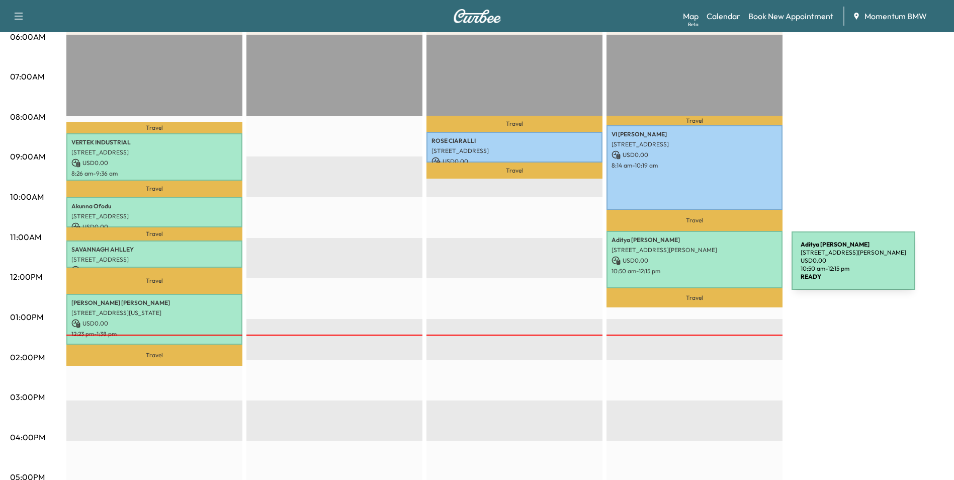
click at [716, 267] on p "10:50 am - 12:15 pm" at bounding box center [694, 271] width 166 height 8
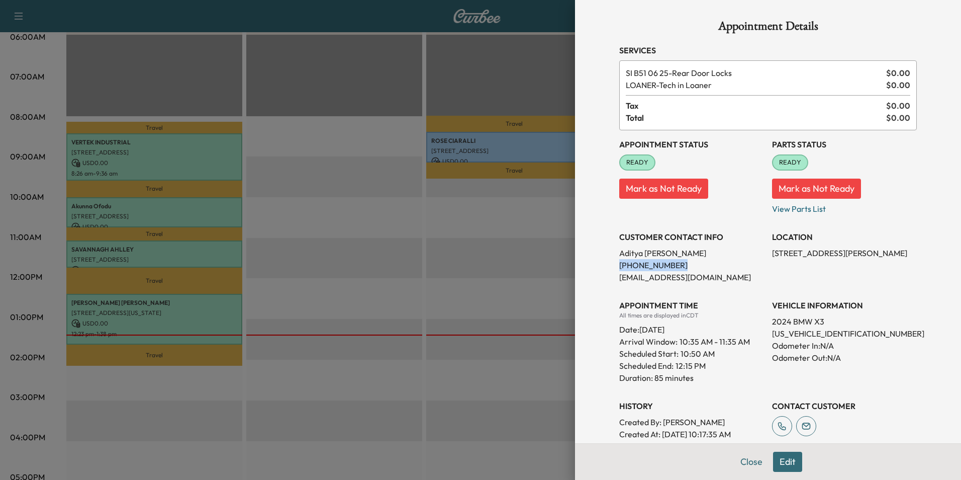
drag, startPoint x: 669, startPoint y: 265, endPoint x: 612, endPoint y: 265, distance: 56.8
click at [619, 265] on p "[PHONE_NUMBER]" at bounding box center [691, 265] width 145 height 12
drag, startPoint x: 612, startPoint y: 265, endPoint x: 659, endPoint y: 267, distance: 46.3
click at [749, 465] on button "Close" at bounding box center [751, 461] width 35 height 20
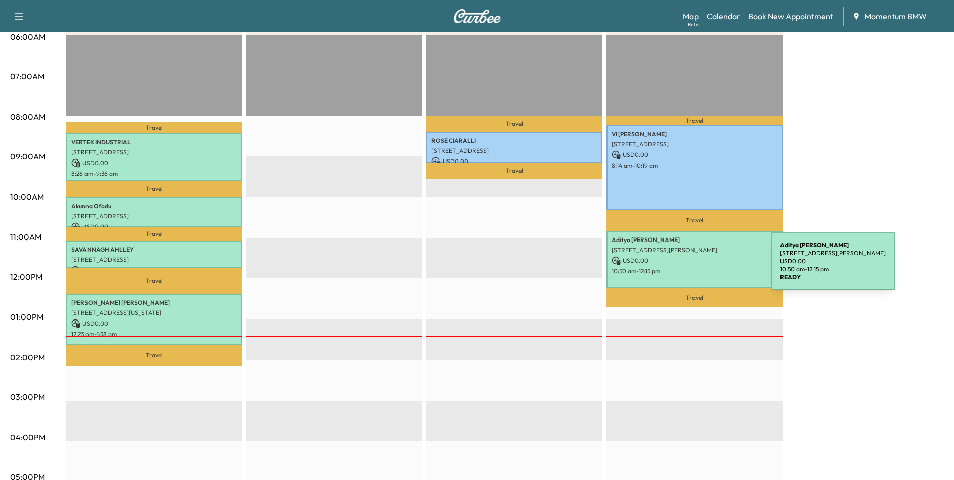
click at [695, 267] on p "10:50 am - 12:15 pm" at bounding box center [694, 271] width 166 height 8
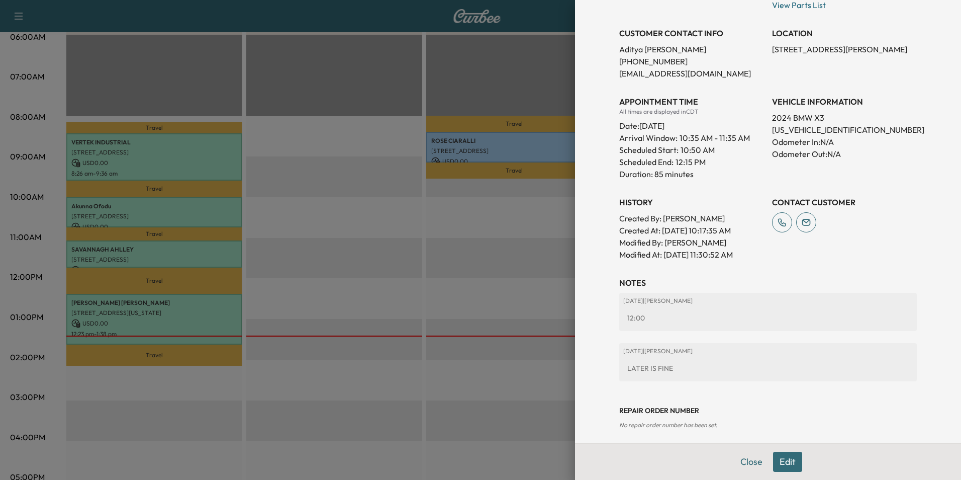
scroll to position [210, 0]
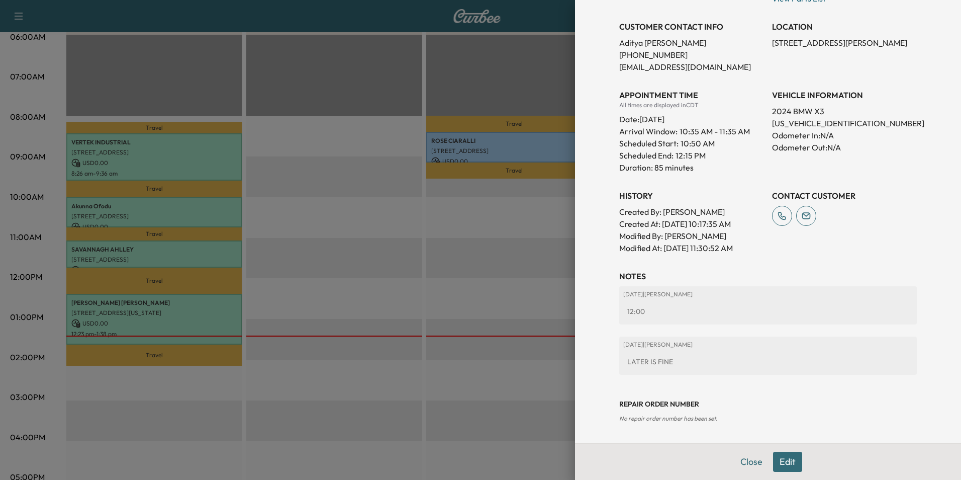
click at [785, 463] on button "Edit" at bounding box center [787, 461] width 29 height 20
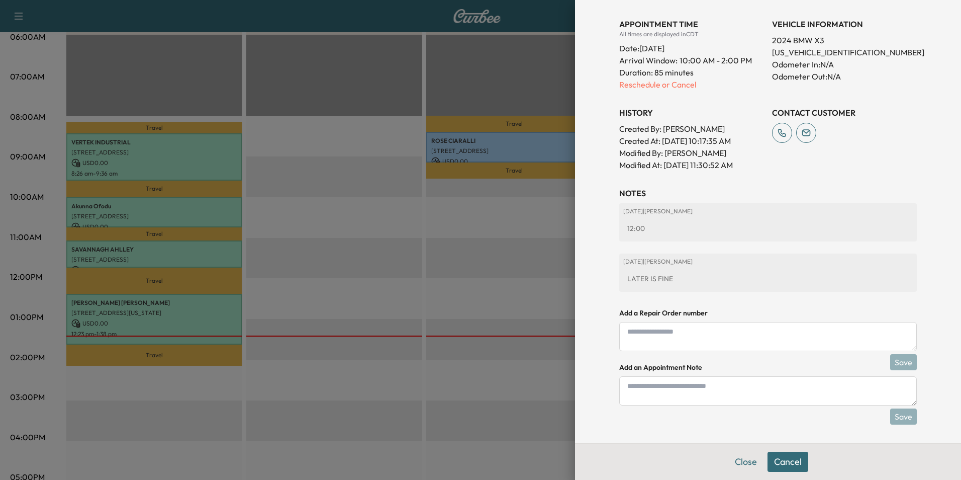
scroll to position [316, 0]
click at [721, 389] on textarea at bounding box center [768, 389] width 298 height 29
type textarea "*"
type textarea "**********"
click at [896, 413] on button "Save" at bounding box center [903, 415] width 27 height 16
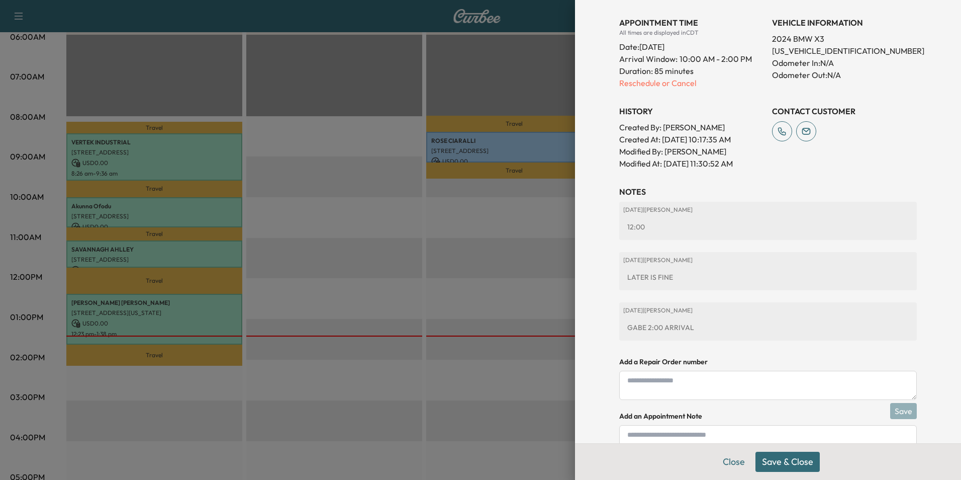
click at [792, 460] on button "Save & Close" at bounding box center [788, 461] width 64 height 20
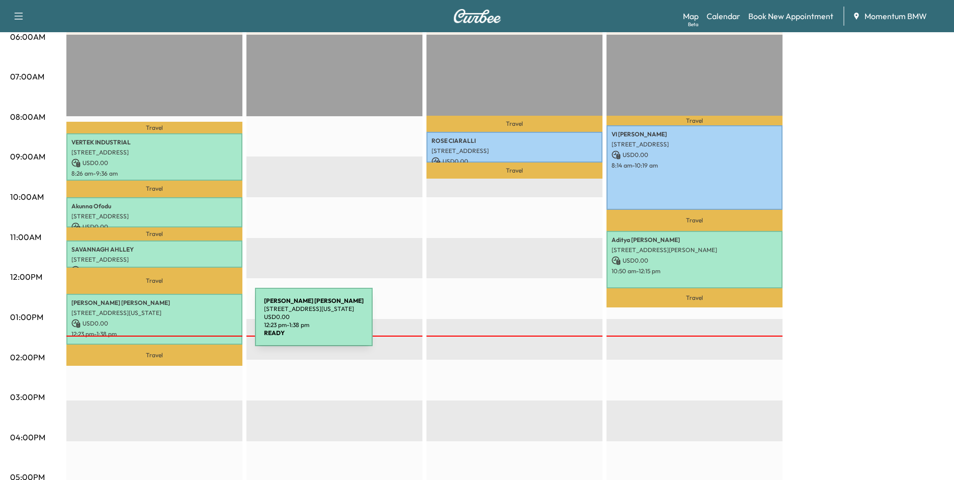
click at [180, 323] on p "USD 0.00" at bounding box center [154, 323] width 166 height 9
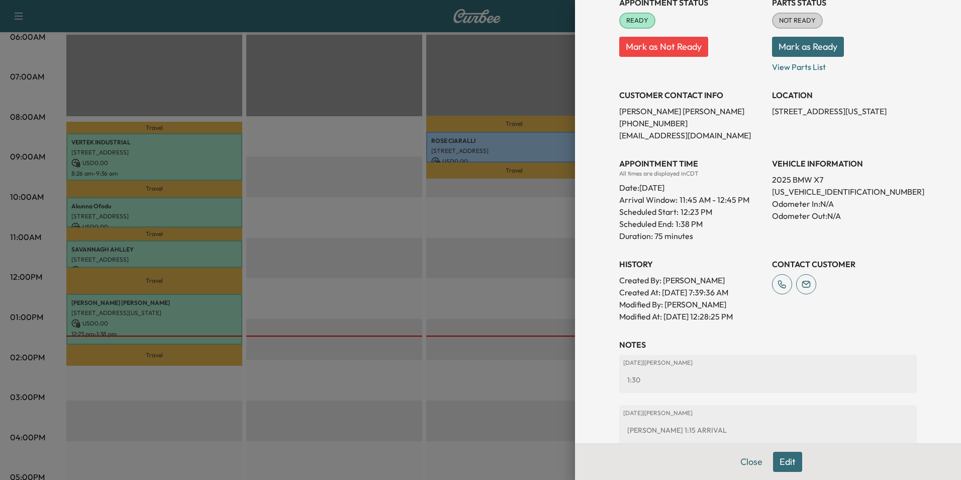
scroll to position [222, 0]
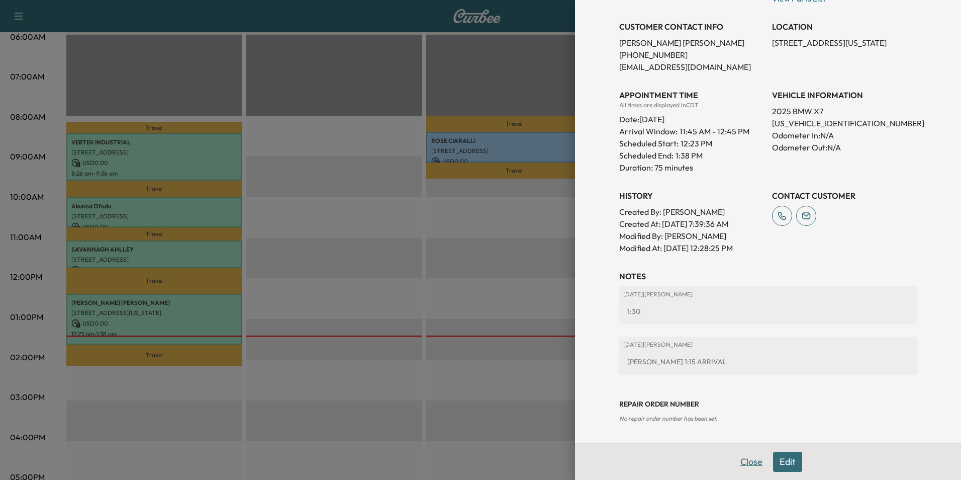
click at [749, 466] on button "Close" at bounding box center [751, 461] width 35 height 20
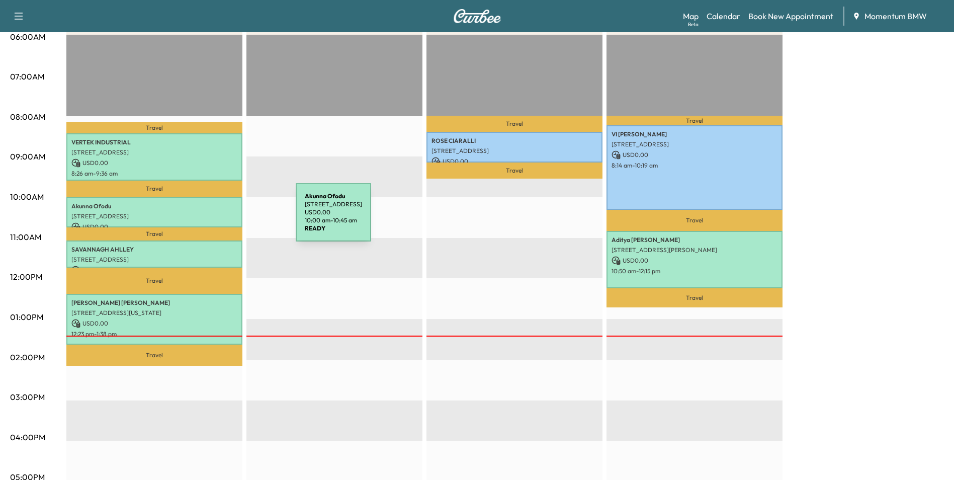
click at [220, 218] on div "[PERSON_NAME] [STREET_ADDRESS] USD 0.00 10:00 am - 10:45 am" at bounding box center [154, 212] width 176 height 31
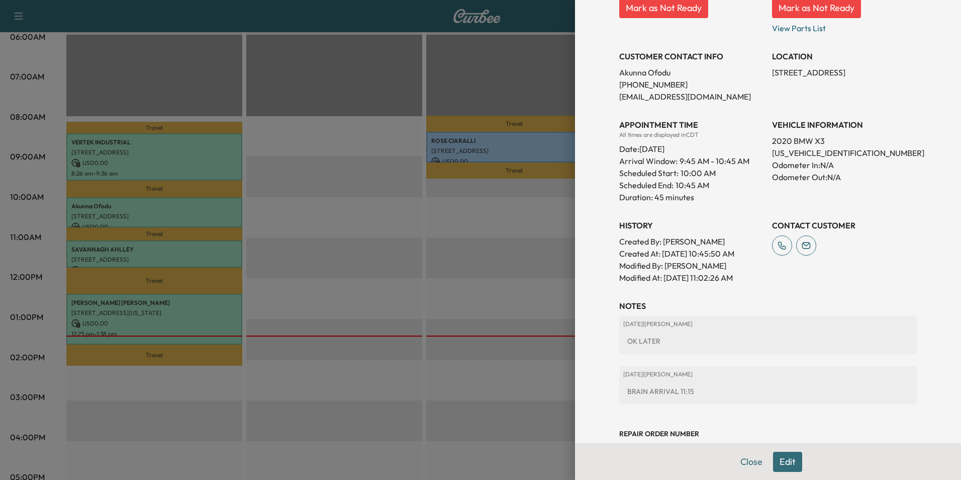
scroll to position [210, 0]
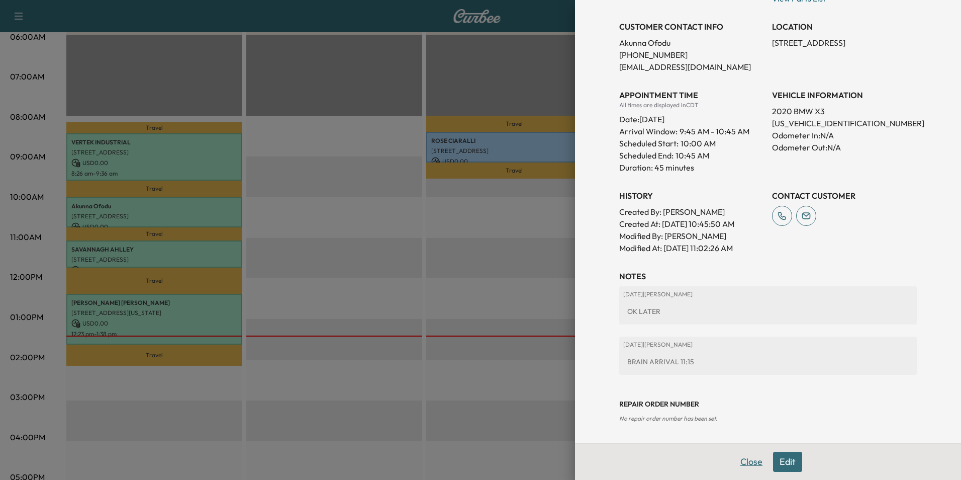
click at [746, 461] on button "Close" at bounding box center [751, 461] width 35 height 20
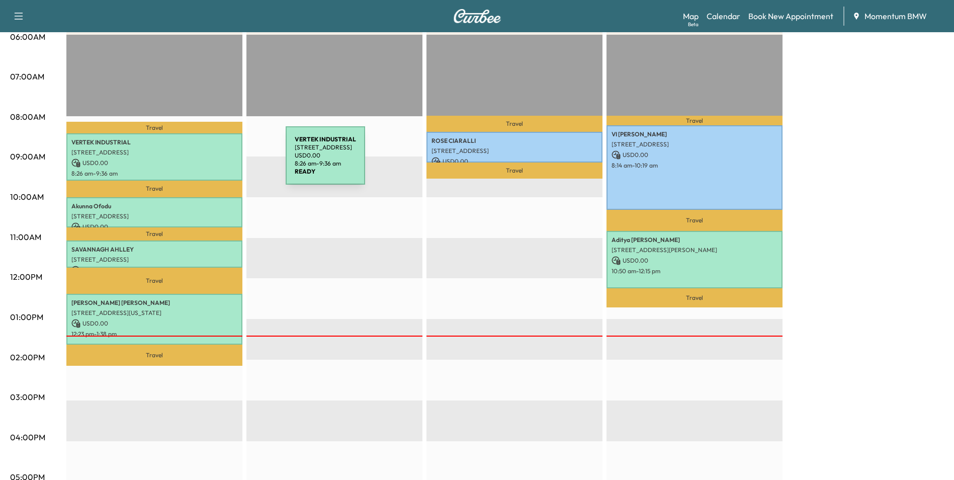
click at [210, 161] on p "USD 0.00" at bounding box center [154, 162] width 166 height 9
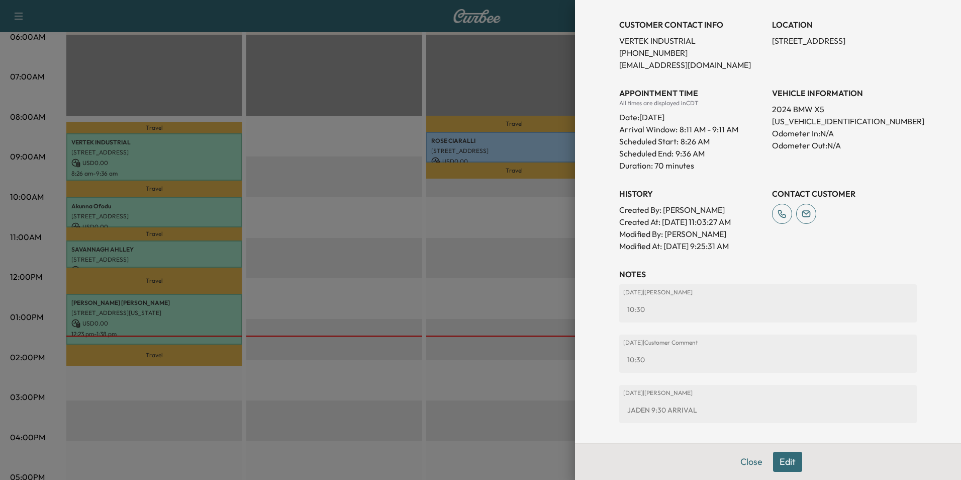
scroll to position [278, 0]
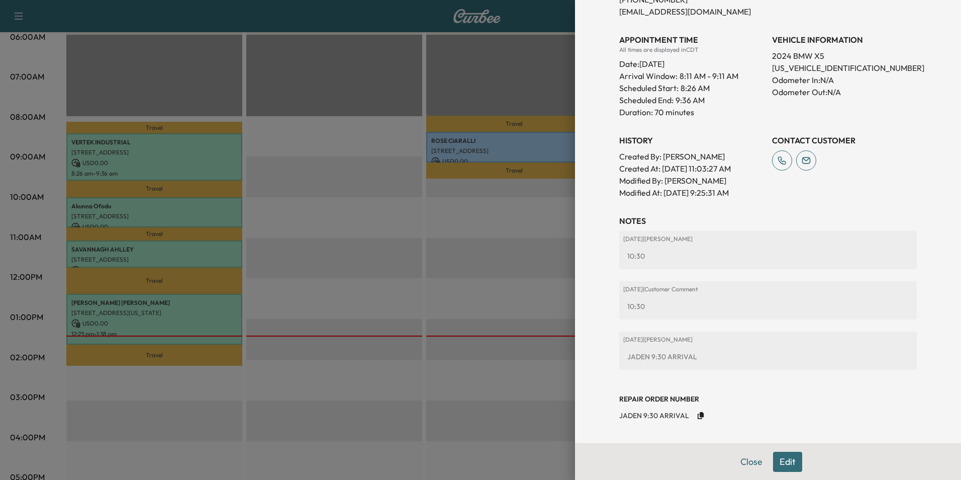
drag, startPoint x: 751, startPoint y: 460, endPoint x: 738, endPoint y: 449, distance: 16.9
click at [751, 460] on button "Close" at bounding box center [751, 461] width 35 height 20
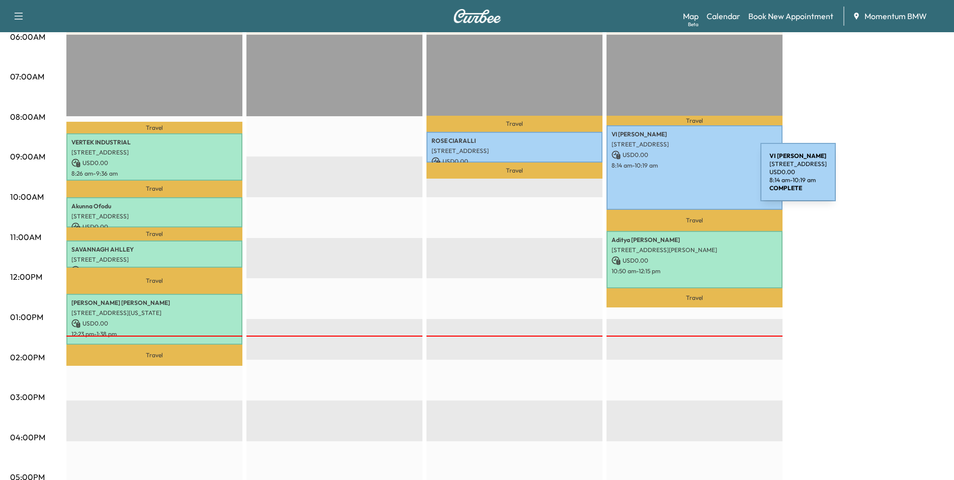
click at [685, 178] on div "VI [PERSON_NAME] [STREET_ADDRESS] USD 0.00 8:14 am - 10:19 am" at bounding box center [694, 167] width 176 height 84
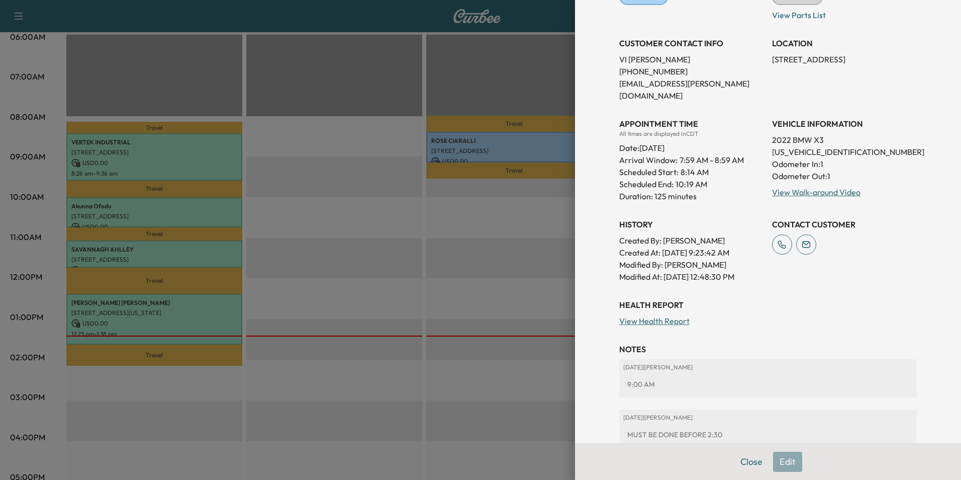
scroll to position [238, 0]
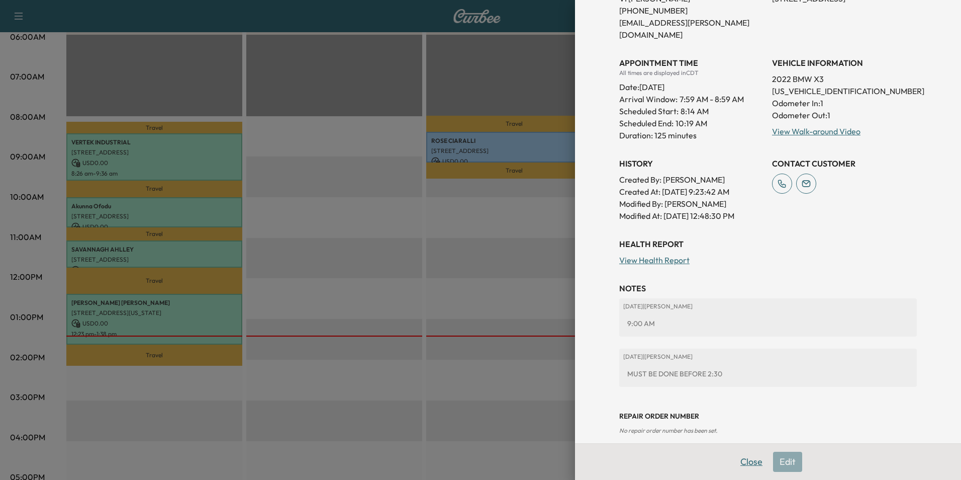
click at [739, 458] on button "Close" at bounding box center [751, 461] width 35 height 20
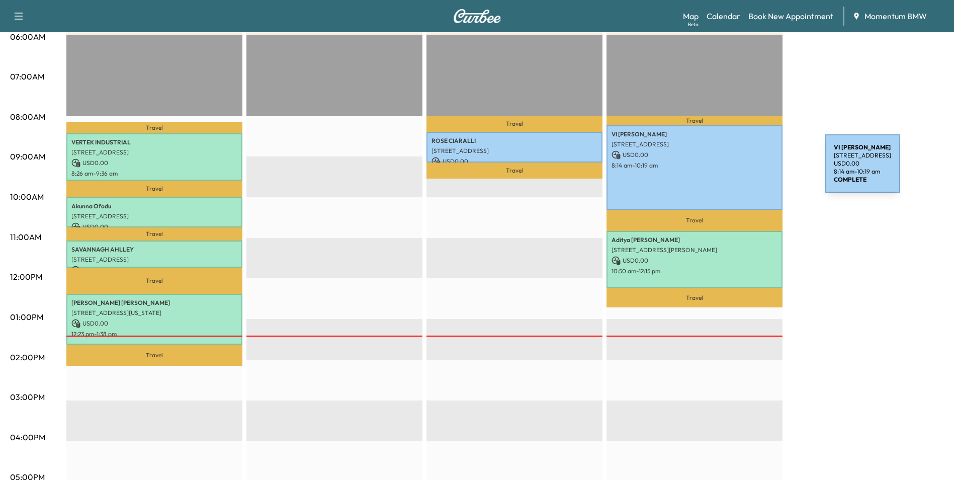
click at [749, 169] on div "VI [PERSON_NAME] [STREET_ADDRESS] USD 0.00 8:14 am - 10:19 am" at bounding box center [694, 167] width 176 height 84
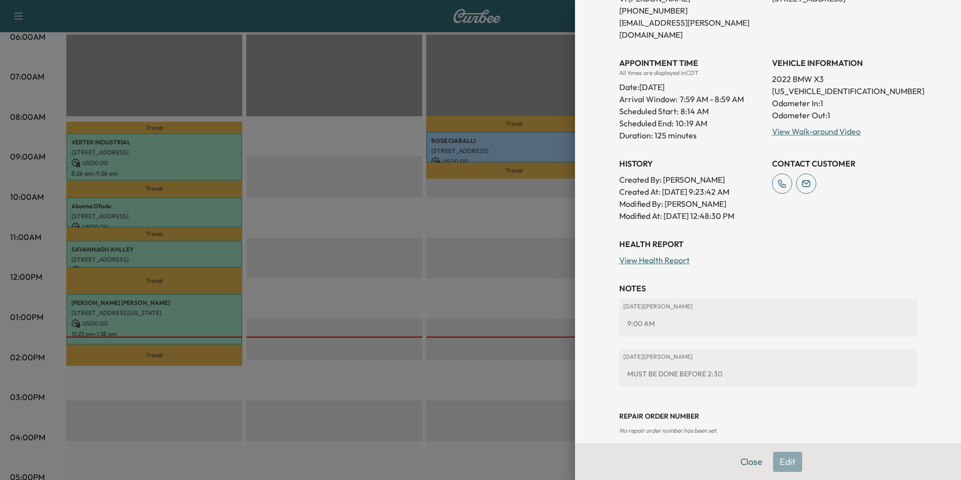
click at [779, 464] on div "Close Edit" at bounding box center [768, 461] width 386 height 37
drag, startPoint x: 780, startPoint y: 462, endPoint x: 787, endPoint y: 461, distance: 6.6
click at [787, 461] on div "Close Edit" at bounding box center [768, 461] width 386 height 37
drag, startPoint x: 787, startPoint y: 461, endPoint x: 741, endPoint y: 460, distance: 46.3
click at [741, 460] on button "Close" at bounding box center [751, 461] width 35 height 20
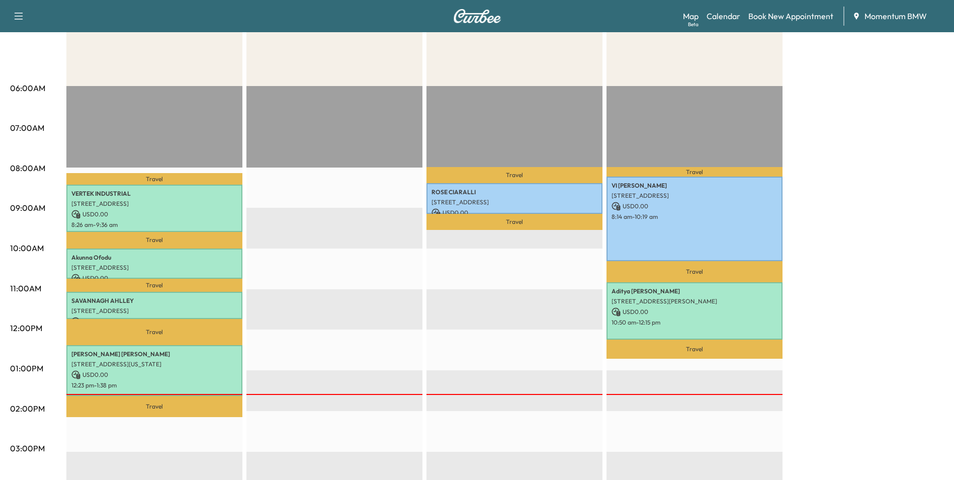
scroll to position [50, 0]
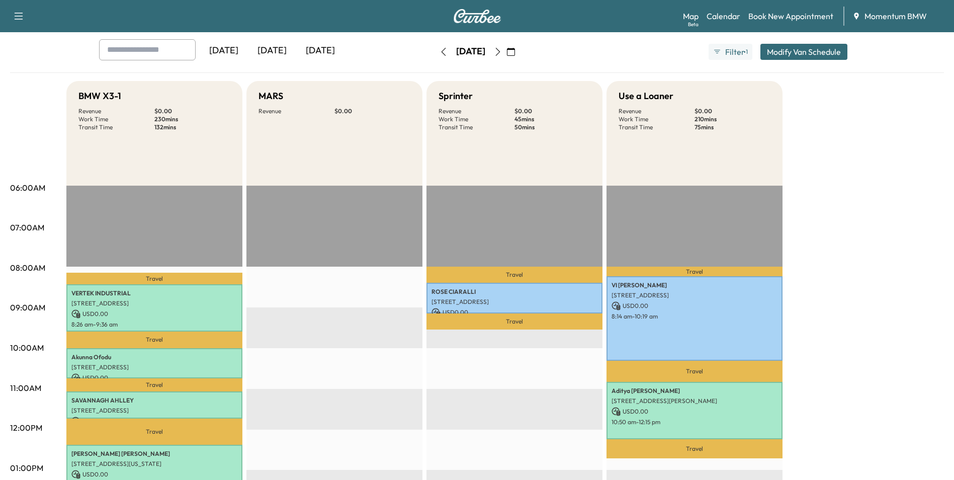
click at [502, 54] on icon "button" at bounding box center [498, 52] width 8 height 8
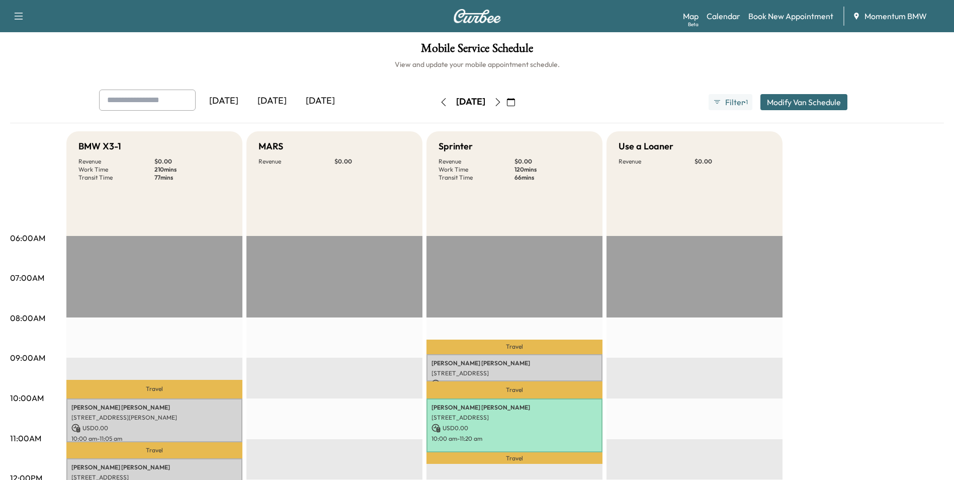
click at [502, 104] on icon "button" at bounding box center [498, 102] width 8 height 8
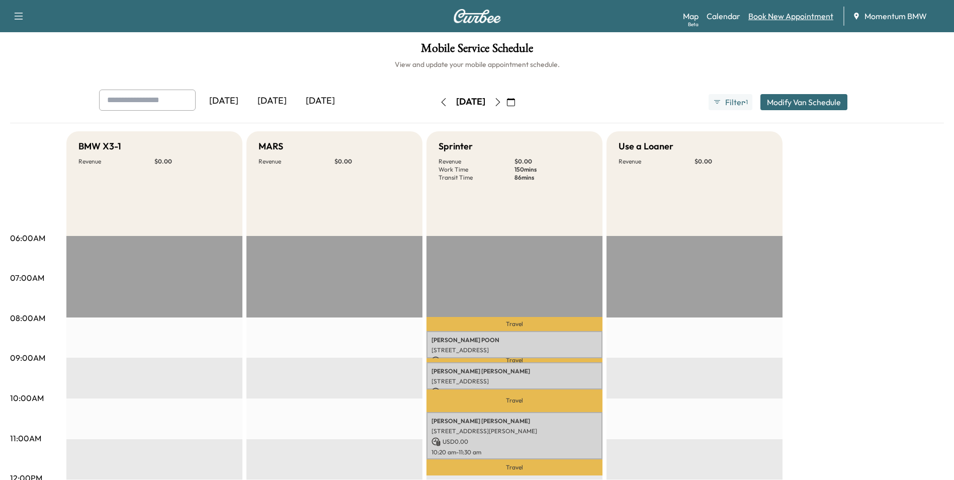
click at [800, 18] on link "Book New Appointment" at bounding box center [790, 16] width 85 height 12
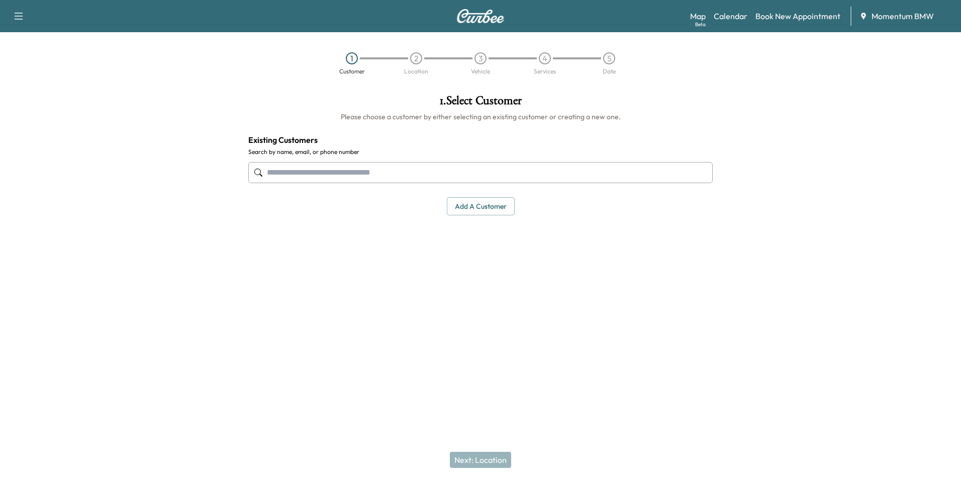
click at [474, 185] on div at bounding box center [480, 172] width 465 height 33
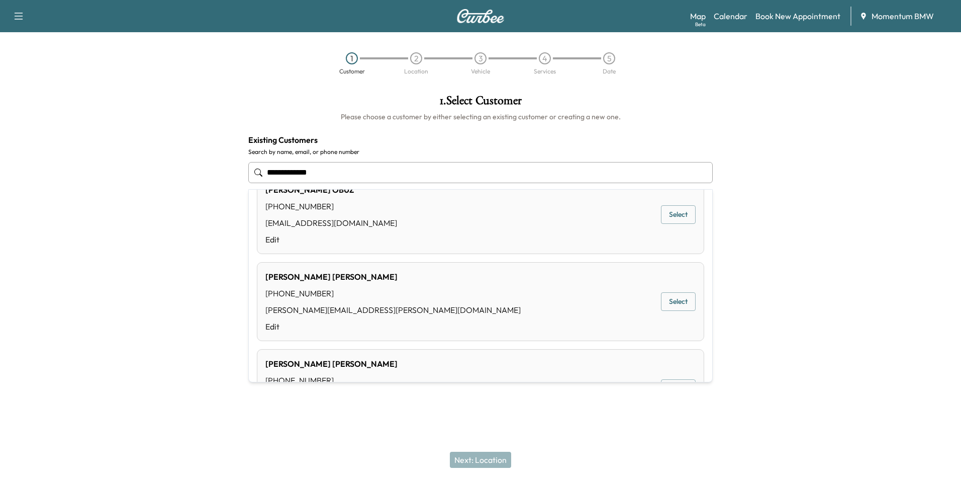
scroll to position [654, 0]
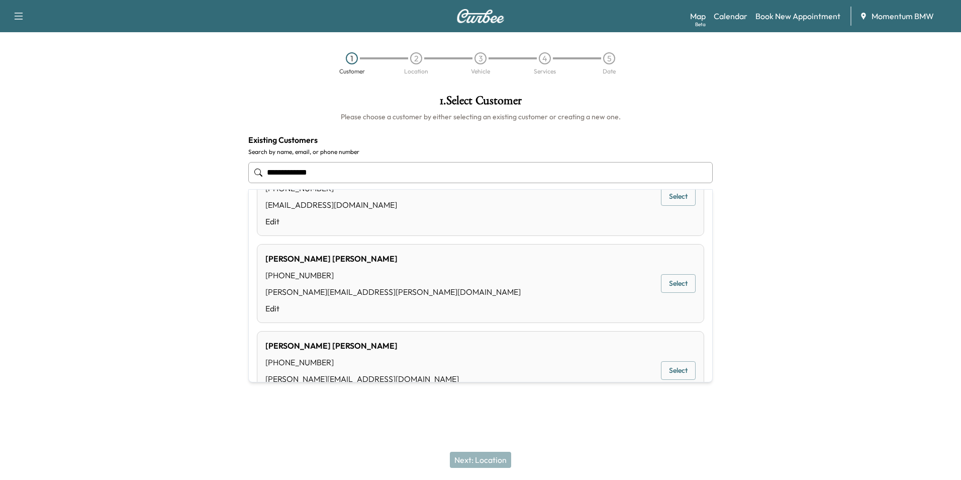
drag, startPoint x: 332, startPoint y: 176, endPoint x: 224, endPoint y: 172, distance: 107.7
click at [224, 172] on div "**********" at bounding box center [480, 206] width 961 height 240
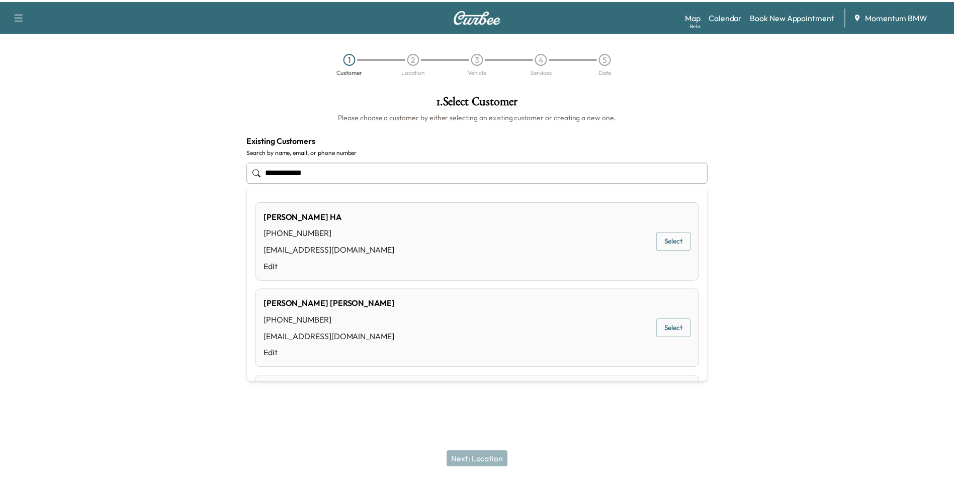
scroll to position [50, 0]
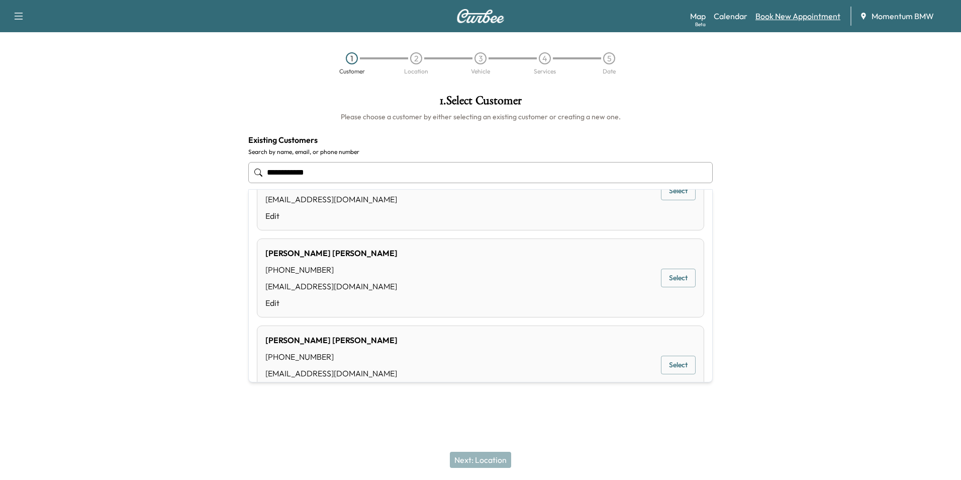
type input "**********"
click at [811, 17] on link "Book New Appointment" at bounding box center [798, 16] width 85 height 12
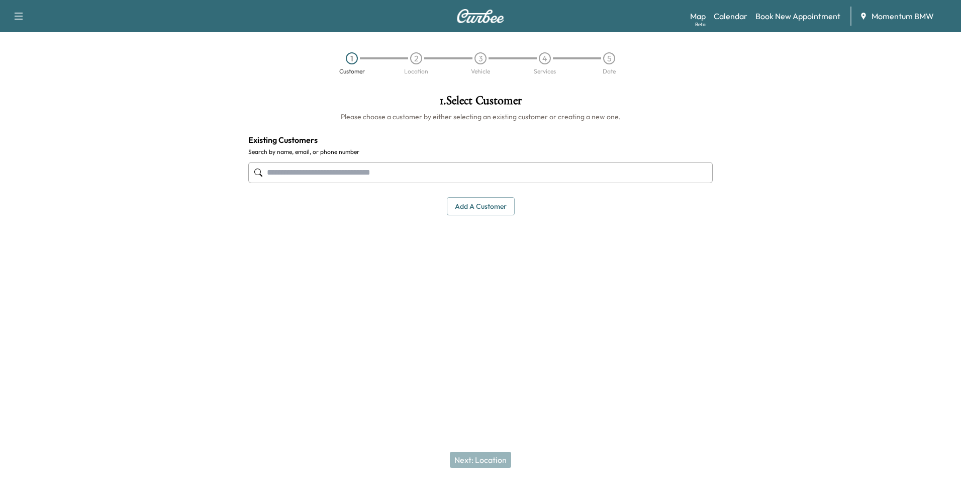
click at [489, 203] on button "Add a customer" at bounding box center [481, 206] width 68 height 19
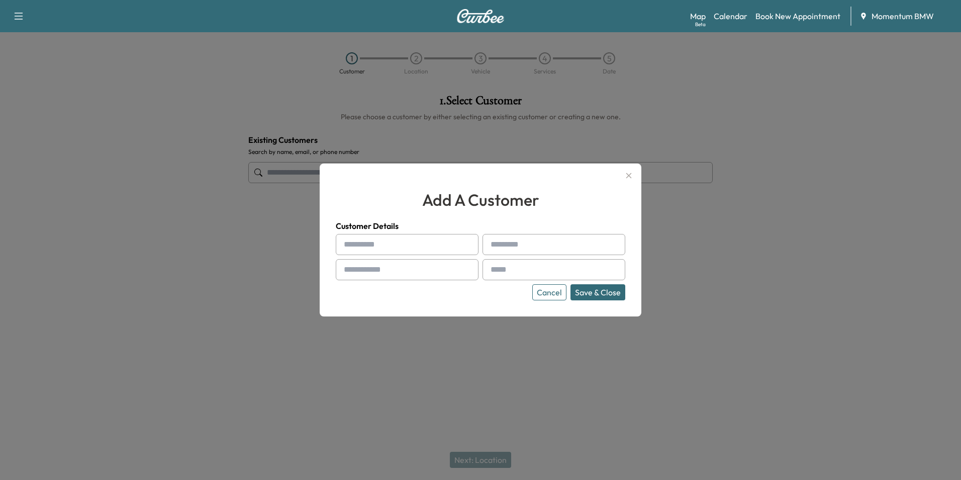
drag, startPoint x: 433, startPoint y: 243, endPoint x: 425, endPoint y: 243, distance: 8.0
click at [428, 242] on input "text" at bounding box center [407, 244] width 143 height 21
type input "*******"
type input "****"
type input "**********"
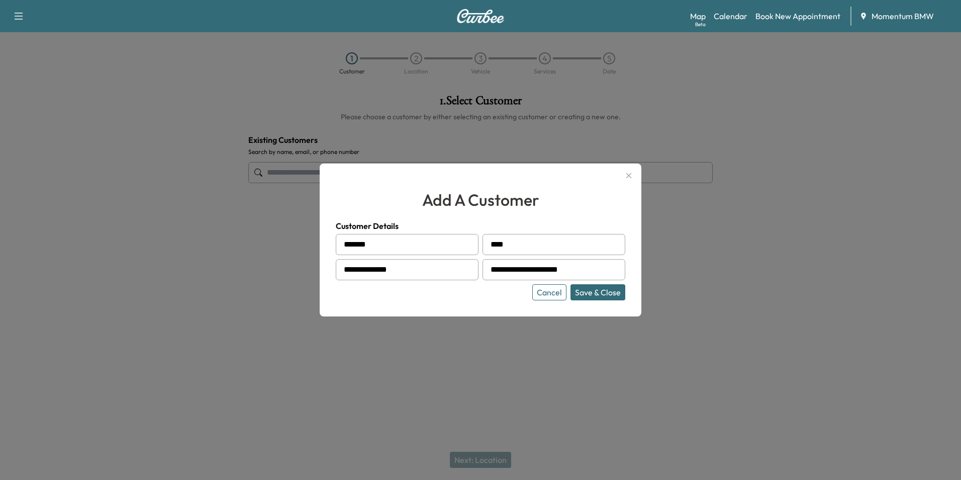
type input "**********"
click at [359, 247] on input "*******" at bounding box center [407, 244] width 143 height 21
type input "********"
click at [601, 294] on button "Save & Close" at bounding box center [598, 292] width 55 height 16
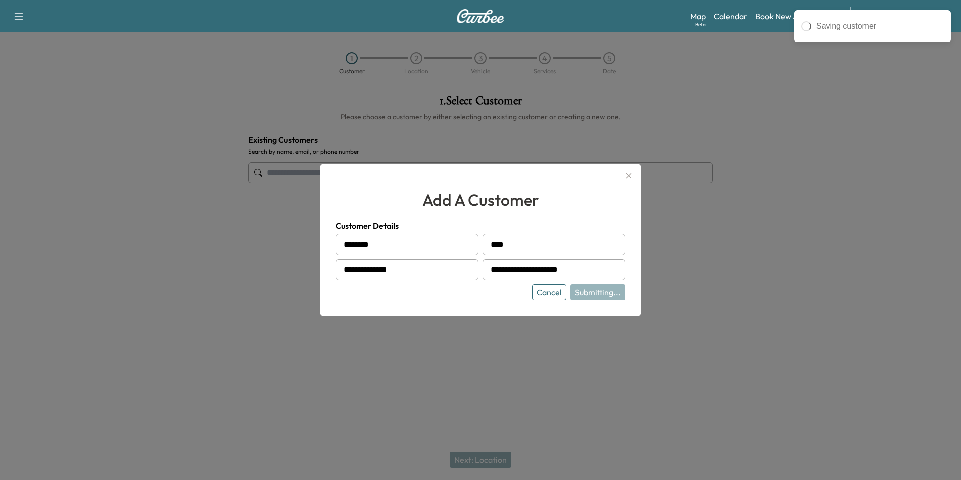
type input "**********"
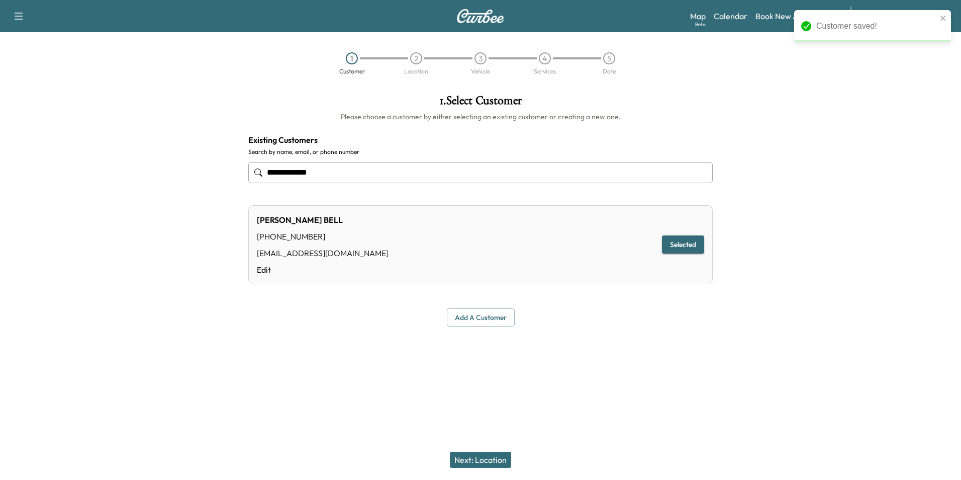
drag, startPoint x: 489, startPoint y: 458, endPoint x: 496, endPoint y: 454, distance: 7.9
click at [493, 457] on button "Next: Location" at bounding box center [480, 459] width 61 height 16
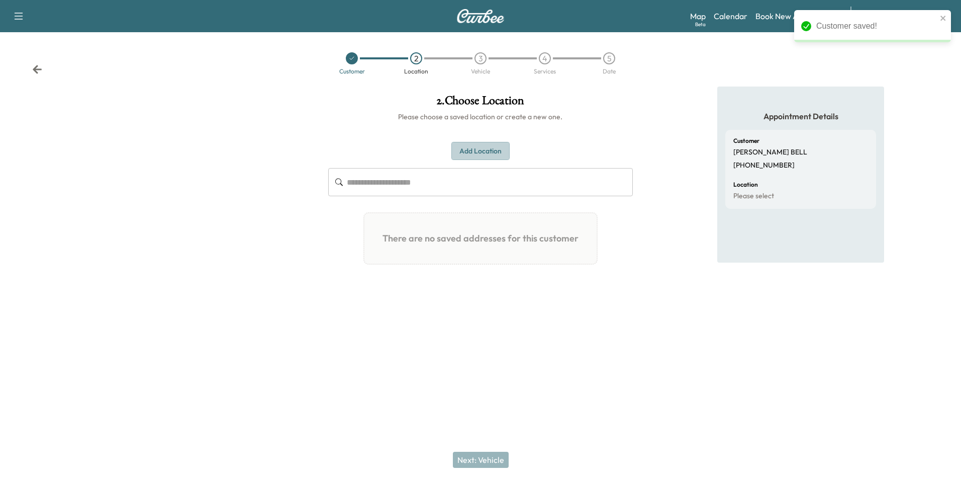
click at [494, 154] on button "Add Location" at bounding box center [480, 151] width 58 height 19
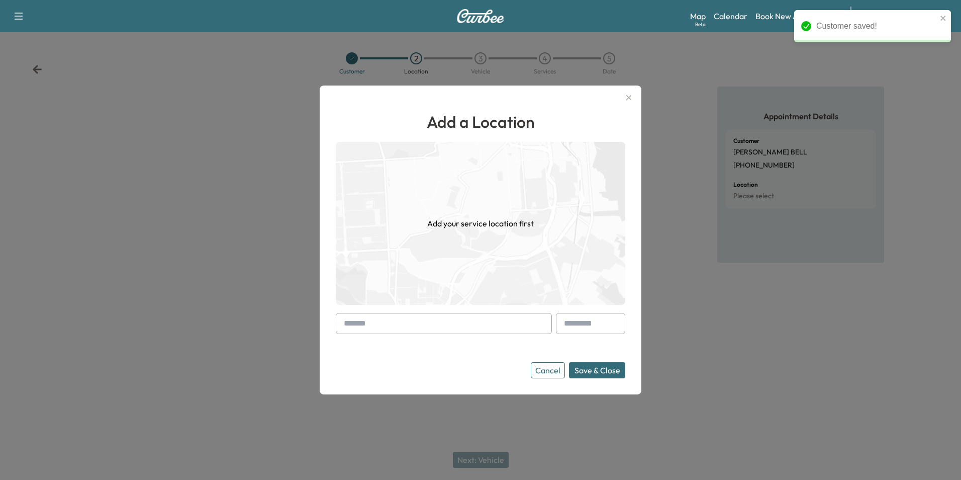
click at [467, 328] on input "text" at bounding box center [444, 323] width 216 height 21
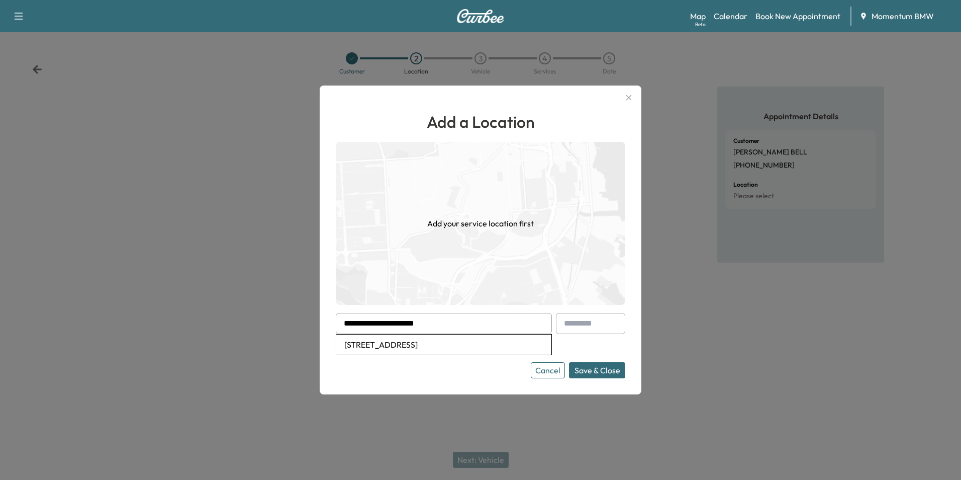
click at [454, 327] on input "**********" at bounding box center [444, 323] width 216 height 21
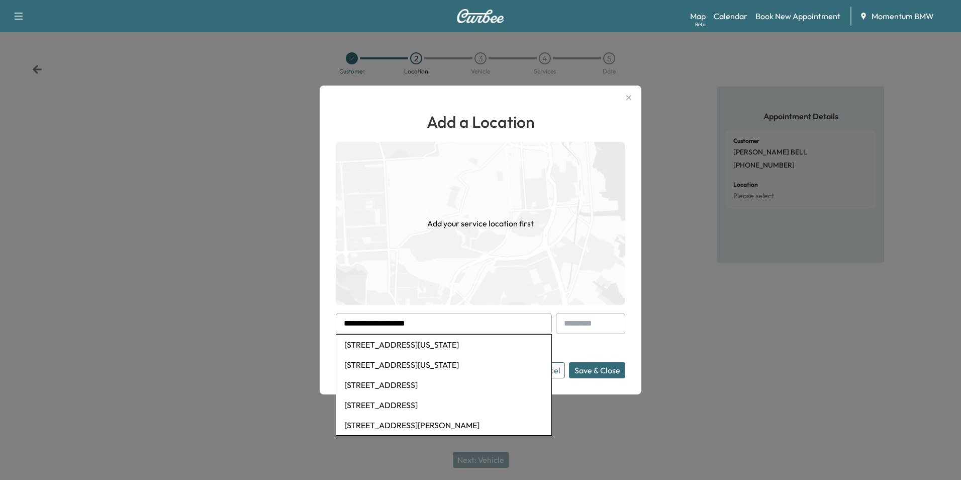
click at [472, 347] on li "[STREET_ADDRESS][US_STATE]" at bounding box center [443, 344] width 215 height 20
type input "**********"
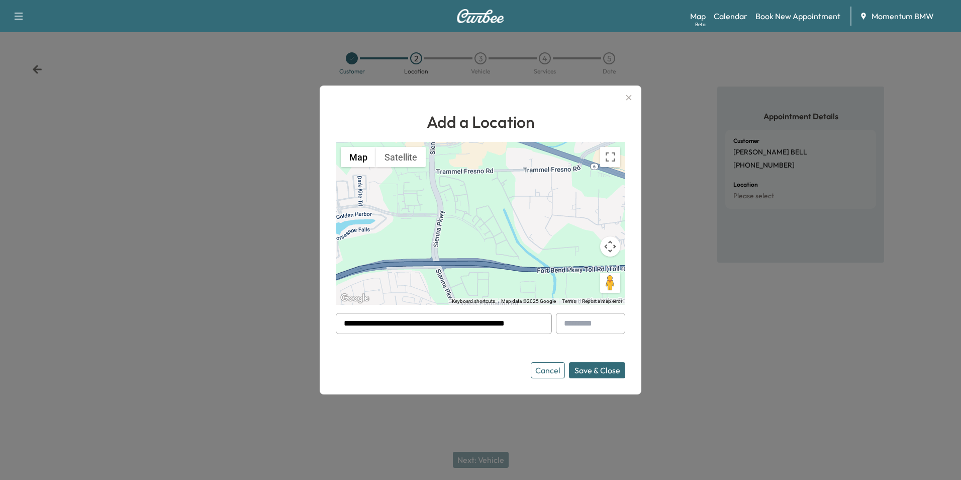
click at [604, 376] on button "Save & Close" at bounding box center [597, 370] width 56 height 16
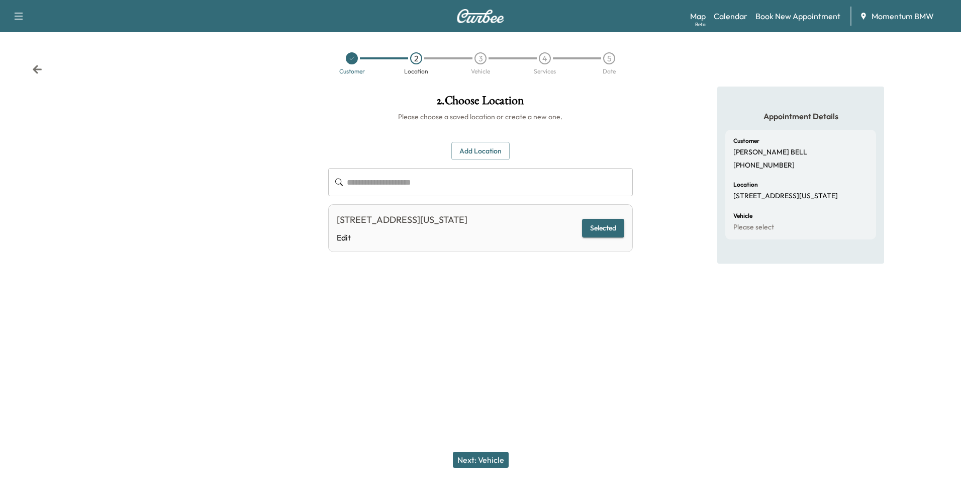
click at [493, 464] on button "Next: Vehicle" at bounding box center [481, 459] width 56 height 16
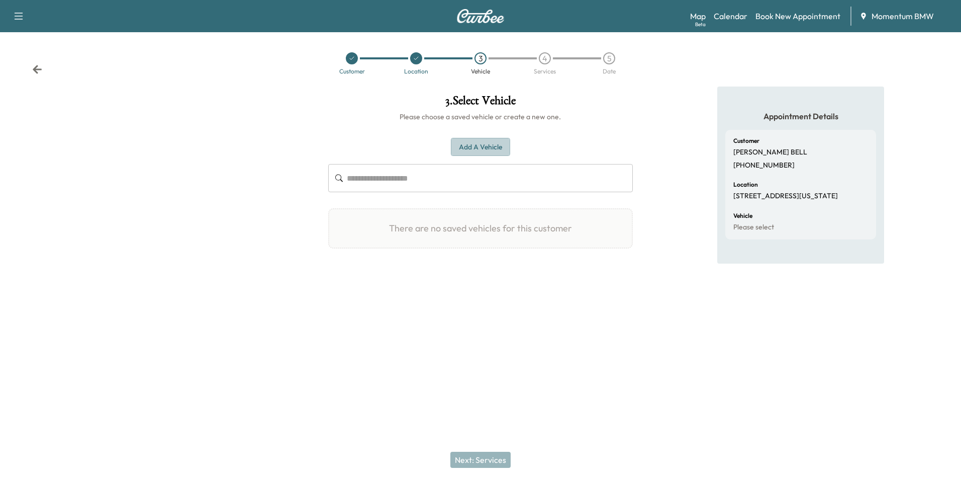
click at [498, 149] on button "Add a Vehicle" at bounding box center [480, 147] width 59 height 19
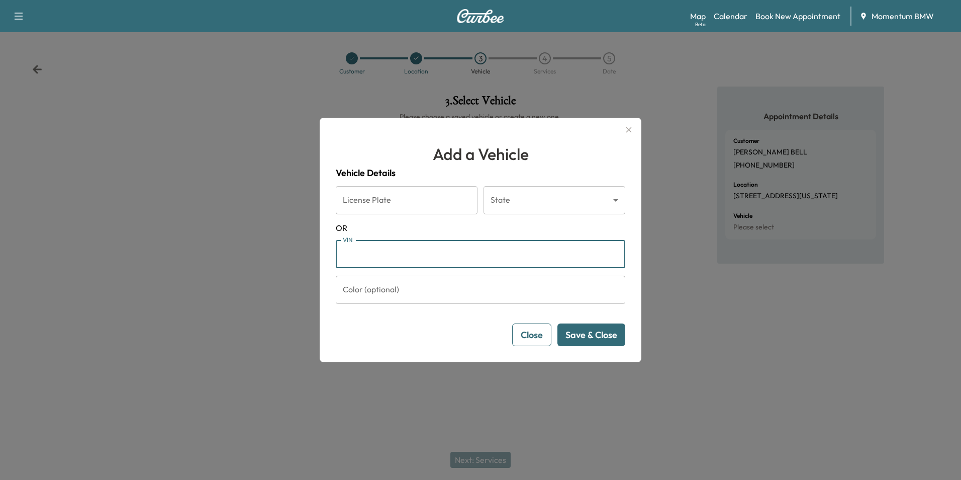
paste input "**********"
type input "**********"
click at [612, 340] on button "Save & Close" at bounding box center [592, 334] width 68 height 23
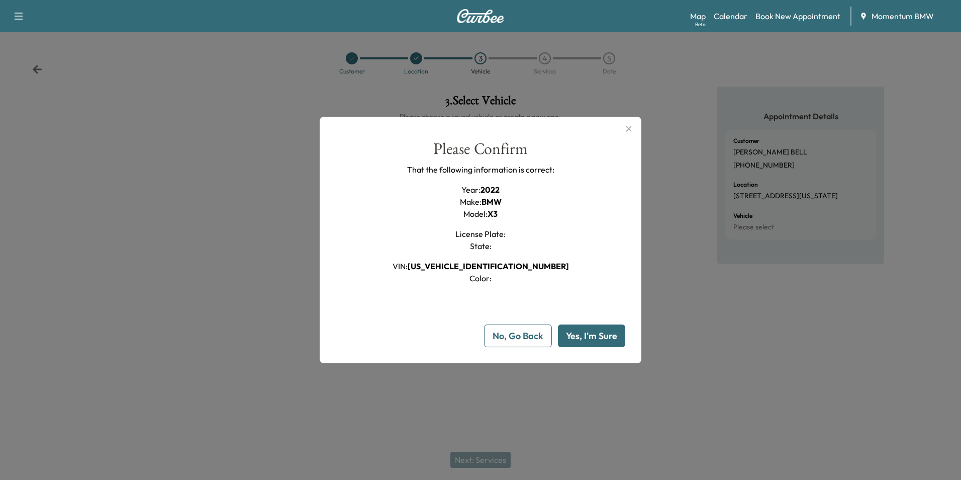
click at [612, 340] on button "Yes, I'm Sure" at bounding box center [591, 335] width 67 height 23
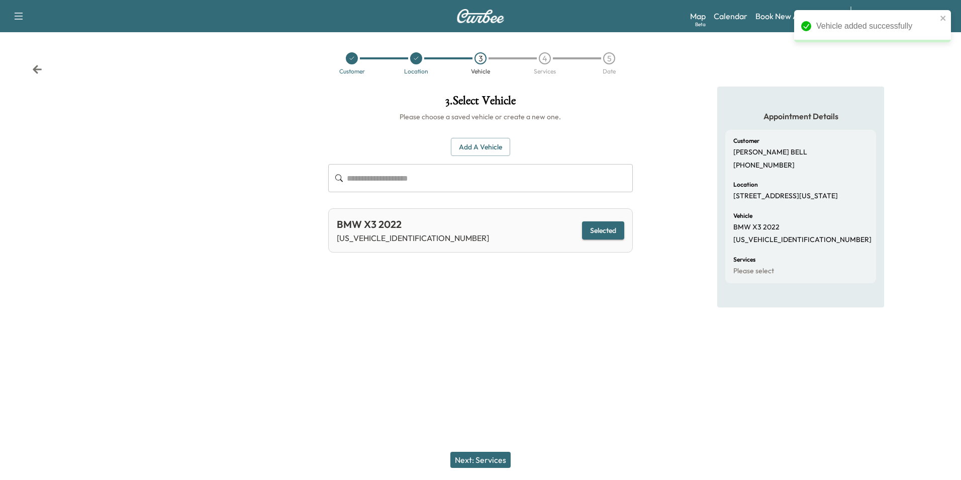
click at [494, 456] on button "Next: Services" at bounding box center [480, 459] width 60 height 16
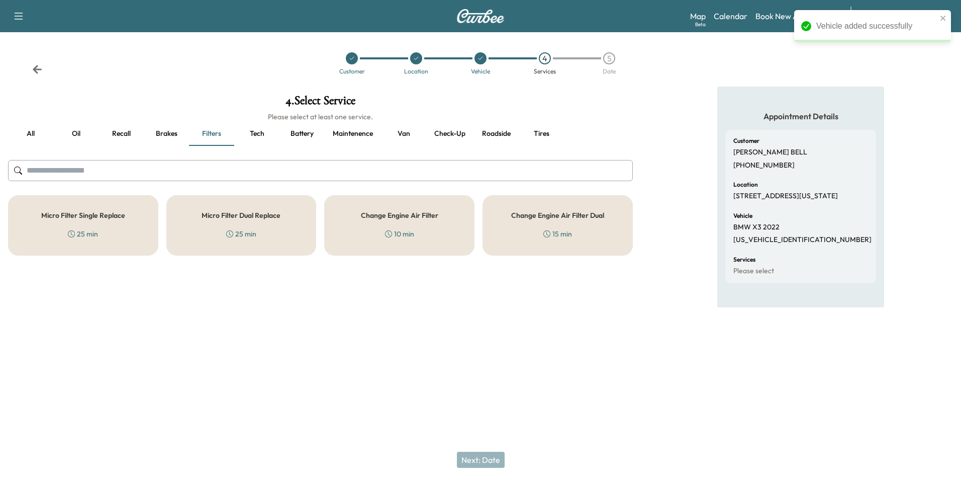
click at [119, 133] on button "Recall" at bounding box center [121, 134] width 45 height 24
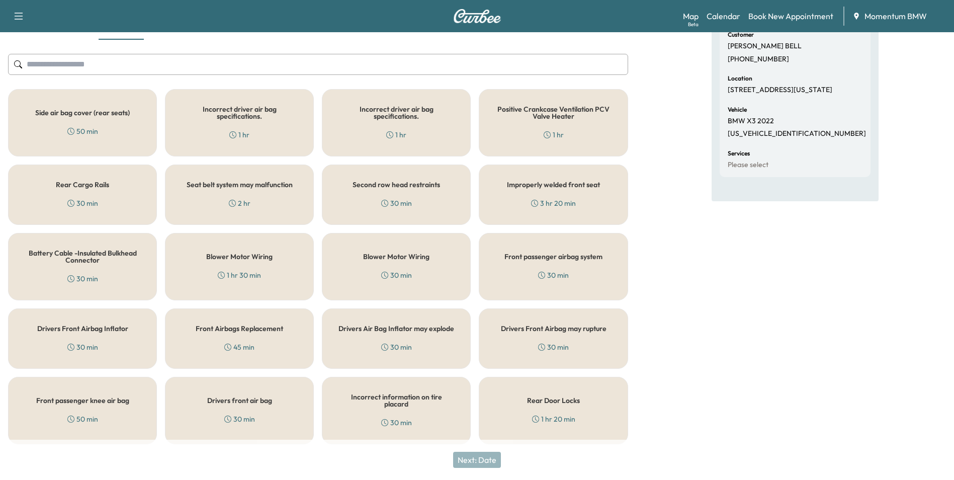
scroll to position [111, 0]
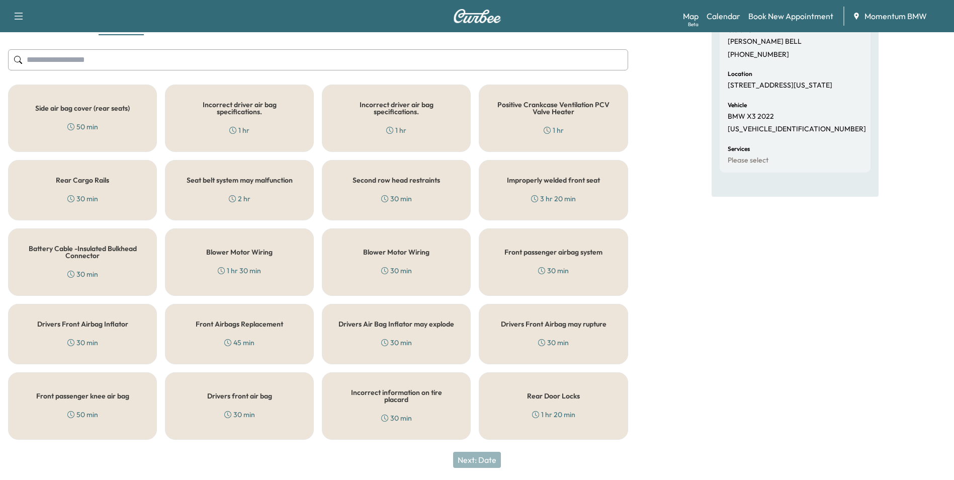
click at [560, 396] on h5 "Rear Door Locks" at bounding box center [553, 395] width 53 height 7
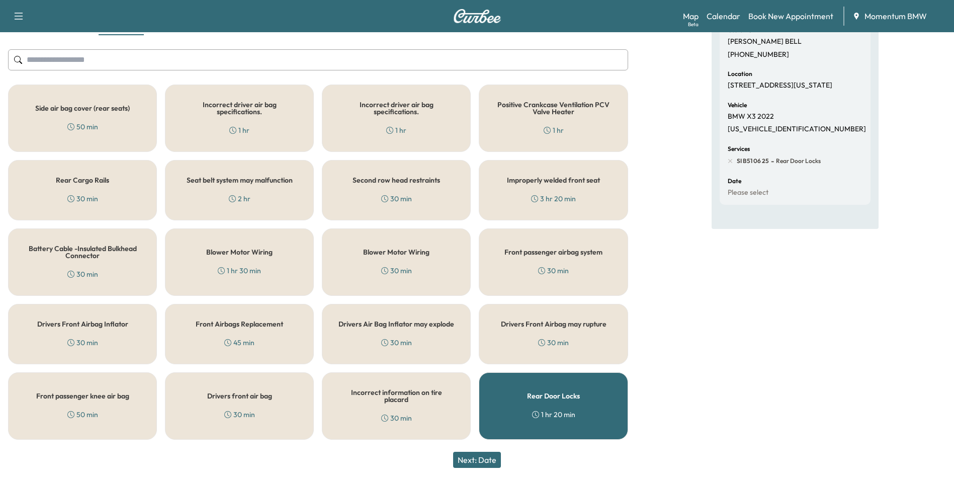
click at [129, 188] on div "Rear Cargo Rails 30 min" at bounding box center [82, 190] width 149 height 60
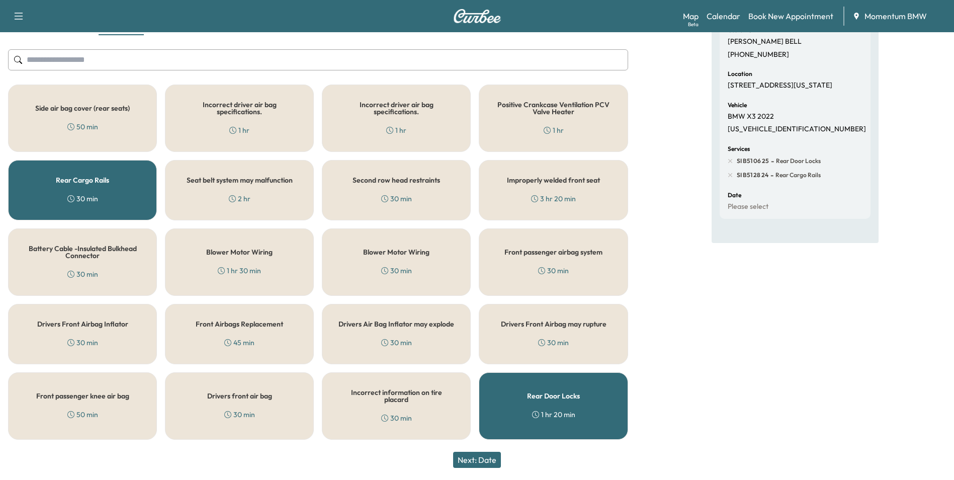
click at [489, 462] on button "Next: Date" at bounding box center [477, 459] width 48 height 16
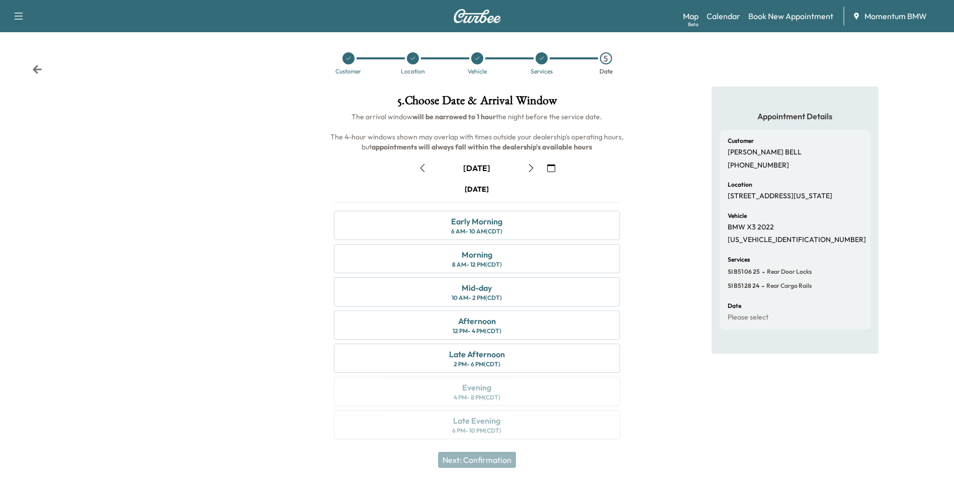
click at [555, 167] on icon "button" at bounding box center [551, 168] width 8 height 8
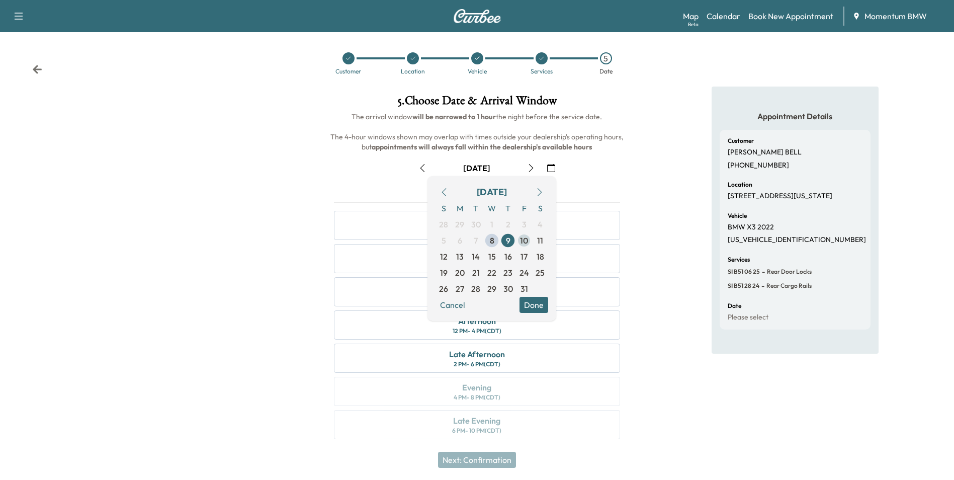
click at [524, 241] on span "10" at bounding box center [524, 240] width 8 height 12
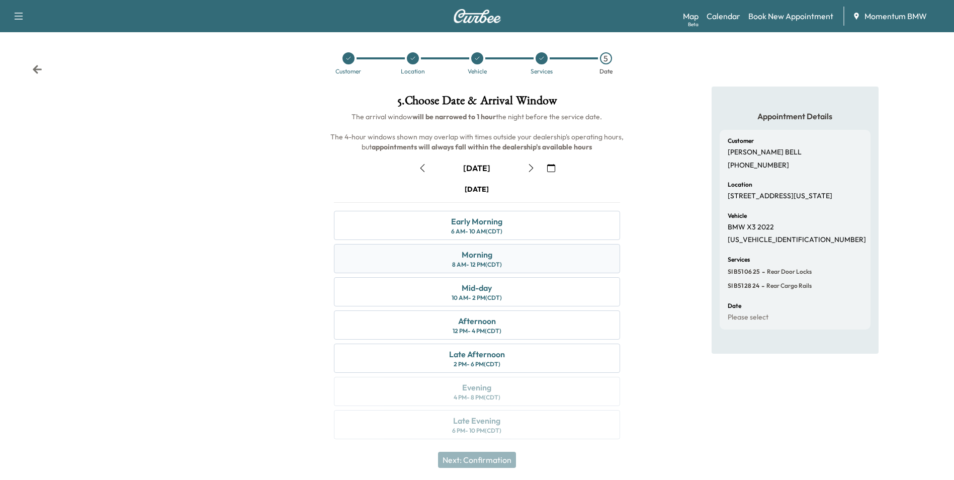
click at [487, 258] on div "Morning" at bounding box center [477, 254] width 31 height 12
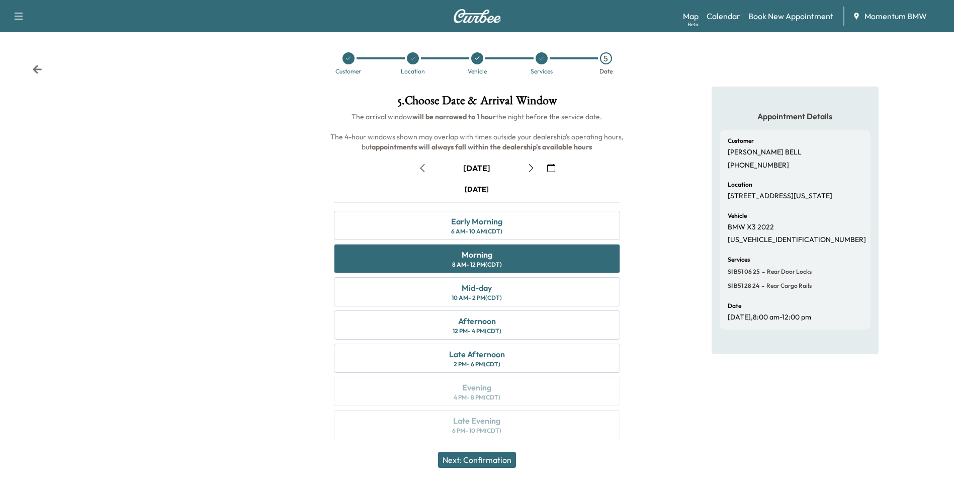
drag, startPoint x: 507, startPoint y: 455, endPoint x: 517, endPoint y: 455, distance: 10.1
click at [508, 455] on button "Next: Confirmation" at bounding box center [477, 459] width 78 height 16
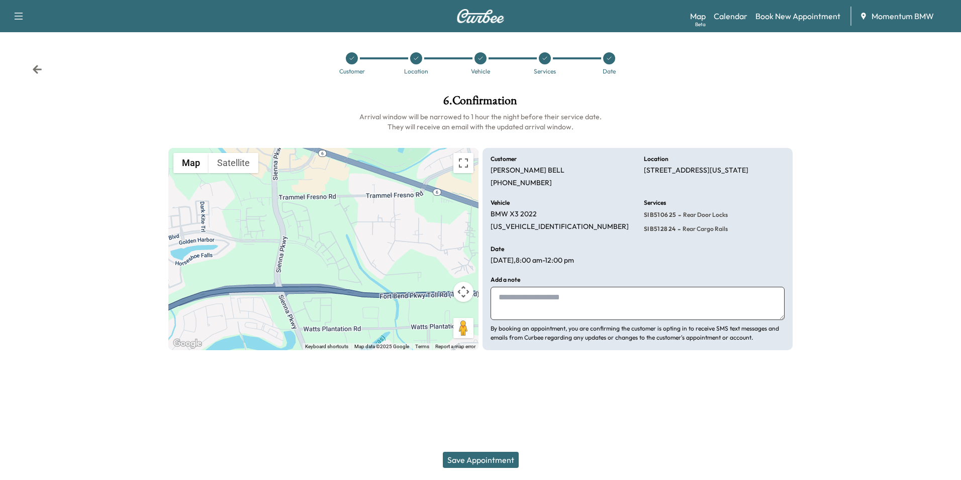
click at [599, 303] on textarea at bounding box center [638, 303] width 294 height 33
type textarea "**"
click at [509, 461] on button "Save Appointment" at bounding box center [481, 459] width 76 height 16
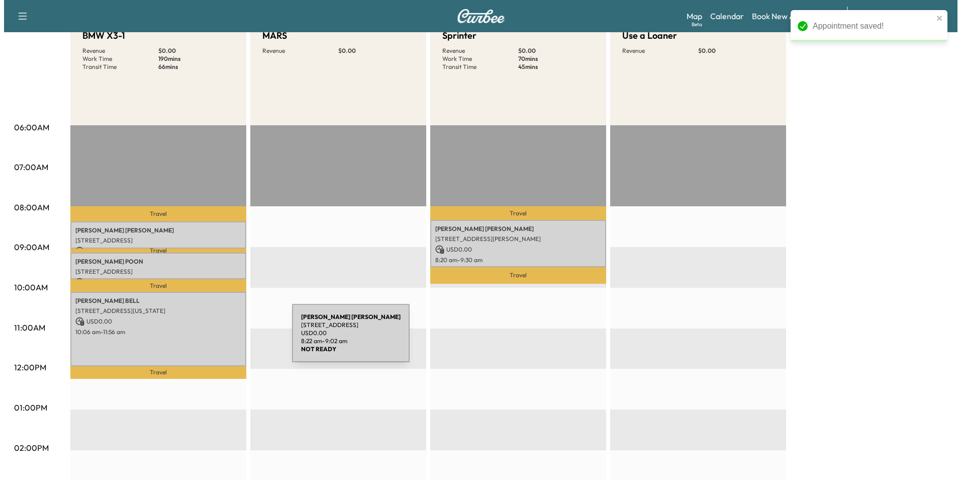
scroll to position [151, 0]
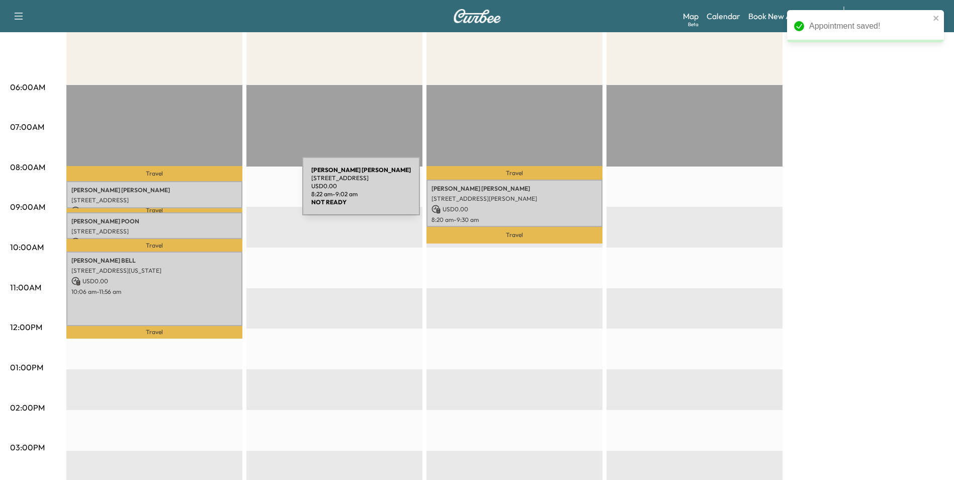
click at [227, 192] on p "[PERSON_NAME]" at bounding box center [154, 190] width 166 height 8
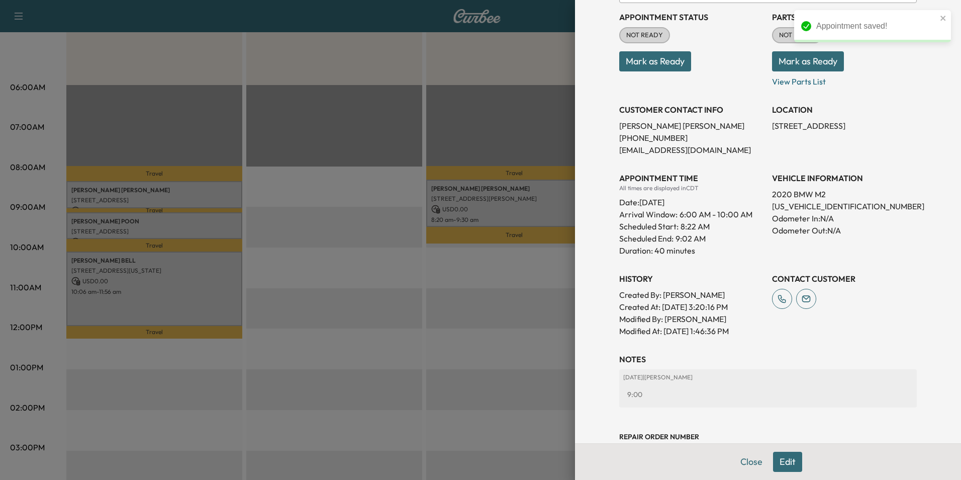
scroll to position [148, 0]
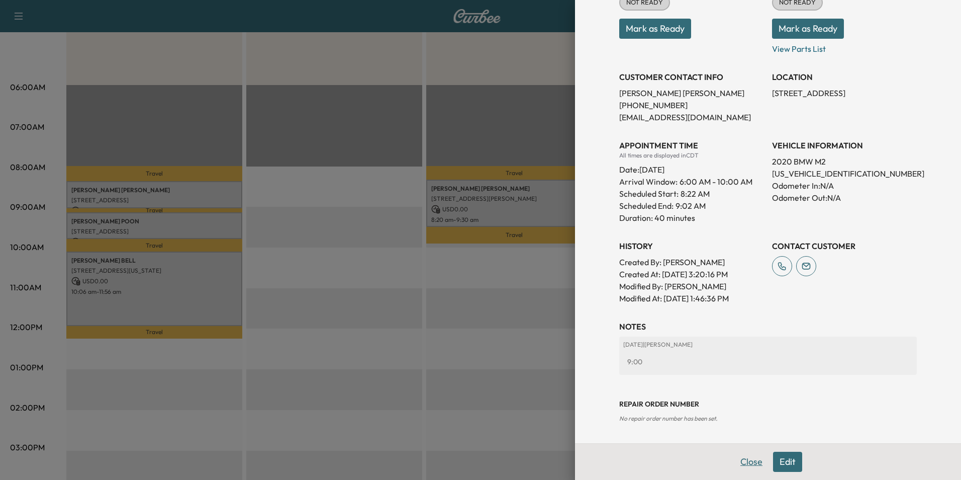
click at [744, 462] on button "Close" at bounding box center [751, 461] width 35 height 20
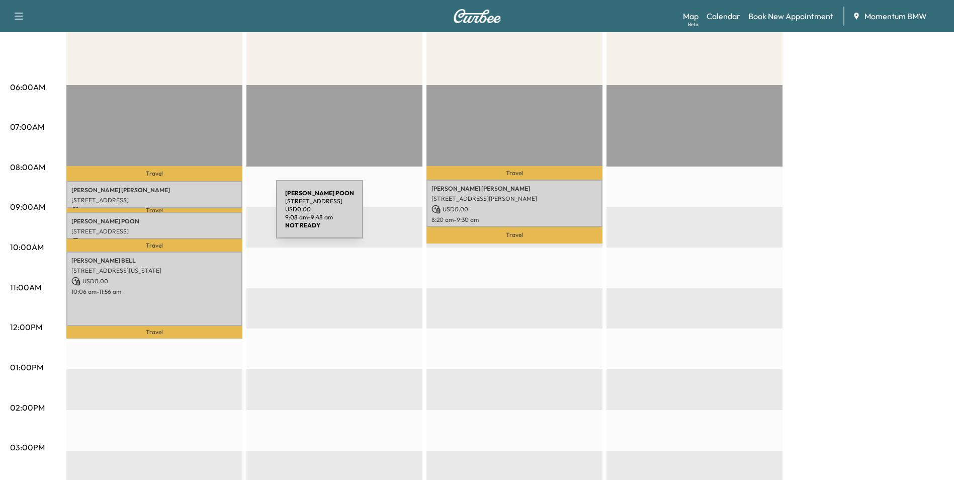
click at [201, 217] on p "[PERSON_NAME]" at bounding box center [154, 221] width 166 height 8
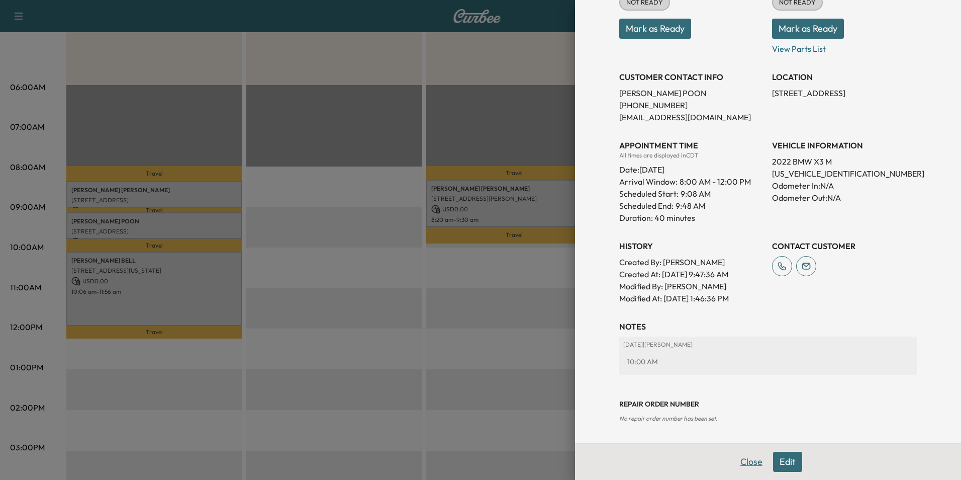
click at [744, 465] on button "Close" at bounding box center [751, 461] width 35 height 20
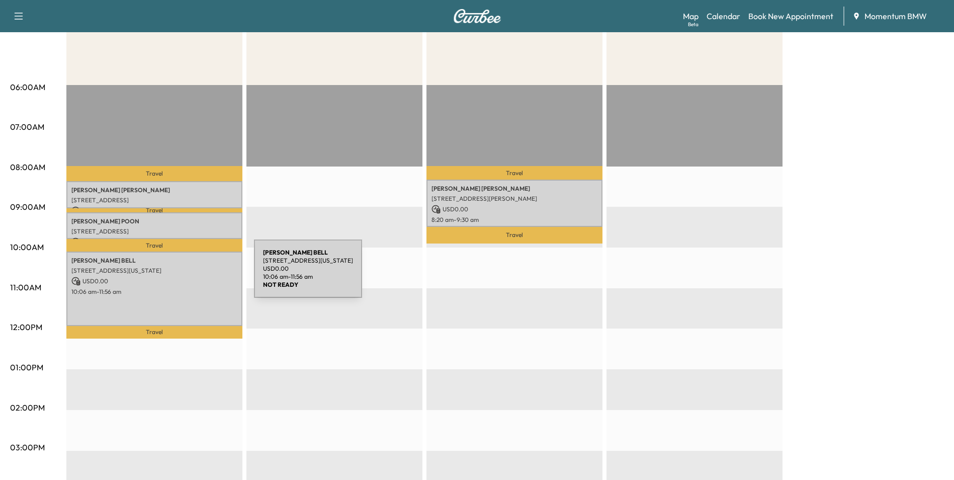
click at [178, 277] on p "USD 0.00" at bounding box center [154, 281] width 166 height 9
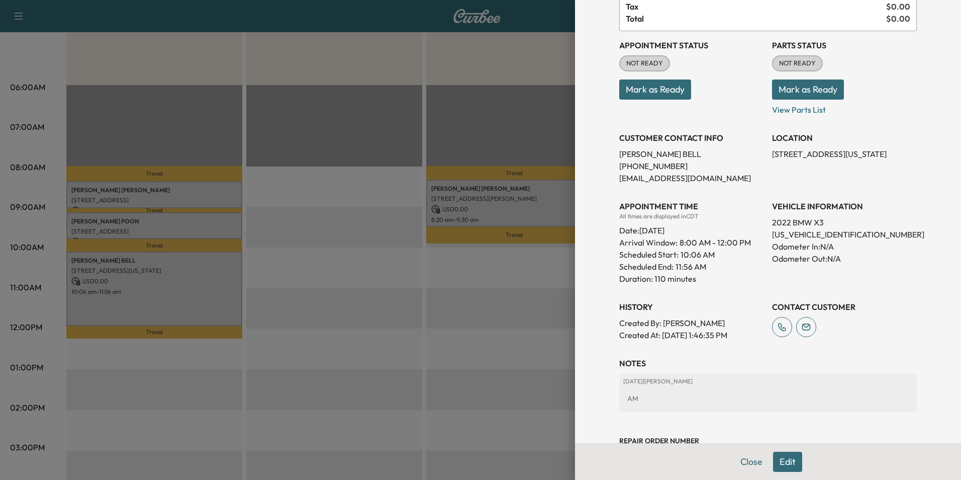
scroll to position [136, 0]
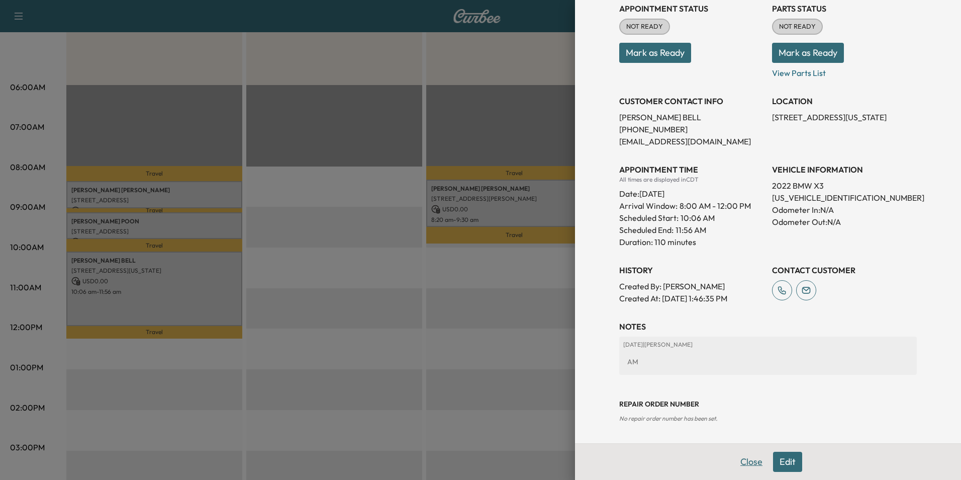
click at [746, 459] on button "Close" at bounding box center [751, 461] width 35 height 20
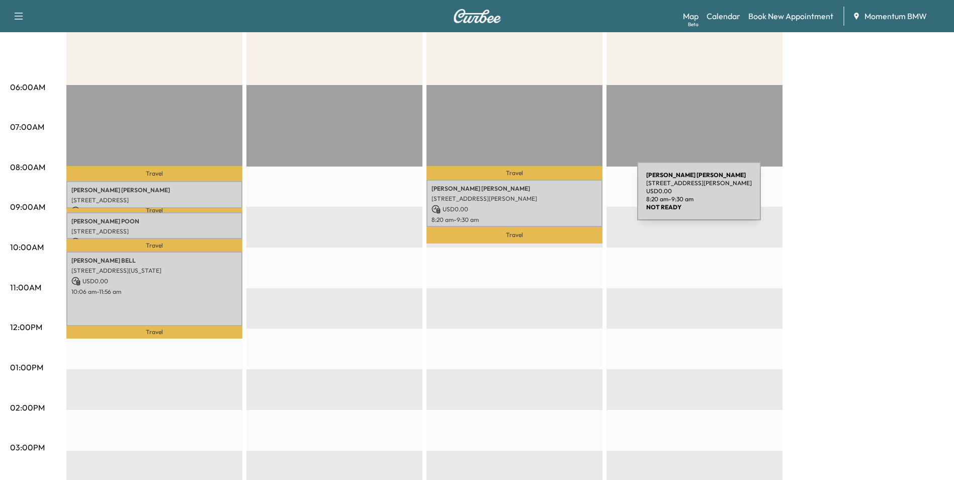
click at [562, 197] on p "[STREET_ADDRESS][PERSON_NAME]" at bounding box center [514, 199] width 166 height 8
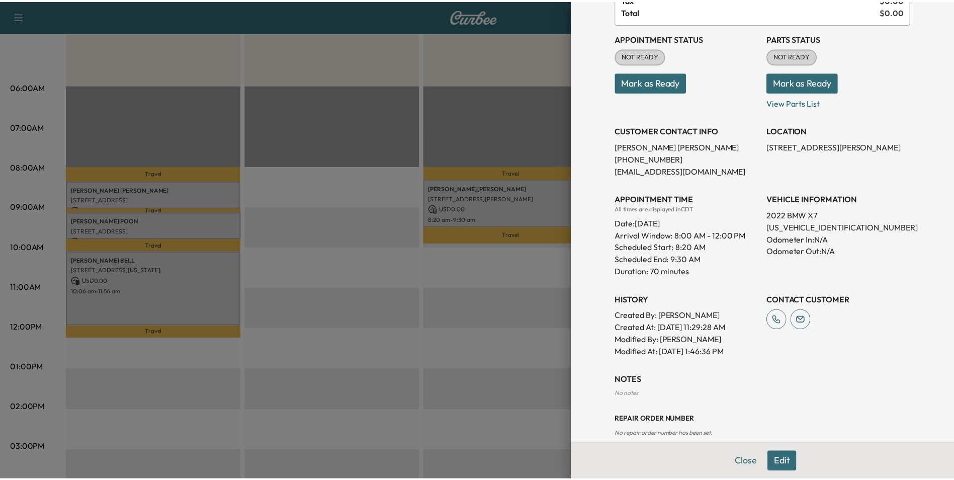
scroll to position [122, 0]
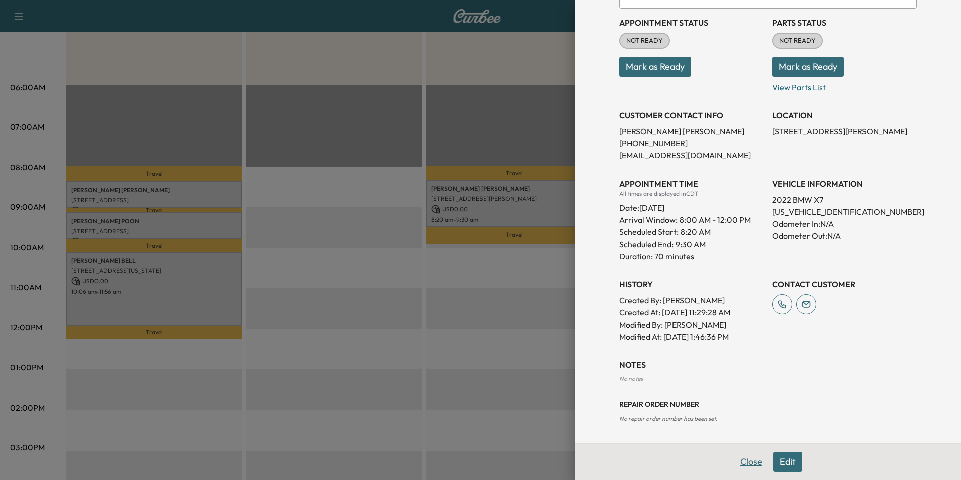
click at [740, 461] on button "Close" at bounding box center [751, 461] width 35 height 20
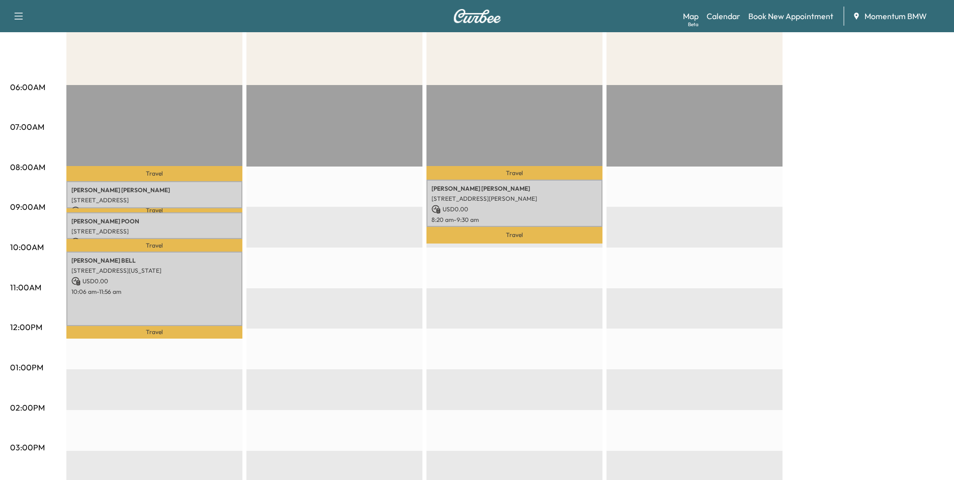
scroll to position [101, 0]
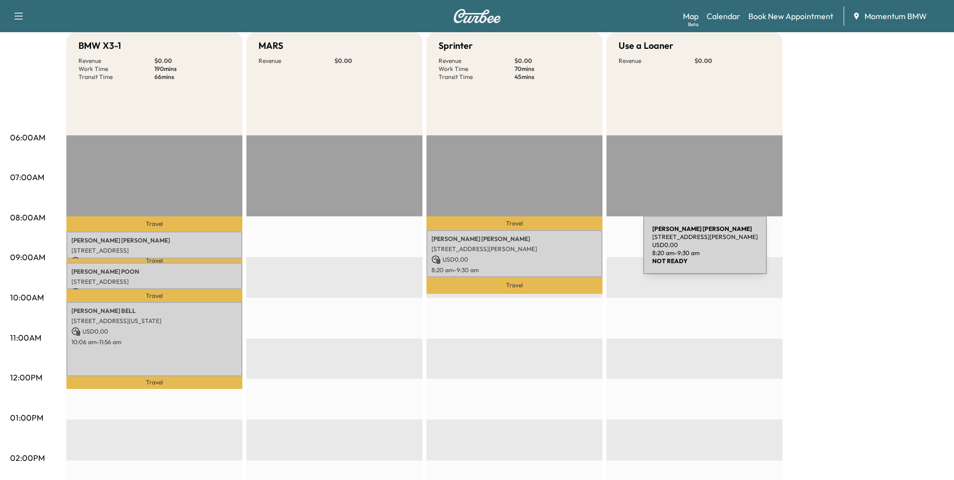
click at [568, 251] on p "[STREET_ADDRESS][PERSON_NAME]" at bounding box center [514, 249] width 166 height 8
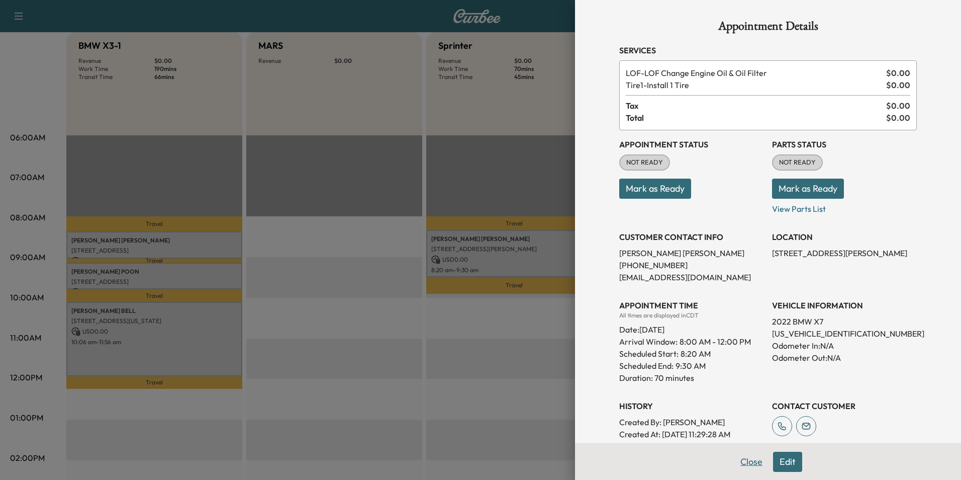
click at [741, 458] on button "Close" at bounding box center [751, 461] width 35 height 20
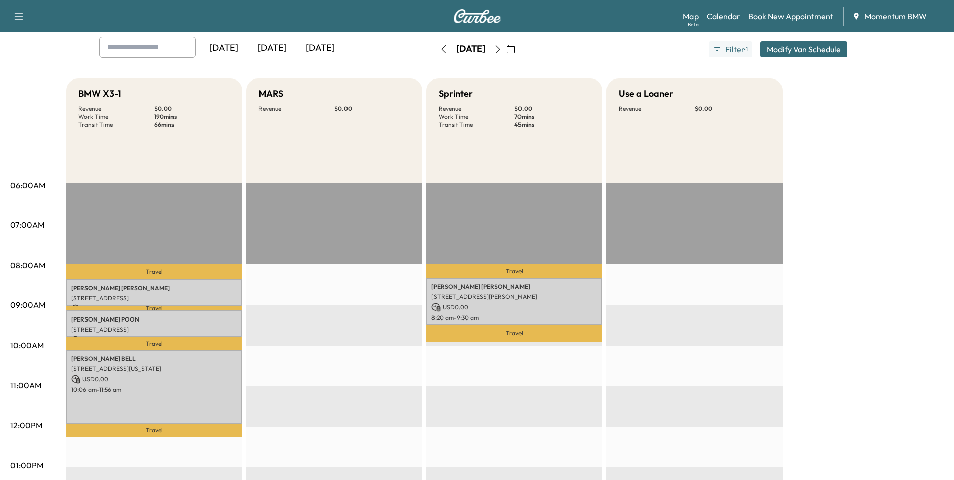
scroll to position [0, 0]
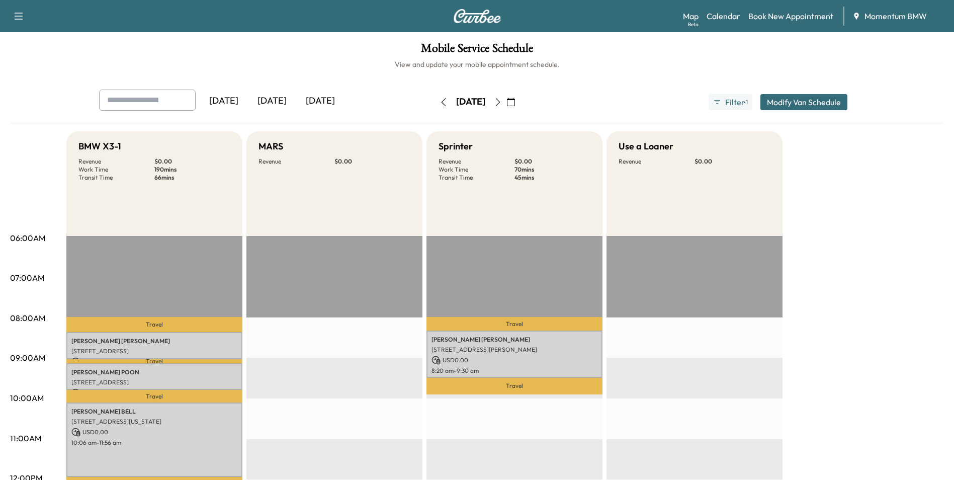
click at [515, 104] on icon "button" at bounding box center [511, 102] width 8 height 8
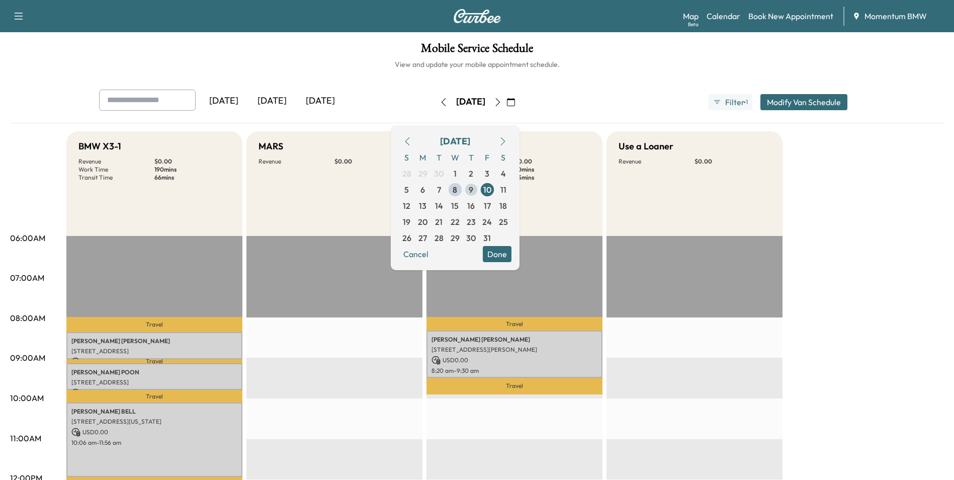
click at [473, 191] on span "9" at bounding box center [471, 190] width 5 height 12
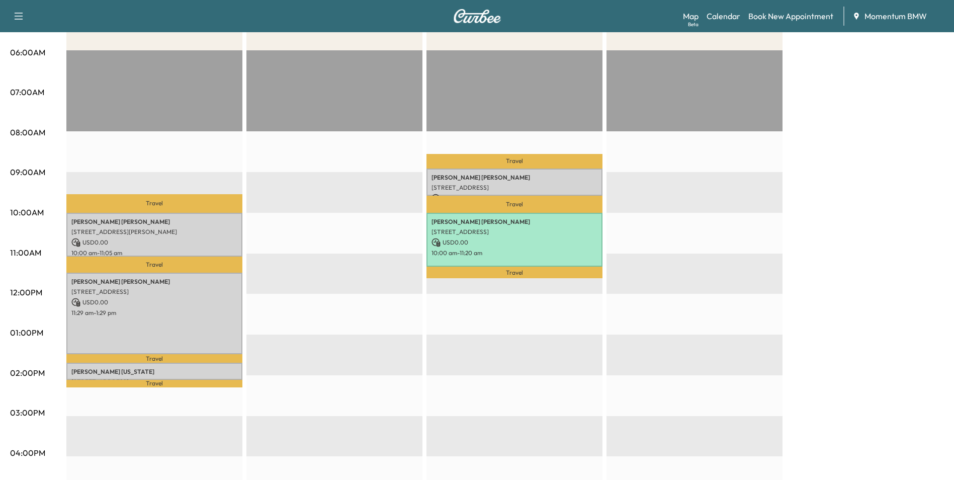
scroll to position [201, 0]
